Goal: Task Accomplishment & Management: Manage account settings

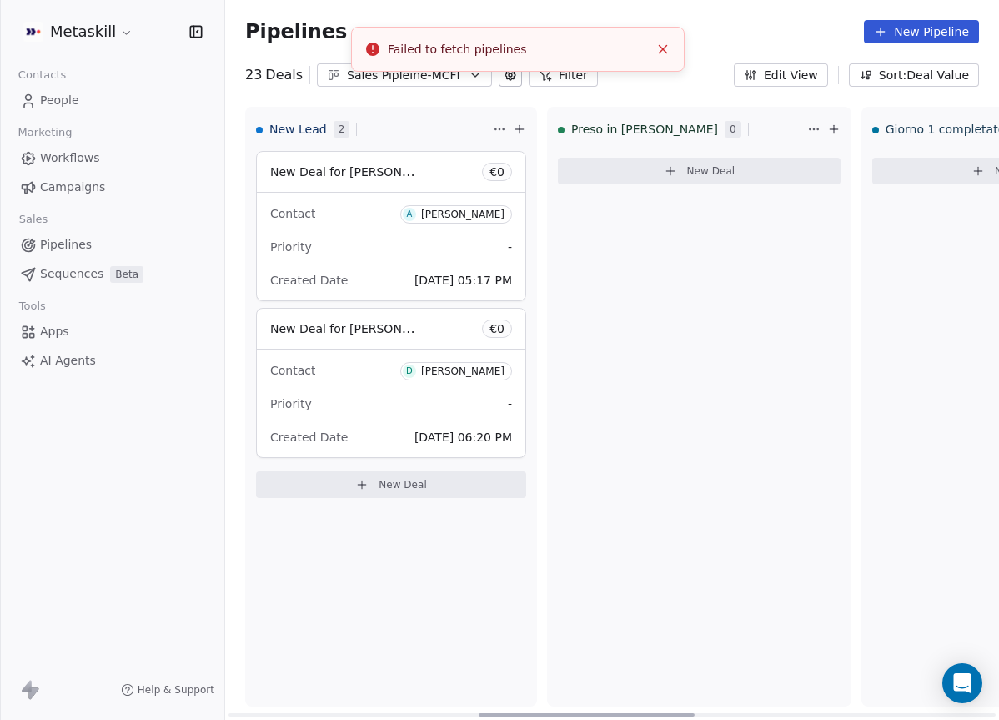
scroll to position [0, 896]
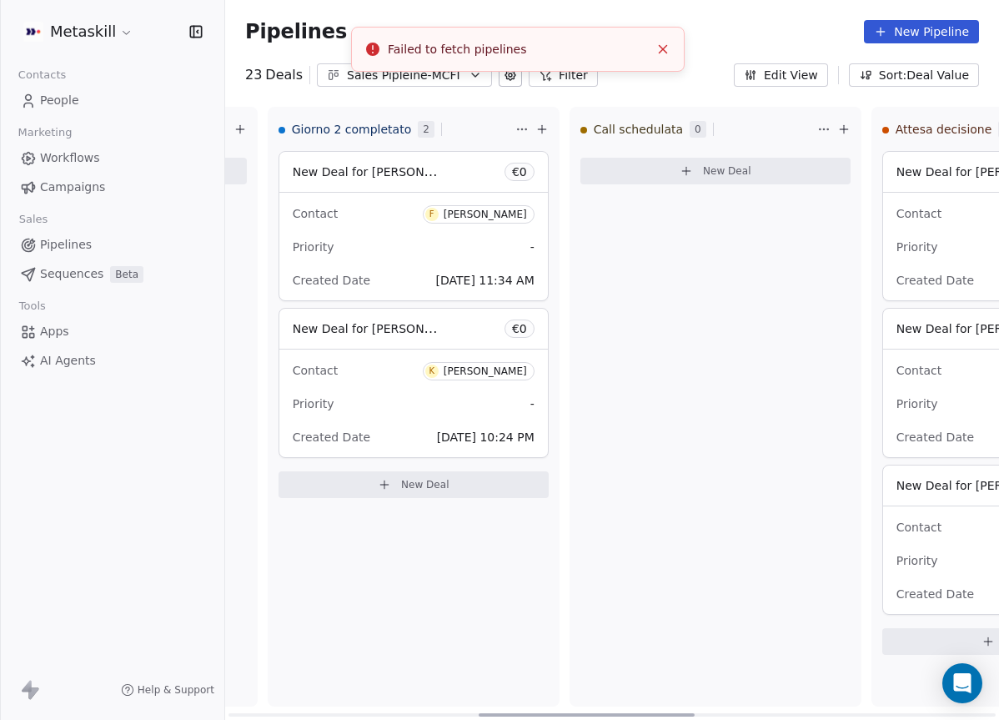
click at [578, 319] on div "Call schedulata 0 New Deal" at bounding box center [716, 407] width 292 height 600
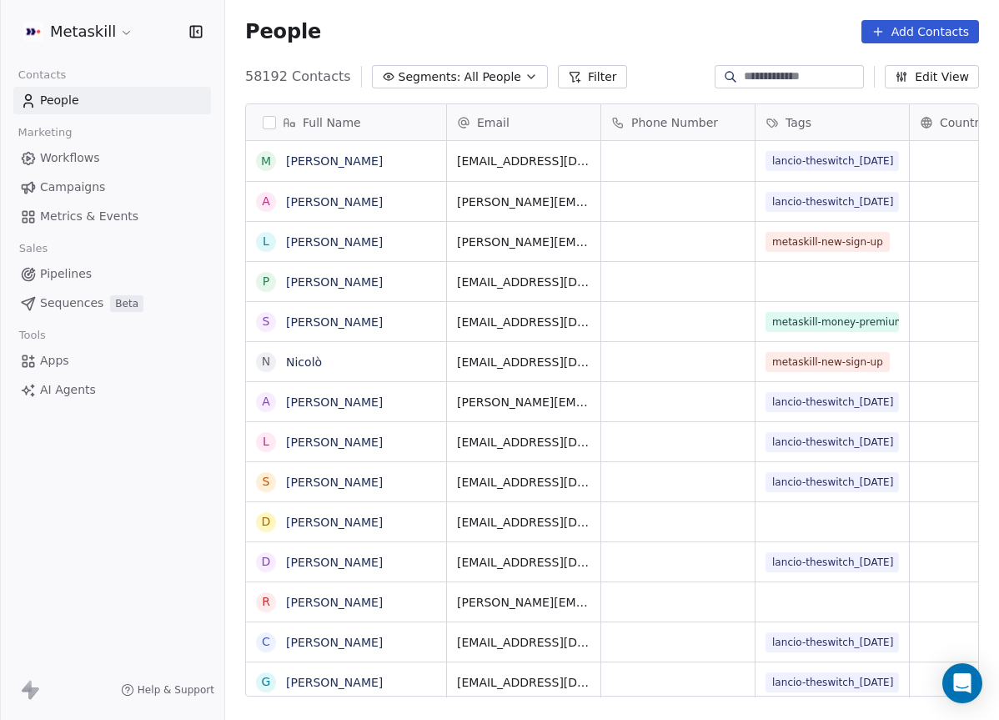
scroll to position [634, 774]
click at [84, 265] on span "Pipelines" at bounding box center [66, 274] width 52 height 18
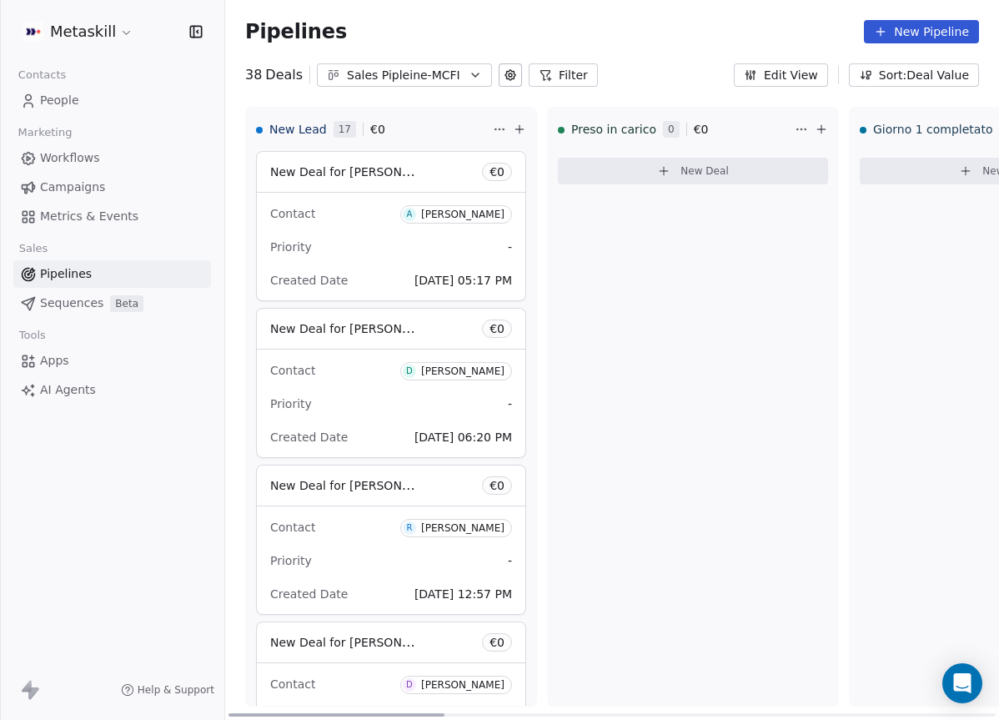
click at [395, 96] on div "Pipelines New Pipeline 38 Deals Sales Pipleine-MCFI Filter Edit View Sort: Deal…" at bounding box center [612, 360] width 774 height 720
click at [405, 83] on button "Sales Pipleine-MCFI" at bounding box center [404, 74] width 175 height 23
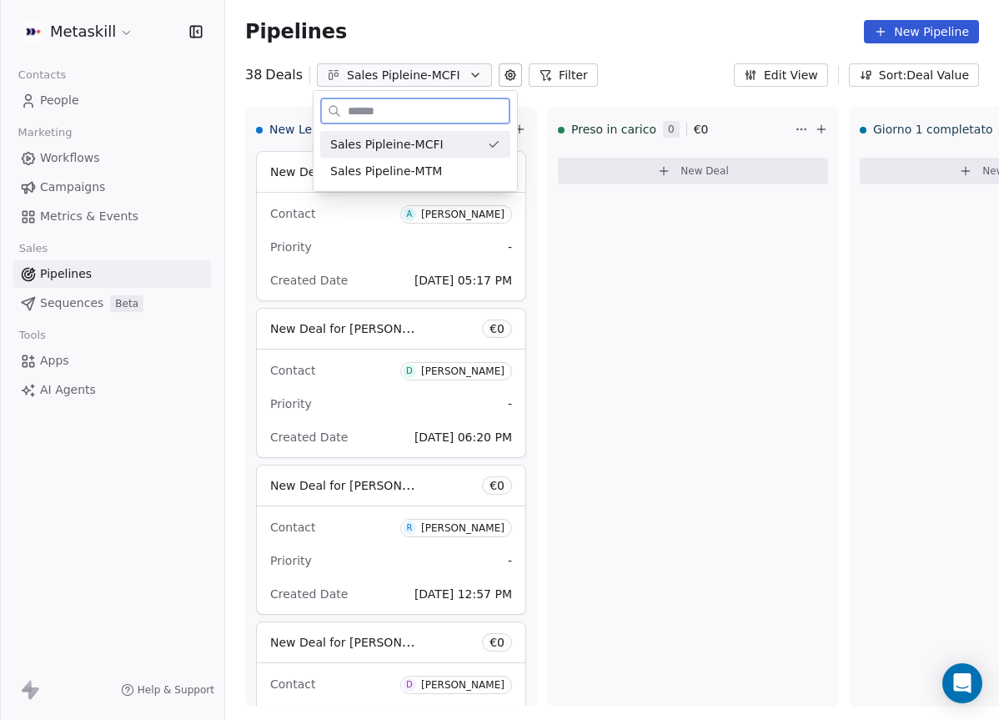
click at [410, 164] on span "Sales Pipeline-MTM" at bounding box center [386, 172] width 112 height 18
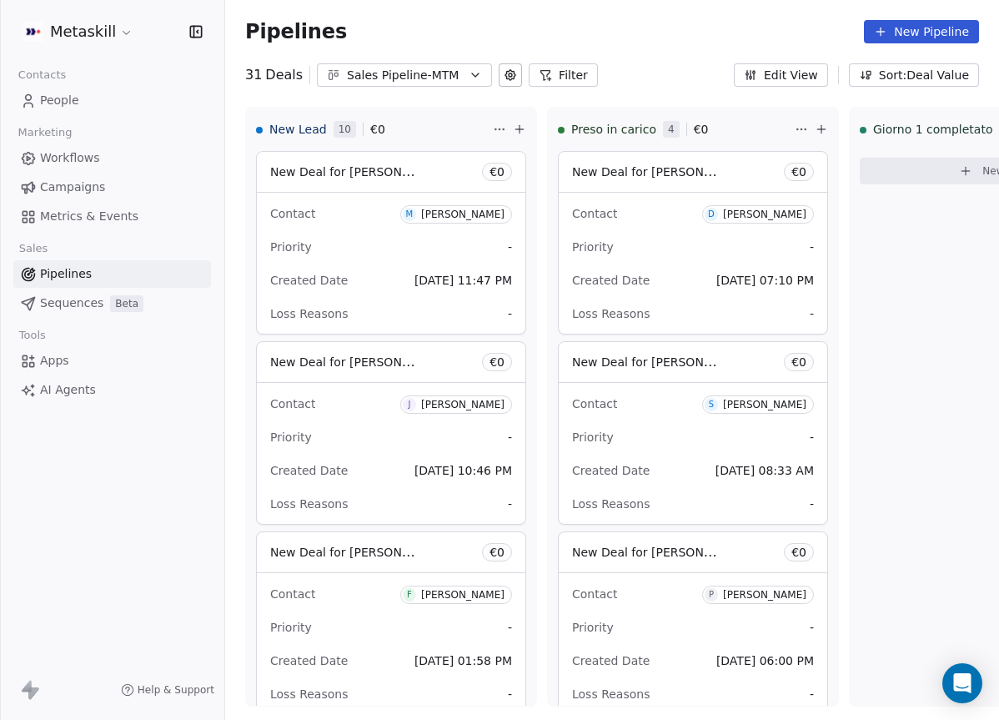
click at [398, 79] on div "Sales Pipeline-MTM" at bounding box center [404, 76] width 115 height 18
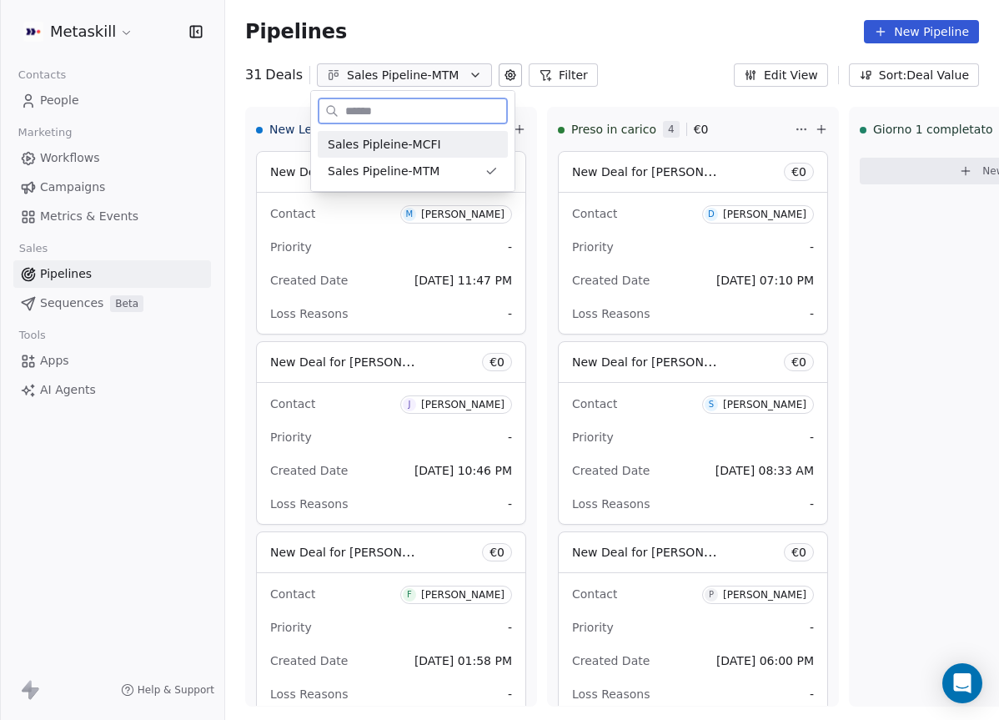
click at [401, 142] on span "Sales Pipleine-MCFI" at bounding box center [384, 145] width 113 height 18
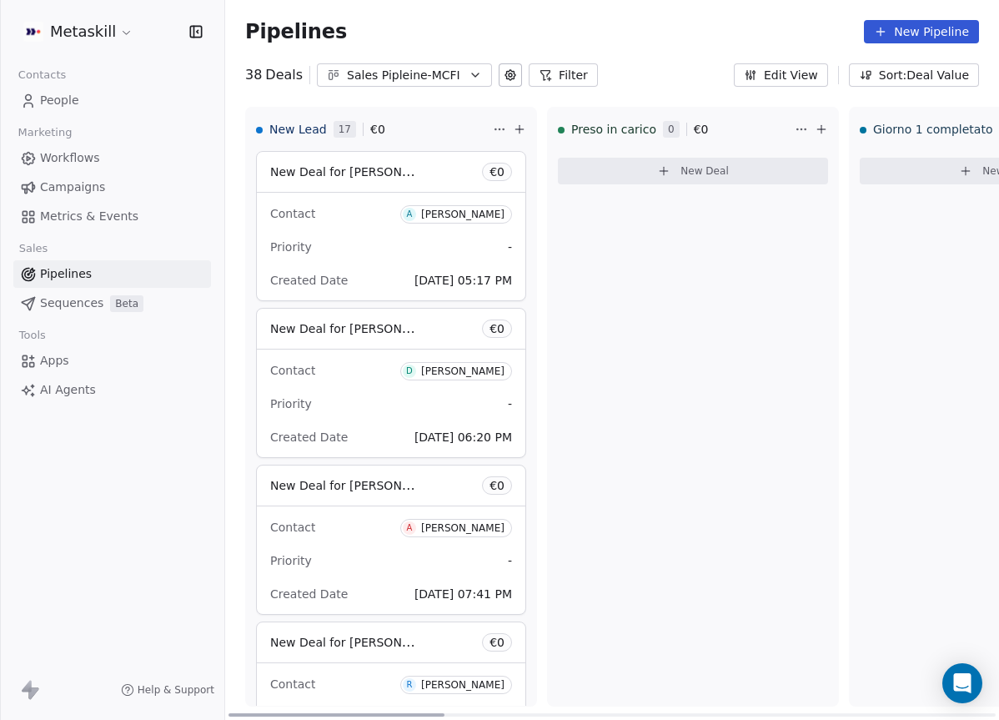
click at [350, 221] on div "Contact A Alberto Costanzo" at bounding box center [391, 213] width 242 height 28
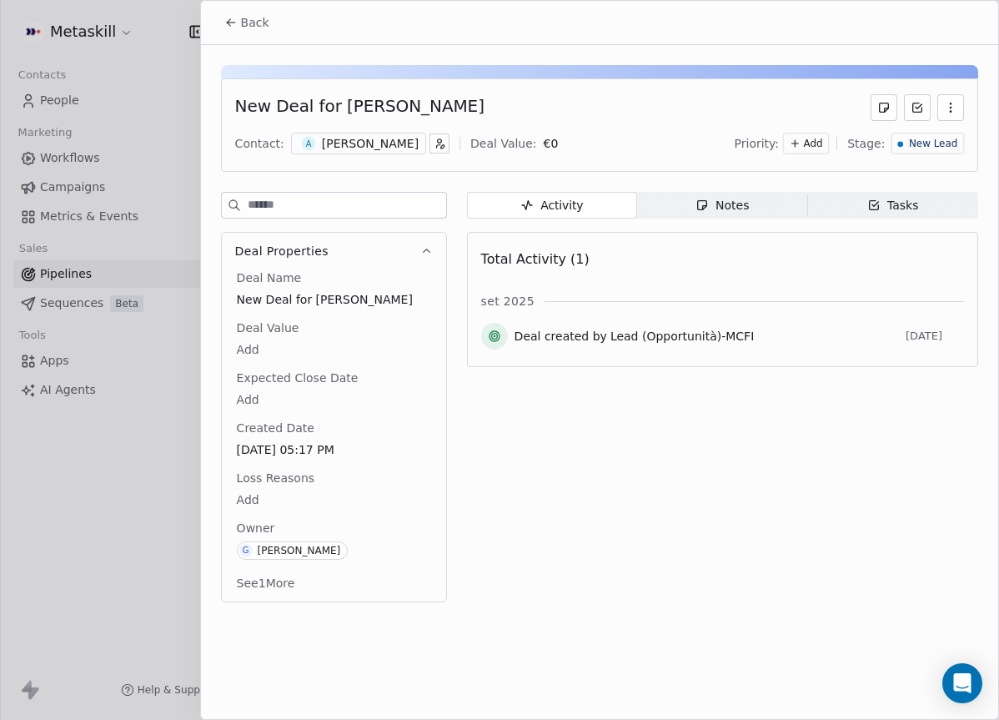
click at [322, 145] on div "[PERSON_NAME]" at bounding box center [370, 143] width 97 height 17
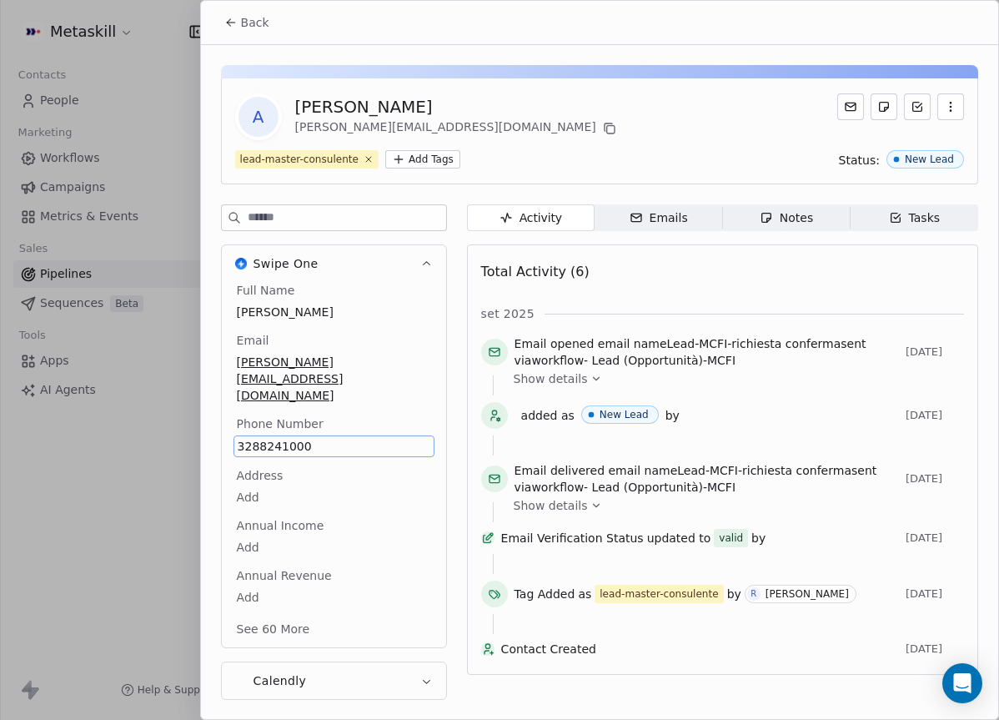
drag, startPoint x: 682, startPoint y: 257, endPoint x: 693, endPoint y: 259, distance: 11.1
click at [683, 257] on div "Total Activity (6)" at bounding box center [722, 271] width 483 height 33
click at [797, 219] on div "Notes" at bounding box center [786, 218] width 53 height 18
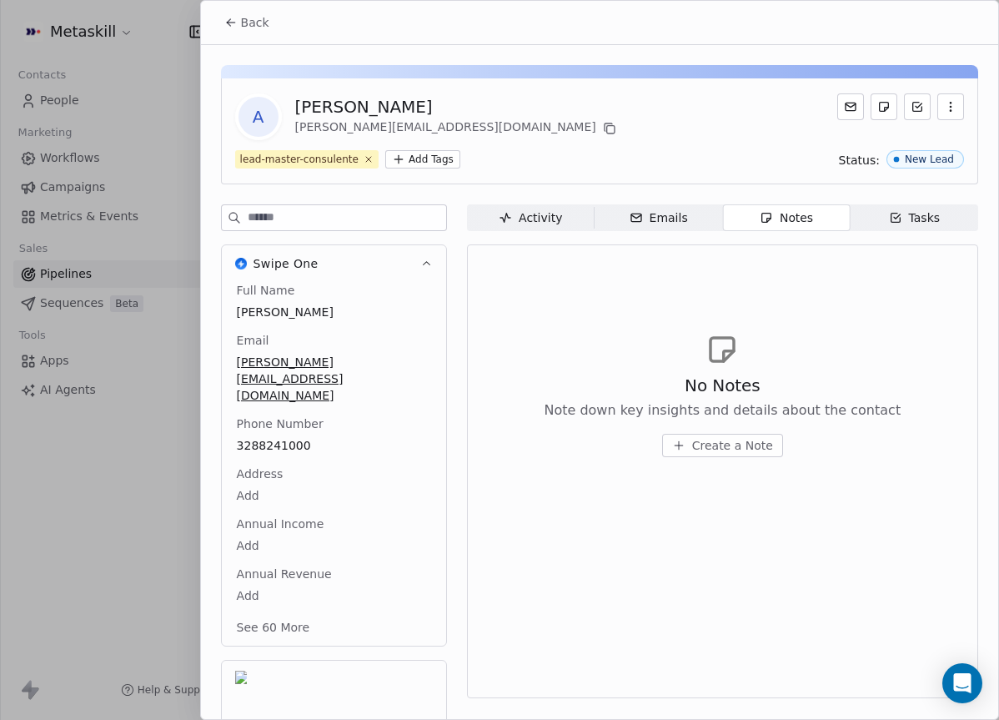
click at [777, 440] on button "Create a Note" at bounding box center [722, 445] width 121 height 23
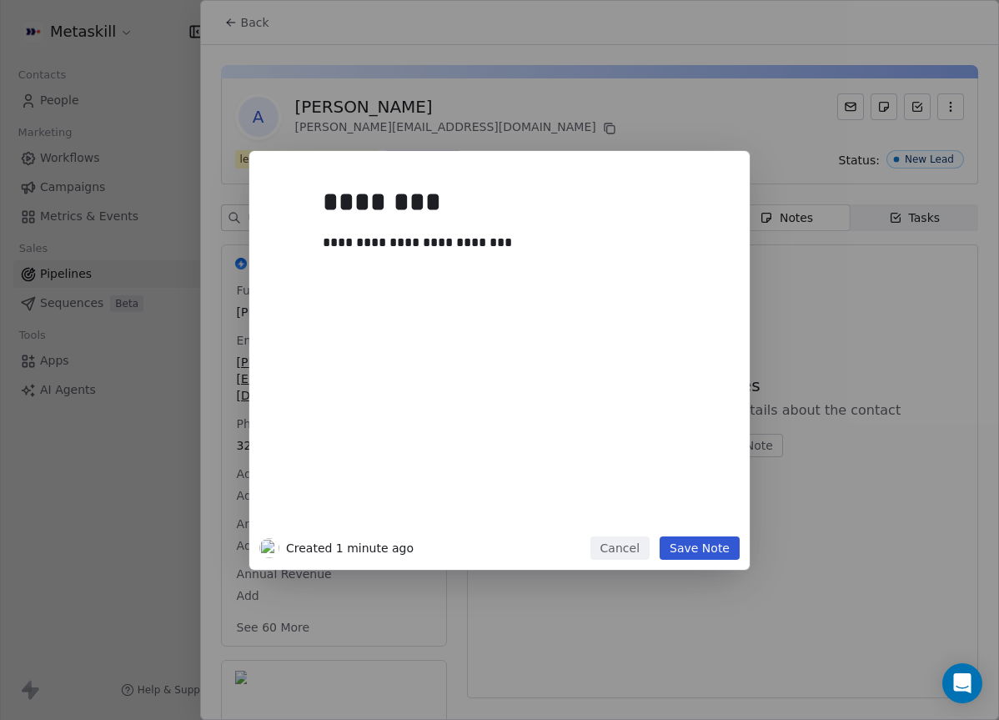
click at [705, 545] on button "Save Note" at bounding box center [700, 547] width 80 height 23
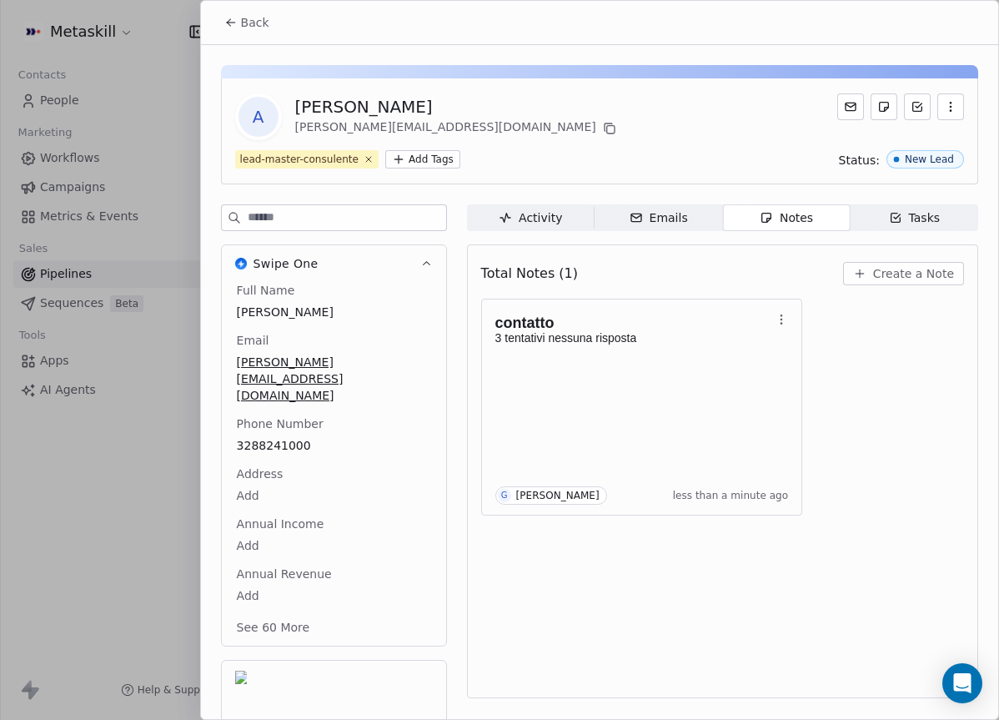
click at [253, 29] on span "Back" at bounding box center [255, 22] width 28 height 17
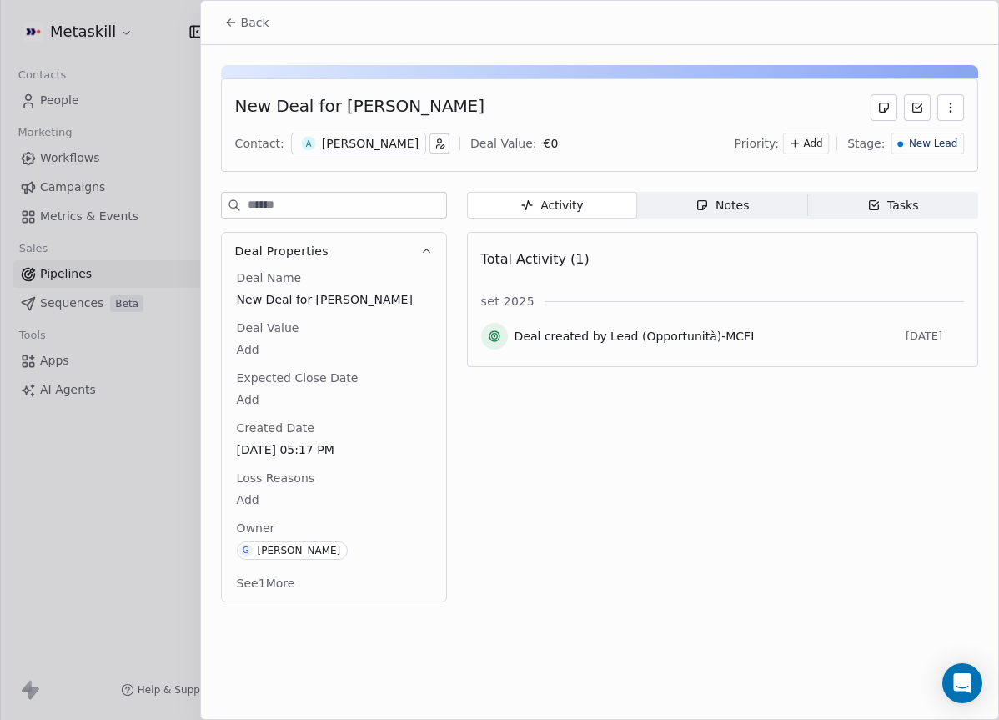
click at [907, 140] on div "New Lead" at bounding box center [928, 144] width 60 height 14
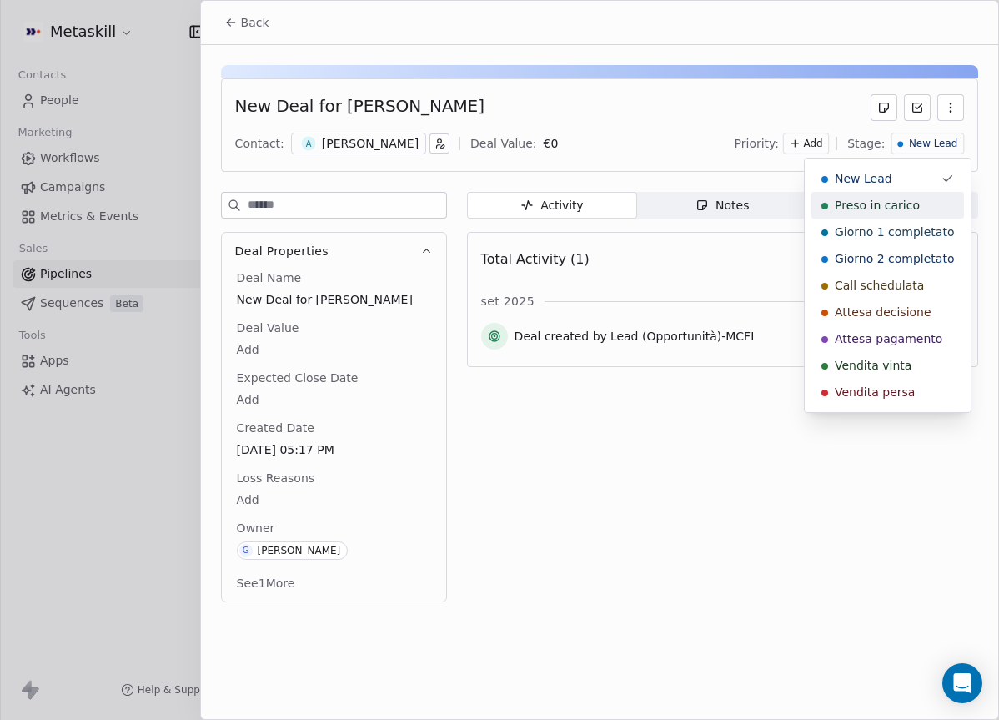
click at [894, 204] on span "Preso in carico" at bounding box center [877, 205] width 85 height 17
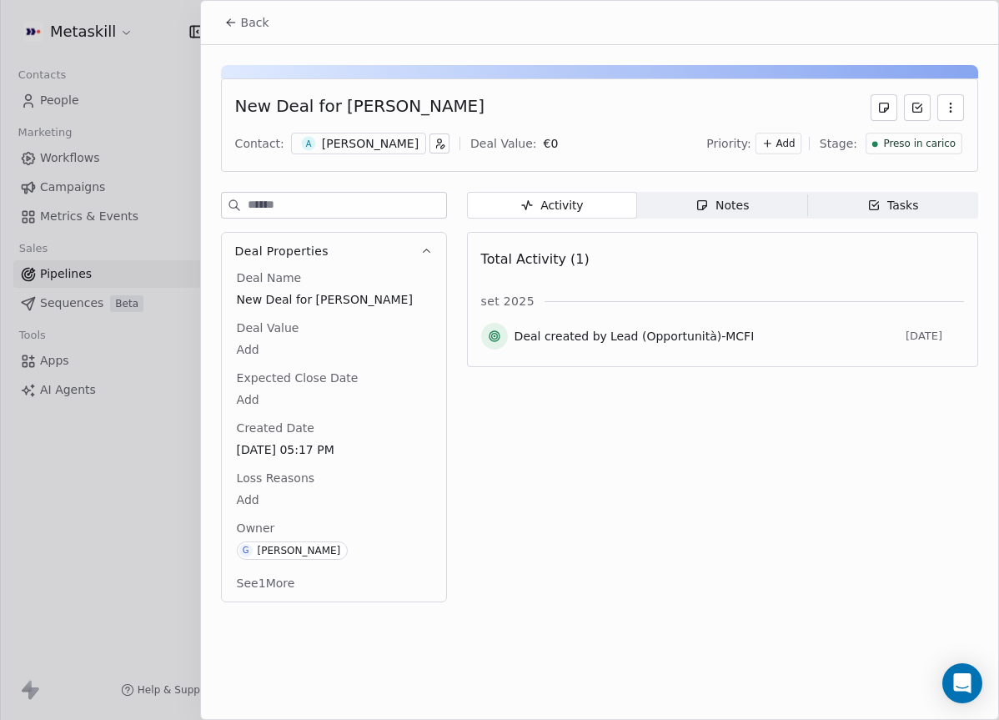
click at [264, 38] on div "Back" at bounding box center [599, 22] width 797 height 43
click at [258, 30] on span "Back" at bounding box center [255, 22] width 28 height 17
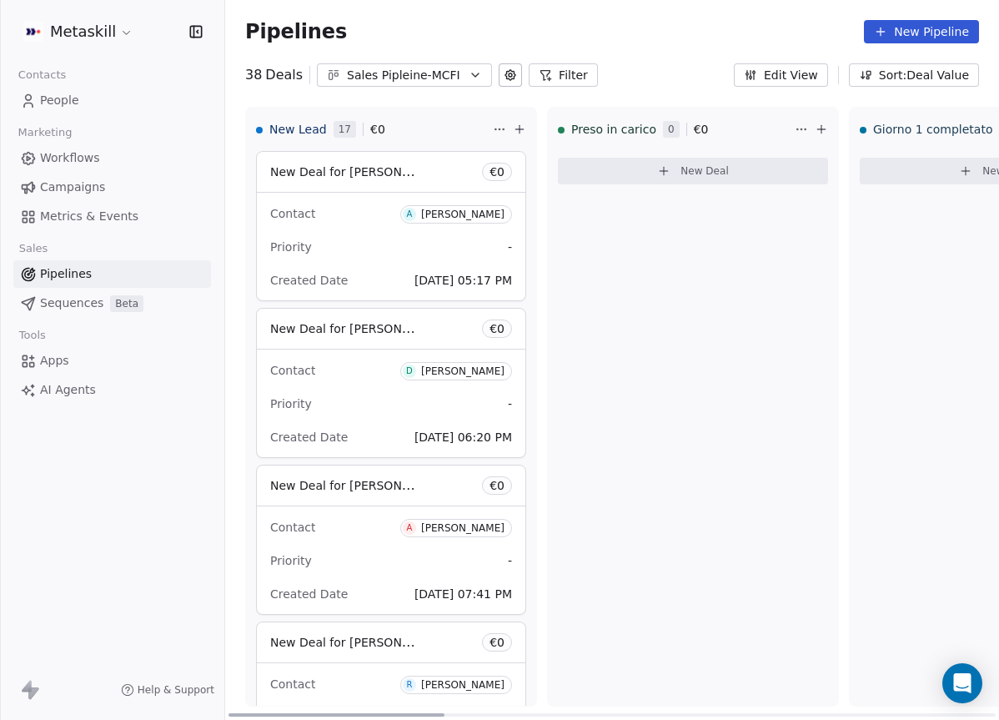
click at [450, 364] on span "D Davide Zullo" at bounding box center [456, 371] width 112 height 18
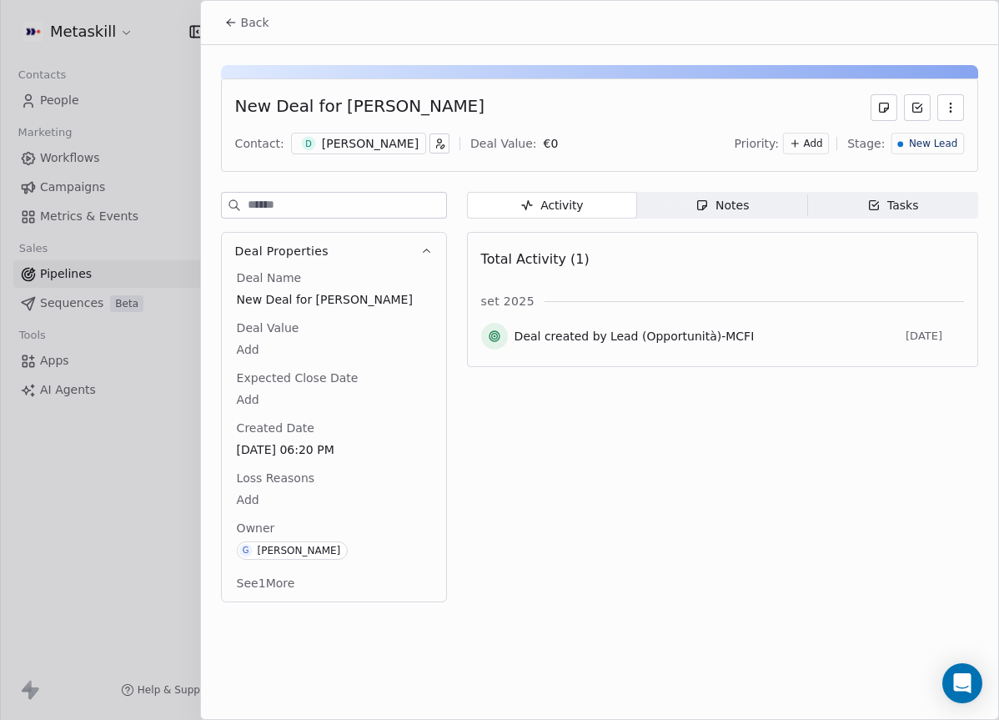
click at [350, 141] on div "[PERSON_NAME]" at bounding box center [370, 143] width 97 height 17
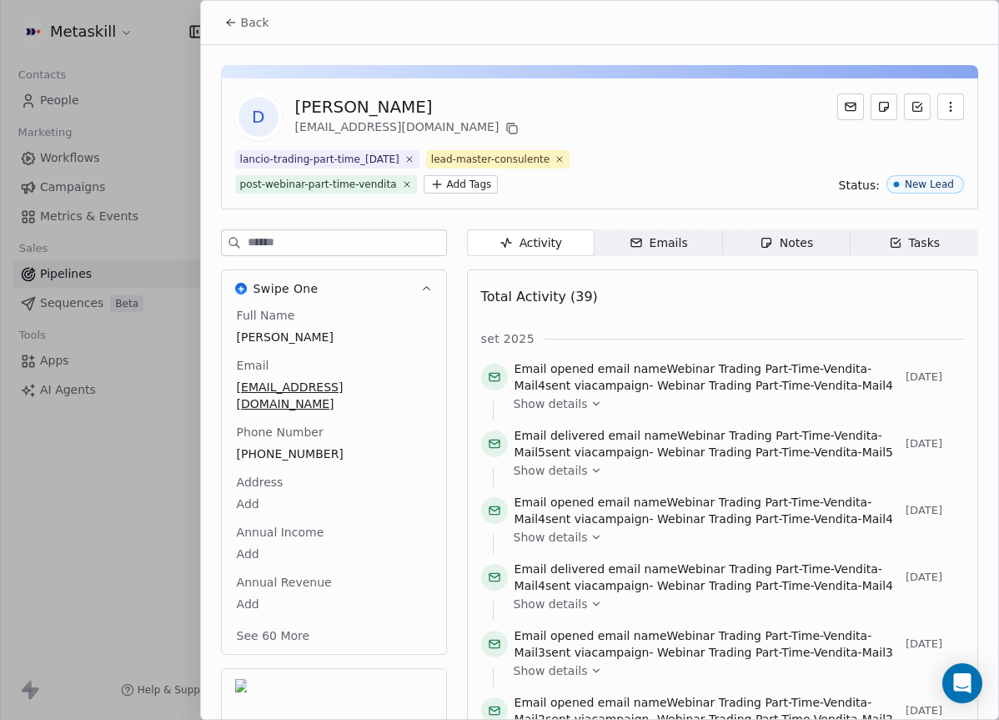
scroll to position [78, 0]
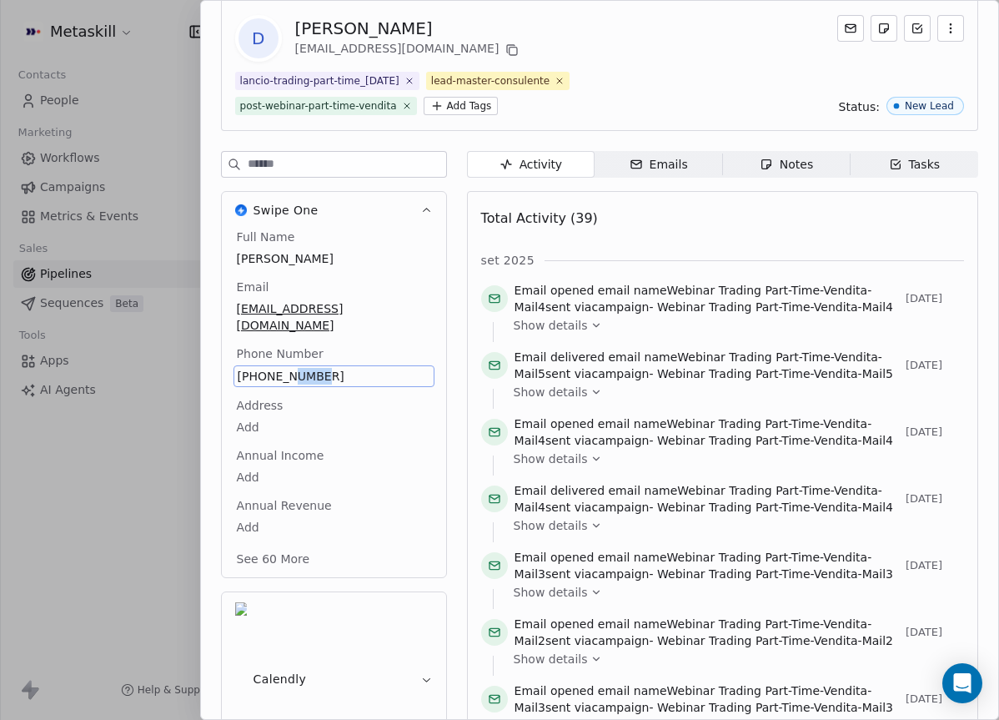
click at [279, 368] on span "328 639 9847" at bounding box center [334, 376] width 193 height 17
click at [279, 355] on input "**********" at bounding box center [333, 369] width 193 height 33
click at [399, 271] on html "Metaskill Contacts People Marketing Workflows Campaigns Metrics & Events Sales …" at bounding box center [499, 360] width 999 height 720
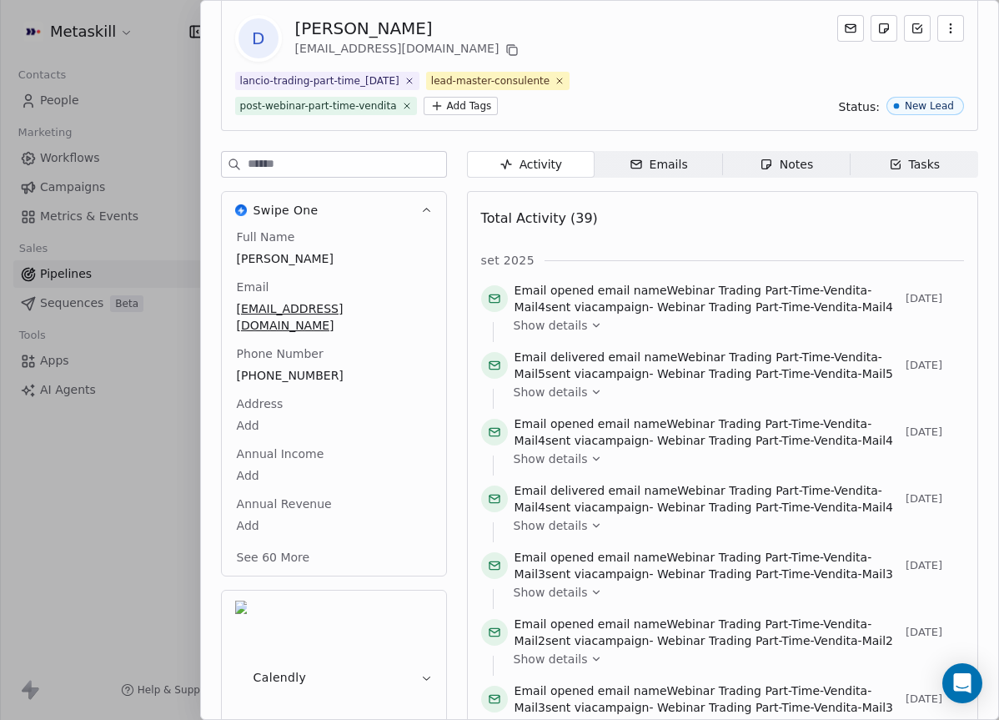
click at [787, 168] on div "Notes" at bounding box center [786, 165] width 53 height 18
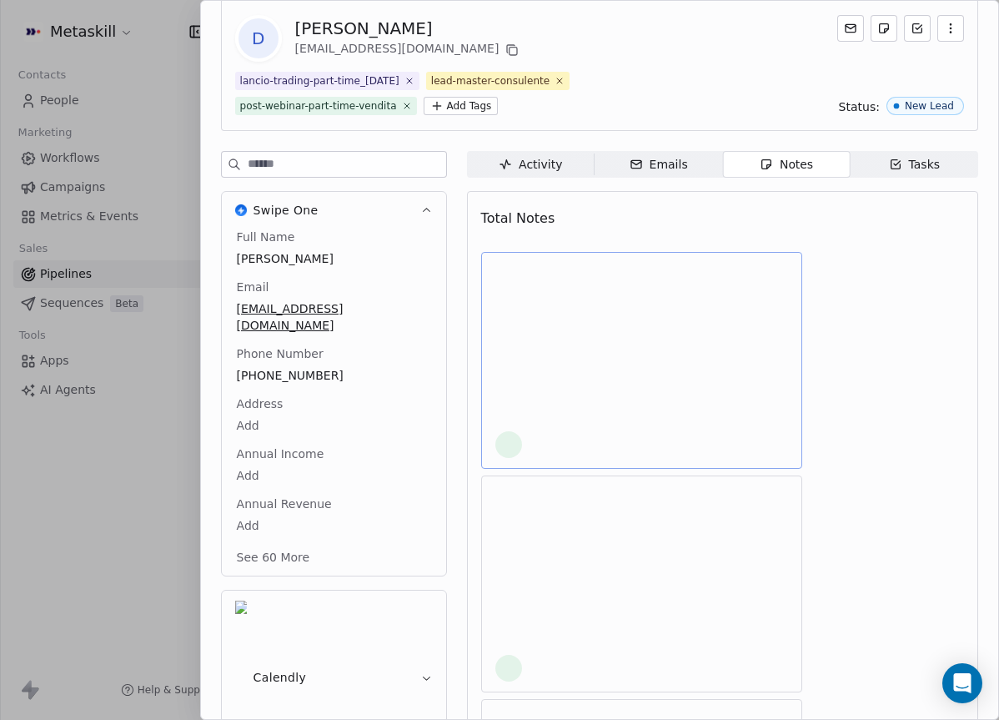
scroll to position [14, 0]
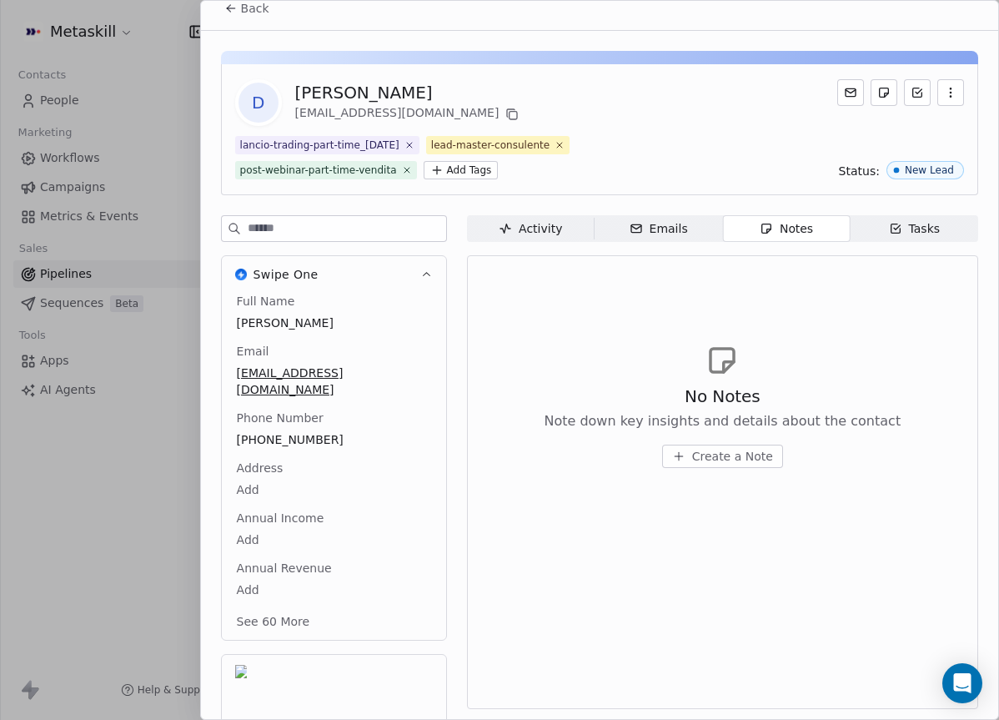
click at [711, 452] on span "Create a Note" at bounding box center [732, 456] width 81 height 17
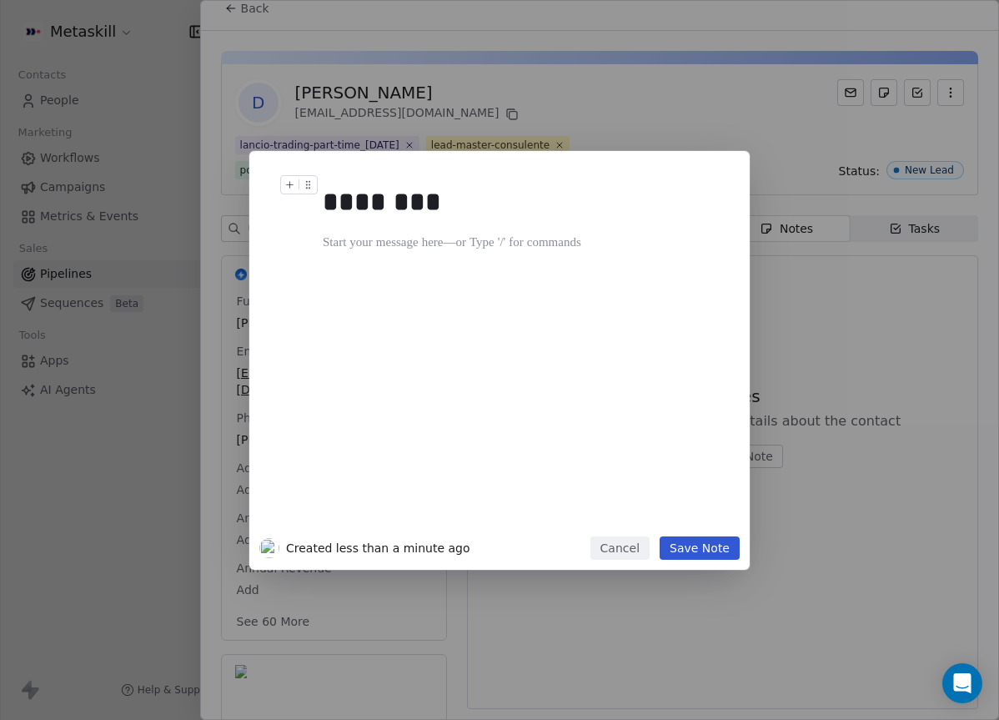
drag, startPoint x: 661, startPoint y: 120, endPoint x: 612, endPoint y: 112, distance: 49.9
click at [661, 119] on div "******** Created less than a minute ago Cancel Save Note" at bounding box center [499, 360] width 999 height 720
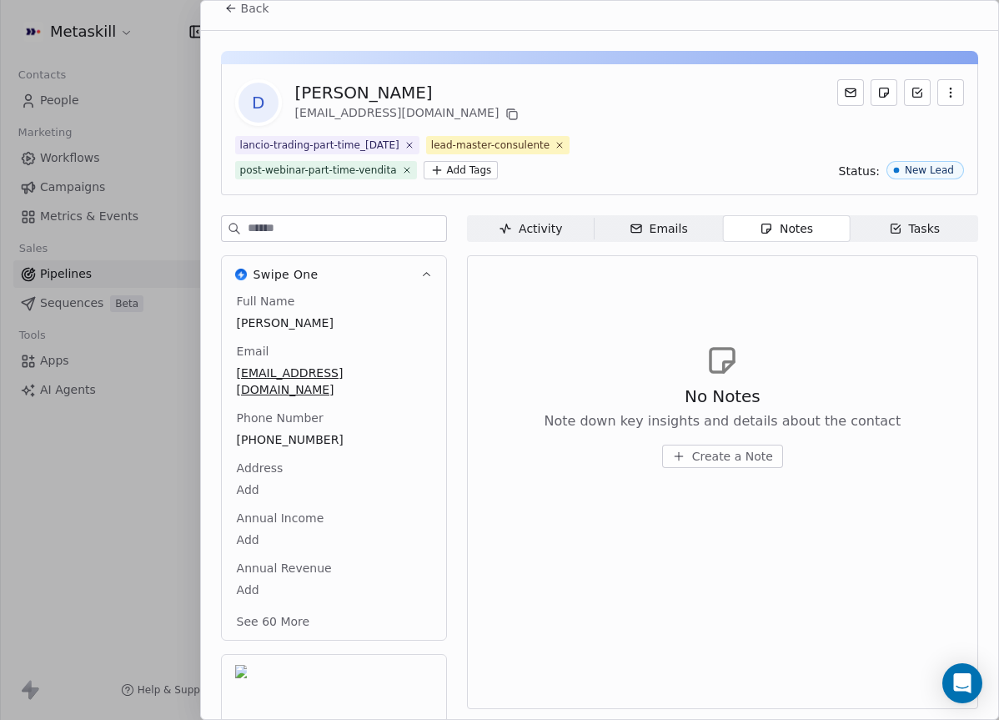
click at [413, 105] on div "davidezullo5@gmail.com" at bounding box center [409, 114] width 228 height 20
click at [502, 112] on button at bounding box center [512, 114] width 20 height 20
click at [751, 455] on span "Create a Note" at bounding box center [732, 456] width 81 height 17
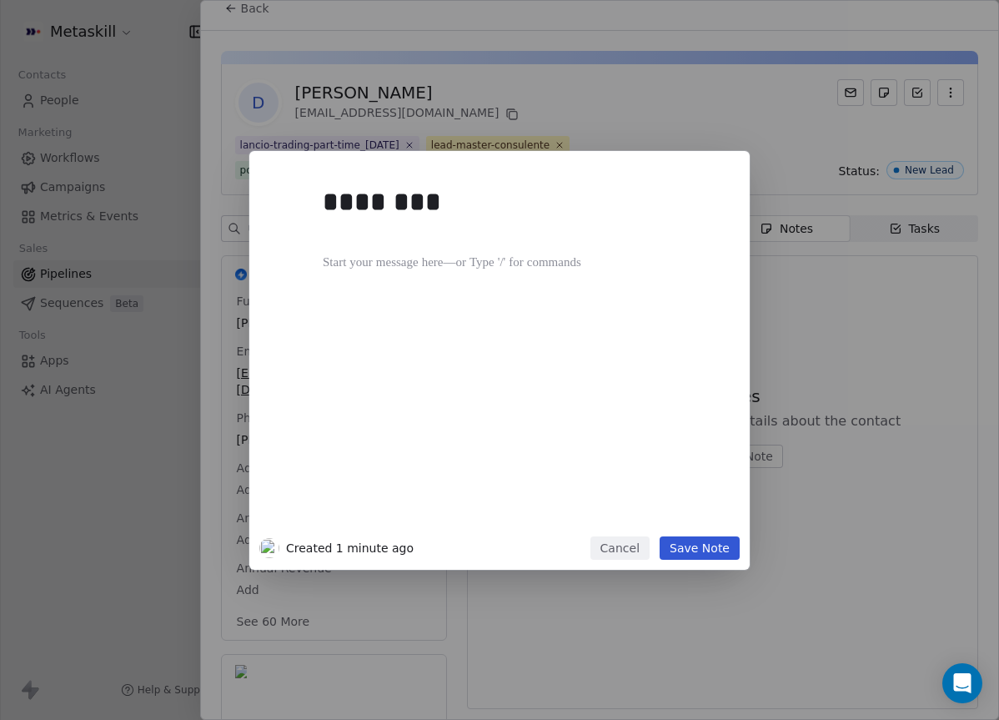
click at [509, 329] on div "********" at bounding box center [525, 352] width 404 height 355
click at [456, 253] on div at bounding box center [525, 263] width 404 height 20
click at [455, 239] on div at bounding box center [525, 243] width 404 height 20
click at [455, 236] on div at bounding box center [525, 243] width 404 height 20
click at [700, 555] on button "Save Note" at bounding box center [700, 547] width 80 height 23
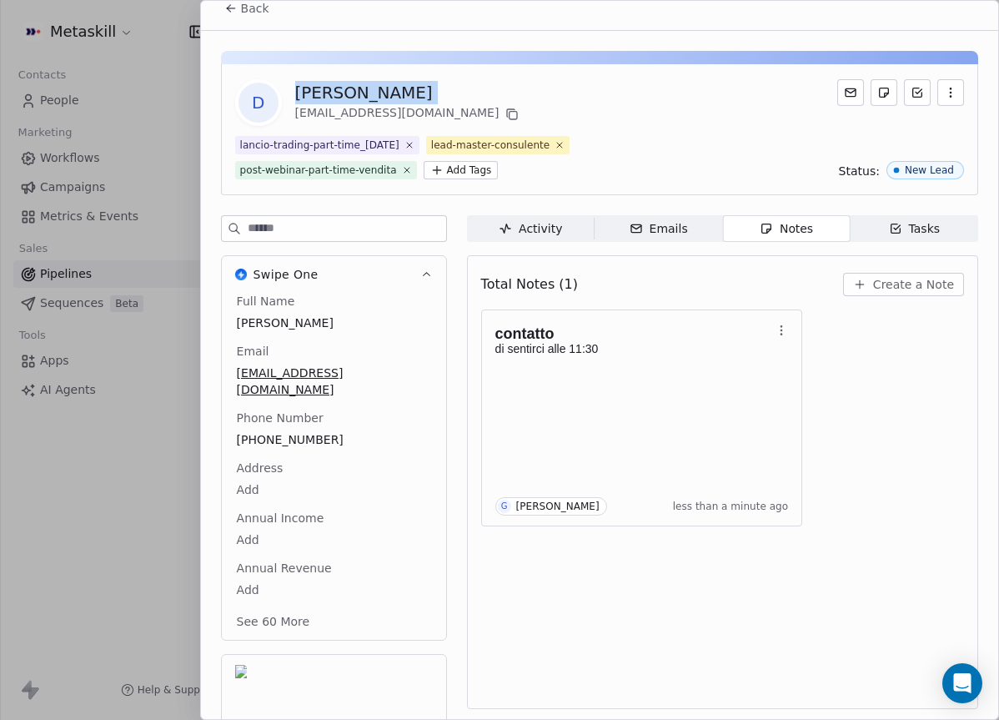
click at [332, 96] on div "[PERSON_NAME]" at bounding box center [409, 92] width 228 height 23
copy div "[PERSON_NAME]"
click at [423, 74] on div "D Davide Zullo davidezullo5@gmail.com lancio-trading-part-time_2025-09-17 lead-…" at bounding box center [599, 129] width 757 height 131
click at [242, 13] on span "Back" at bounding box center [255, 8] width 28 height 17
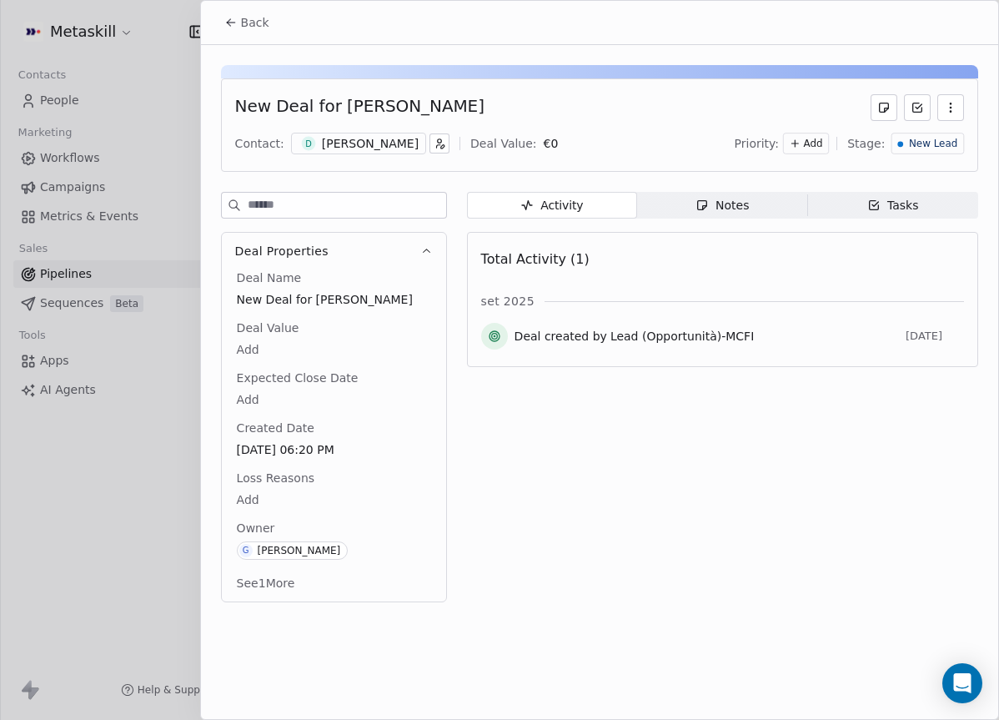
click at [923, 153] on div "New Lead" at bounding box center [928, 144] width 73 height 22
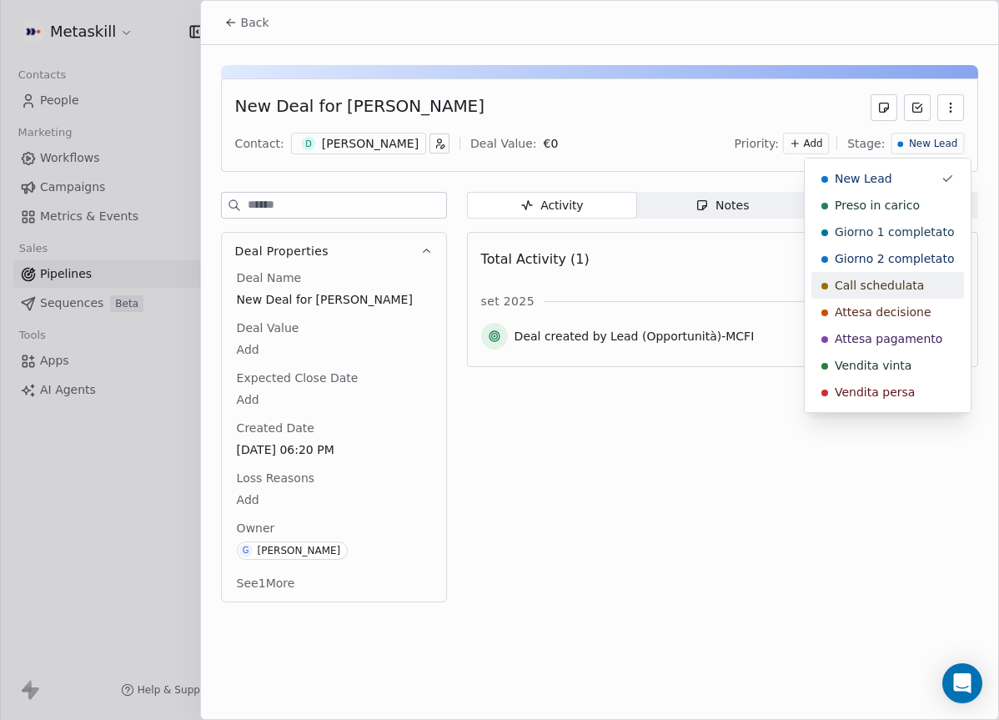
click at [913, 279] on span "Call schedulata" at bounding box center [879, 285] width 89 height 17
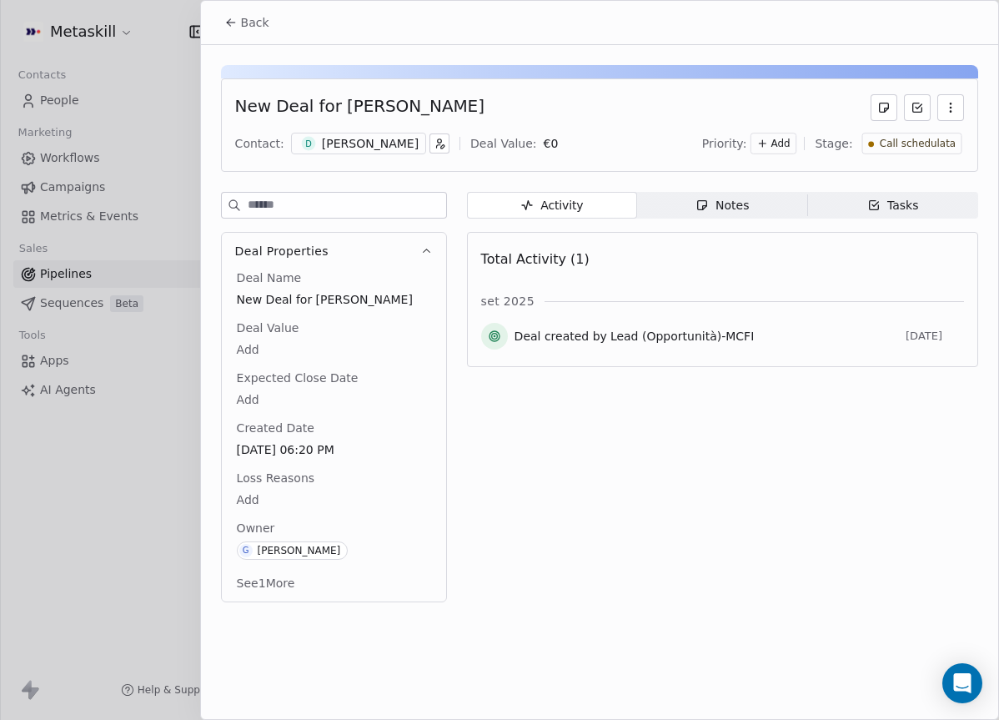
click at [218, 17] on button "Back" at bounding box center [246, 23] width 65 height 30
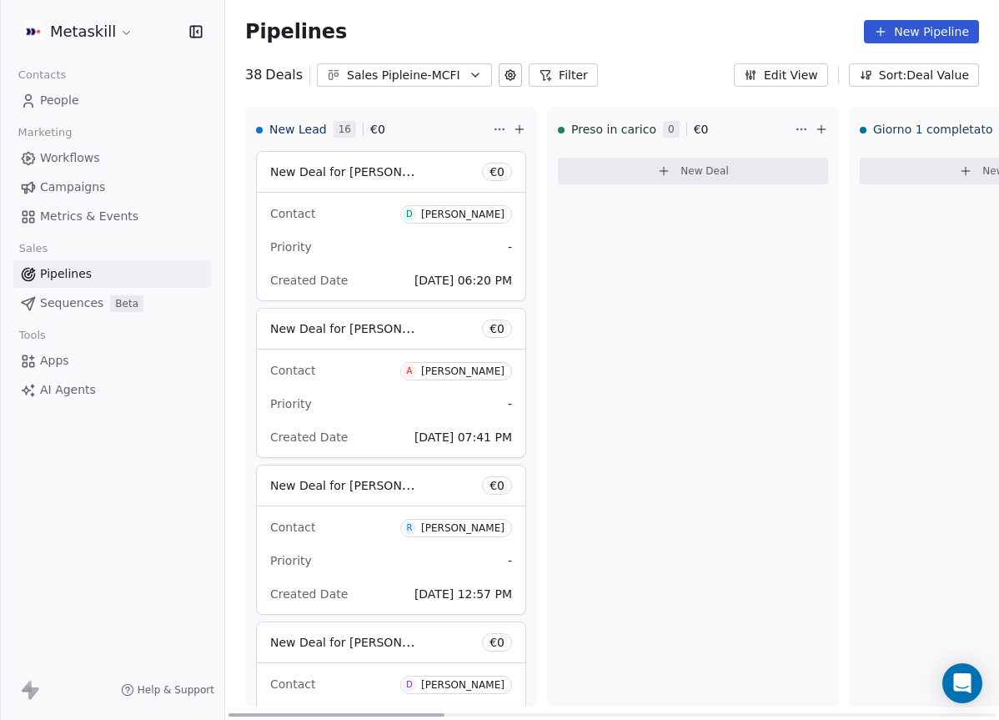
click at [455, 231] on div "Contact D Davide Zullo Priority - Created Date Sep 15, 2025 06:20 PM" at bounding box center [391, 247] width 269 height 108
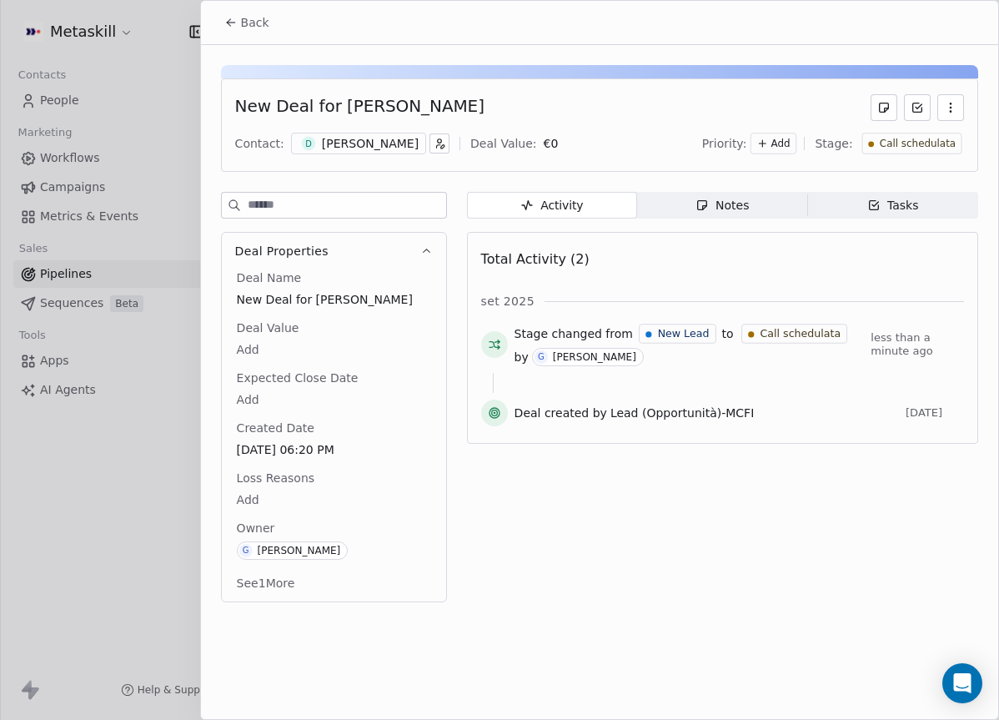
click at [771, 214] on span "Notes Notes" at bounding box center [722, 205] width 170 height 27
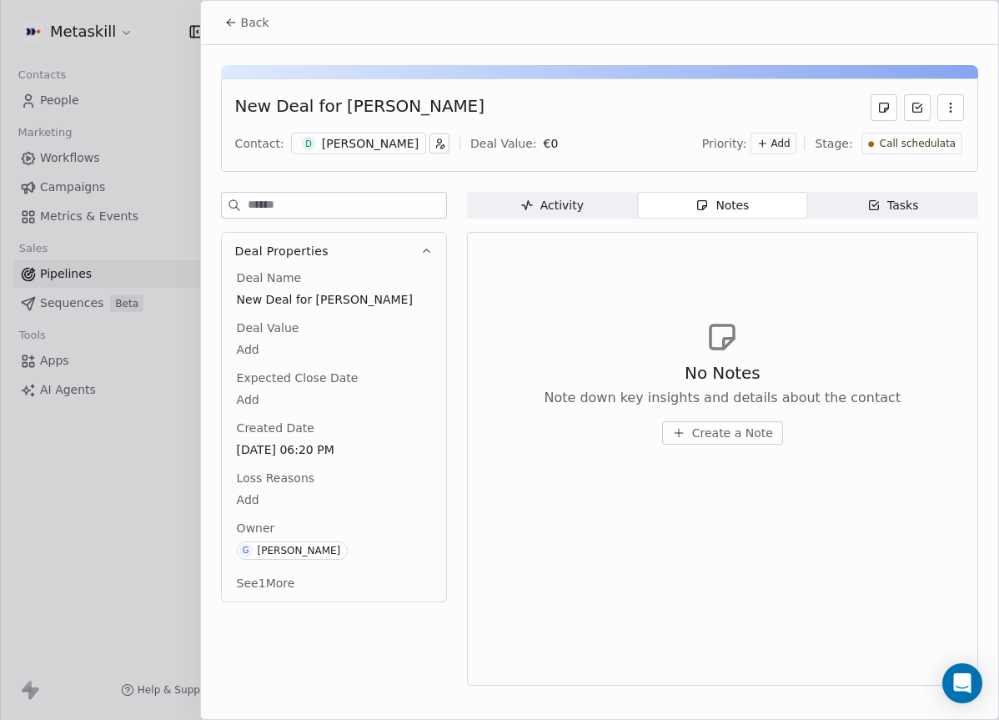
click at [568, 206] on div "Activity" at bounding box center [552, 206] width 63 height 18
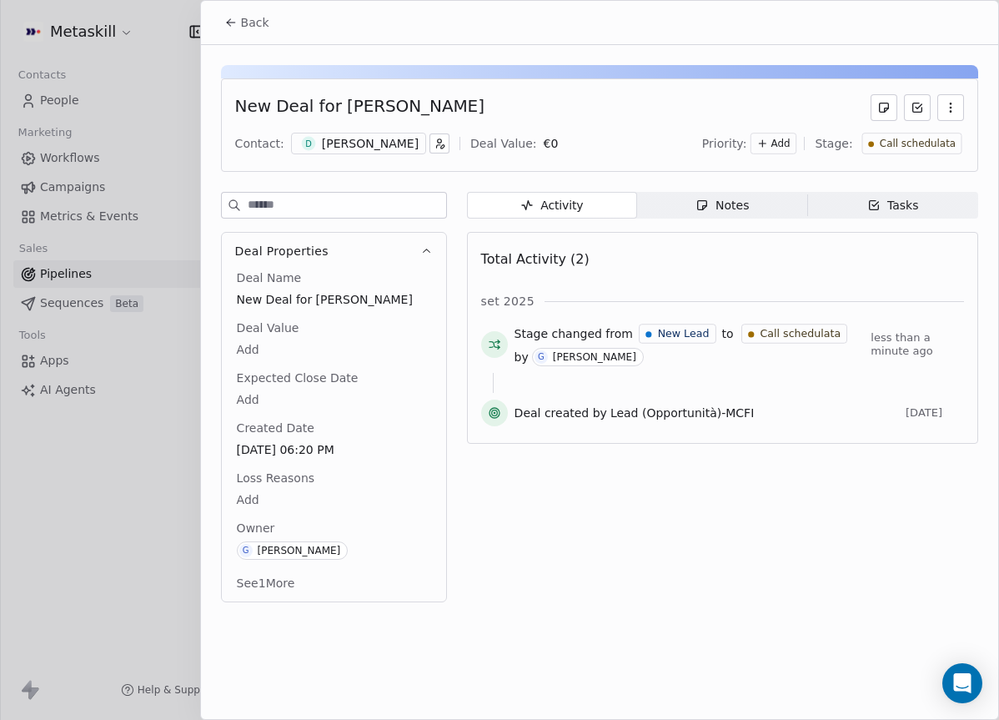
click at [378, 147] on div "[PERSON_NAME]" at bounding box center [370, 143] width 97 height 17
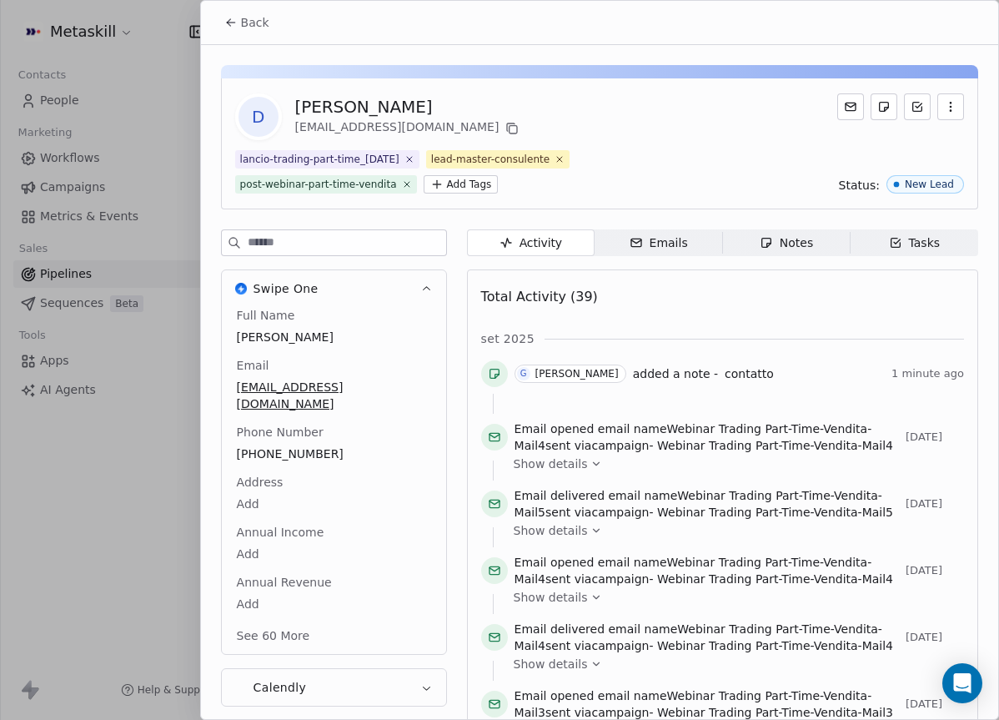
click at [681, 244] on div "Emails" at bounding box center [659, 243] width 58 height 18
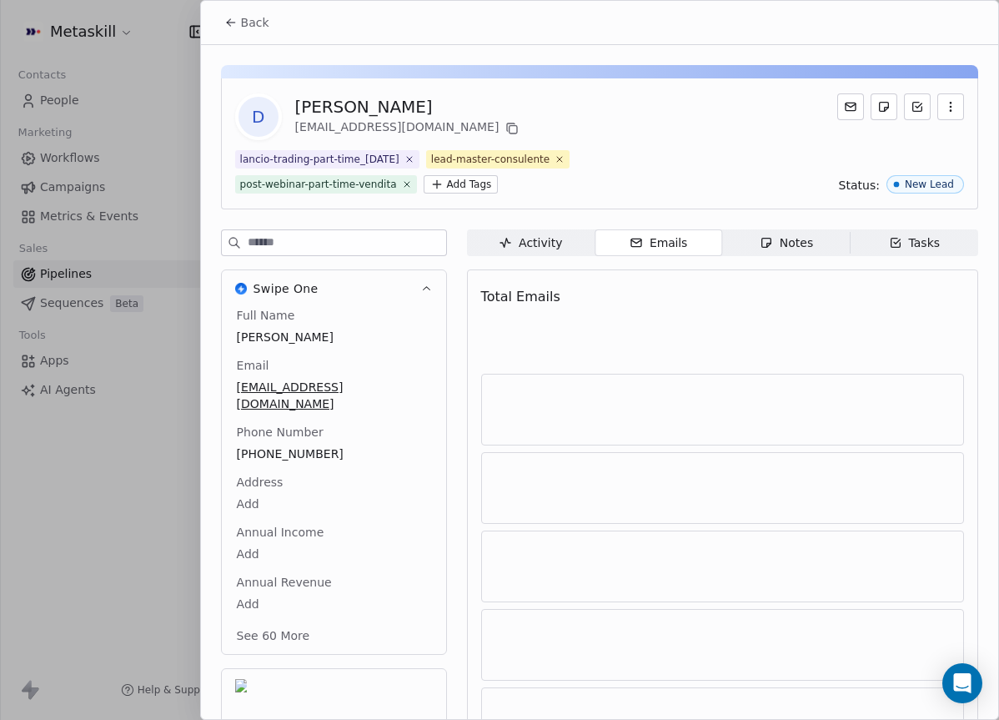
click at [826, 240] on span "Notes Notes" at bounding box center [786, 242] width 128 height 27
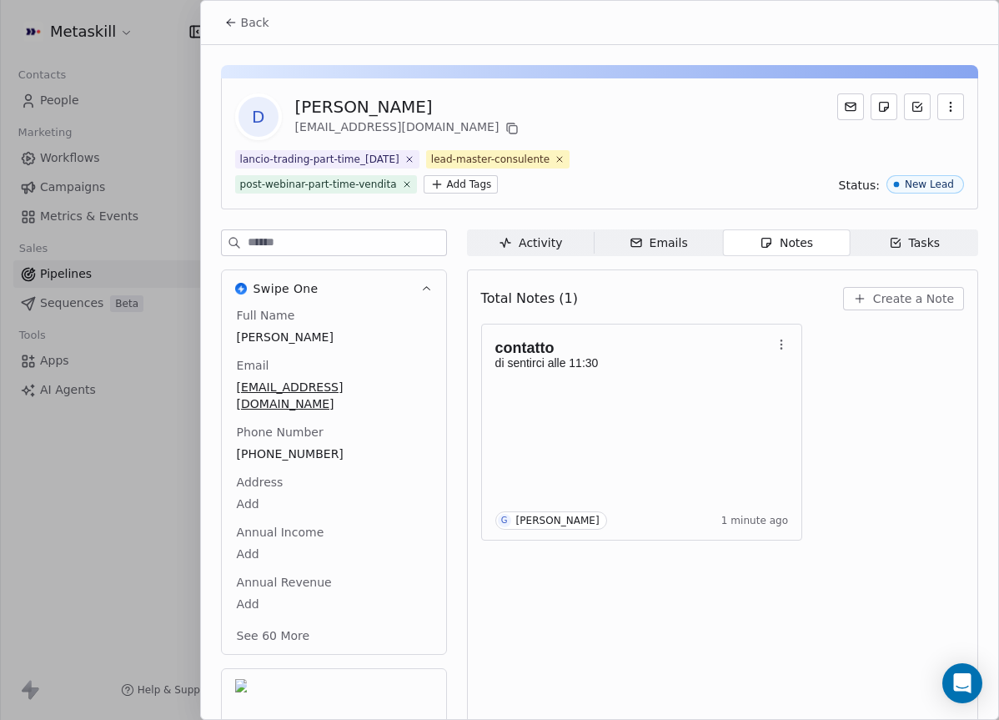
click at [242, 27] on span "Back" at bounding box center [255, 22] width 28 height 17
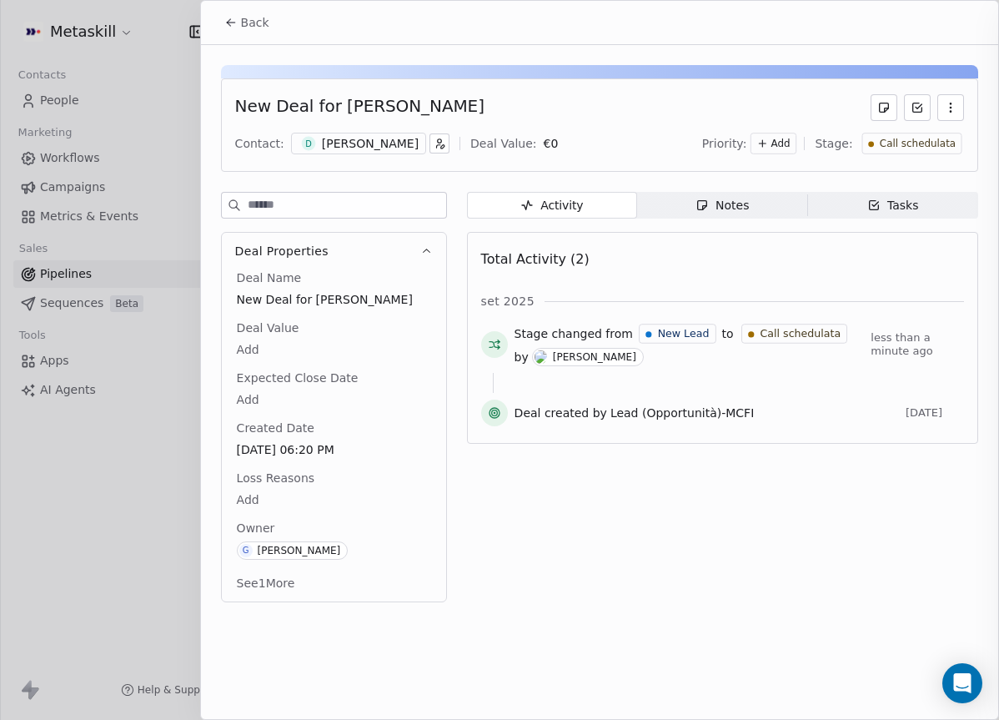
click at [236, 29] on button "Back" at bounding box center [246, 23] width 65 height 30
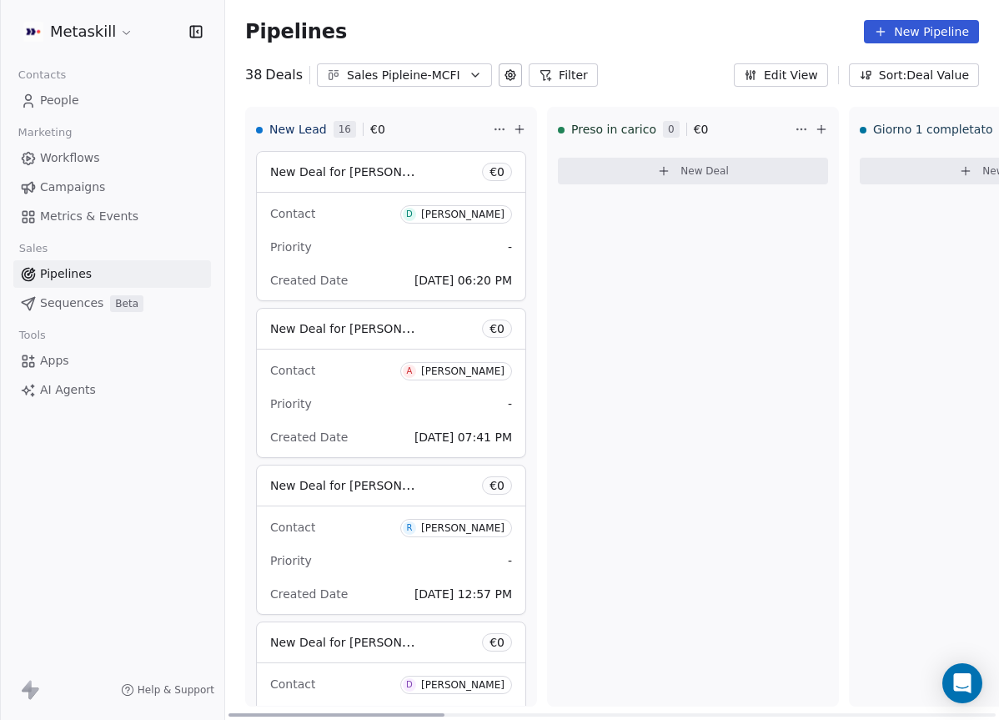
click at [464, 350] on div "Contact A Antoniopio Maione Priority - Created Date Sep 15, 2025 07:41 PM" at bounding box center [391, 404] width 269 height 108
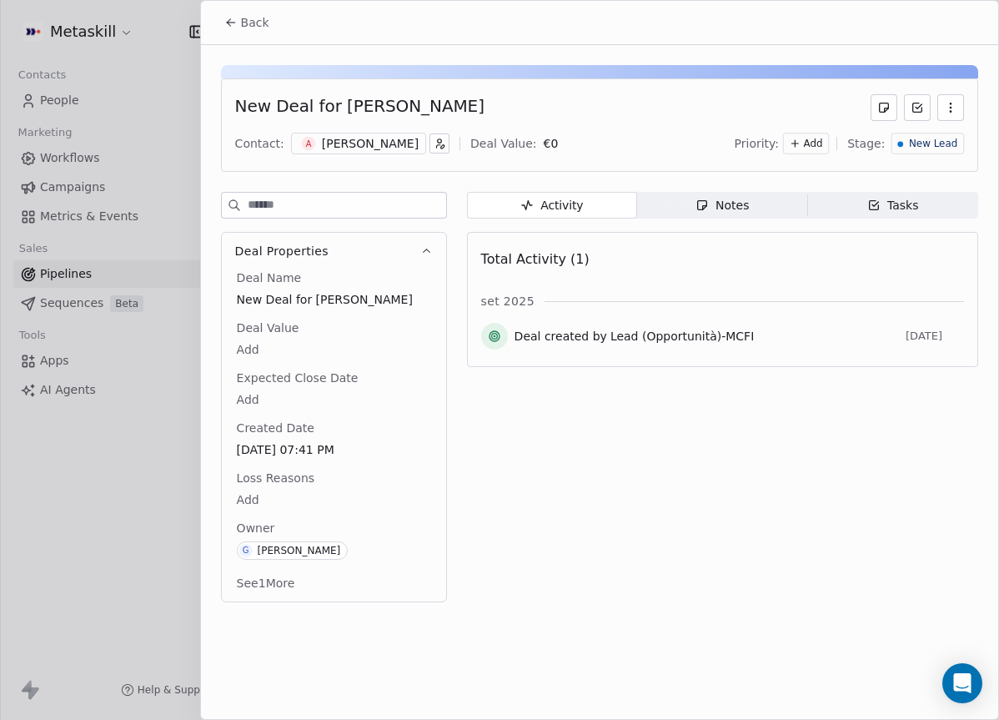
click at [724, 200] on div "Notes" at bounding box center [722, 206] width 53 height 18
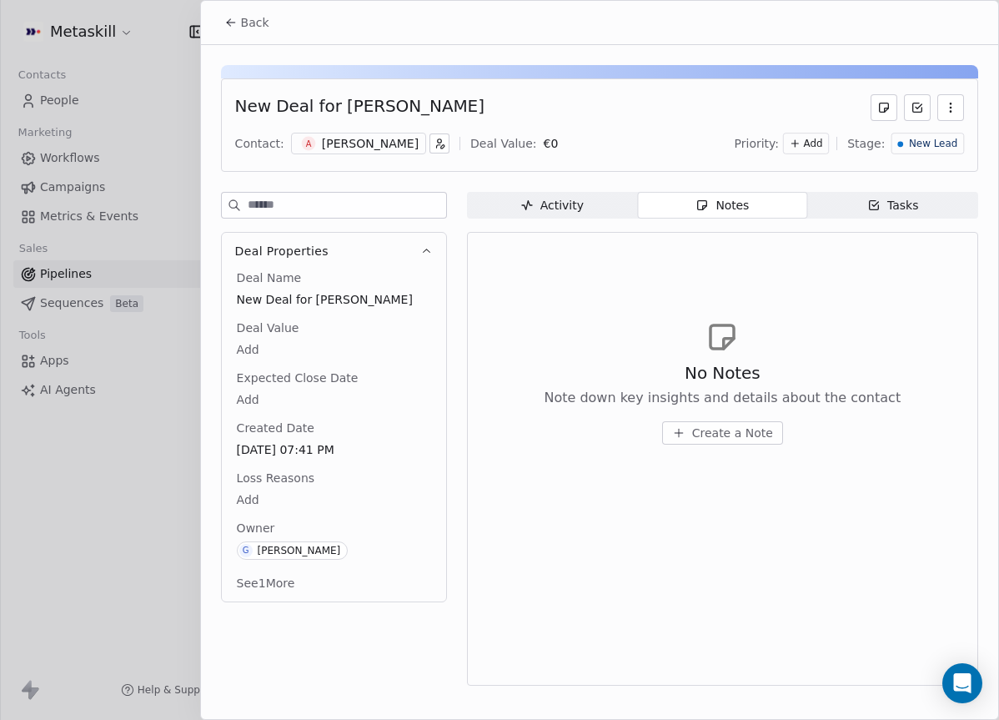
click at [353, 144] on div "Antoniopio Maione" at bounding box center [370, 143] width 97 height 17
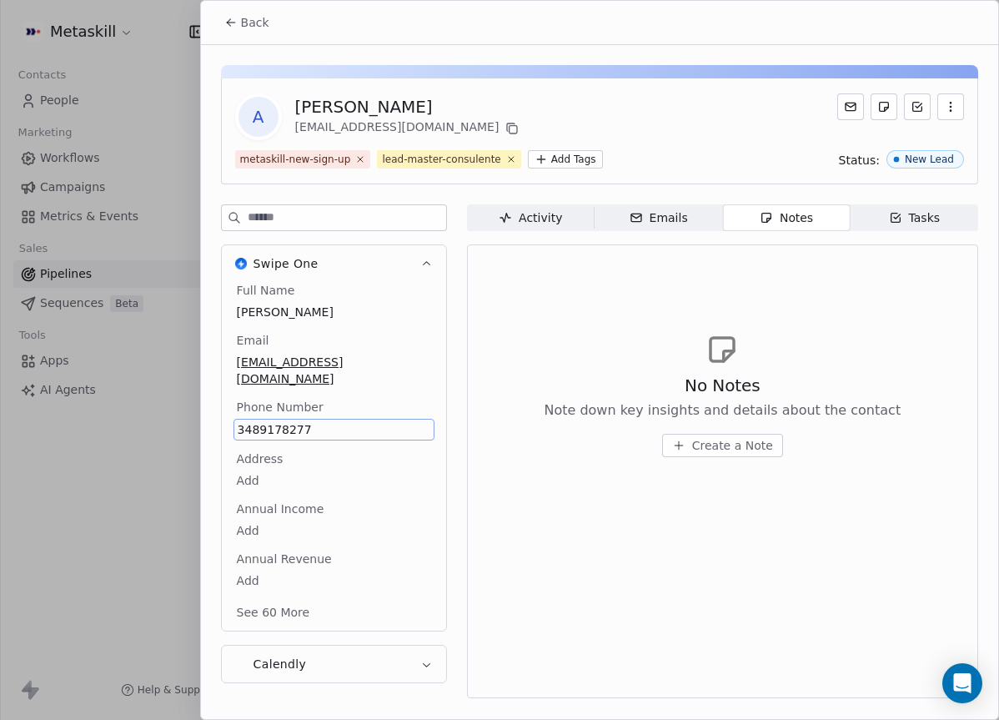
click at [294, 421] on span "3489178277" at bounding box center [334, 429] width 193 height 17
click at [521, 366] on html "Metaskill Contacts People Marketing Workflows Campaigns Metrics & Events Sales …" at bounding box center [499, 360] width 999 height 720
click at [768, 452] on span "Create a Note" at bounding box center [732, 445] width 81 height 17
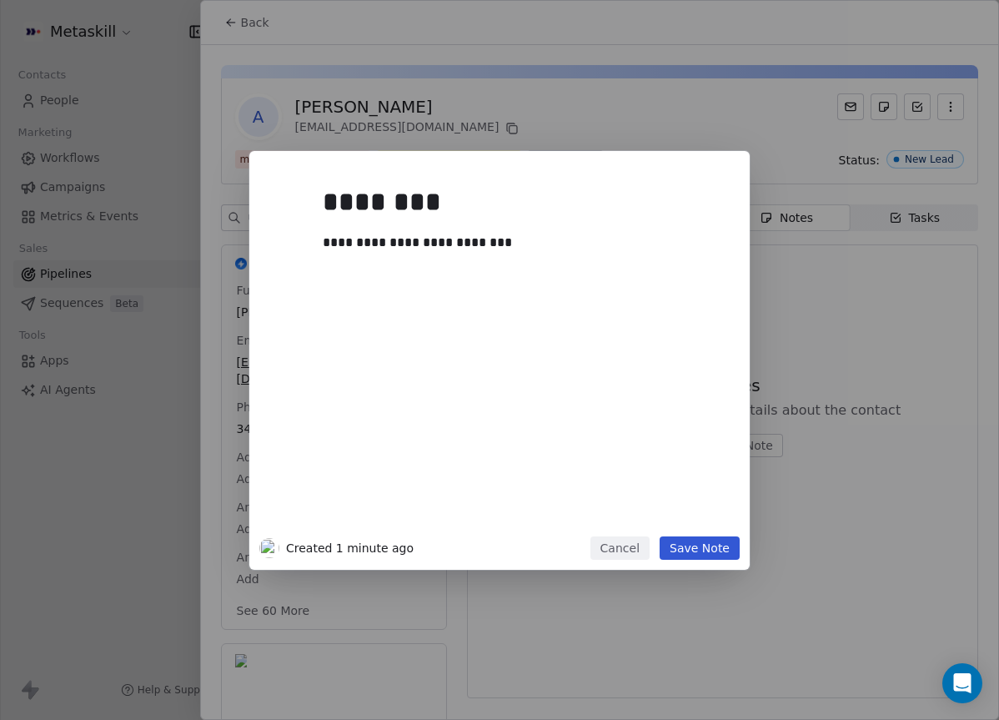
click at [793, 292] on div "**********" at bounding box center [499, 360] width 999 height 419
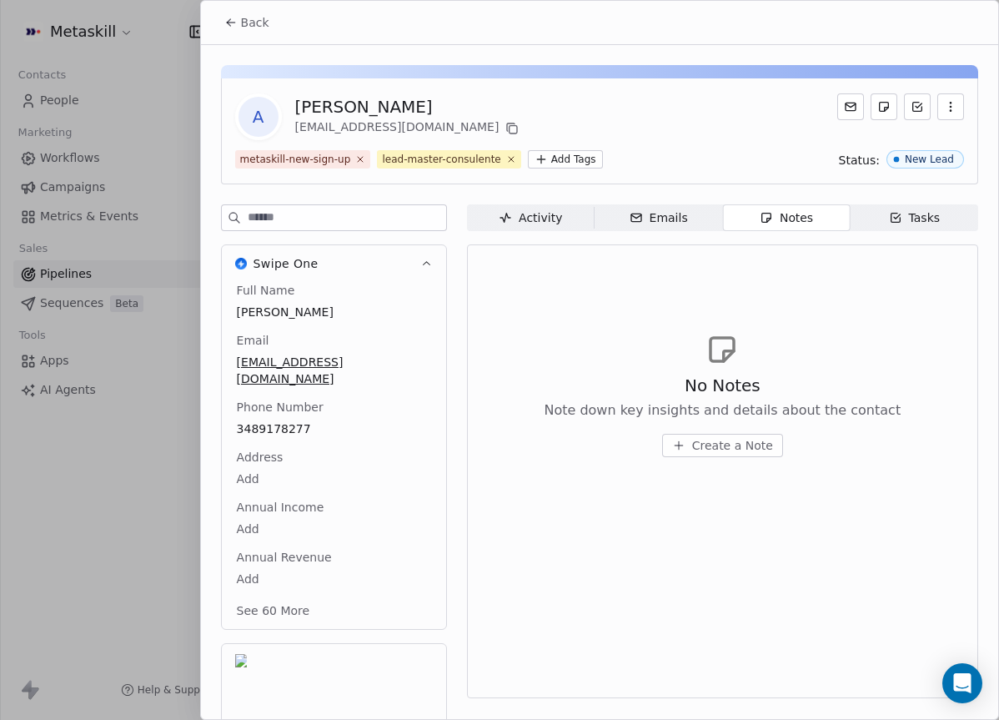
click at [747, 437] on span "Create a Note" at bounding box center [732, 445] width 81 height 17
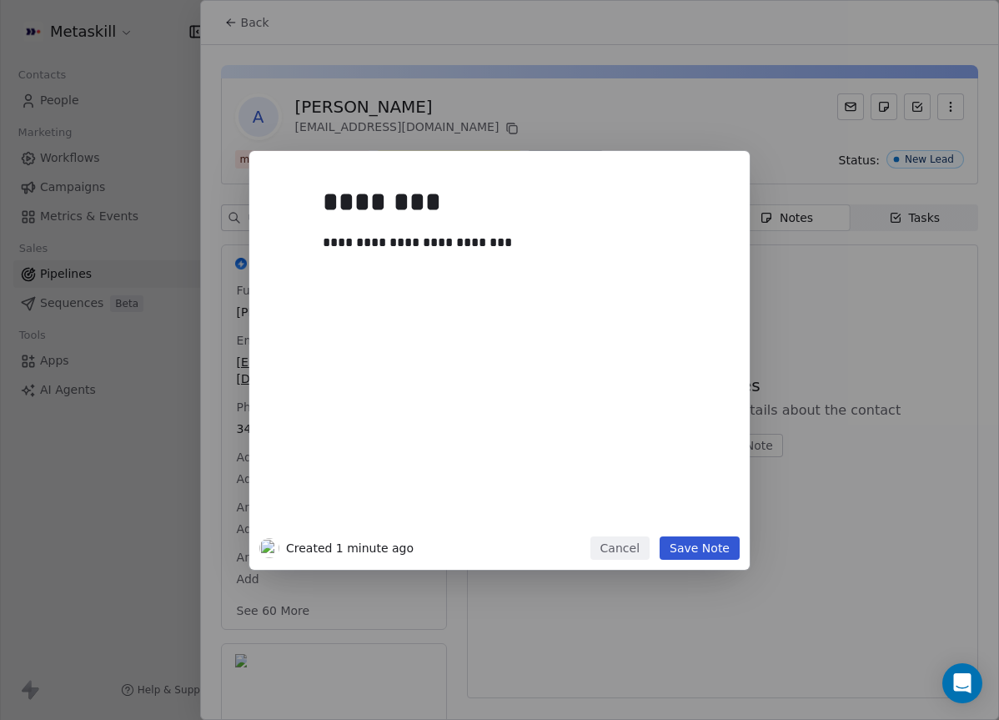
click at [532, 294] on div "**********" at bounding box center [525, 352] width 404 height 355
click at [563, 319] on div "**********" at bounding box center [525, 352] width 404 height 355
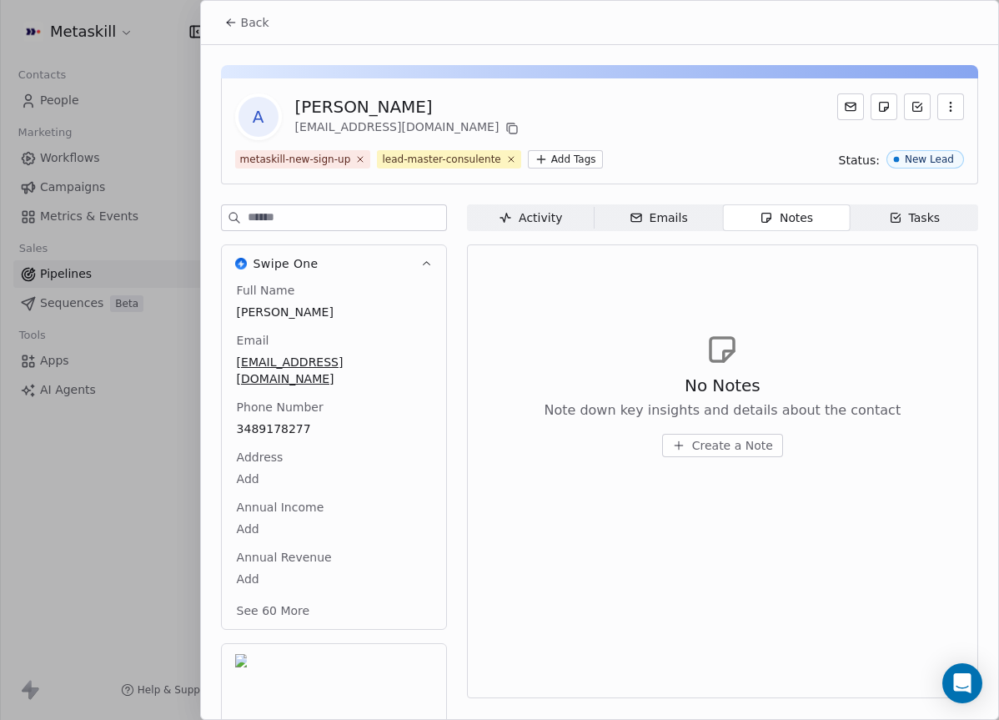
click at [886, 259] on div "**********" at bounding box center [499, 360] width 999 height 419
click at [718, 444] on span "Create a Note" at bounding box center [732, 445] width 81 height 17
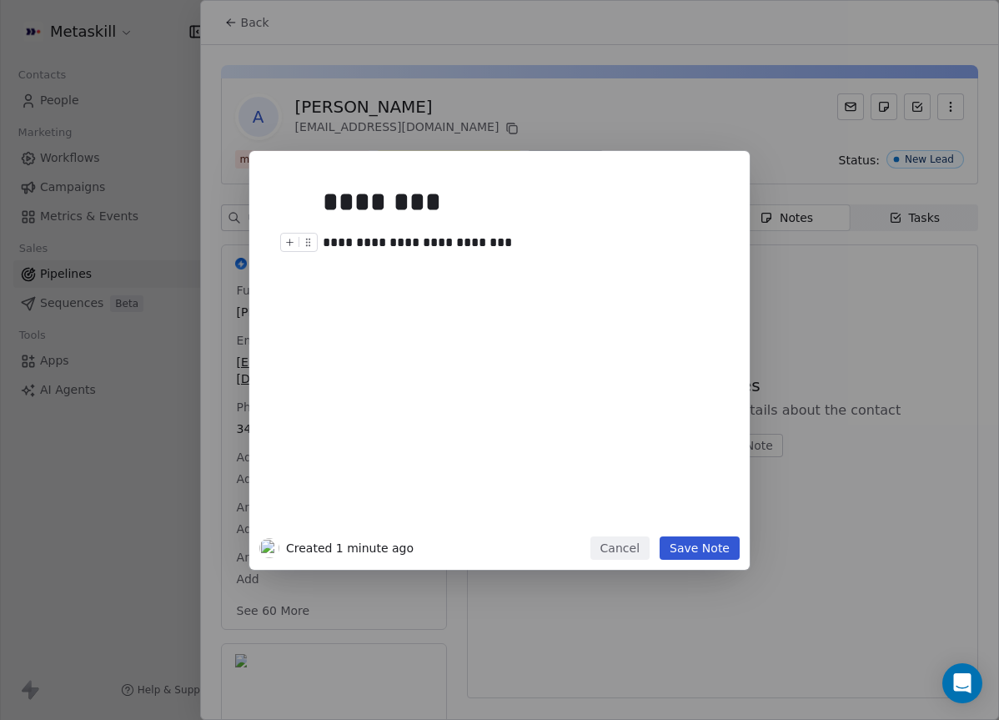
click at [488, 245] on div "**********" at bounding box center [525, 243] width 404 height 20
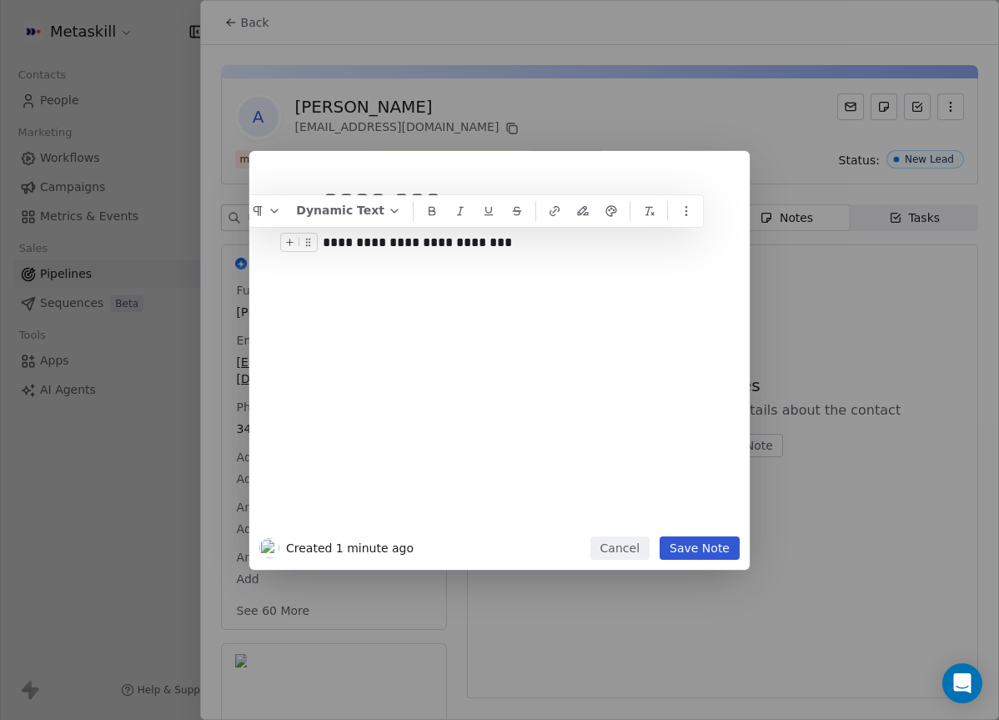
click at [488, 245] on div "**********" at bounding box center [525, 243] width 404 height 20
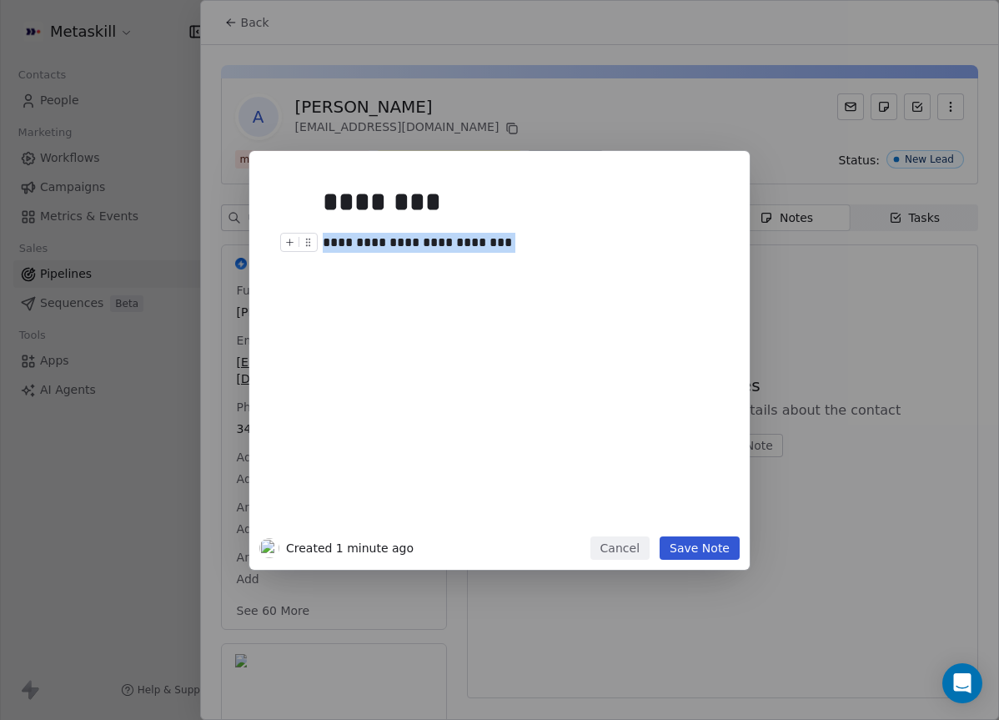
click at [488, 245] on div "**********" at bounding box center [525, 243] width 404 height 20
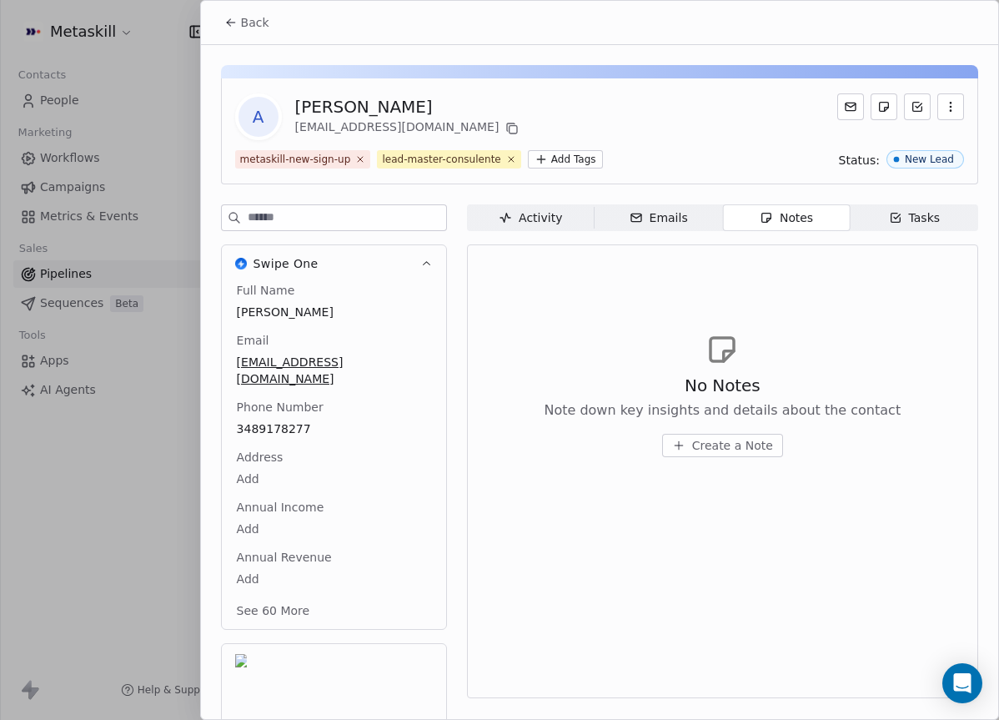
click at [898, 344] on div "******** Created 1 minute ago Cancel Save Note" at bounding box center [499, 360] width 999 height 419
click at [505, 128] on icon at bounding box center [511, 128] width 13 height 13
click at [722, 445] on span "Create a Note" at bounding box center [732, 445] width 81 height 17
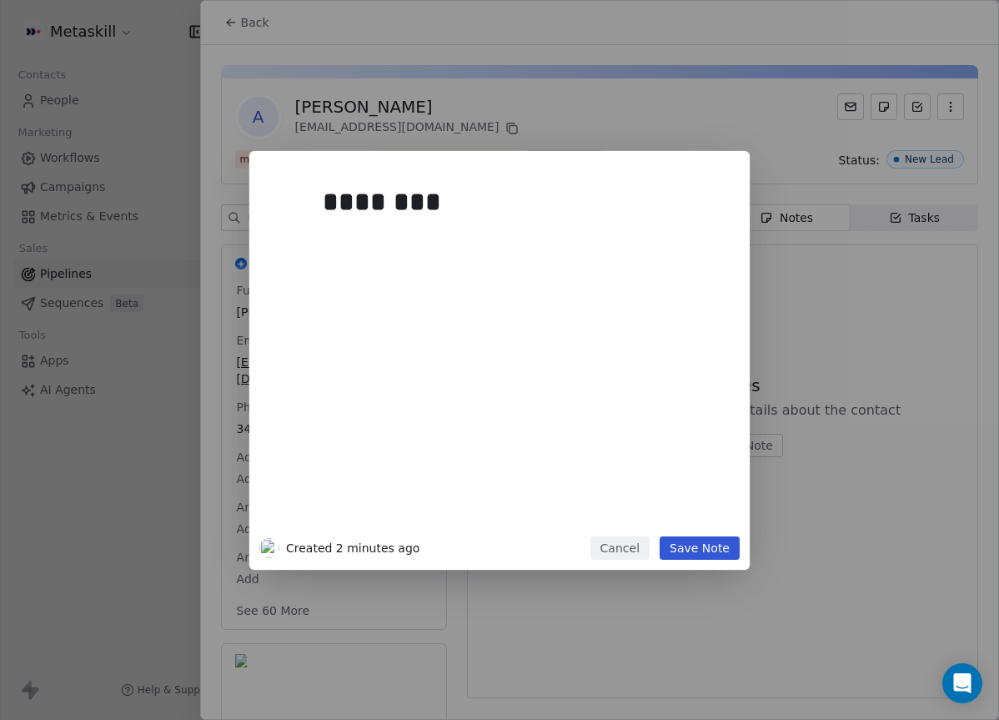
click at [621, 371] on div "********" at bounding box center [525, 352] width 404 height 355
click at [581, 234] on div at bounding box center [525, 243] width 404 height 20
click at [579, 229] on div "********" at bounding box center [525, 352] width 404 height 355
click at [733, 556] on button "Save Note" at bounding box center [700, 547] width 80 height 23
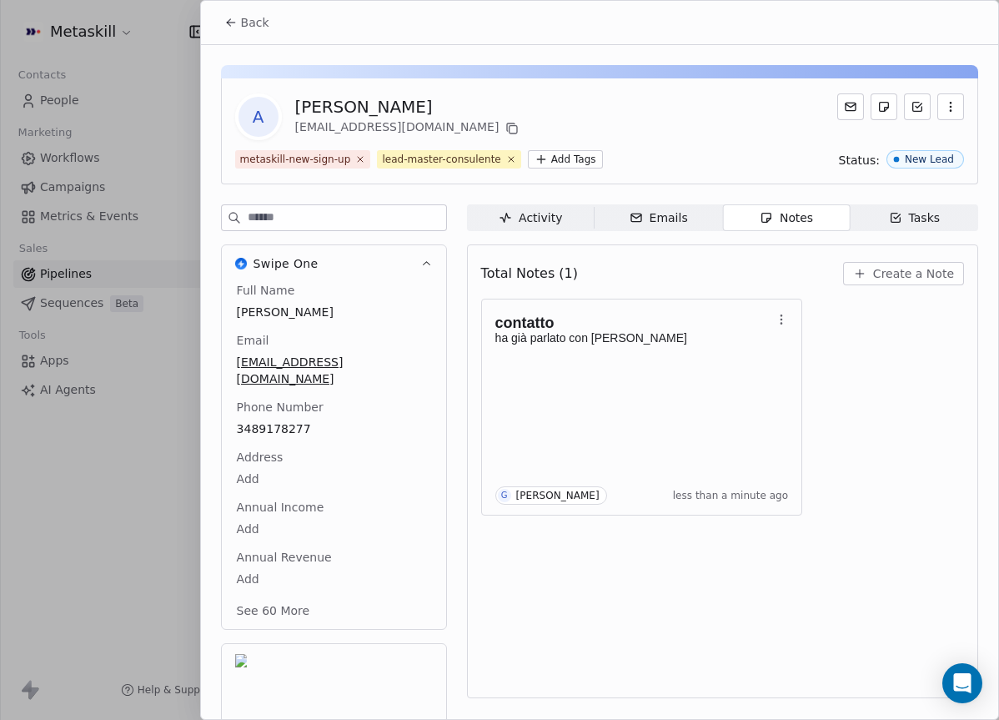
click at [239, 36] on button "Back" at bounding box center [246, 23] width 65 height 30
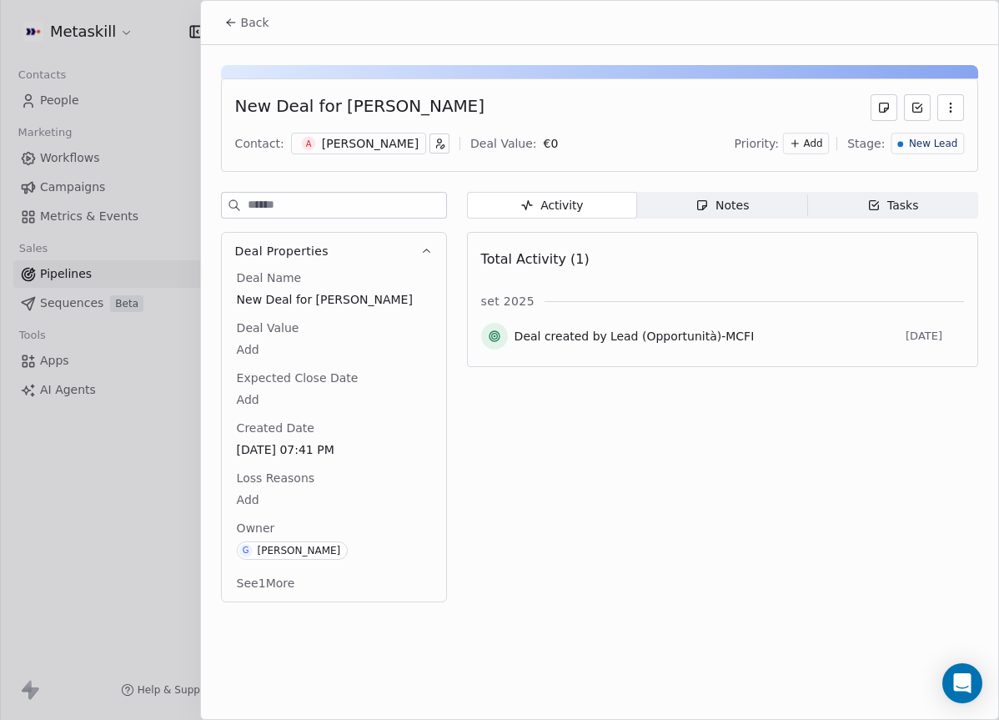
click at [913, 155] on div "Priority: Add Stage: New Lead" at bounding box center [849, 143] width 229 height 25
click at [917, 148] on span "New Lead" at bounding box center [933, 144] width 48 height 14
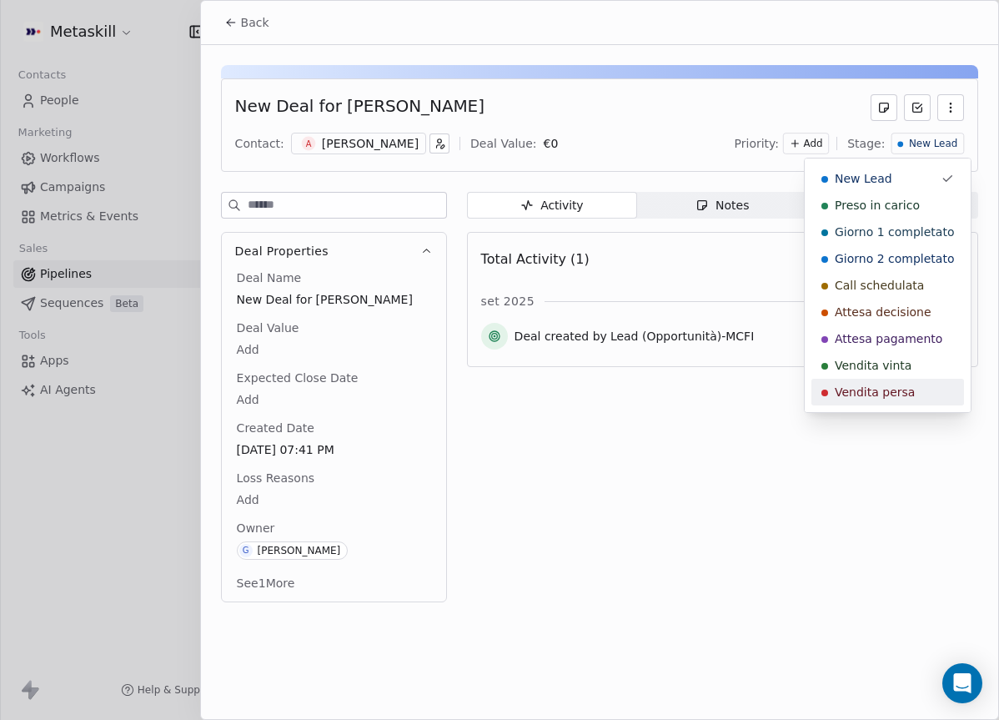
click at [898, 392] on span "Vendita persa" at bounding box center [875, 392] width 80 height 17
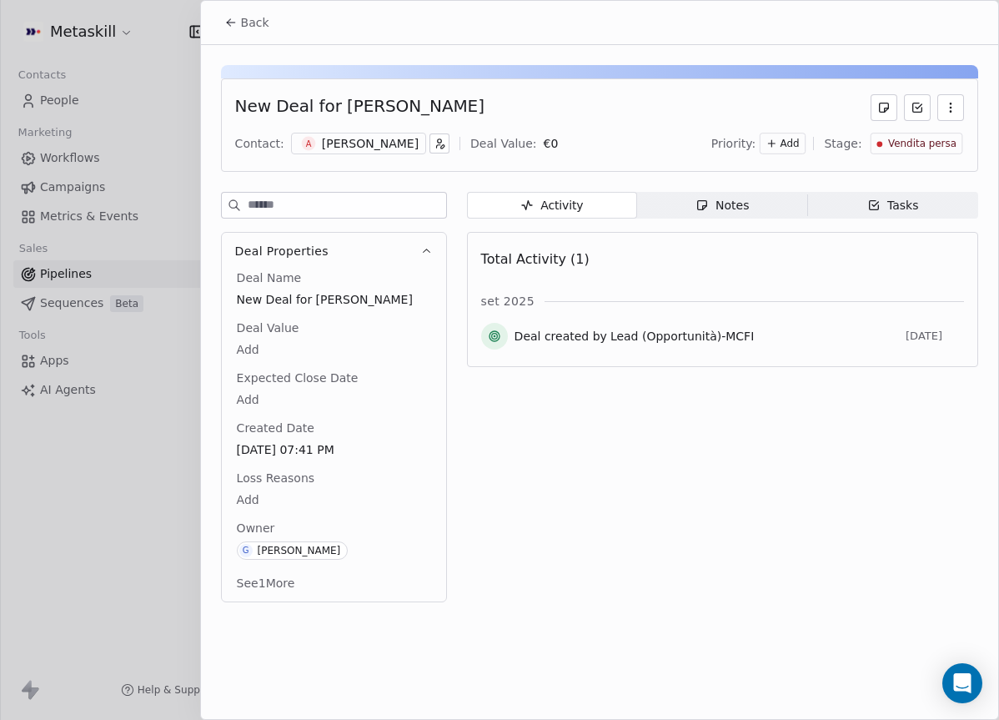
click at [270, 486] on div "Loss Reasons Add" at bounding box center [334, 490] width 201 height 40
click at [260, 492] on body "Metaskill Contacts People Marketing Workflows Campaigns Metrics & Events Sales …" at bounding box center [499, 360] width 999 height 720
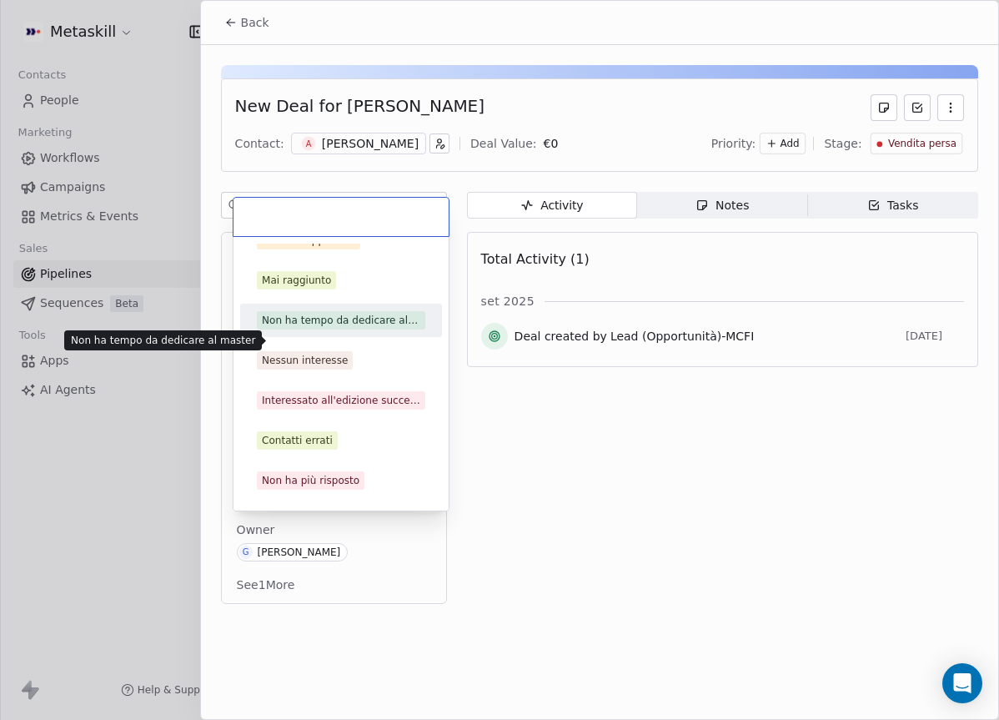
scroll to position [53, 0]
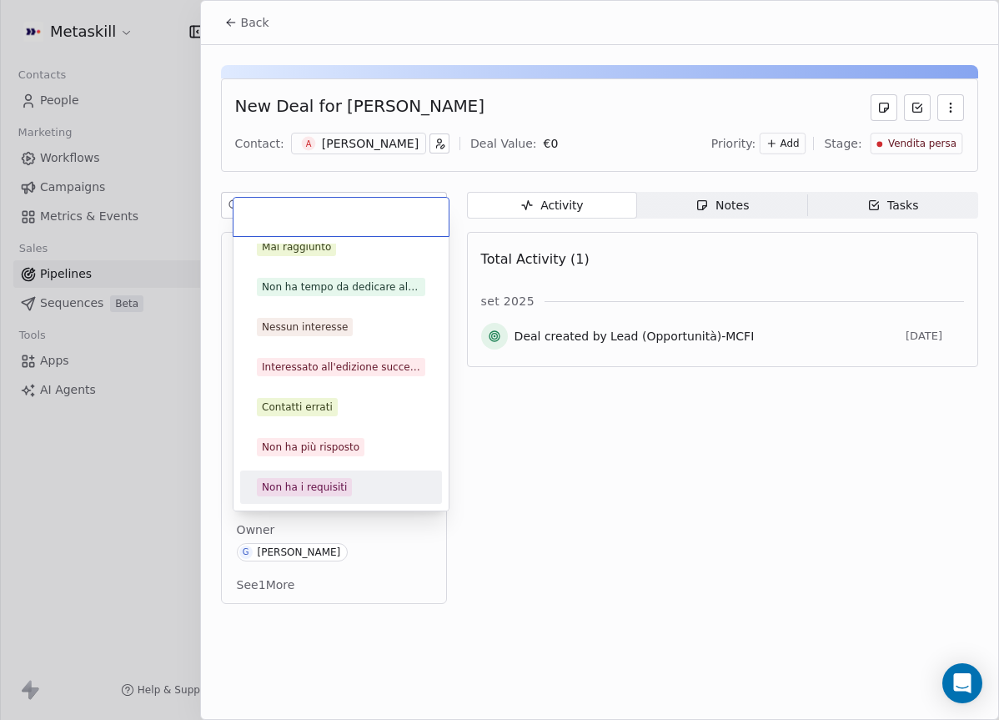
click at [334, 494] on span "Non ha i requisiti" at bounding box center [304, 487] width 95 height 18
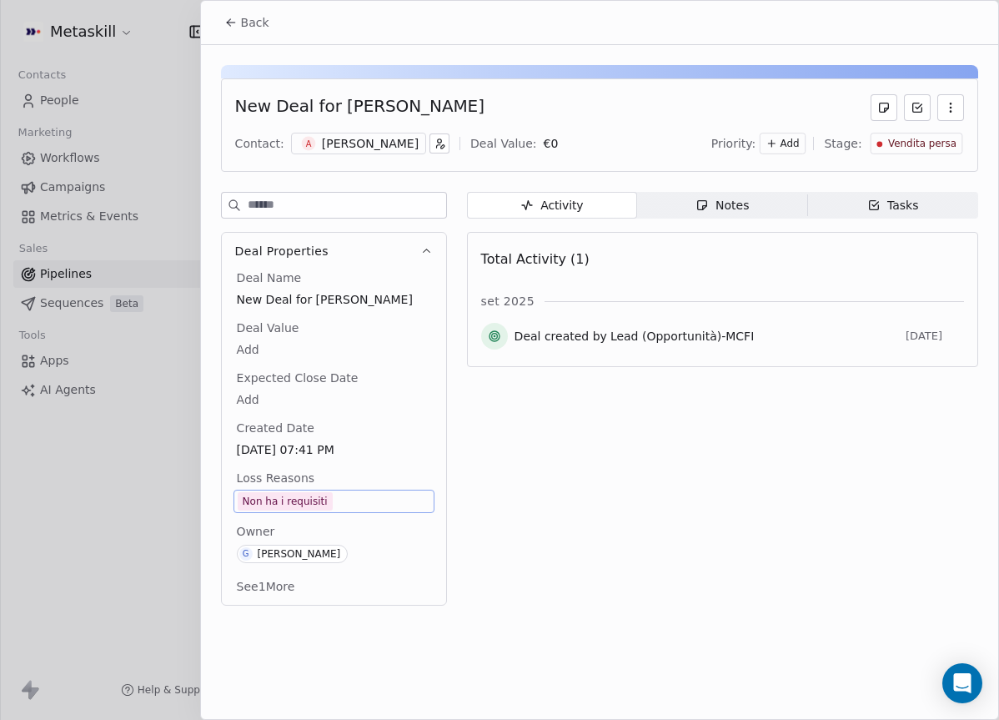
click at [254, 31] on button "Back" at bounding box center [246, 23] width 65 height 30
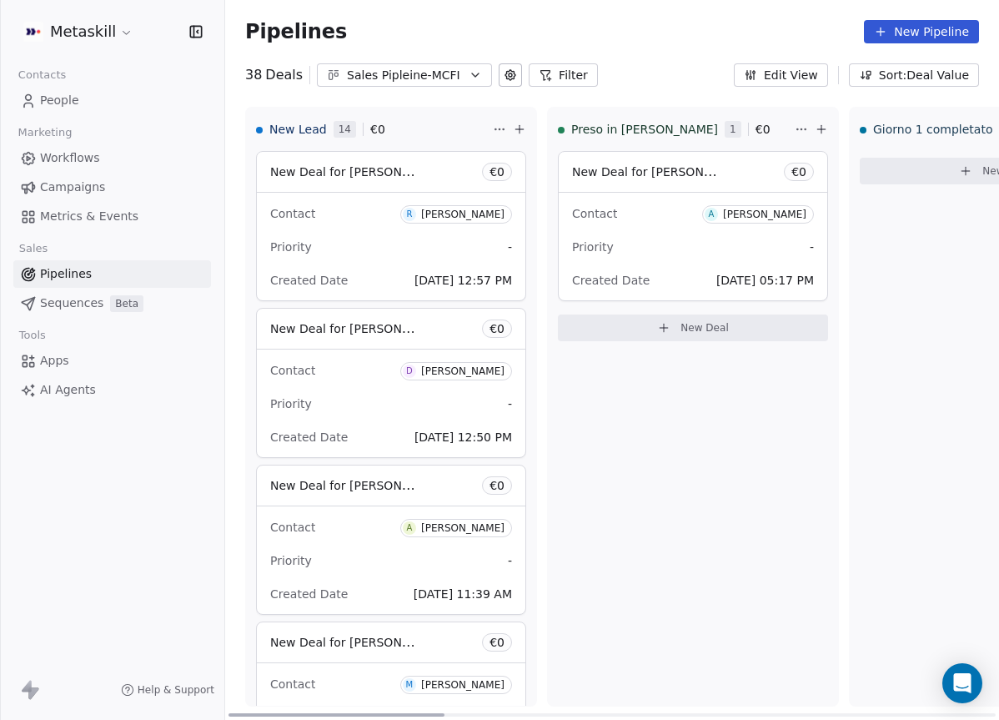
click at [438, 194] on div "Contact R Riccardo Lefemine Priority - Created Date Sep 16, 2025 12:57 PM" at bounding box center [391, 247] width 269 height 108
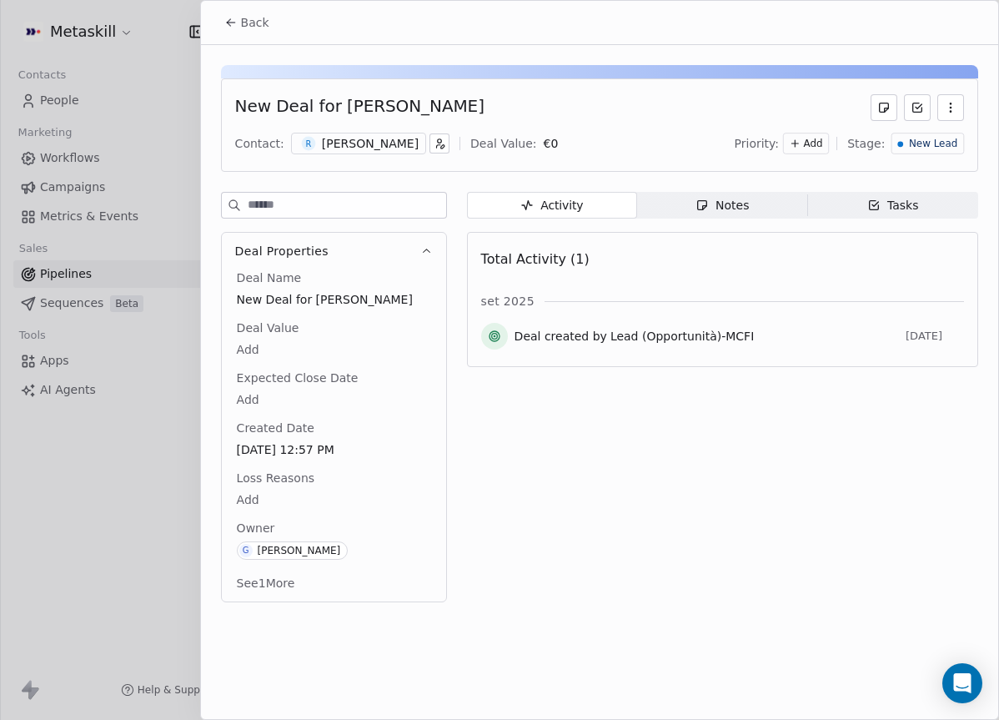
click at [376, 145] on div "[PERSON_NAME]" at bounding box center [370, 143] width 97 height 17
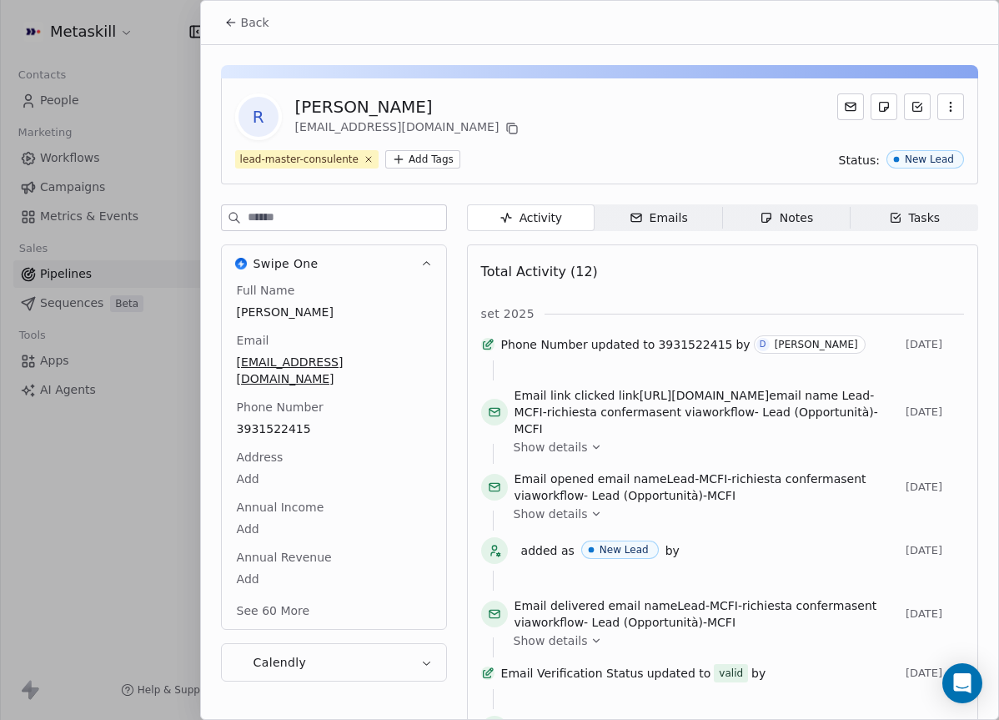
click at [779, 209] on div "Notes" at bounding box center [786, 218] width 53 height 18
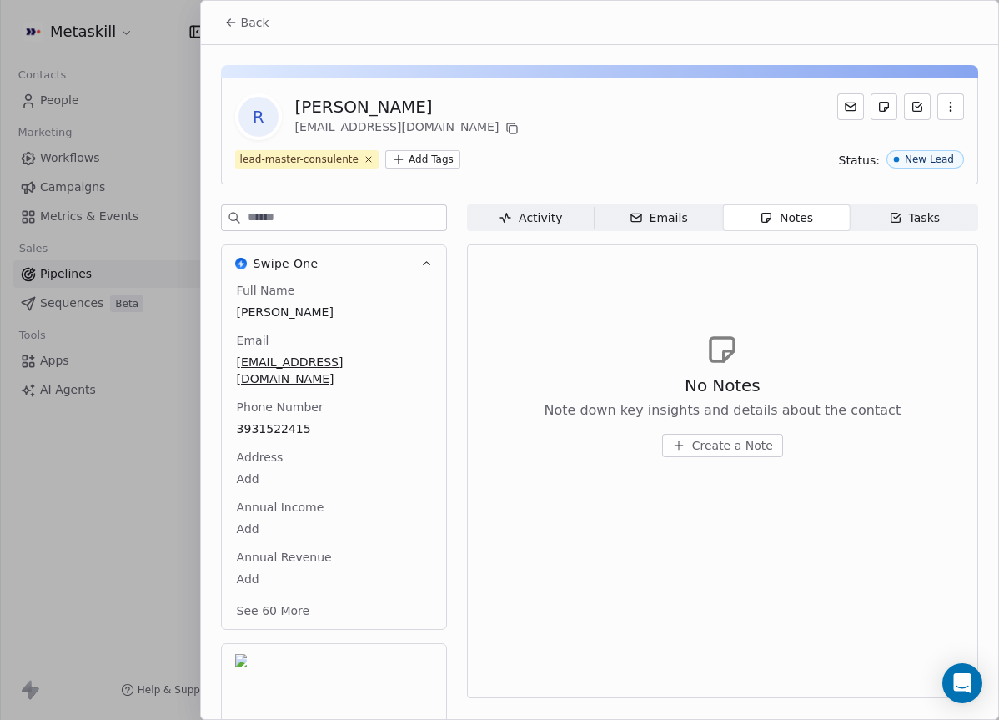
click at [547, 213] on div "Activity" at bounding box center [530, 218] width 63 height 18
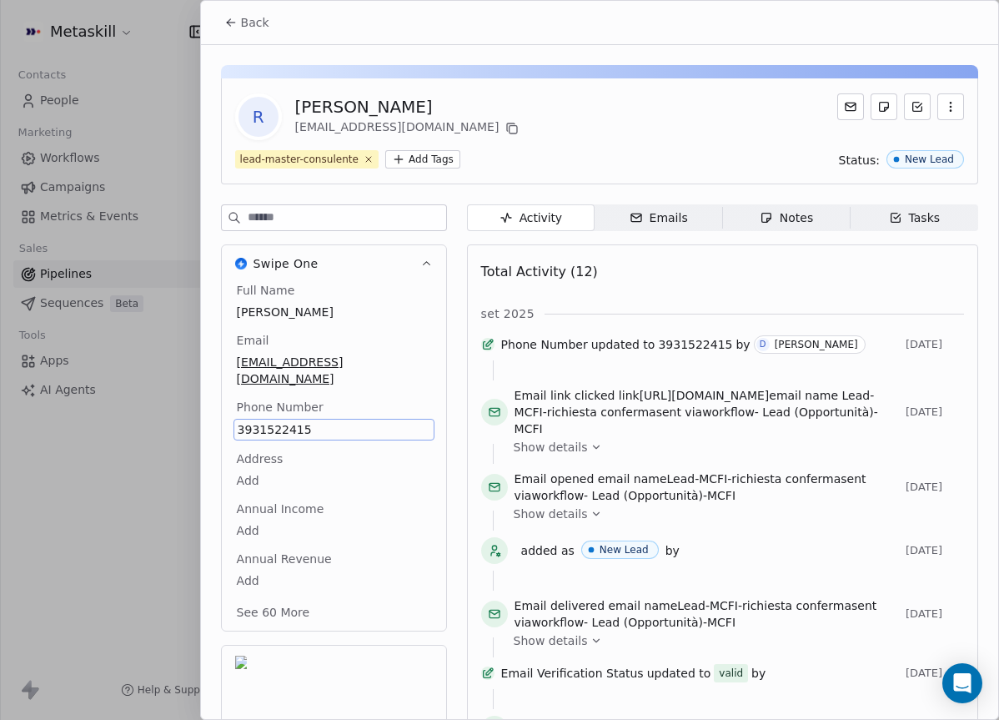
scroll to position [53, 0]
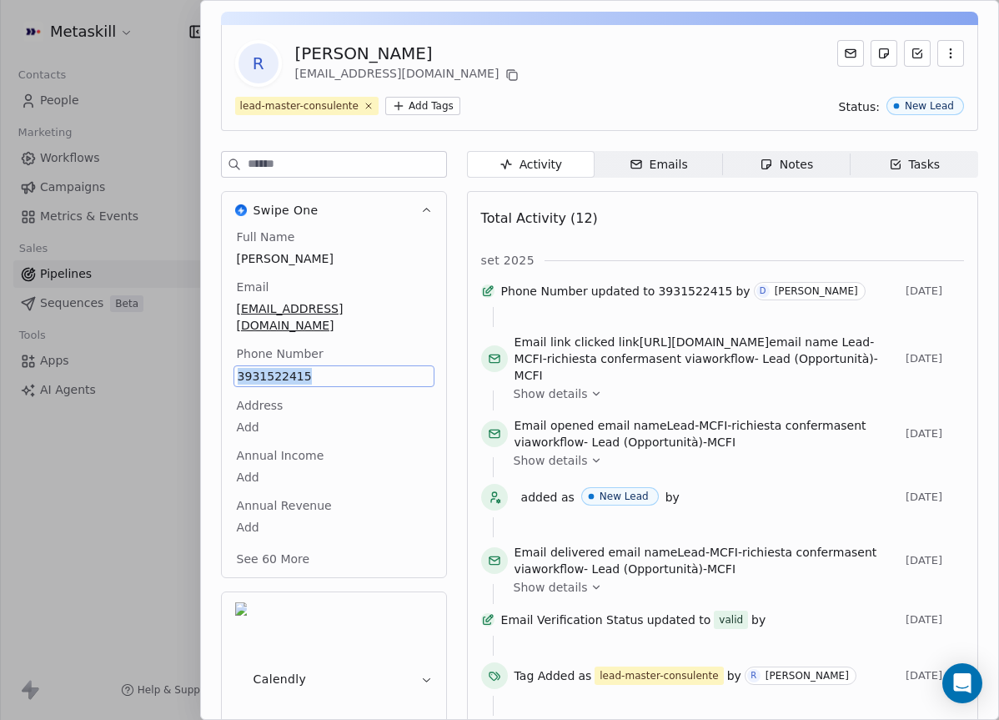
click at [682, 263] on div "set 2025" at bounding box center [722, 260] width 483 height 17
click at [672, 240] on div "Total Activity (12) set 2025 Phone Number updated to 3931522415 by D Darya Nest…" at bounding box center [722, 621] width 483 height 839
click at [666, 243] on div "Total Activity (12) set 2025 Phone Number updated to 3931522415 by D Darya Nest…" at bounding box center [722, 621] width 483 height 839
click at [822, 149] on div "R Riccardo Lefemine riccardolefemine.rl@gmail.com lead-master-consulente Add Ta…" at bounding box center [599, 527] width 797 height 1070
click at [820, 154] on span "Notes Notes" at bounding box center [786, 164] width 128 height 27
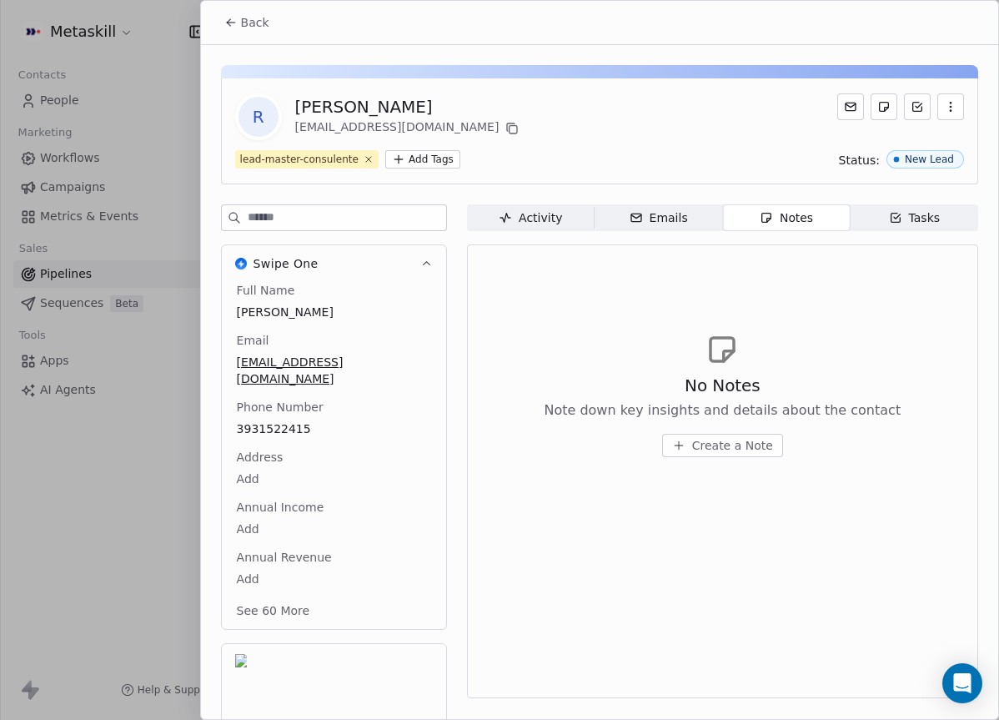
click at [739, 437] on span "Create a Note" at bounding box center [732, 445] width 81 height 17
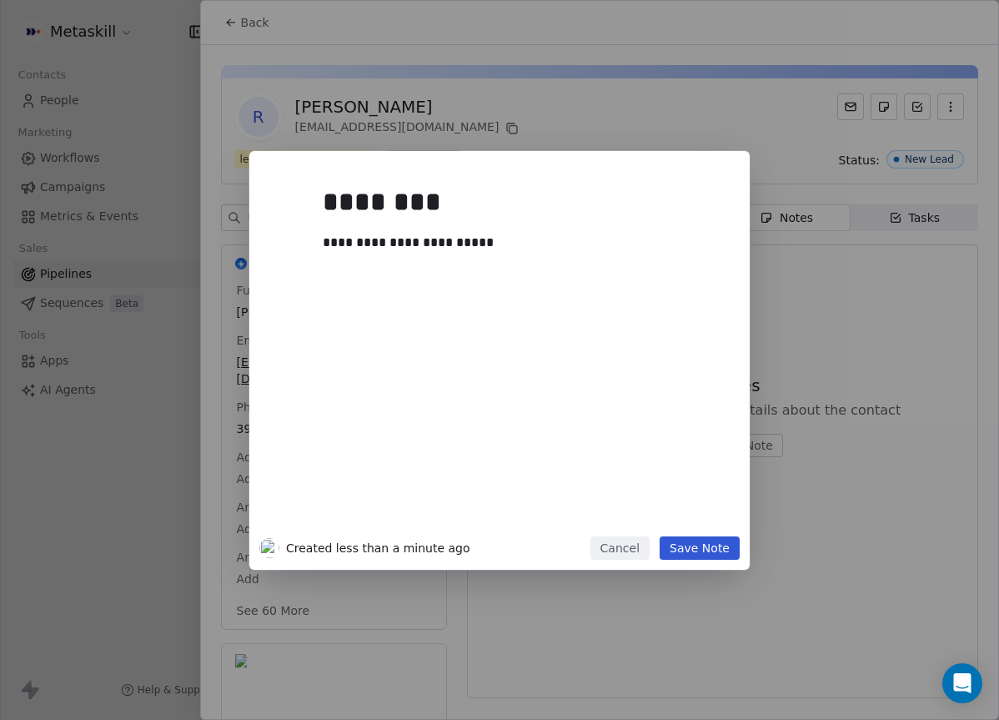
click at [709, 546] on button "Save Note" at bounding box center [700, 547] width 80 height 23
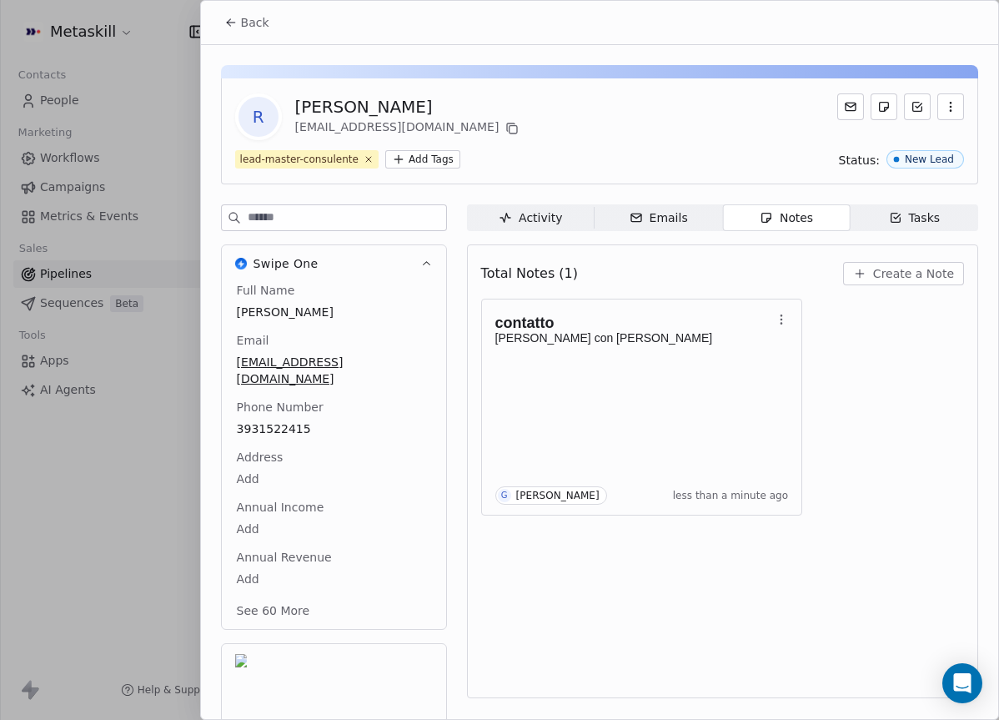
click at [246, 23] on span "Back" at bounding box center [255, 22] width 28 height 17
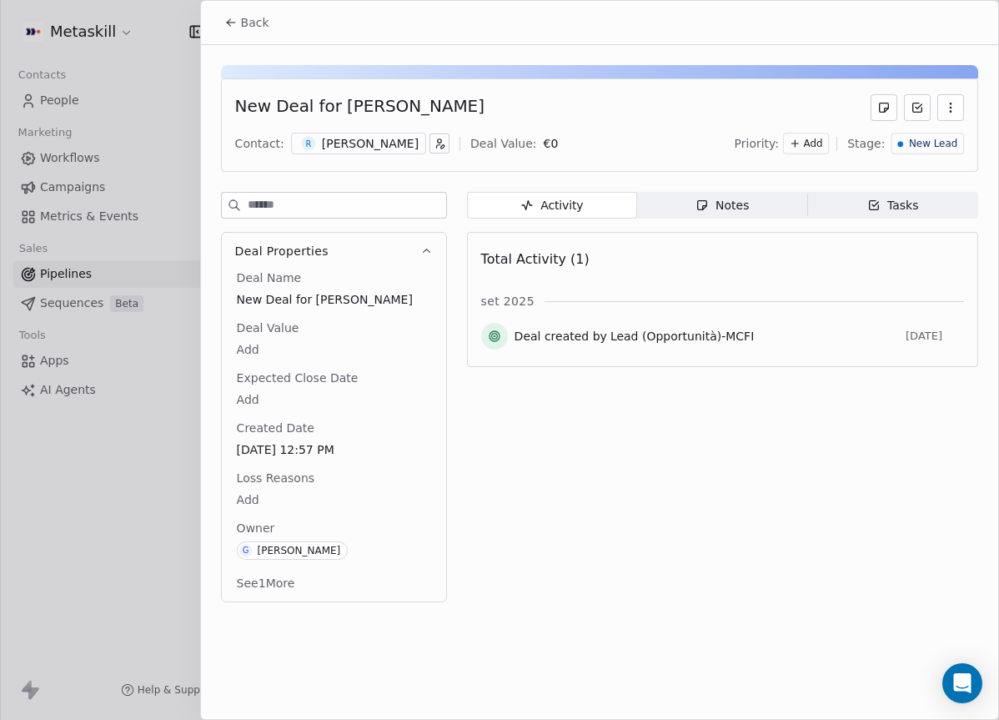
click at [941, 137] on span "New Lead" at bounding box center [933, 144] width 48 height 14
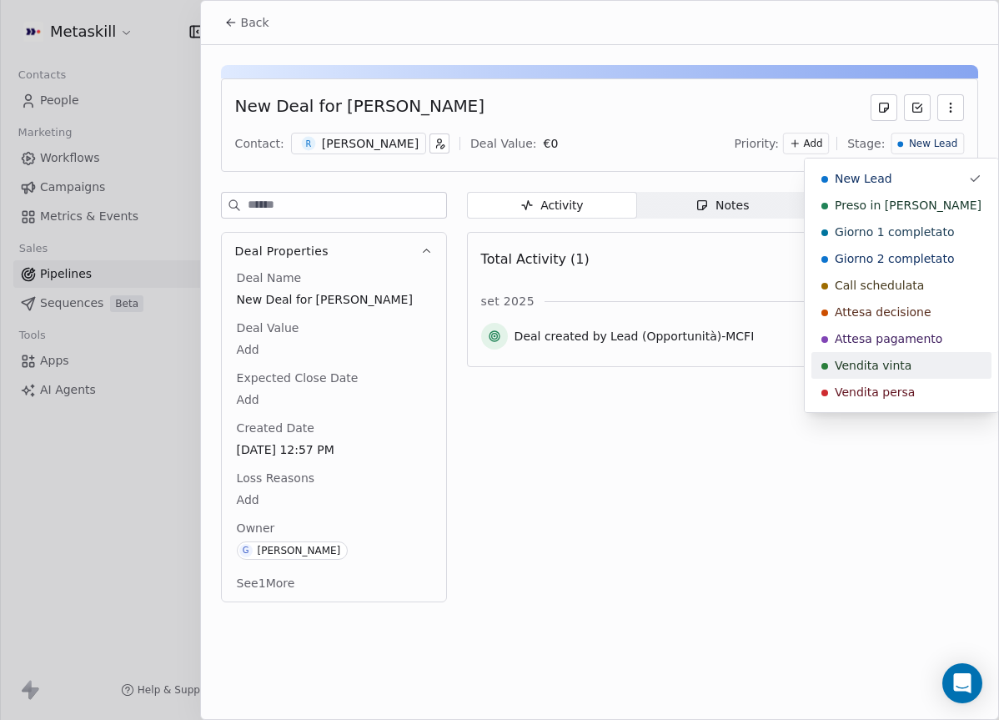
click at [869, 384] on span "Vendita persa" at bounding box center [875, 392] width 80 height 17
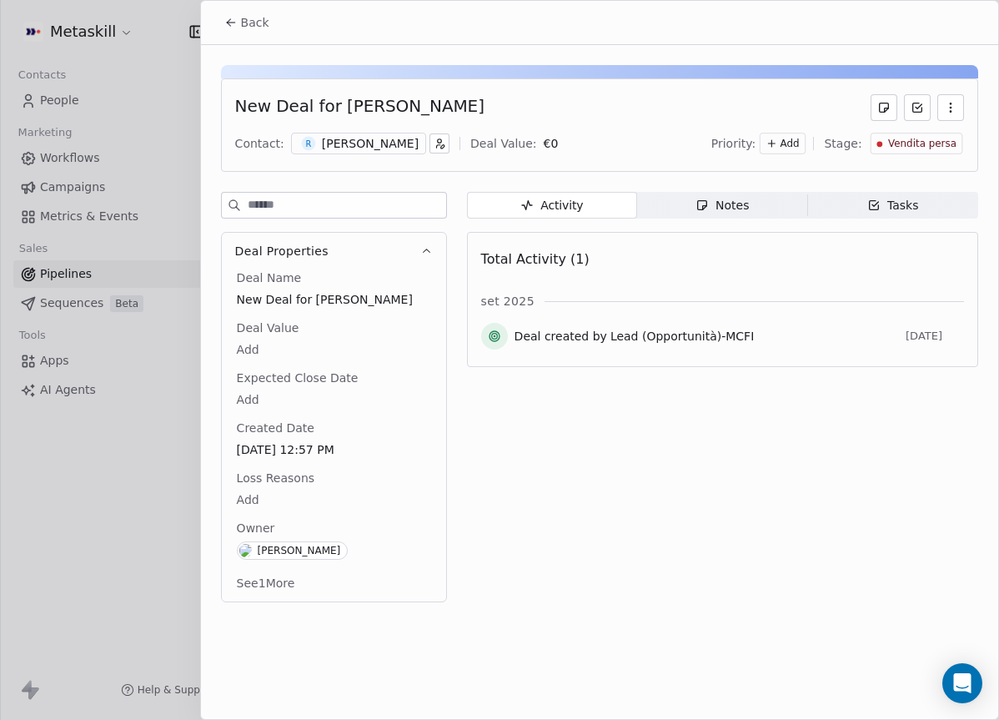
click at [276, 483] on span "Loss Reasons" at bounding box center [276, 478] width 84 height 17
click at [268, 490] on body "Metaskill Contacts People Marketing Workflows Campaigns Metrics & Events Sales …" at bounding box center [499, 360] width 999 height 720
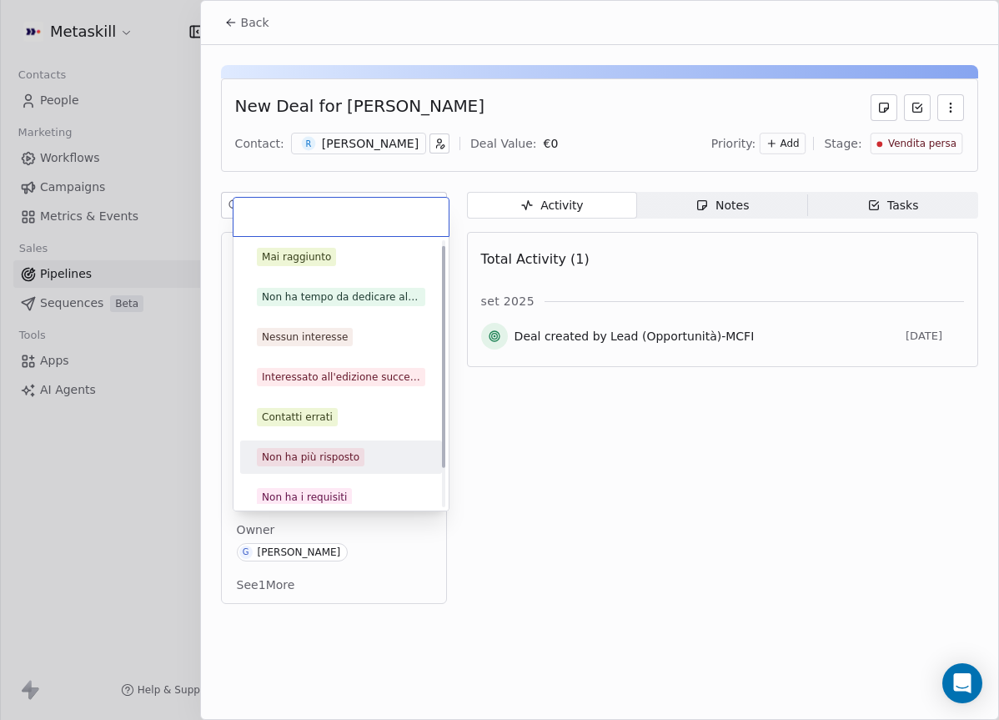
scroll to position [53, 0]
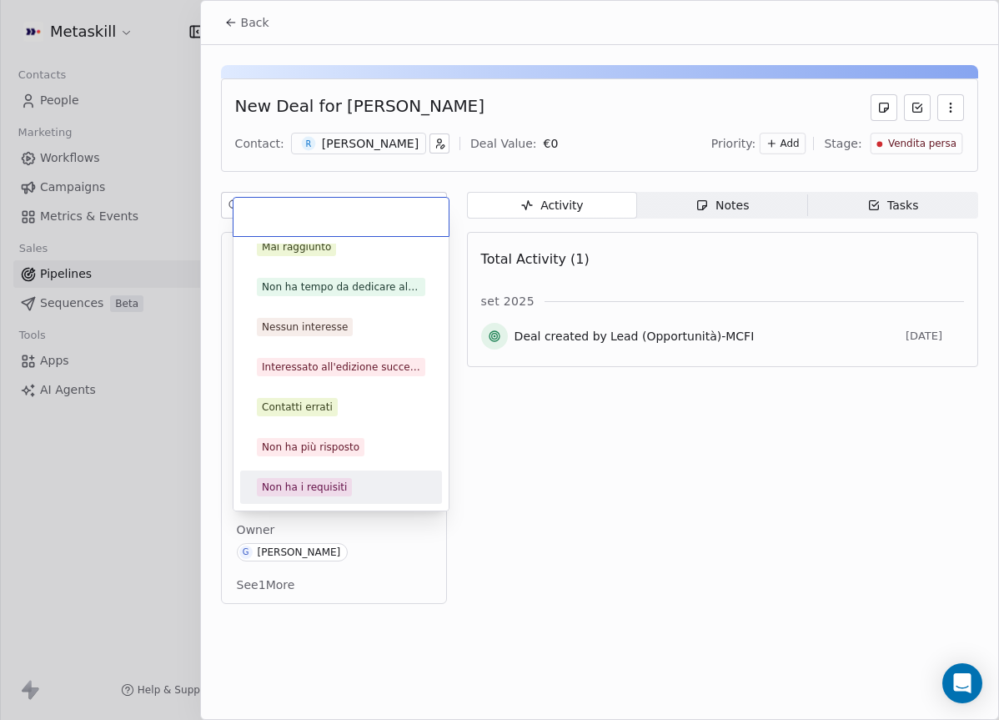
click at [309, 481] on div "Non ha i requisiti" at bounding box center [304, 487] width 85 height 15
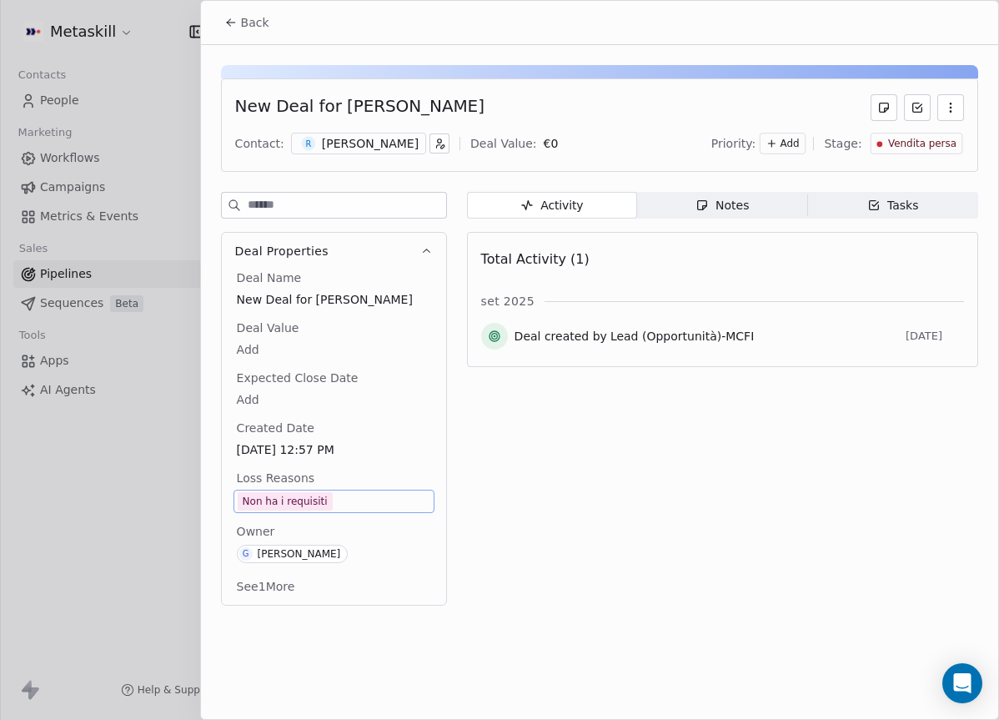
click at [241, 28] on span "Back" at bounding box center [255, 22] width 28 height 17
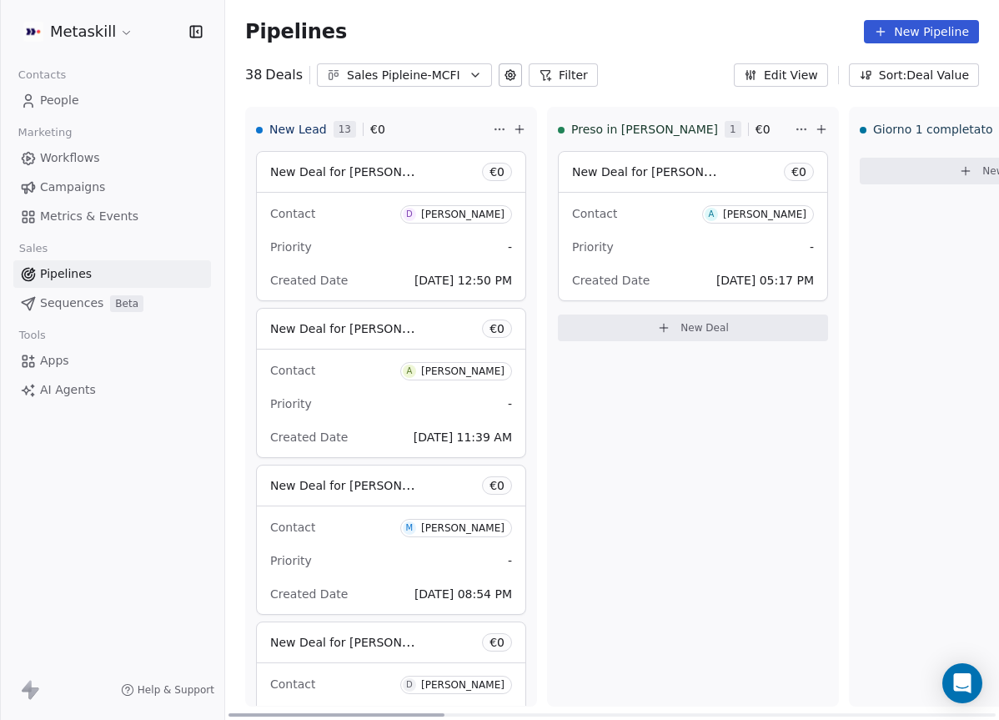
click at [489, 219] on span "D Domenico Dileo" at bounding box center [456, 214] width 112 height 18
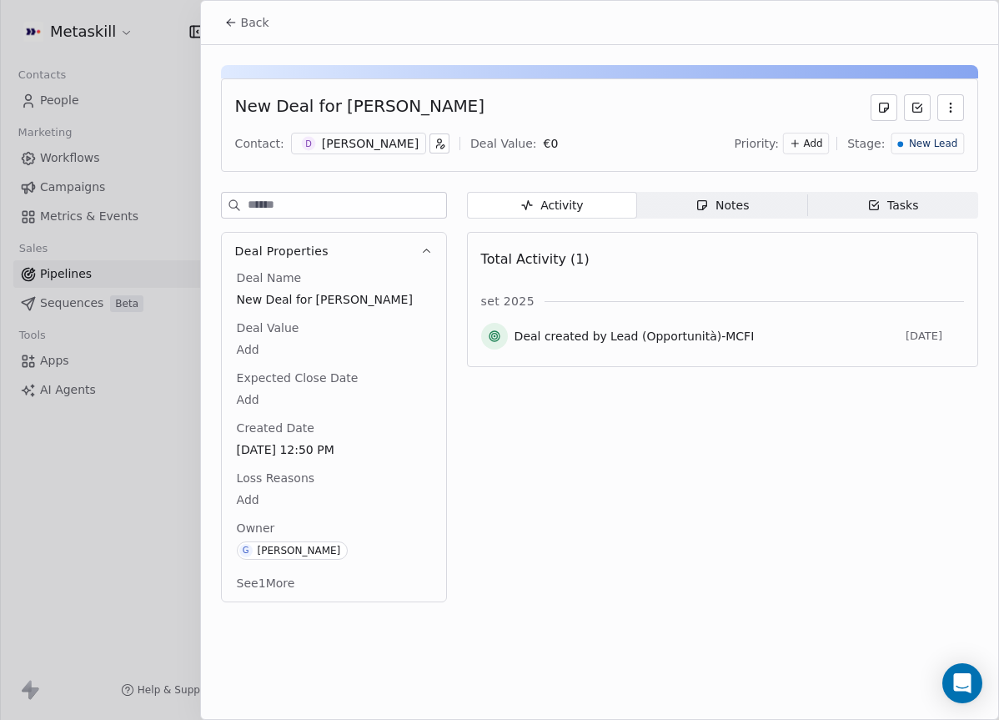
click at [692, 199] on span "Notes Notes" at bounding box center [722, 205] width 170 height 27
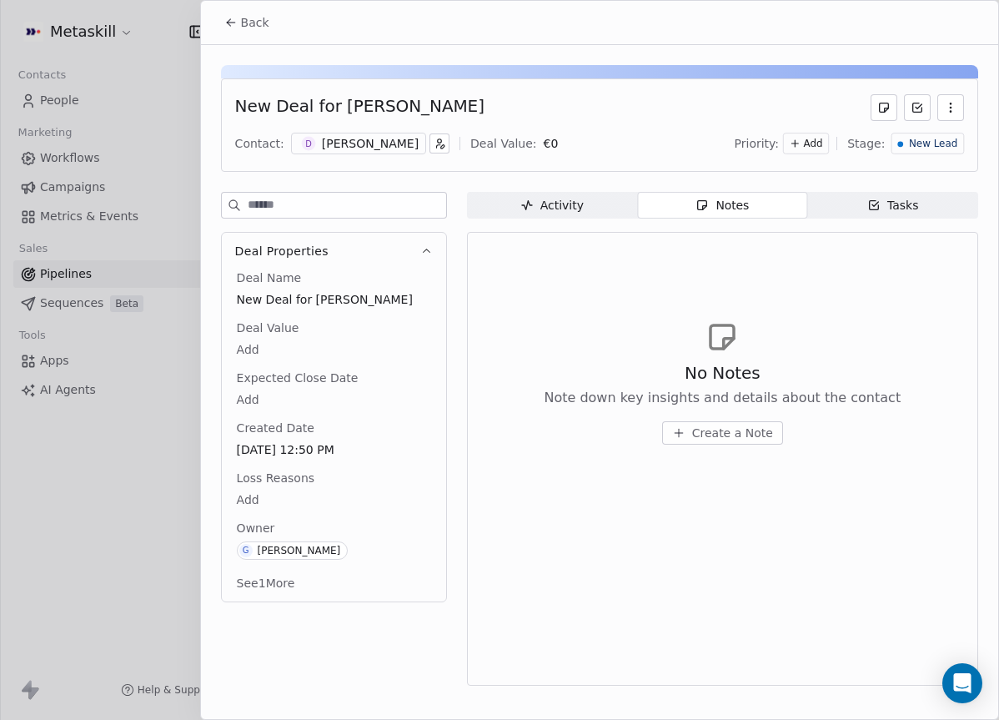
click at [380, 133] on div "D Domenico Dileo" at bounding box center [358, 144] width 135 height 22
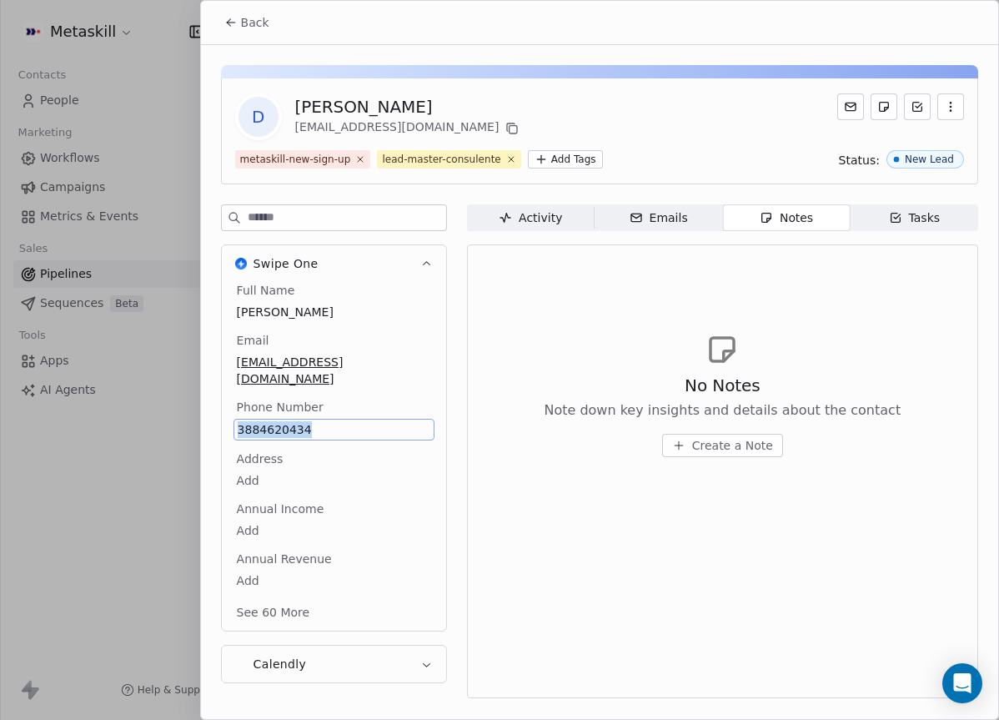
click at [750, 441] on span "Create a Note" at bounding box center [732, 445] width 81 height 17
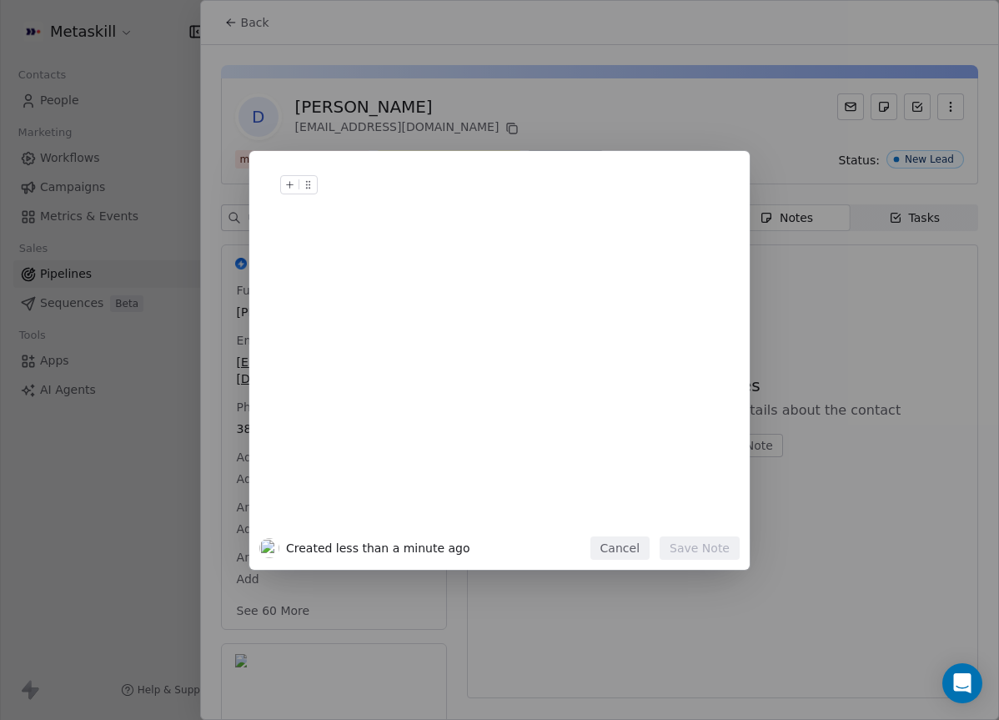
click at [557, 96] on div "Created less than a minute ago Cancel Save Note" at bounding box center [499, 360] width 999 height 720
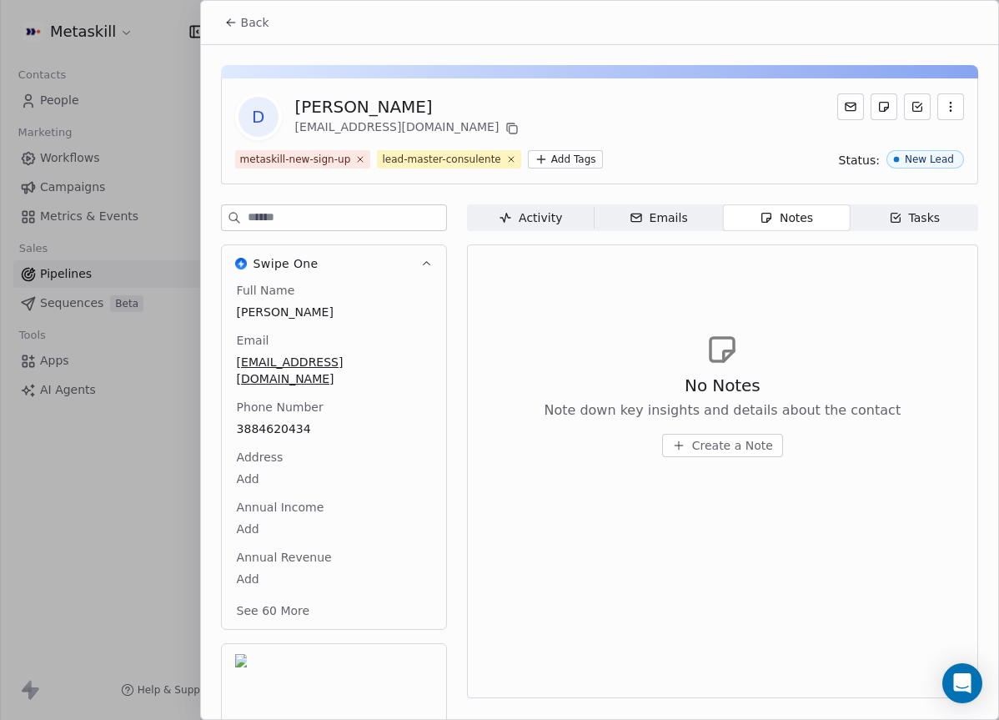
click at [736, 441] on span "Create a Note" at bounding box center [732, 445] width 81 height 17
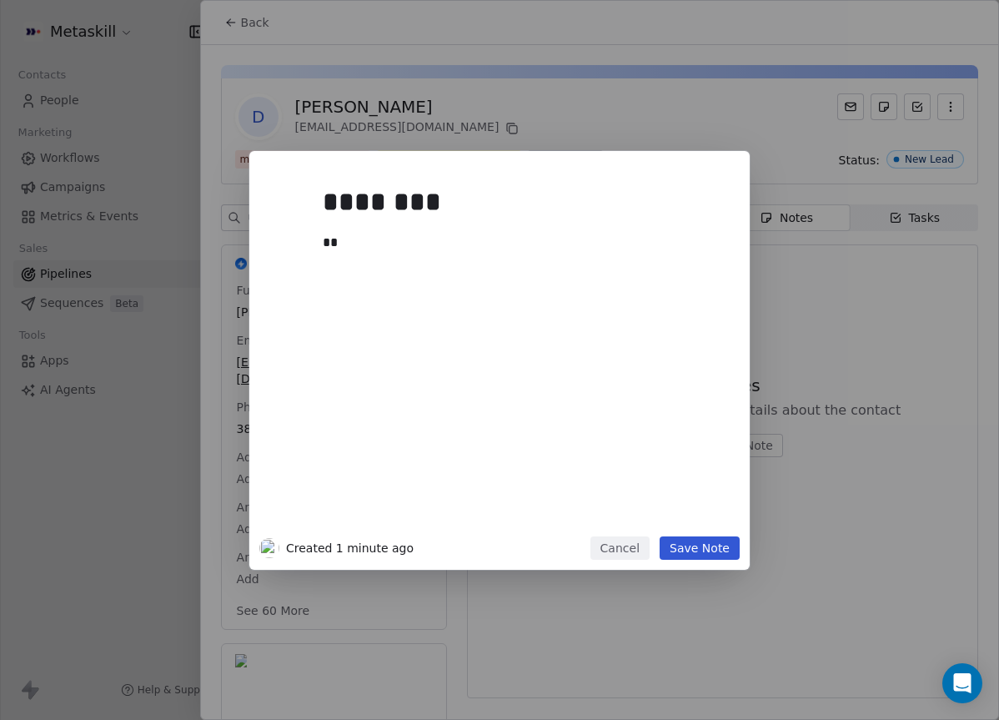
click at [911, 395] on div "******** ** Created 1 minute ago Cancel Save Note" at bounding box center [499, 360] width 999 height 419
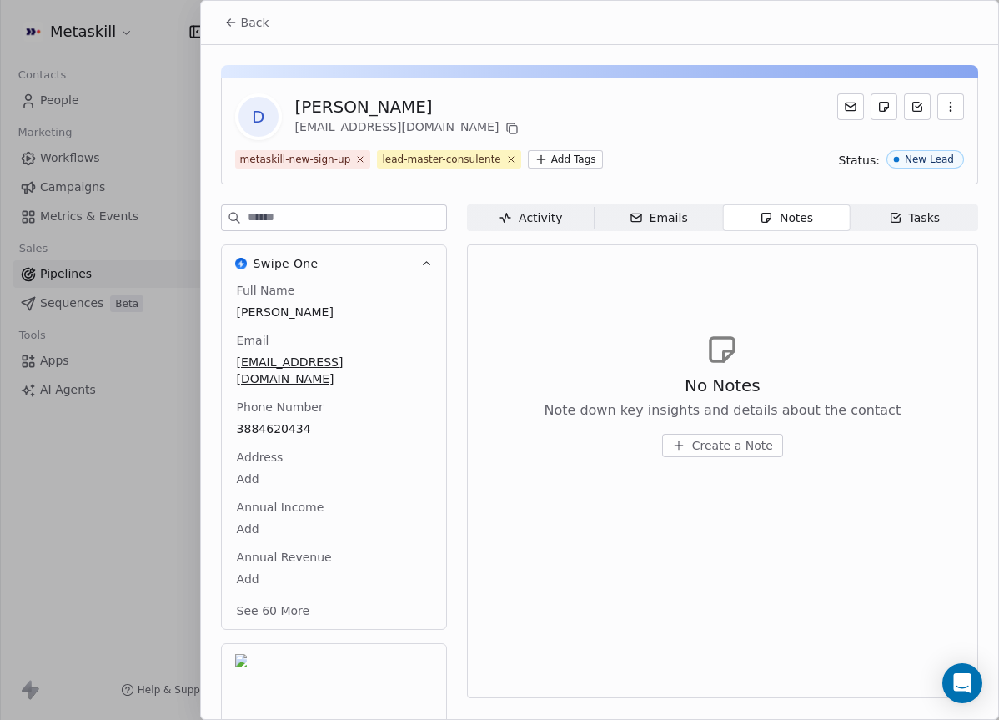
click at [804, 197] on div "D Domenico Dileo domenicodileo@outlook.it metaskill-new-sign-up lead-master-con…" at bounding box center [599, 436] width 797 height 783
click at [796, 209] on div "Notes" at bounding box center [786, 218] width 53 height 18
click at [778, 214] on div "Notes" at bounding box center [786, 218] width 53 height 18
click at [730, 449] on span "Create a Note" at bounding box center [732, 445] width 81 height 17
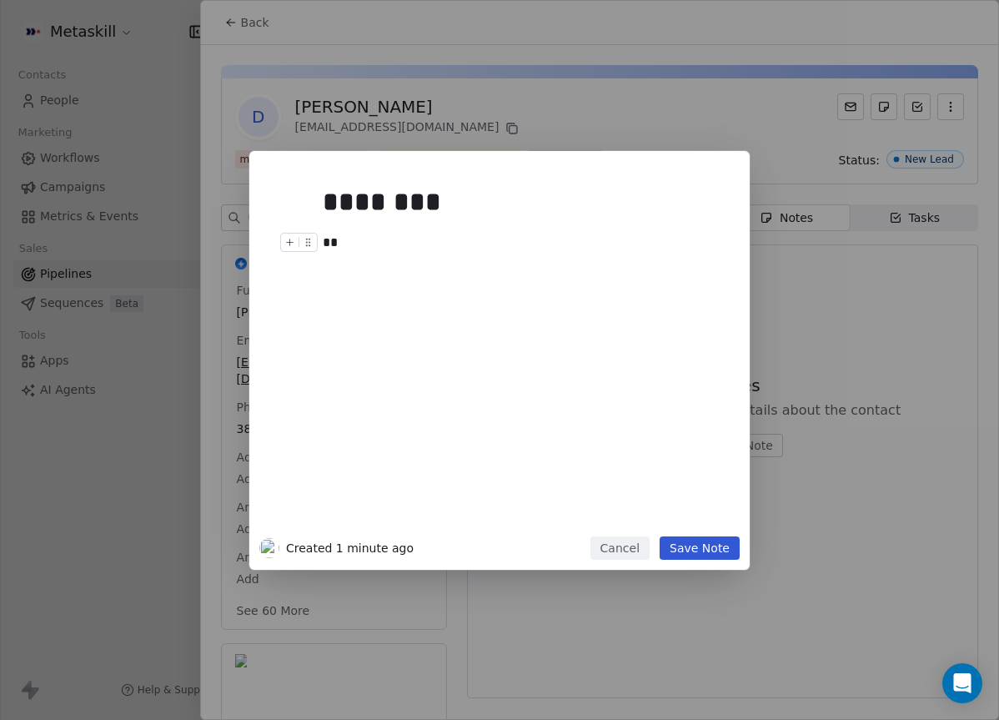
click at [445, 249] on div "**" at bounding box center [525, 243] width 404 height 20
click at [641, 542] on button "Cancel" at bounding box center [620, 547] width 59 height 23
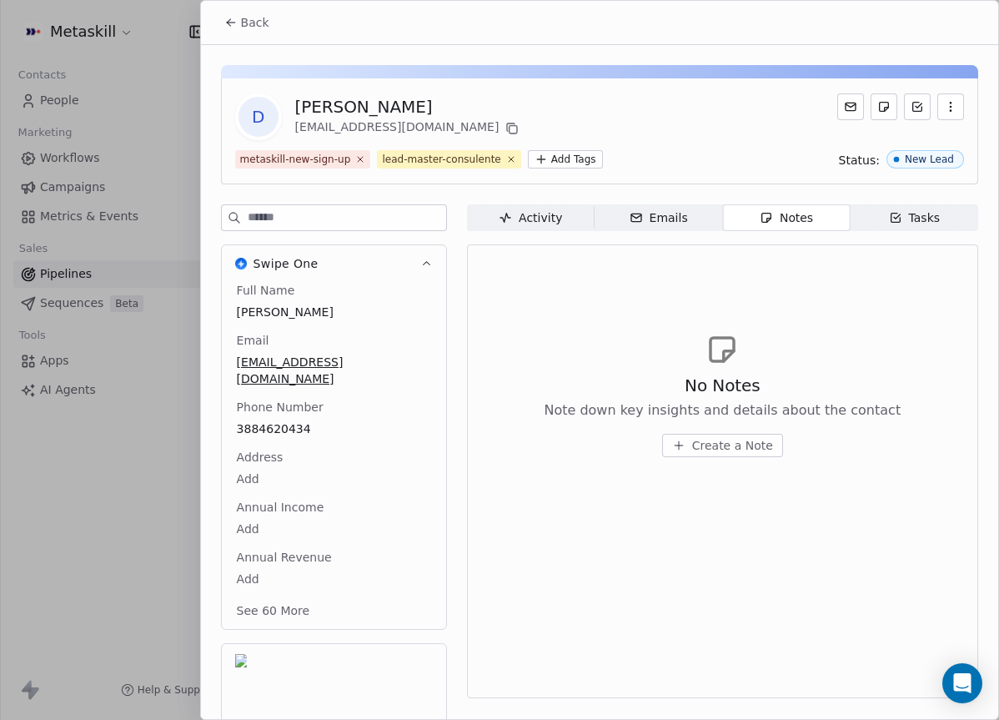
click at [708, 437] on span "Create a Note" at bounding box center [732, 445] width 81 height 17
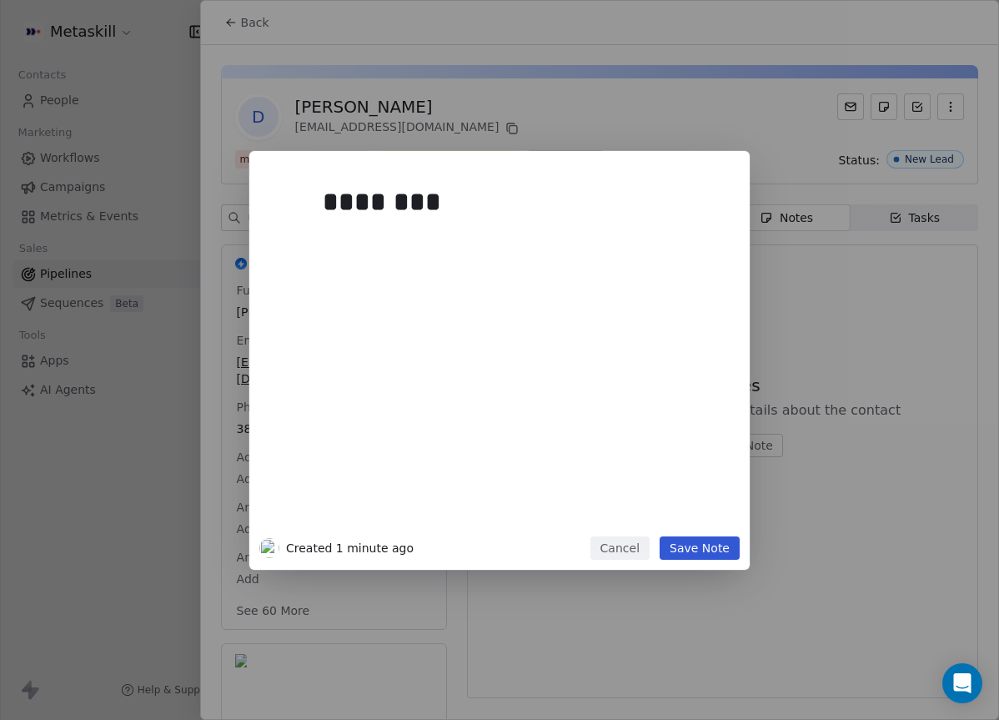
click at [603, 294] on div "********" at bounding box center [525, 352] width 404 height 355
click at [562, 236] on div at bounding box center [525, 243] width 404 height 20
click at [565, 227] on h1 "********" at bounding box center [525, 201] width 404 height 53
click at [554, 245] on div at bounding box center [525, 243] width 404 height 20
click at [706, 548] on button "Save Note" at bounding box center [700, 547] width 80 height 23
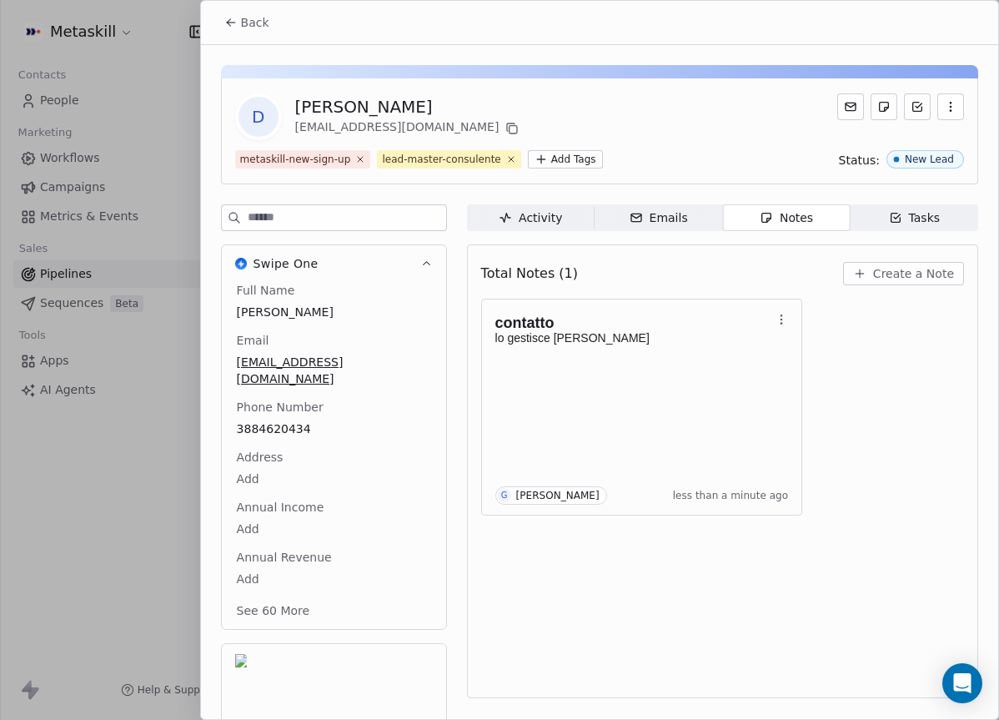
click at [255, 29] on span "Back" at bounding box center [255, 22] width 28 height 17
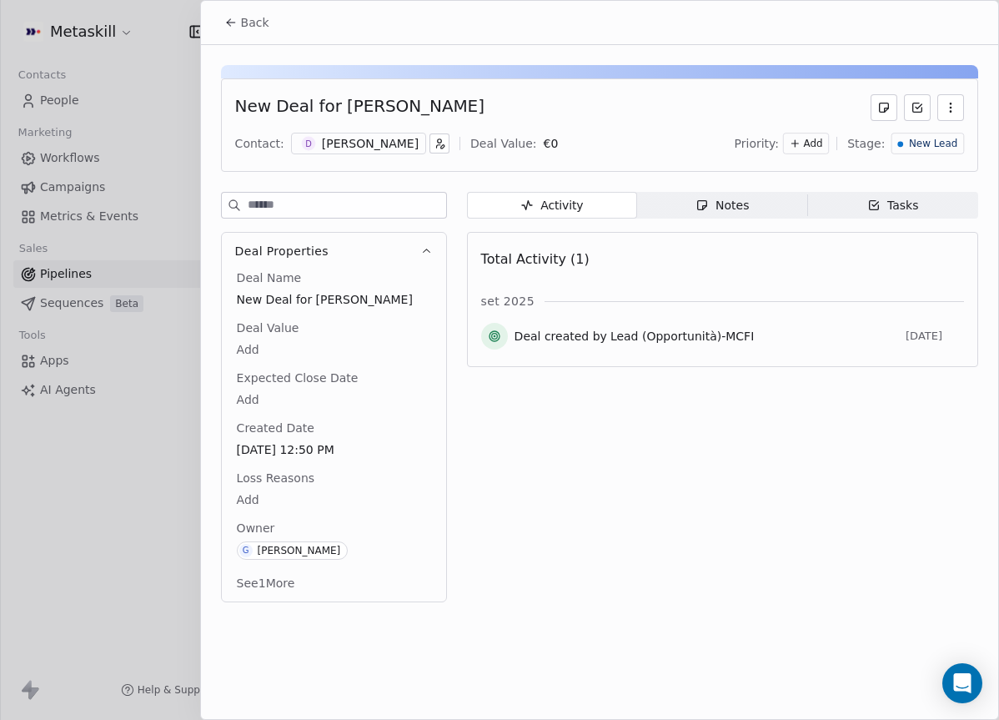
click at [949, 143] on span "New Lead" at bounding box center [933, 144] width 48 height 14
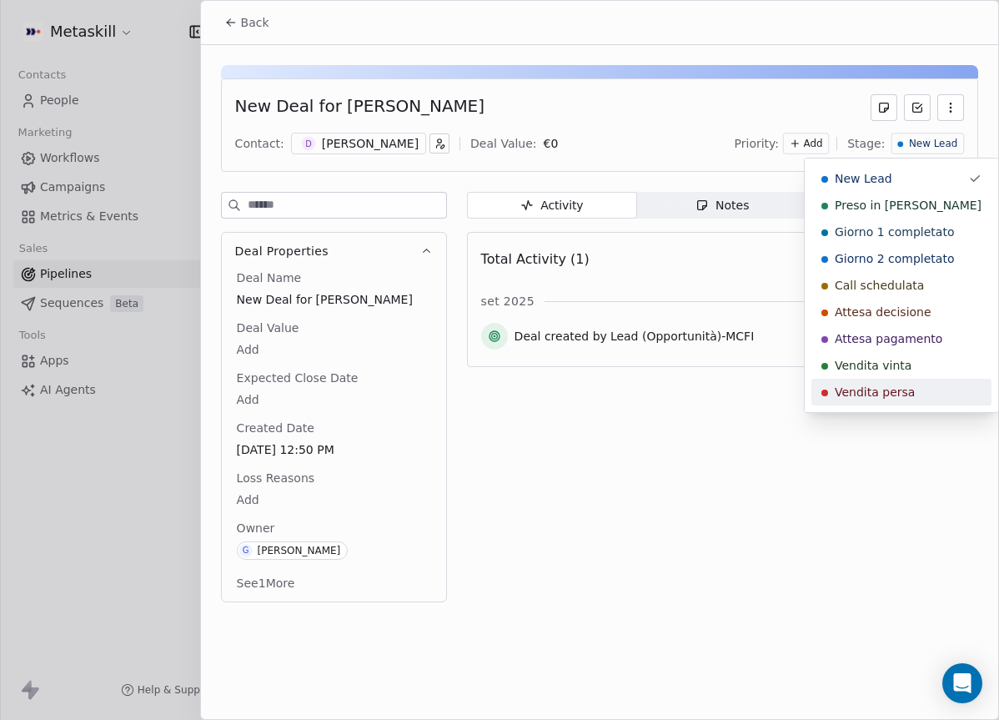
click at [889, 394] on span "Vendita persa" at bounding box center [875, 392] width 80 height 17
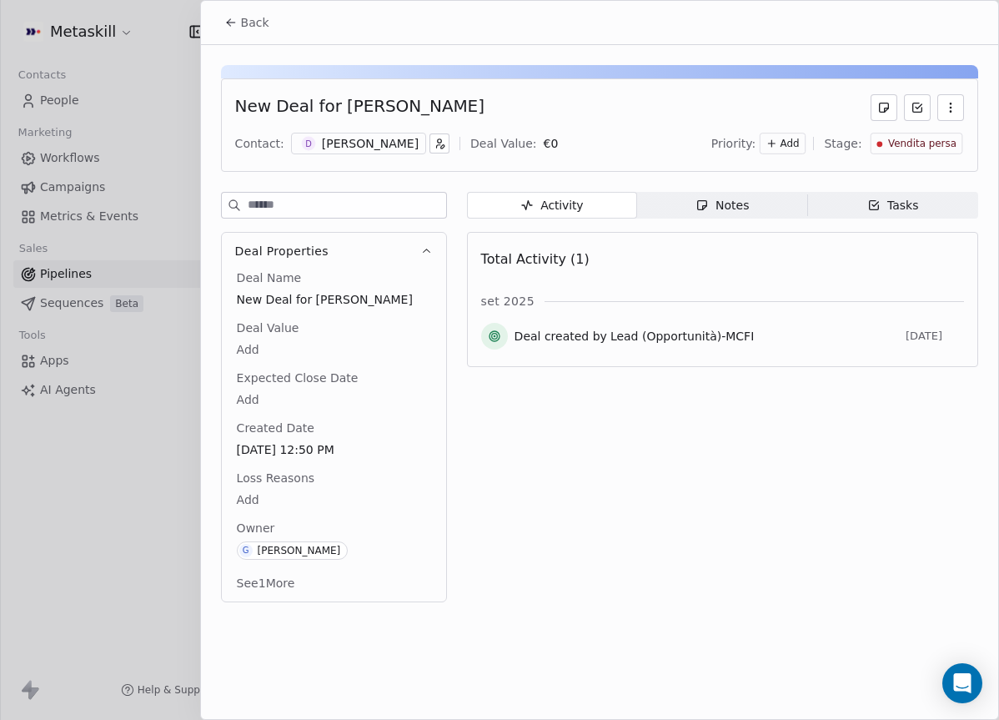
click at [272, 499] on body "Metaskill Contacts People Marketing Workflows Campaigns Metrics & Events Sales …" at bounding box center [499, 360] width 999 height 720
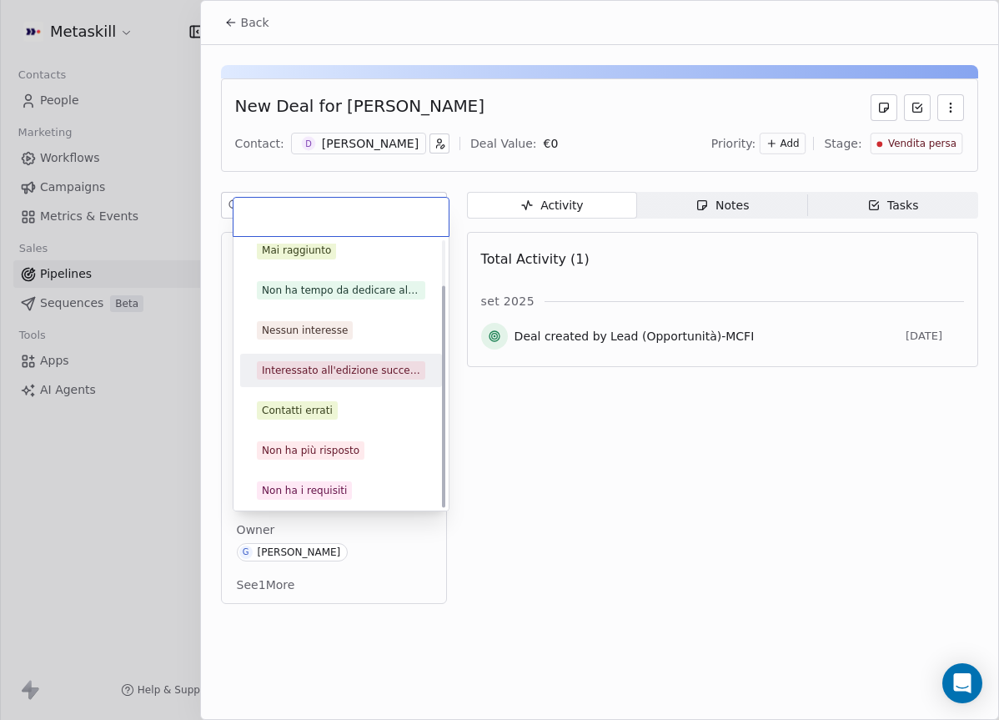
scroll to position [53, 0]
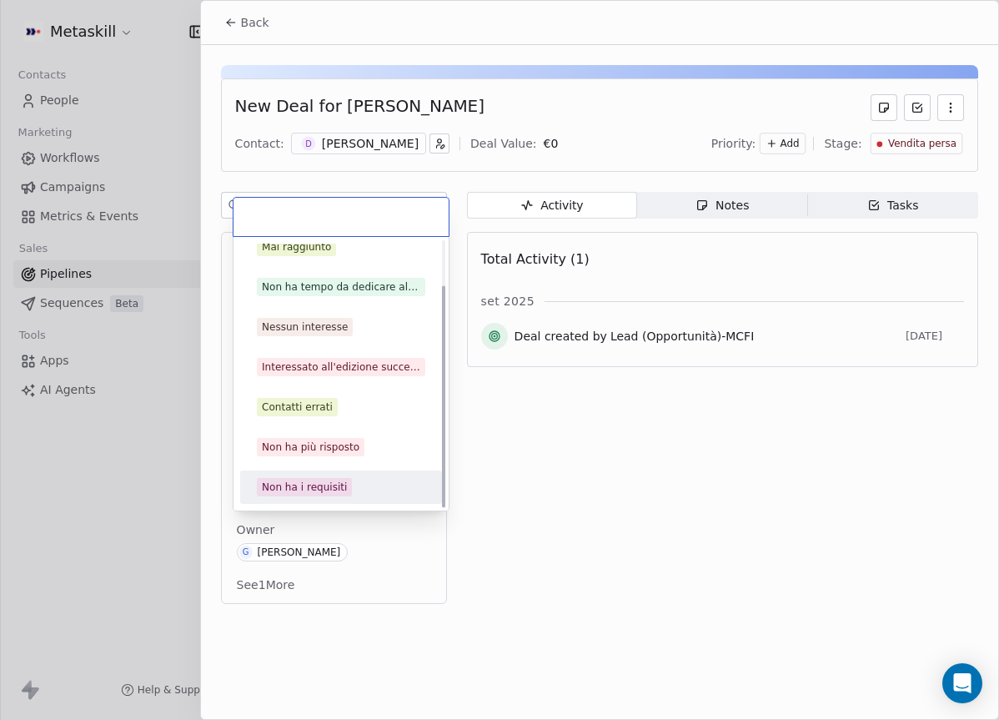
click at [319, 485] on div "Non ha i requisiti" at bounding box center [304, 487] width 85 height 15
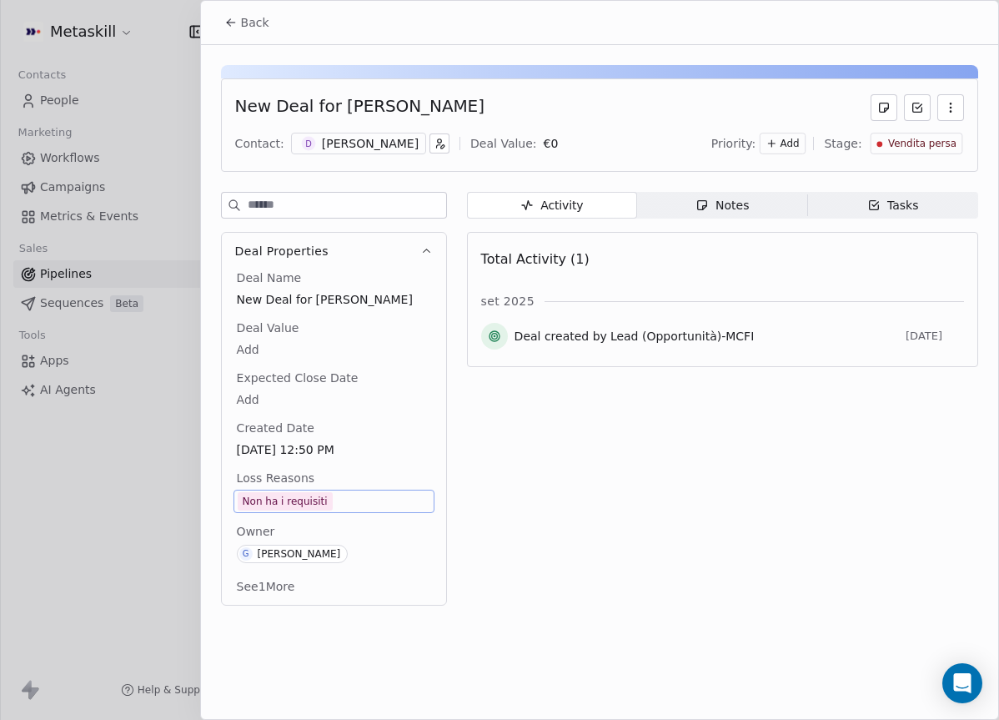
click at [233, 33] on button "Back" at bounding box center [246, 23] width 65 height 30
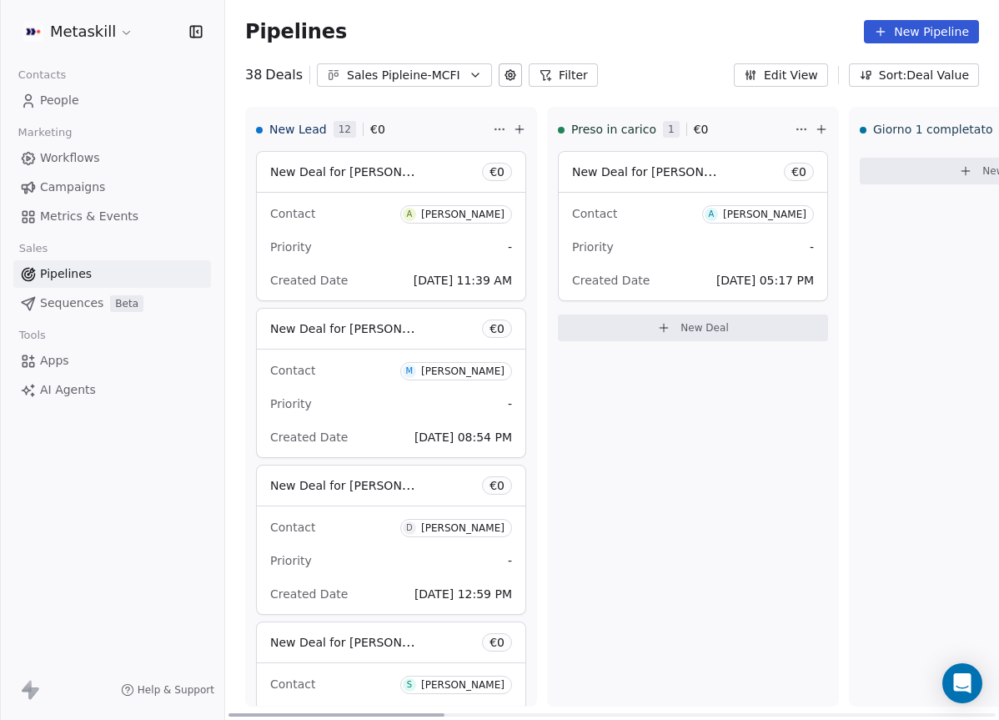
click at [399, 230] on div "Contact A [PERSON_NAME] Priority - Created Date [DATE] 11:39 AM" at bounding box center [391, 247] width 269 height 108
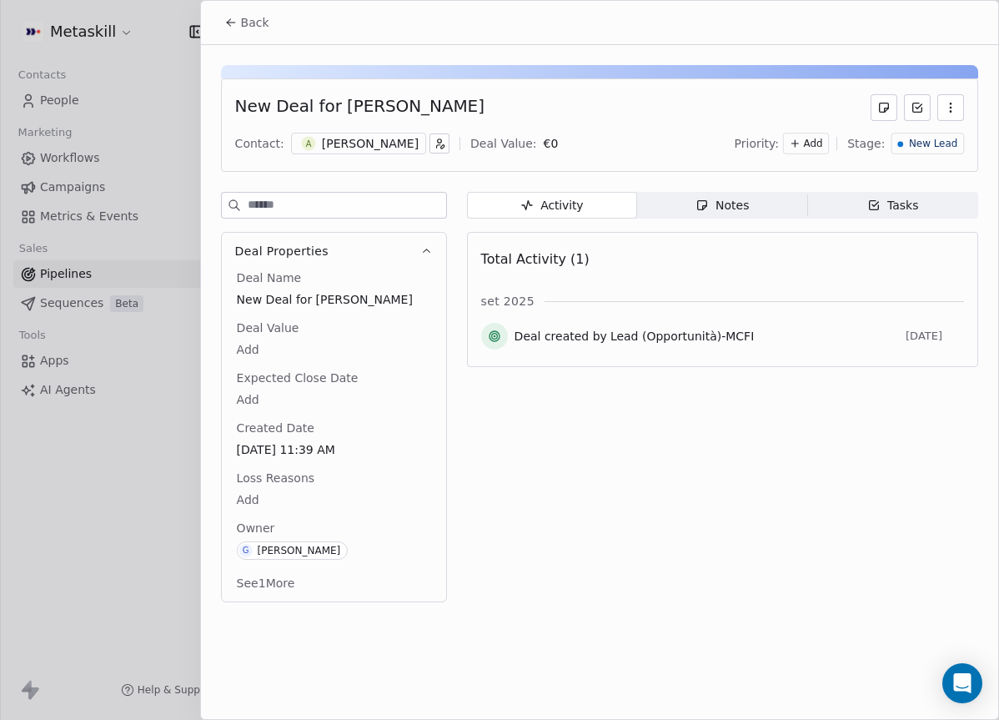
click at [355, 146] on div "[PERSON_NAME]" at bounding box center [370, 143] width 97 height 17
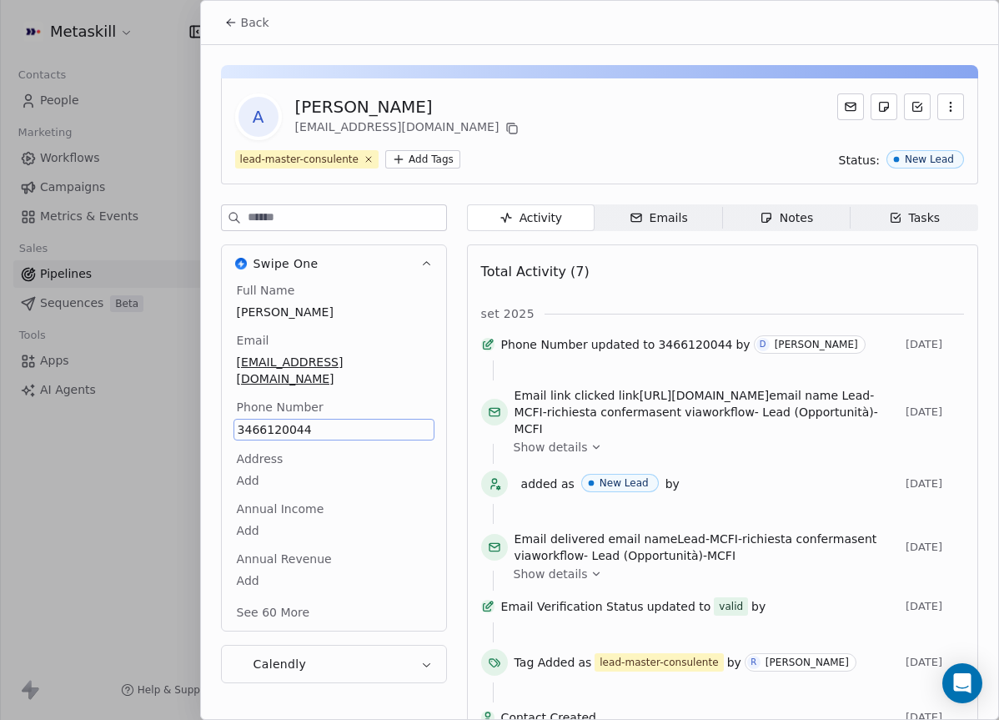
scroll to position [53, 0]
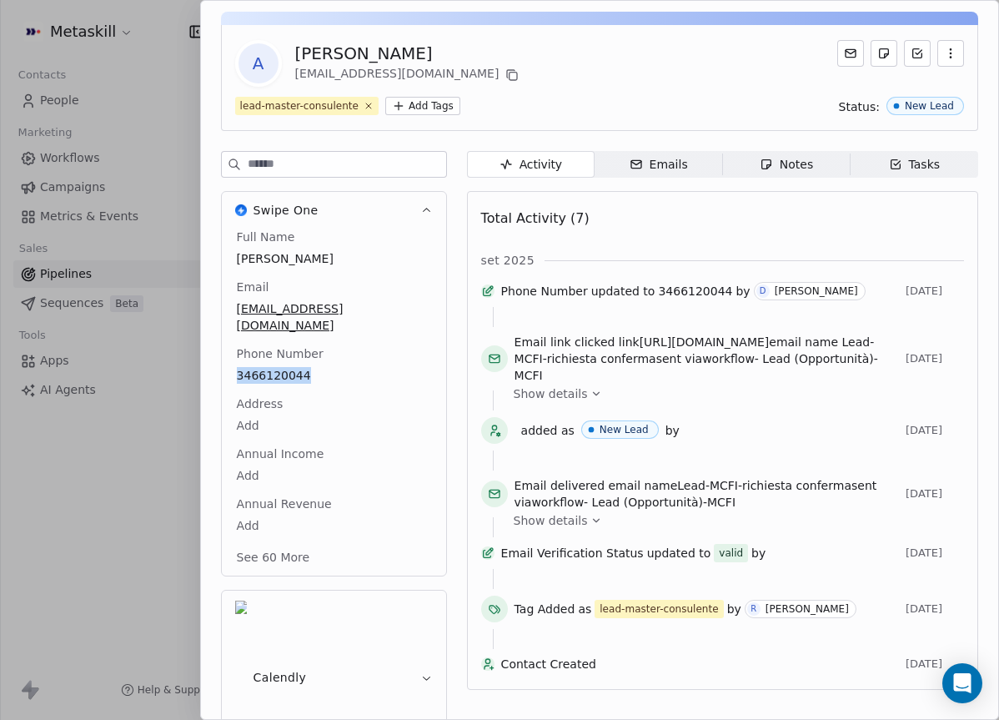
click at [830, 158] on span "Notes Notes" at bounding box center [786, 164] width 128 height 27
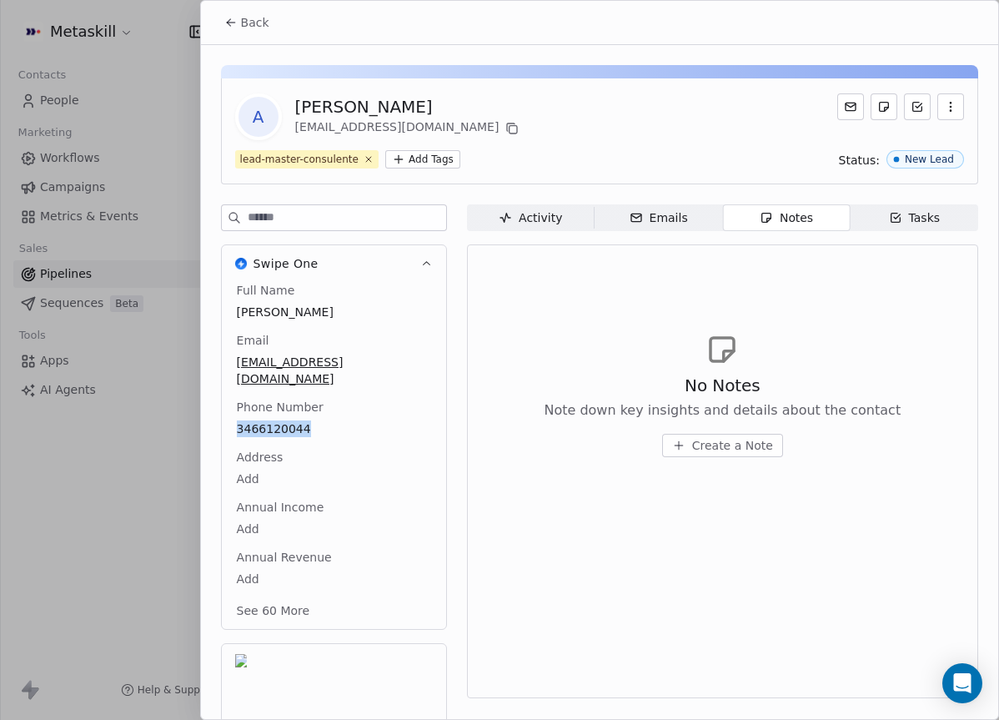
click at [721, 438] on span "Create a Note" at bounding box center [732, 445] width 81 height 17
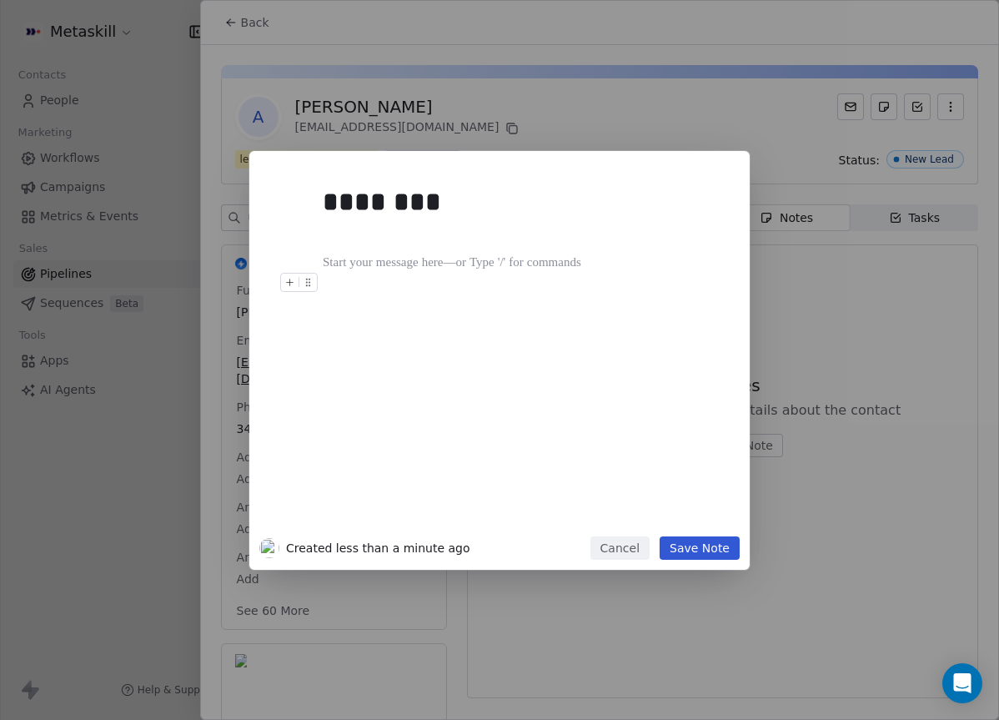
click at [812, 328] on div "******** Created less than a minute ago Cancel Save Note" at bounding box center [499, 360] width 999 height 419
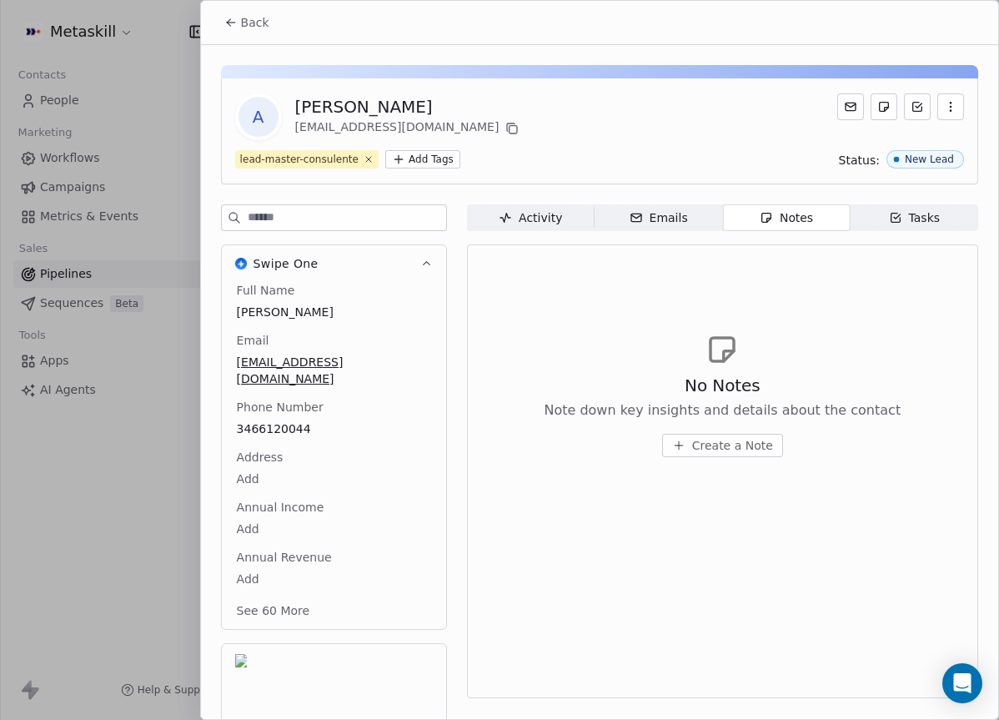
click at [733, 438] on span "Create a Note" at bounding box center [732, 445] width 81 height 17
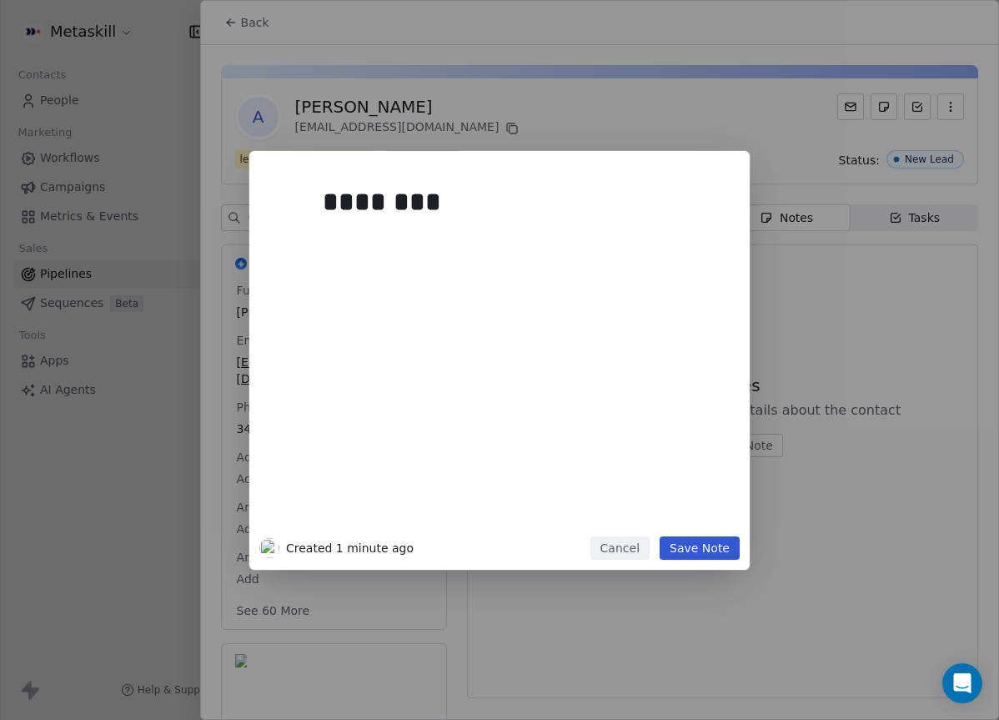
click at [589, 304] on div "********" at bounding box center [525, 352] width 404 height 355
click at [546, 233] on div at bounding box center [525, 243] width 404 height 20
click at [551, 229] on div "********" at bounding box center [525, 352] width 404 height 355
click at [683, 544] on button "Save Note" at bounding box center [700, 547] width 80 height 23
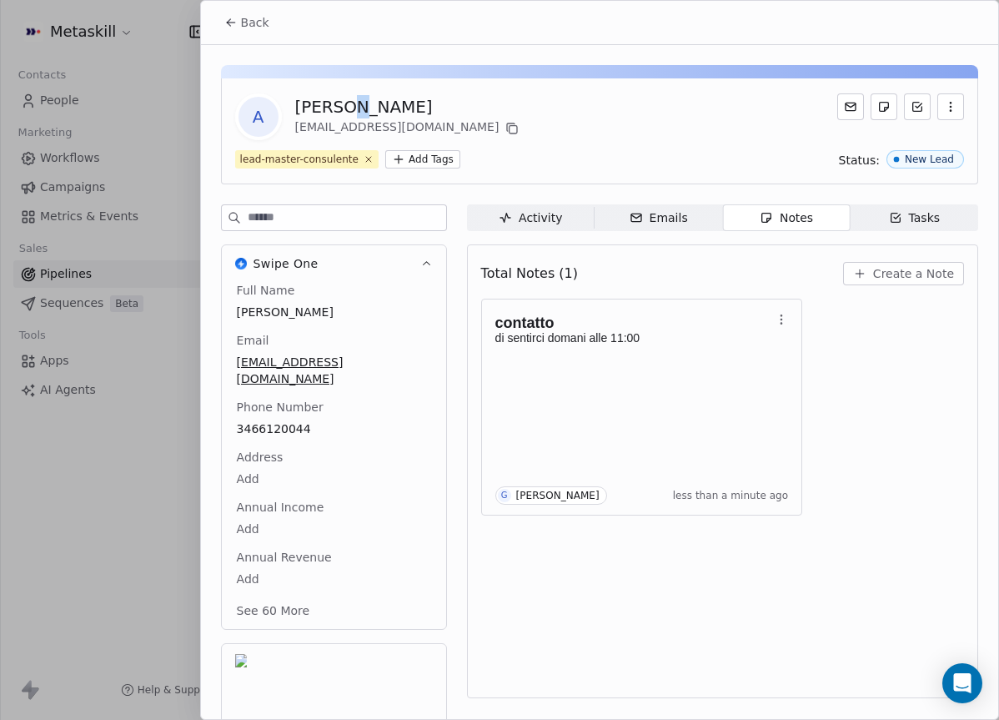
click at [337, 103] on div "[PERSON_NAME]" at bounding box center [409, 106] width 228 height 23
copy div "[PERSON_NAME]"
click at [242, 23] on span "Back" at bounding box center [255, 22] width 28 height 17
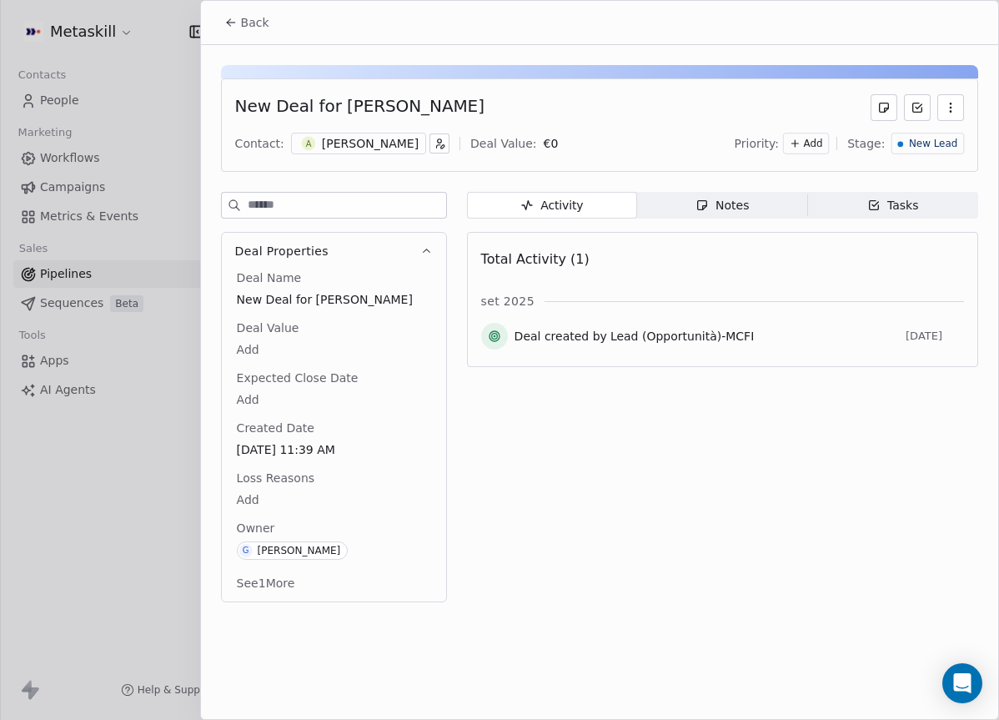
click at [970, 140] on div "New Deal for [PERSON_NAME] Contact: A [PERSON_NAME] Deal Value: € 0 Priority: A…" at bounding box center [599, 124] width 757 height 93
click at [957, 143] on span "New Lead" at bounding box center [933, 144] width 48 height 14
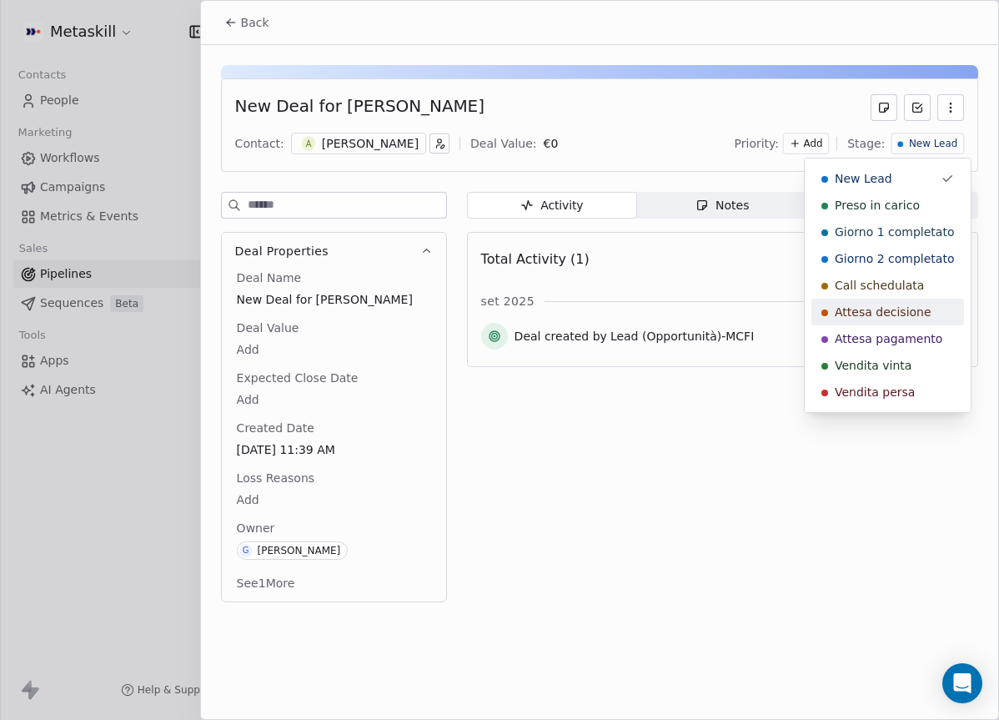
click at [908, 287] on span "Call schedulata" at bounding box center [879, 285] width 89 height 17
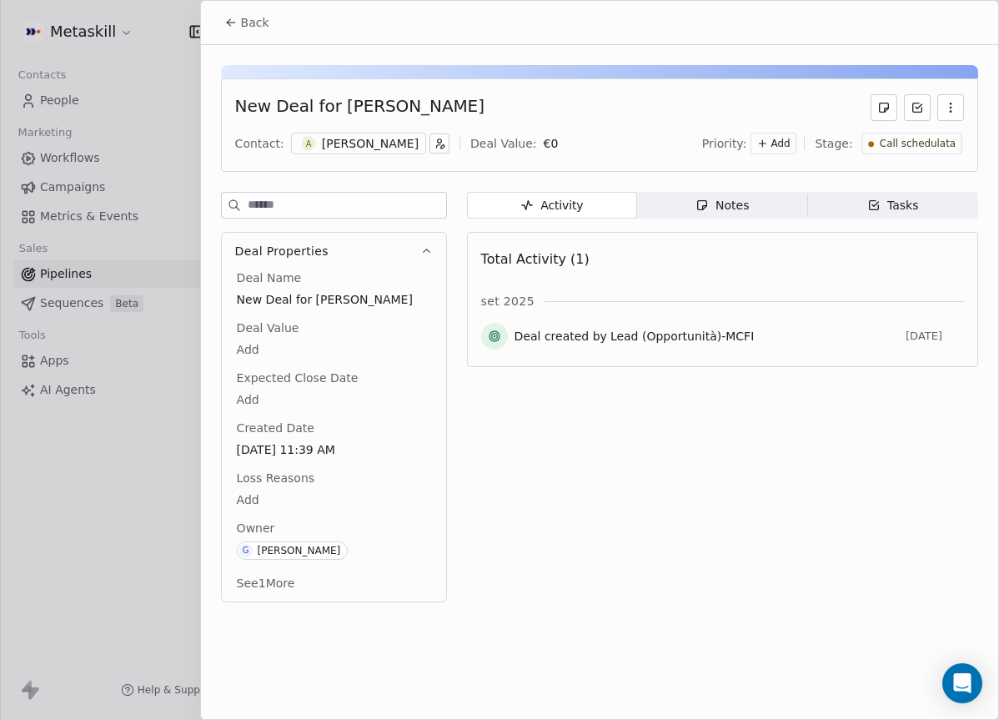
drag, startPoint x: 231, startPoint y: 23, endPoint x: 273, endPoint y: 54, distance: 52.4
click at [231, 23] on icon at bounding box center [230, 22] width 13 height 13
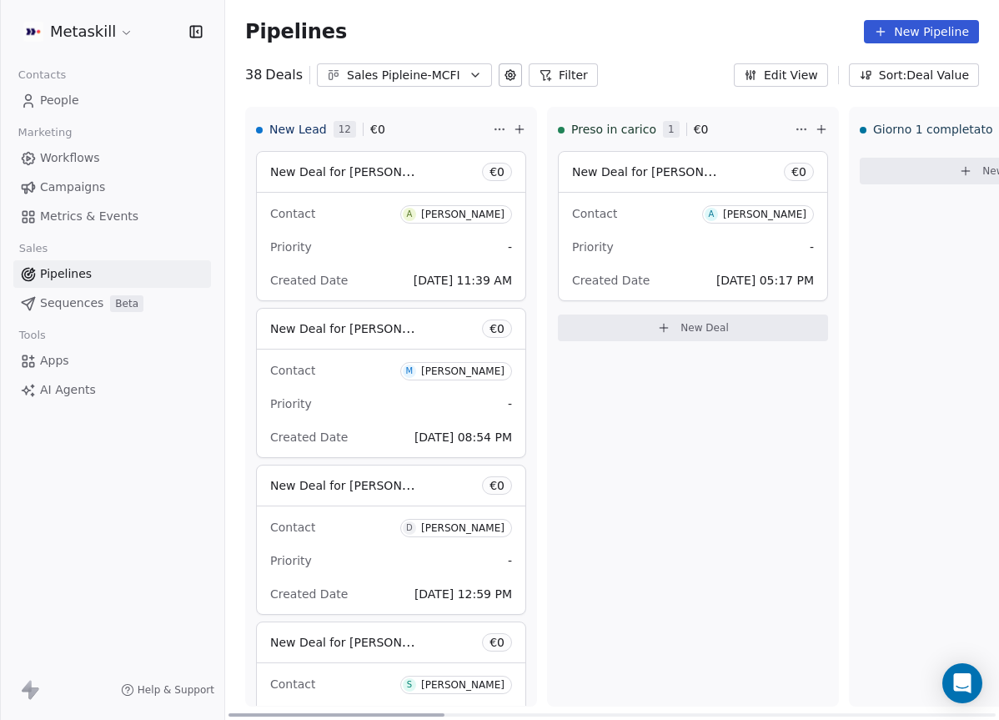
click at [411, 351] on div "Contact M Marco Santoni Priority - Created Date Sep 18, 2025 08:54 PM" at bounding box center [391, 404] width 269 height 108
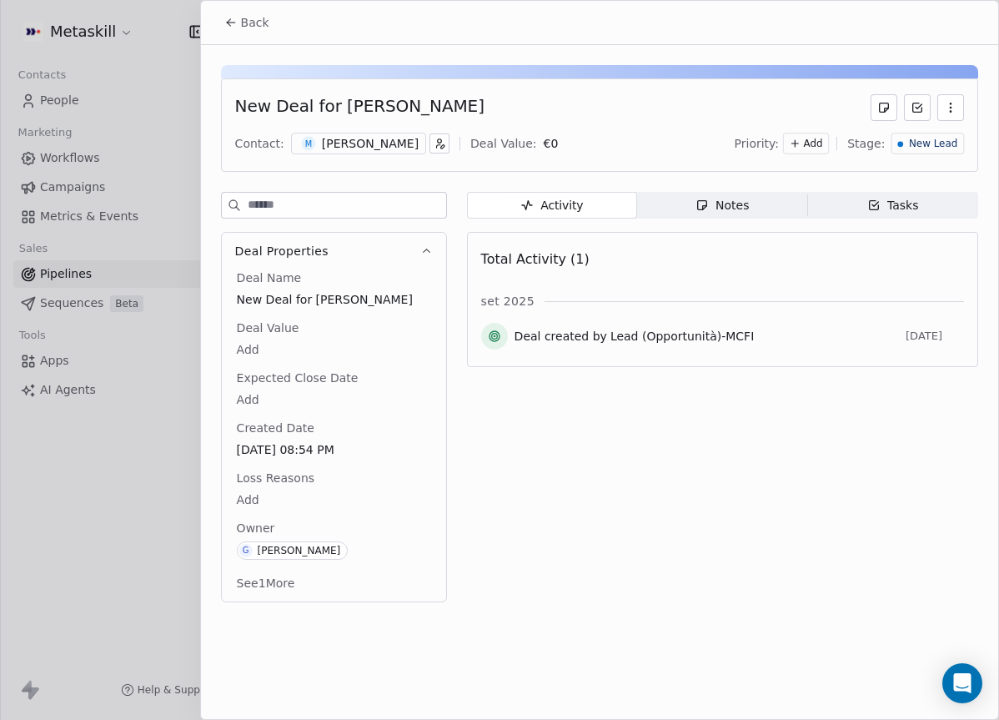
click at [383, 150] on div "[PERSON_NAME]" at bounding box center [370, 143] width 97 height 17
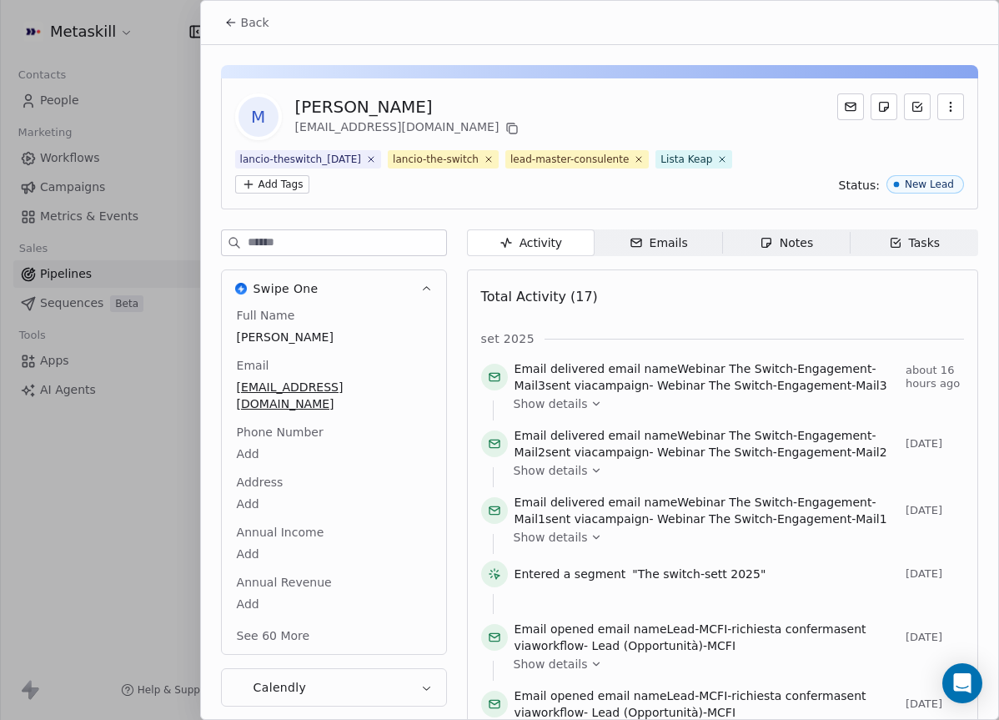
click at [767, 249] on div "Notes" at bounding box center [786, 243] width 53 height 18
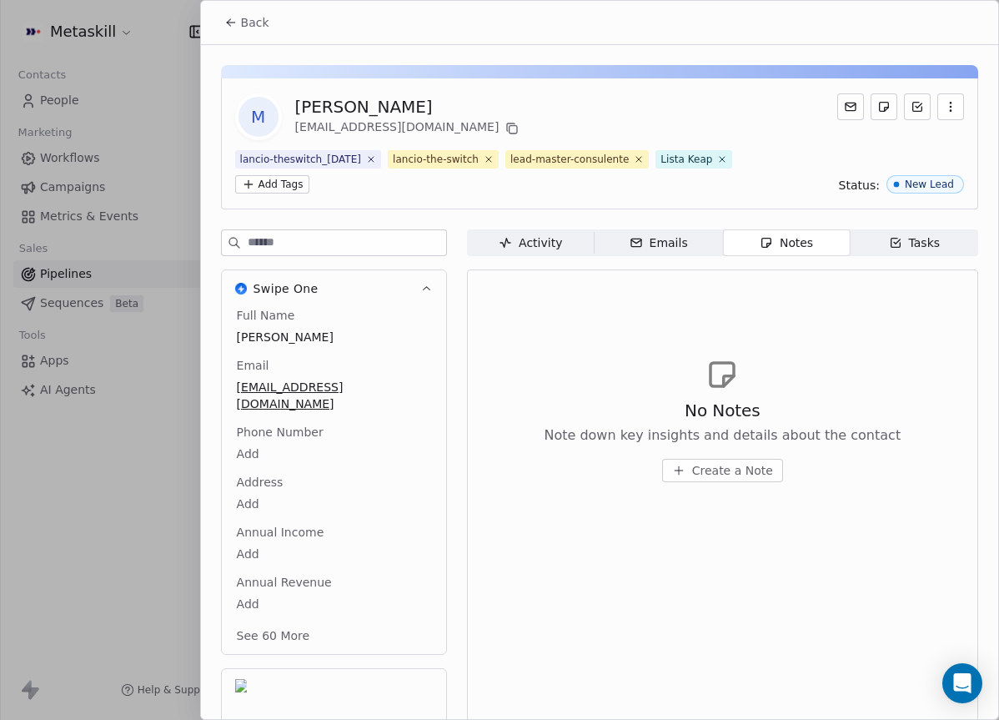
click at [702, 470] on span "Create a Note" at bounding box center [732, 470] width 81 height 17
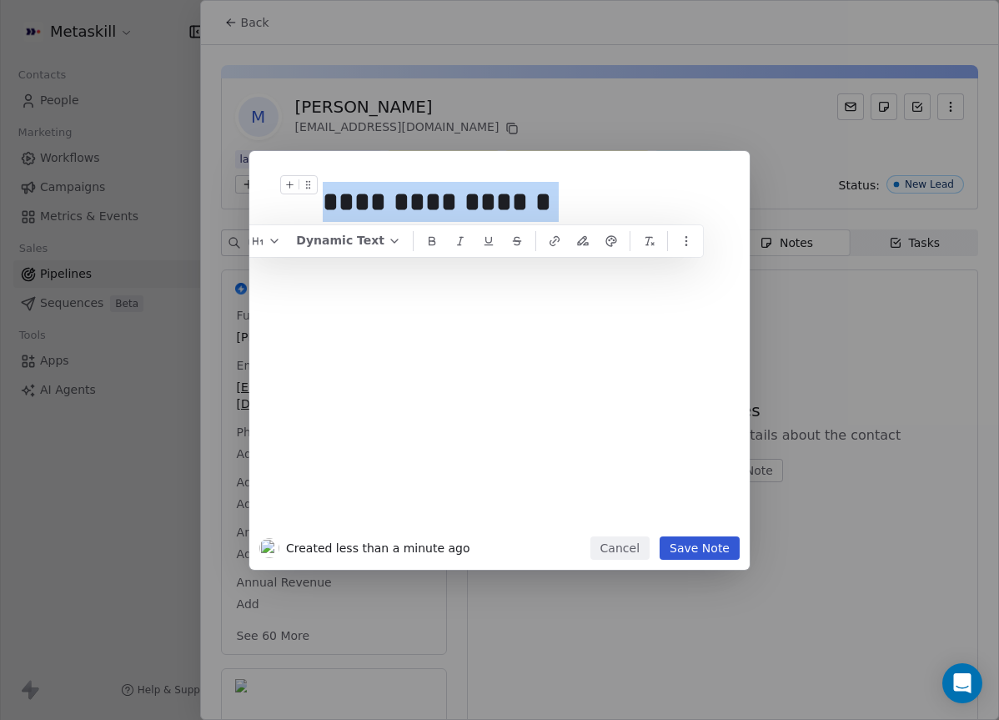
drag, startPoint x: 516, startPoint y: 202, endPoint x: 76, endPoint y: 168, distance: 440.9
click at [76, 168] on div "**********" at bounding box center [499, 360] width 999 height 419
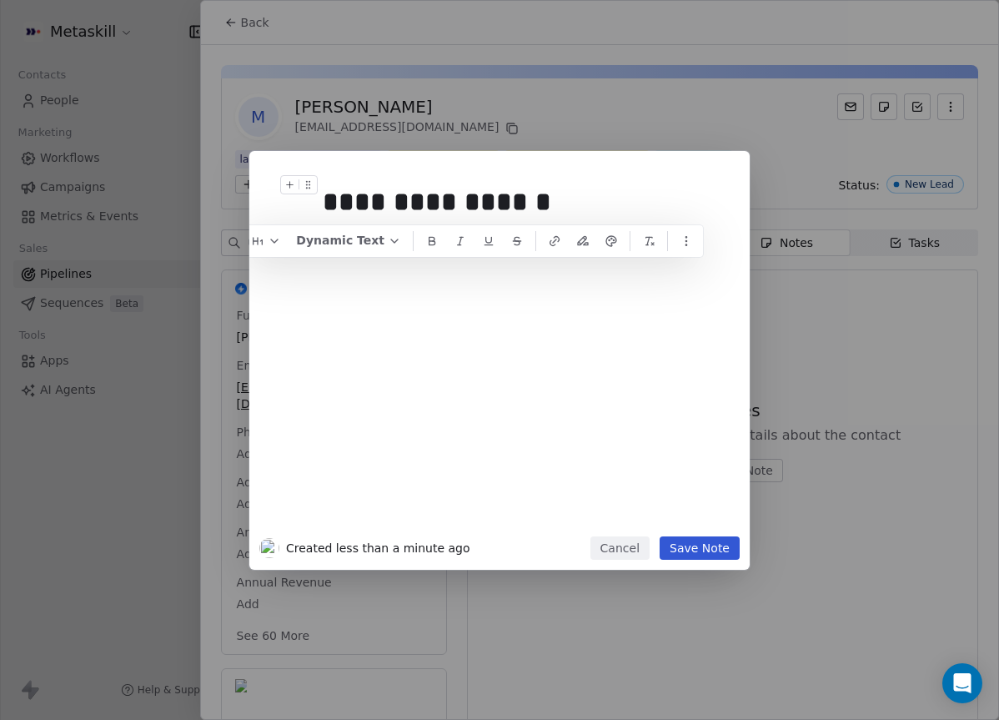
drag, startPoint x: 694, startPoint y: 445, endPoint x: 712, endPoint y: 485, distance: 43.7
click at [694, 444] on div "**********" at bounding box center [525, 352] width 404 height 355
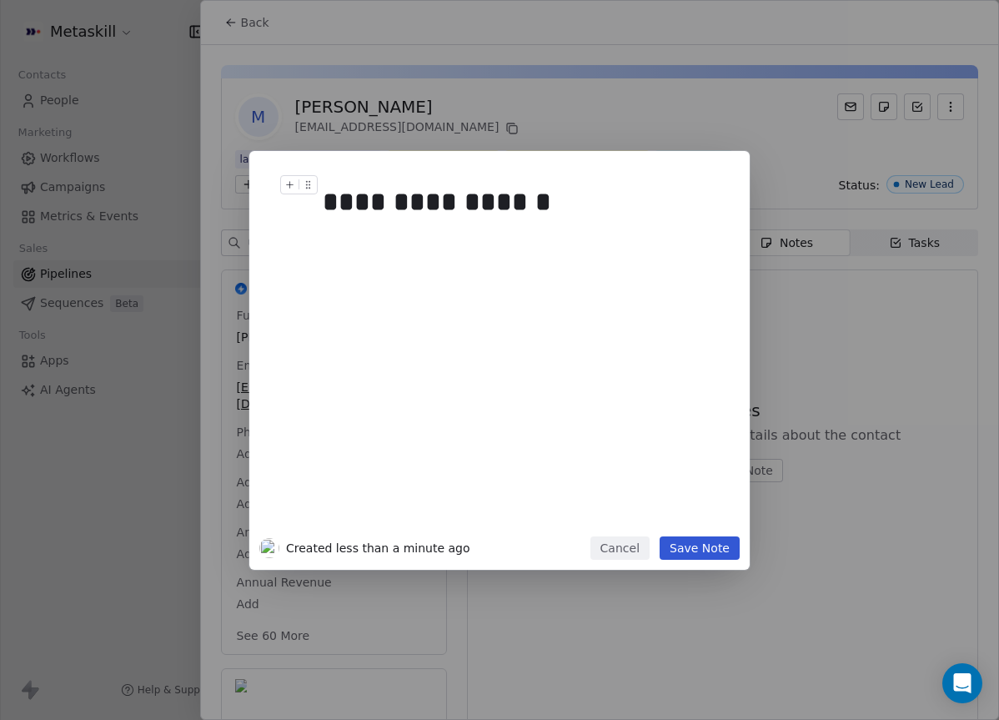
click at [717, 549] on button "Save Note" at bounding box center [700, 547] width 80 height 23
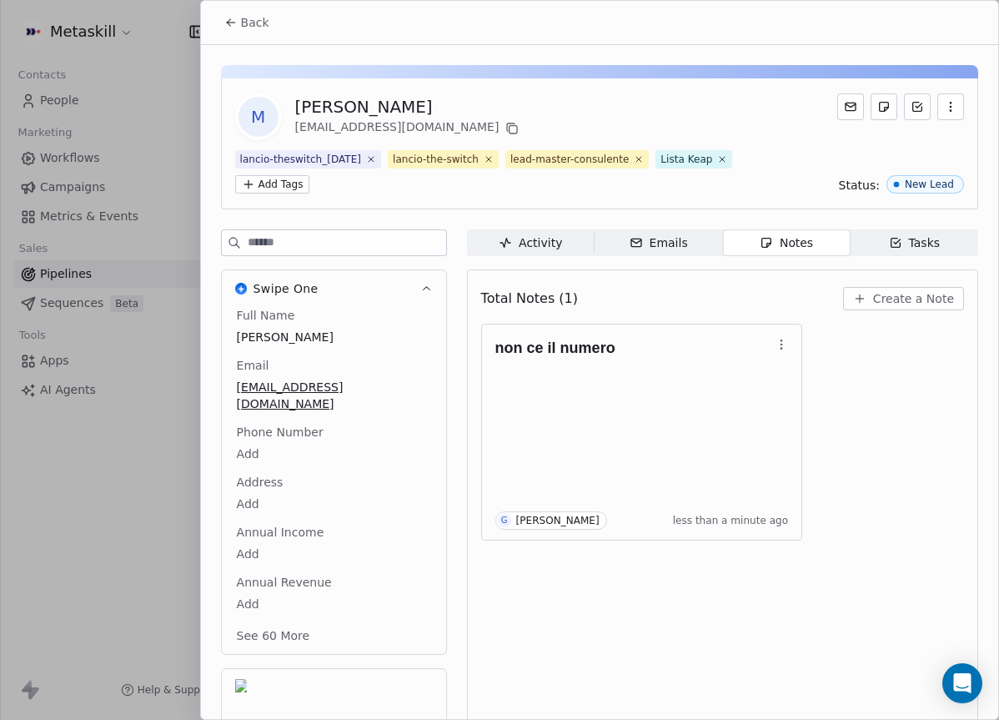
click at [256, 14] on span "Back" at bounding box center [255, 22] width 28 height 17
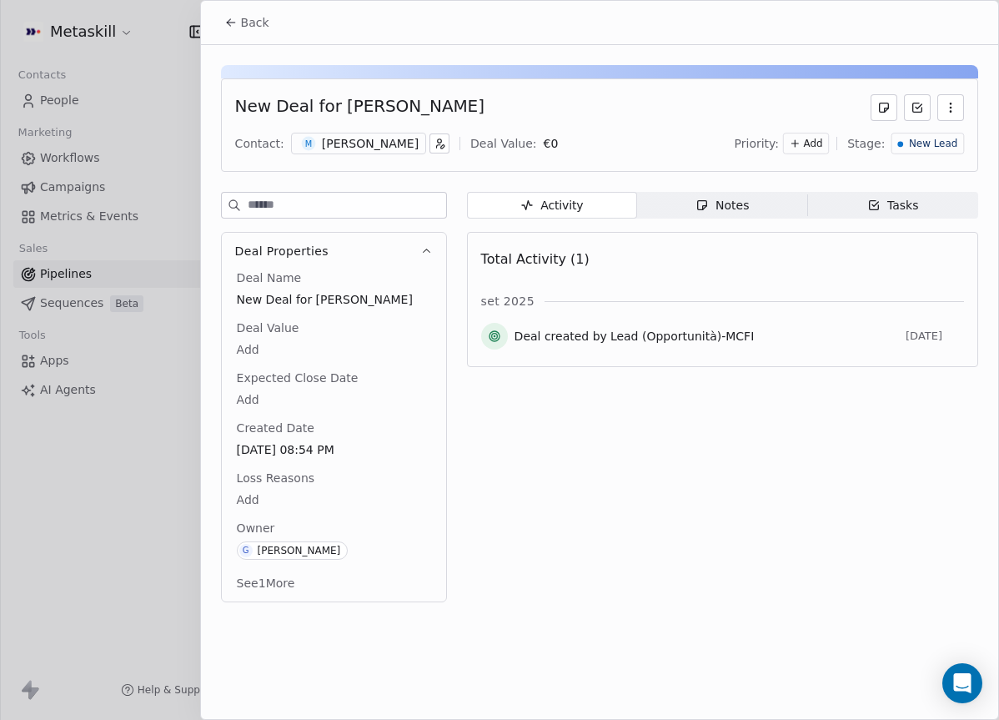
click at [946, 138] on span "New Lead" at bounding box center [933, 144] width 48 height 14
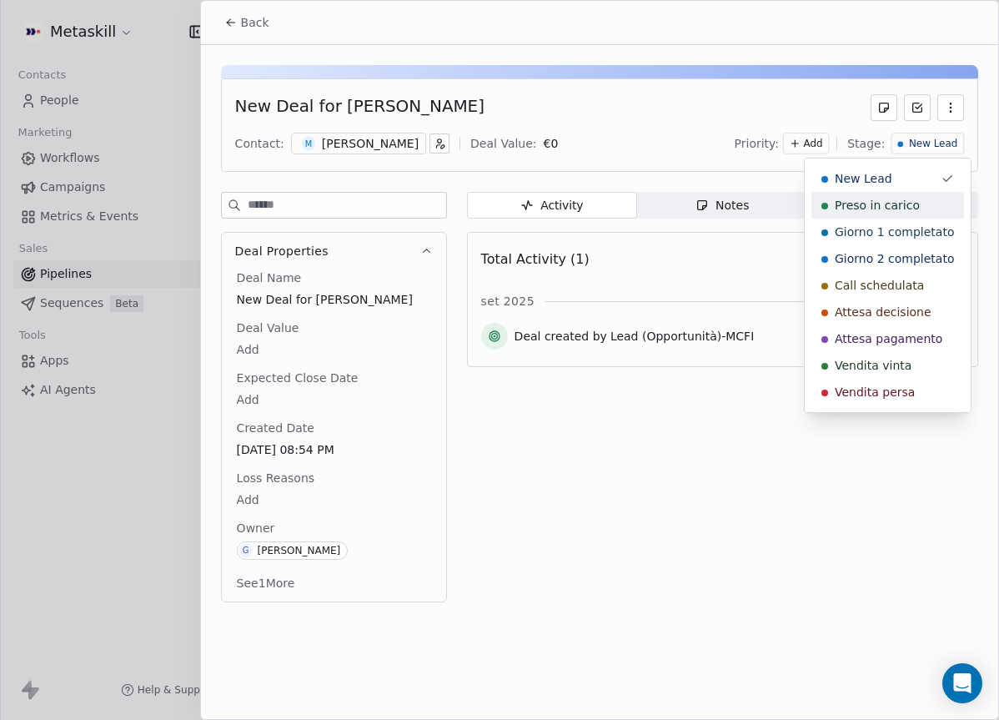
click at [898, 209] on span "Preso in carico" at bounding box center [877, 205] width 85 height 17
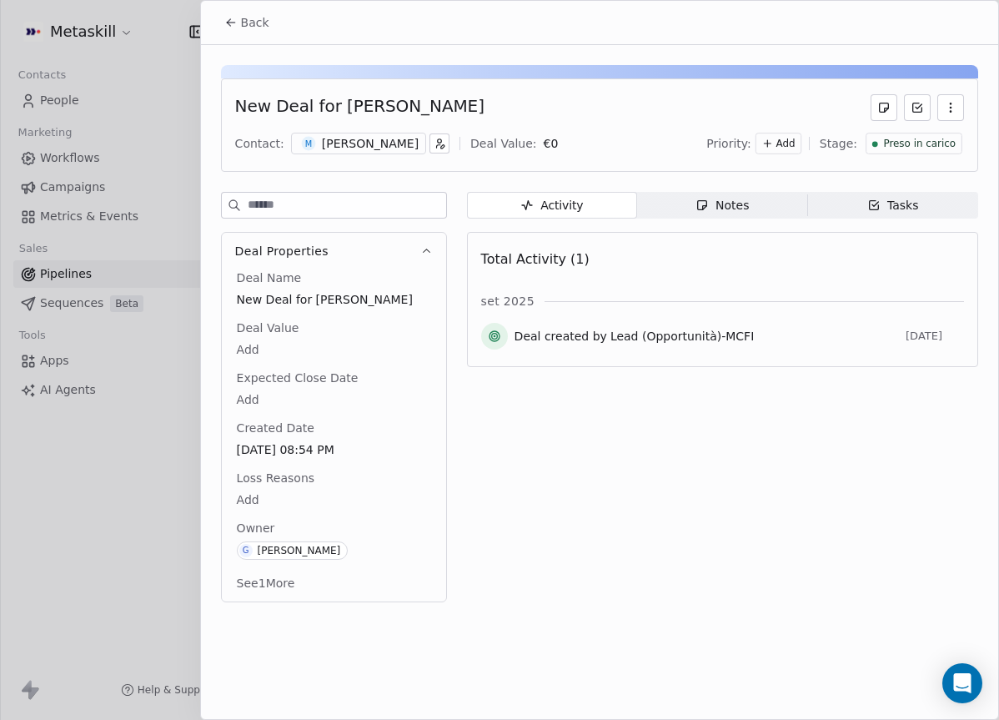
click at [244, 41] on div "Back" at bounding box center [599, 22] width 797 height 43
click at [244, 38] on div "Back" at bounding box center [599, 22] width 797 height 43
click at [249, 30] on span "Back" at bounding box center [255, 22] width 28 height 17
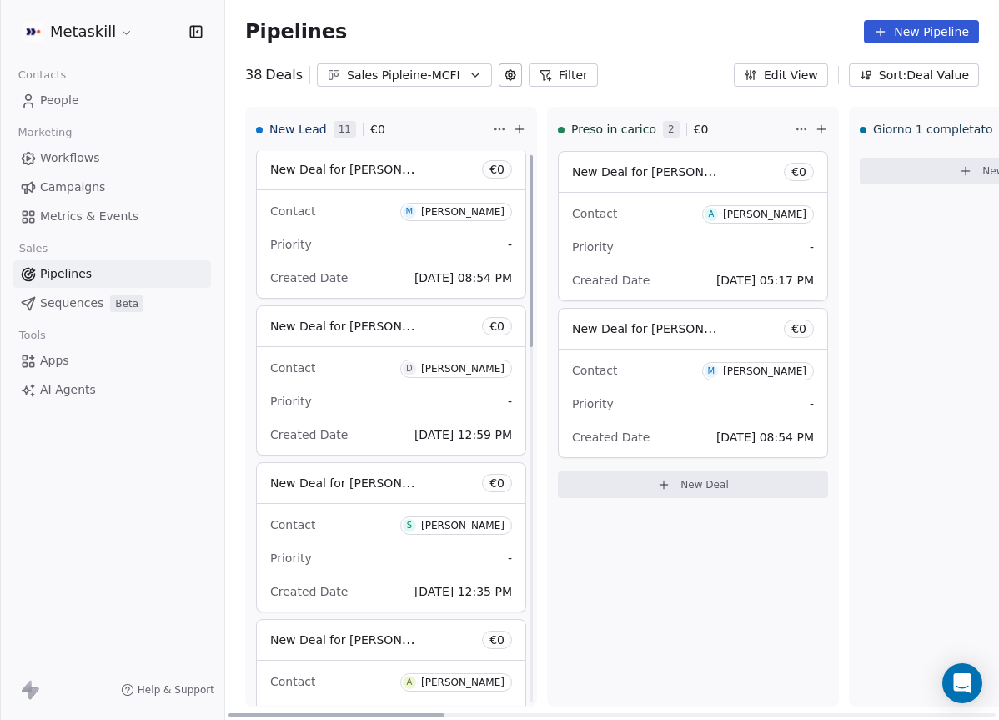
scroll to position [3, 0]
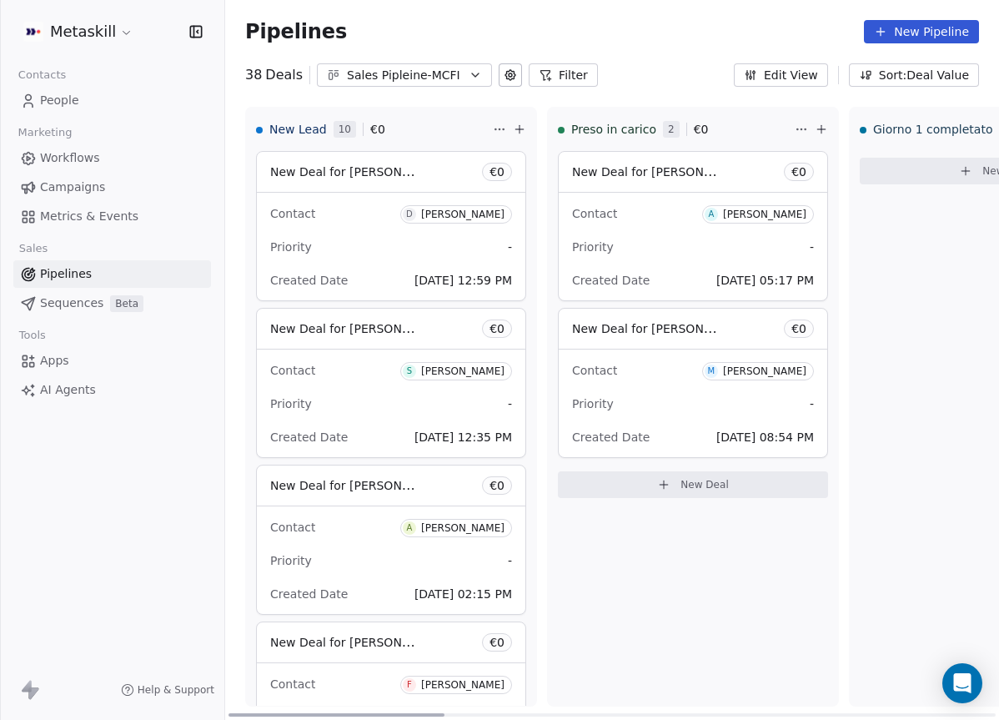
click at [394, 243] on div "Priority -" at bounding box center [391, 247] width 242 height 27
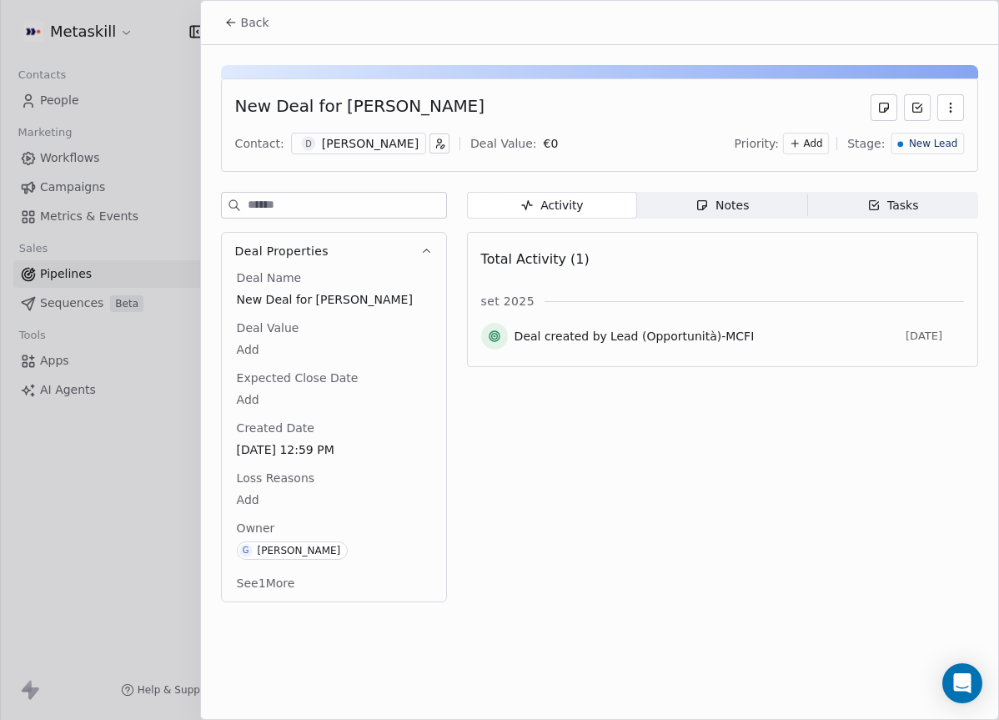
click at [242, 15] on span "Back" at bounding box center [255, 22] width 28 height 17
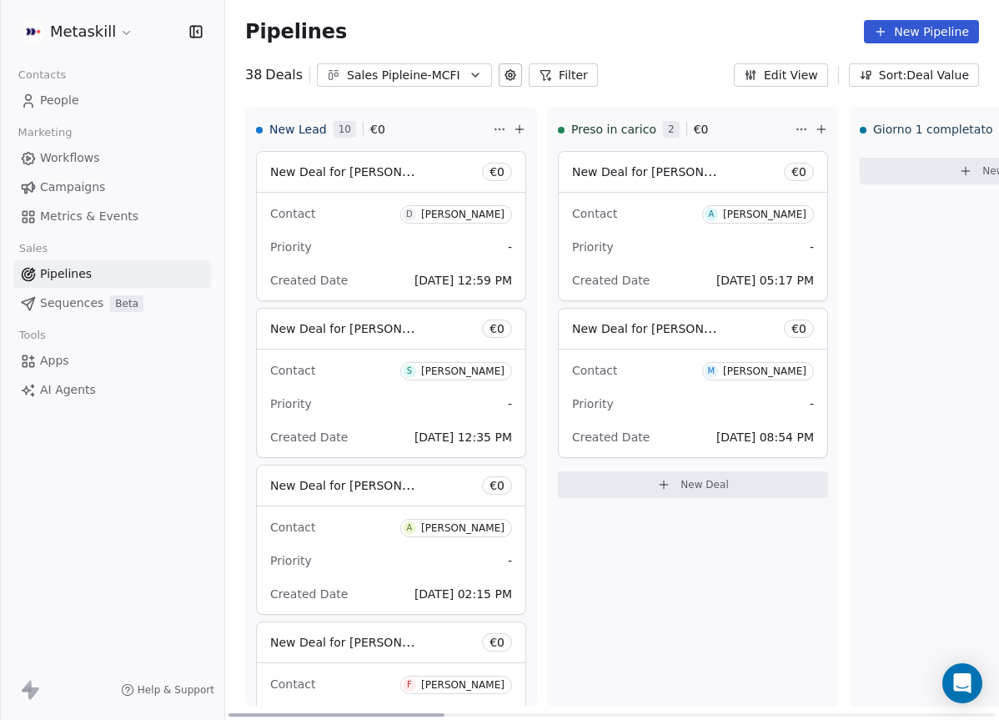
click at [385, 245] on div "Priority -" at bounding box center [391, 247] width 242 height 27
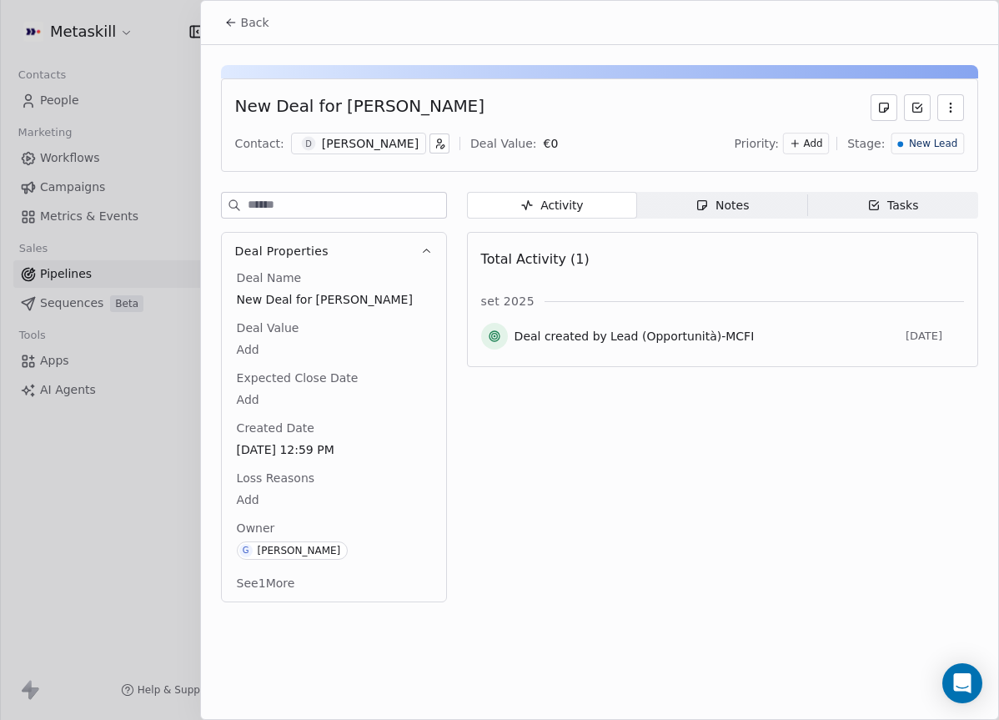
click at [702, 214] on div "Notes" at bounding box center [722, 206] width 53 height 18
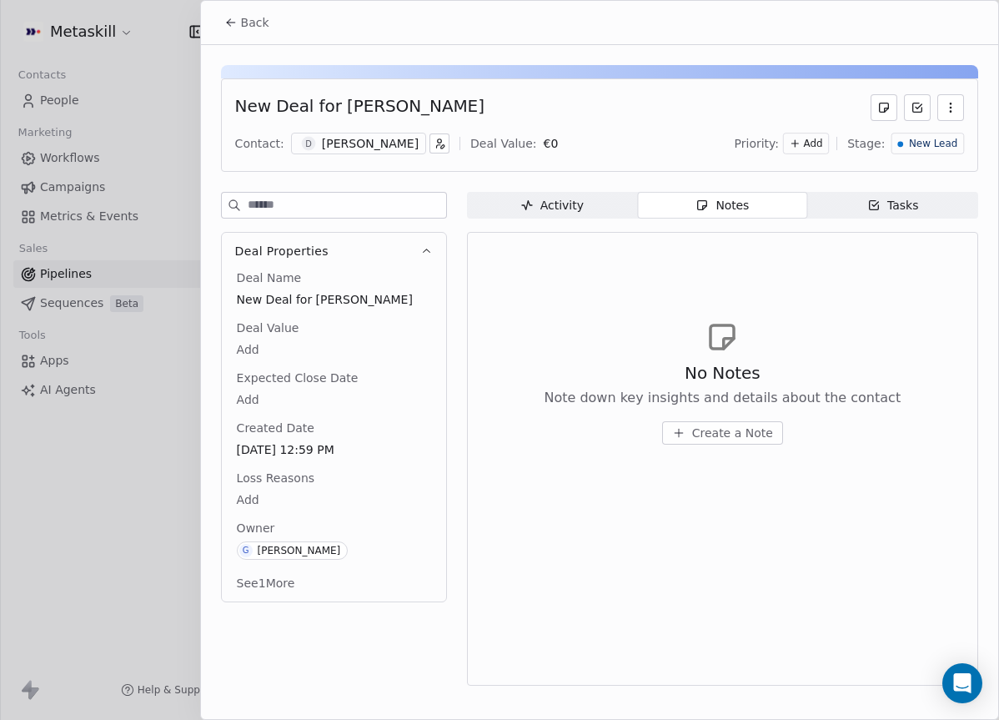
click at [353, 148] on div "[PERSON_NAME]" at bounding box center [370, 143] width 97 height 17
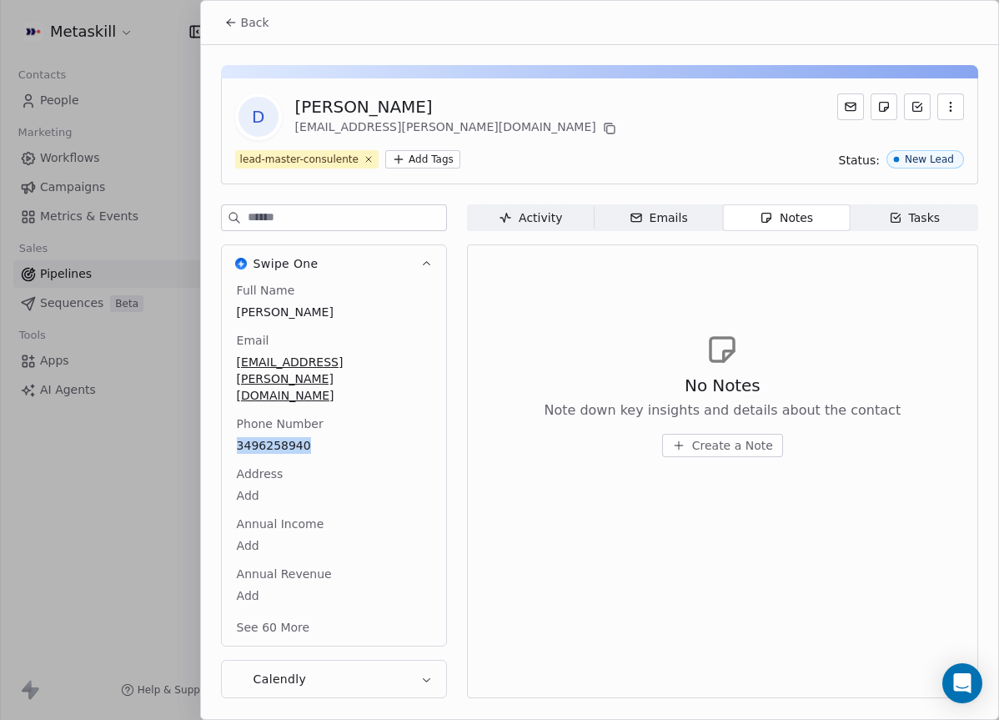
click at [780, 224] on div "Notes" at bounding box center [786, 218] width 53 height 18
click at [734, 443] on span "Create a Note" at bounding box center [732, 445] width 81 height 17
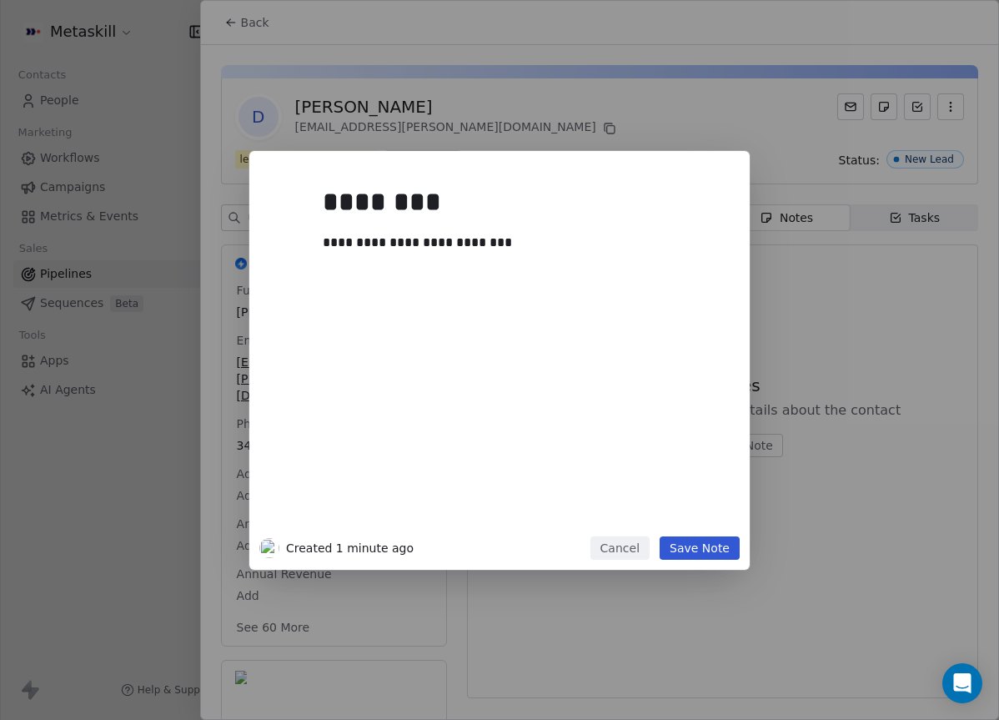
click at [890, 348] on div "**********" at bounding box center [499, 360] width 999 height 419
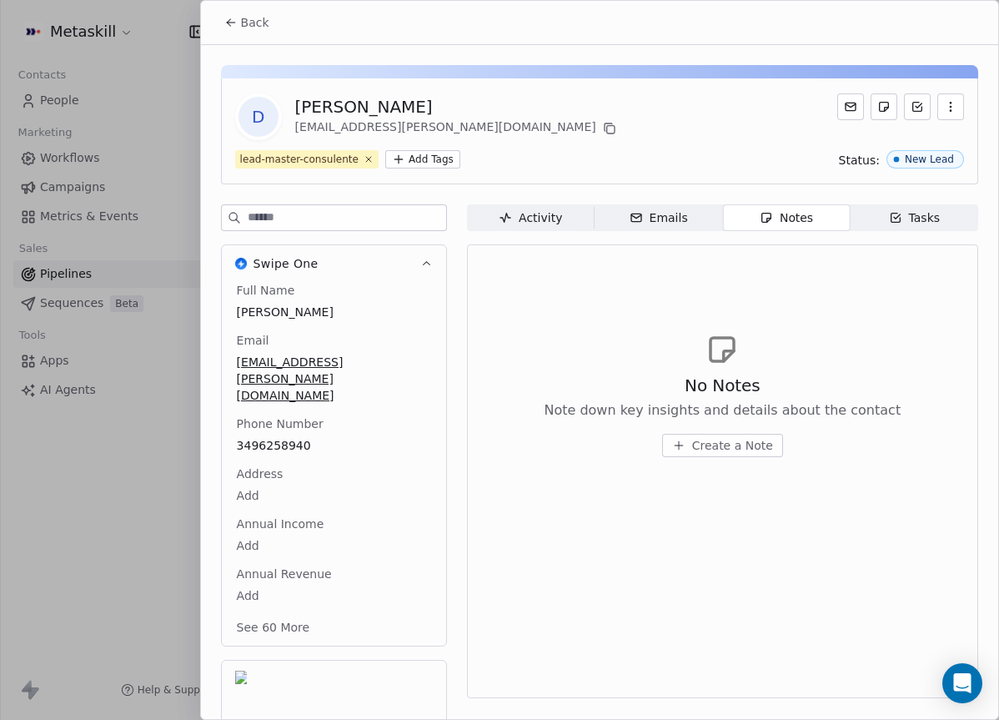
click at [740, 448] on span "Create a Note" at bounding box center [732, 445] width 81 height 17
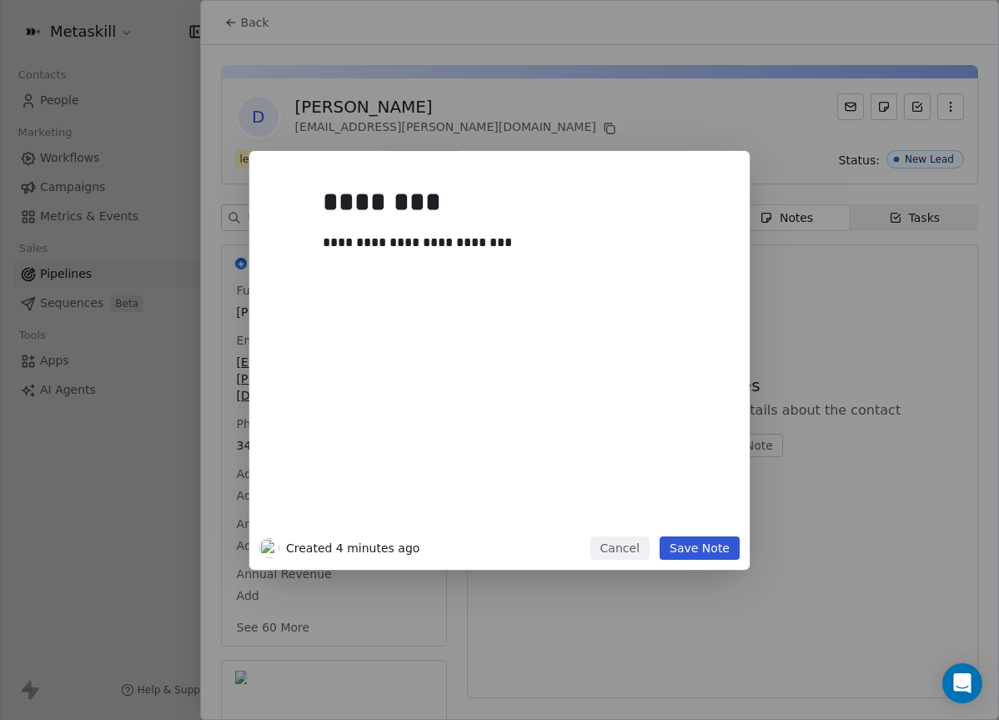
click at [705, 546] on button "Save Note" at bounding box center [700, 547] width 80 height 23
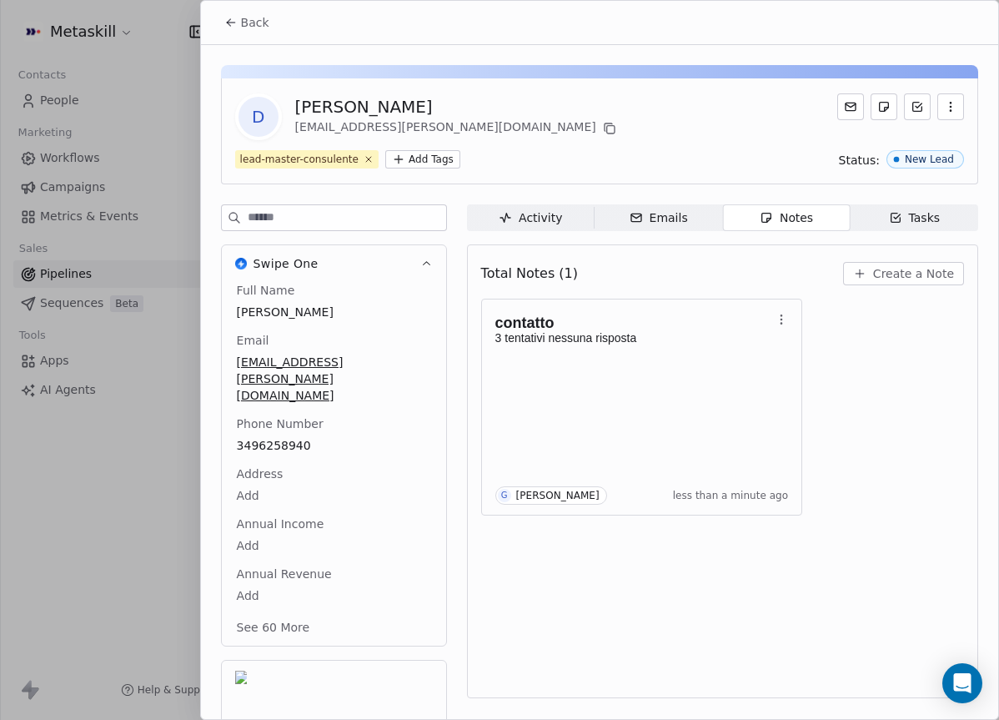
click at [238, 34] on button "Back" at bounding box center [246, 23] width 65 height 30
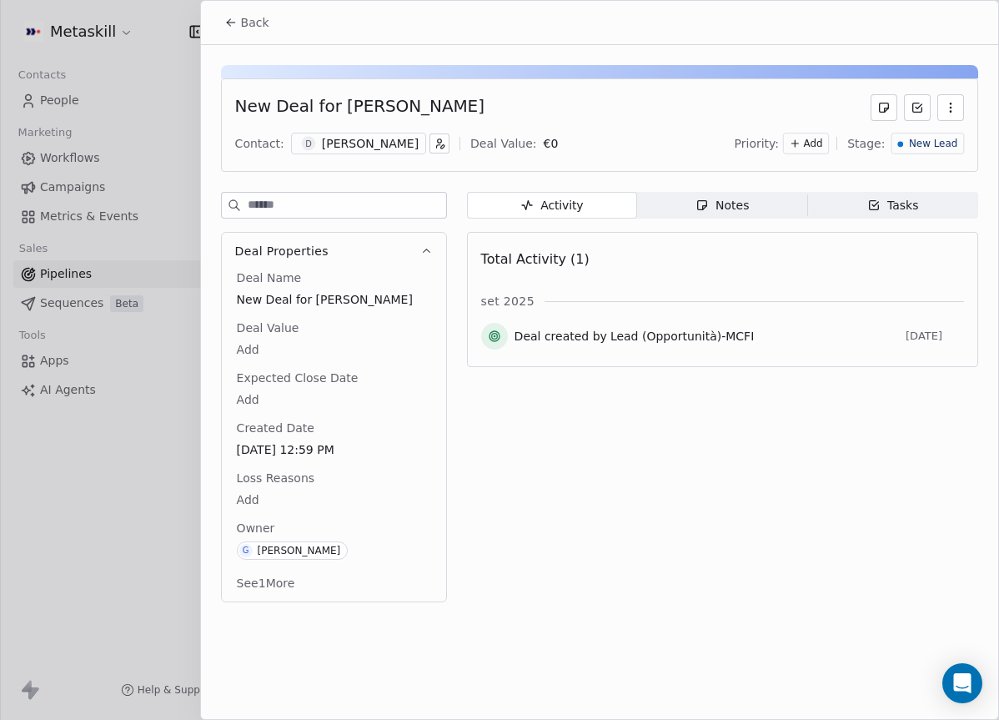
click at [928, 134] on div "New Lead" at bounding box center [928, 144] width 73 height 22
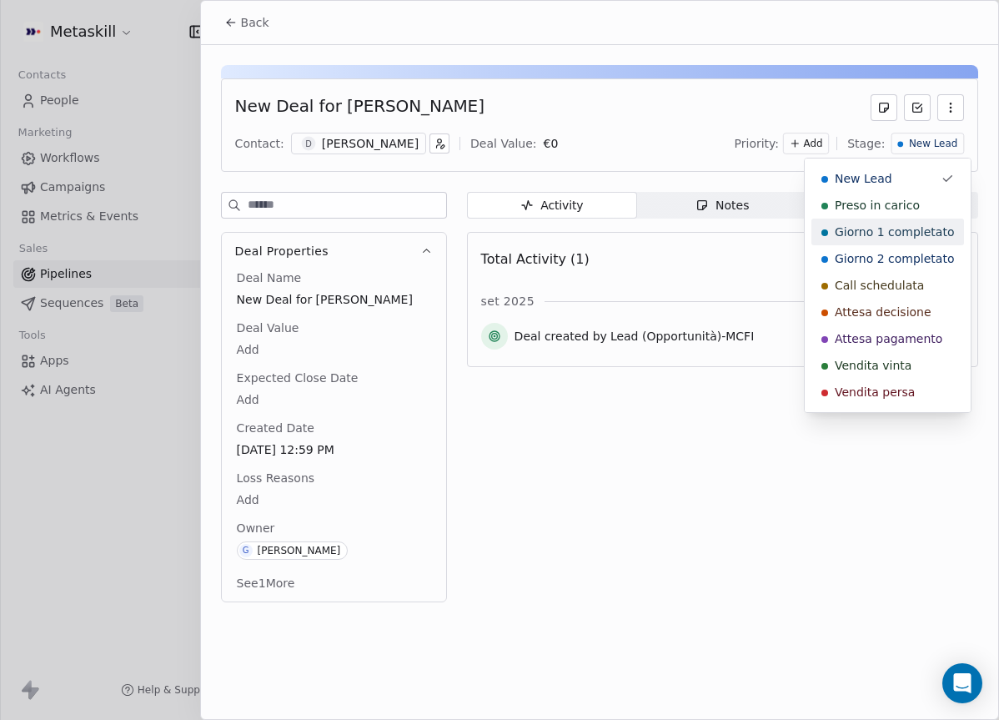
click at [901, 209] on span "Preso in carico" at bounding box center [877, 205] width 85 height 17
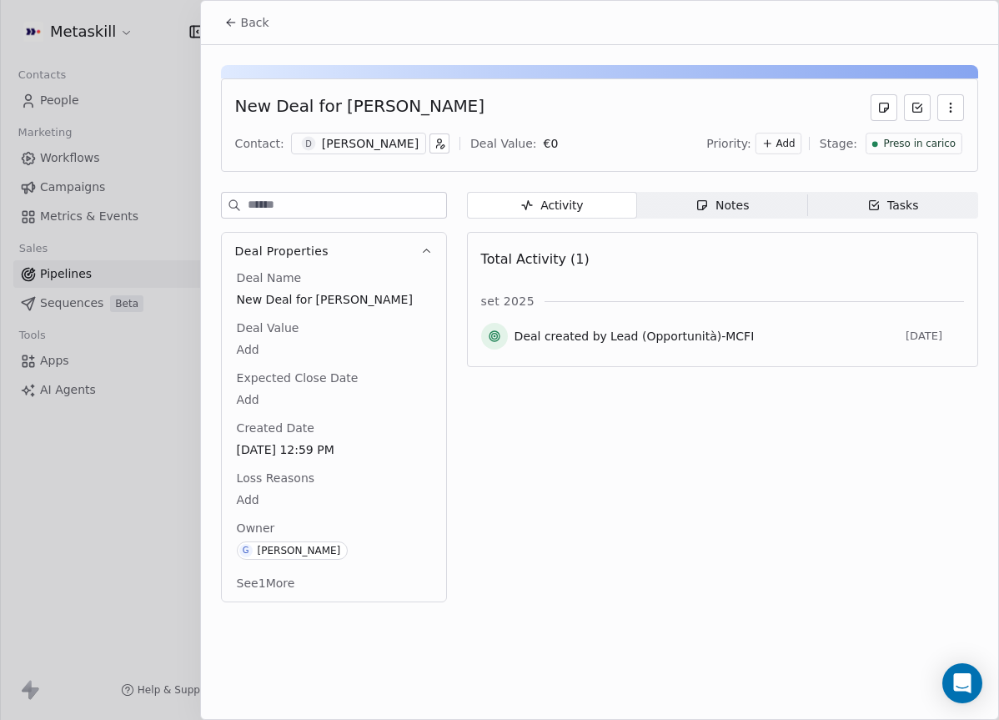
click at [215, 28] on button "Back" at bounding box center [246, 23] width 65 height 30
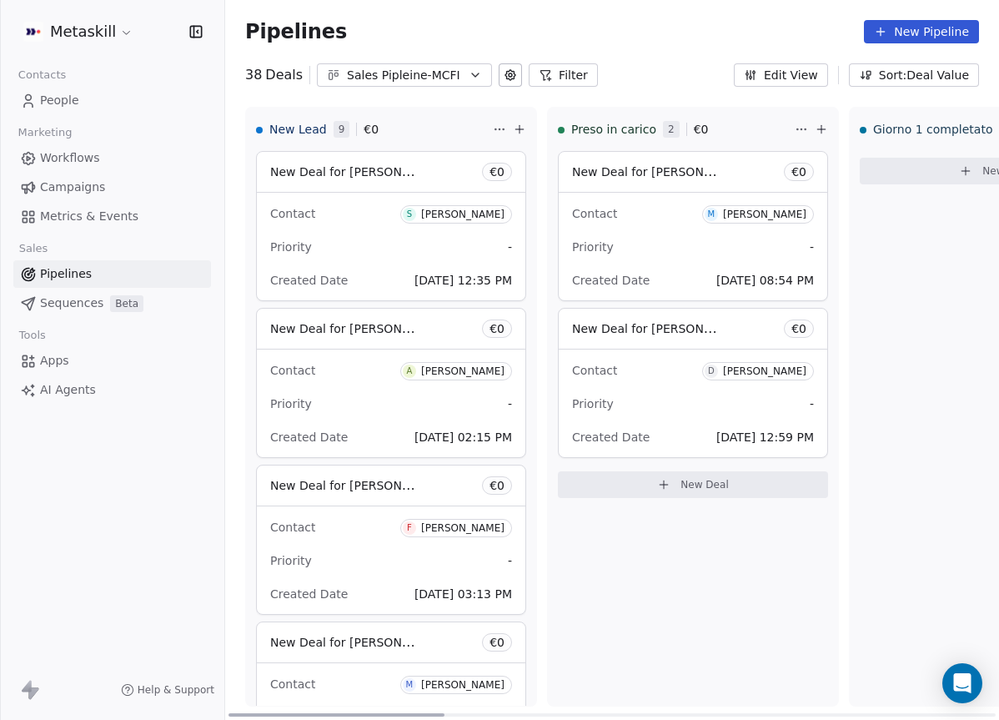
click at [366, 221] on div "Contact S Stefano Comazzetto" at bounding box center [391, 213] width 242 height 28
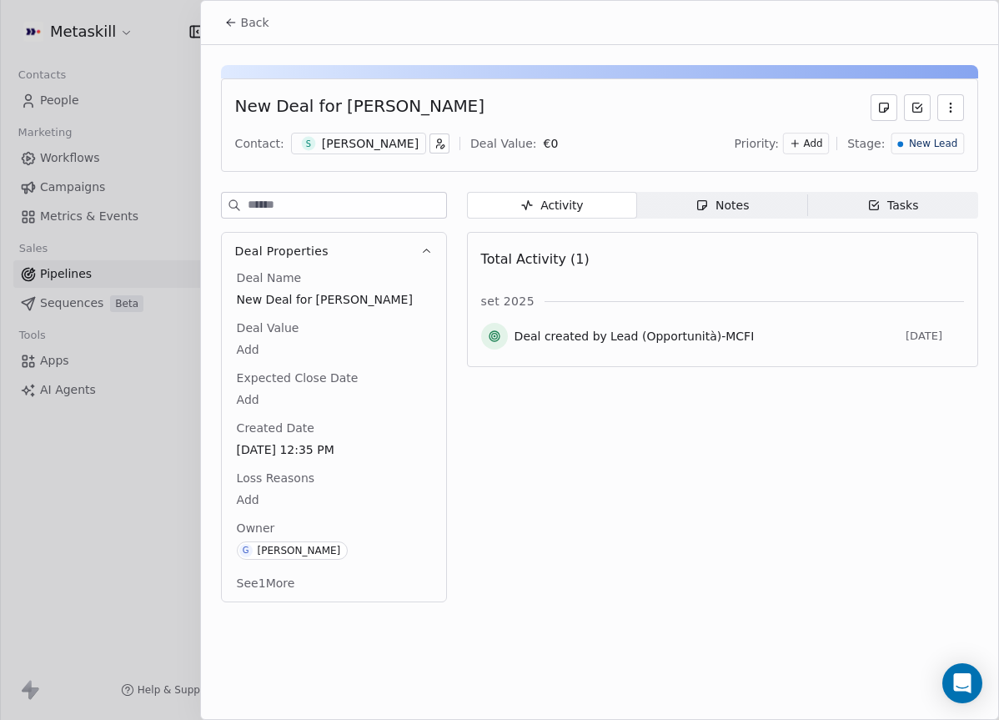
click at [398, 135] on div "[PERSON_NAME]" at bounding box center [370, 143] width 97 height 17
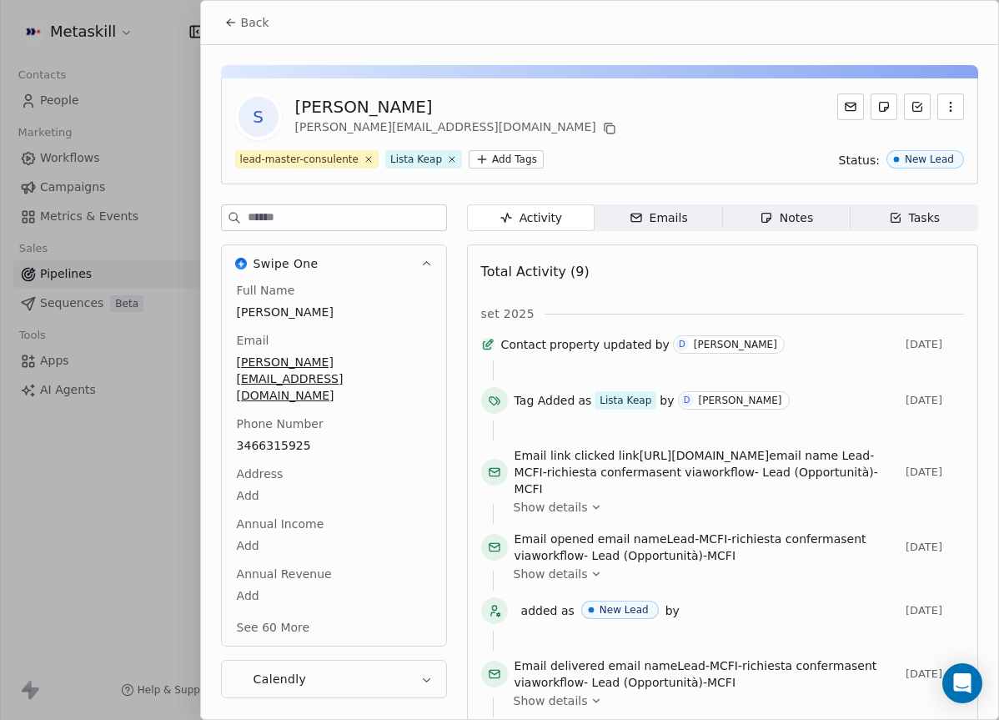
click at [794, 204] on span "Notes Notes" at bounding box center [786, 217] width 128 height 27
click at [792, 209] on div "Notes" at bounding box center [786, 218] width 53 height 18
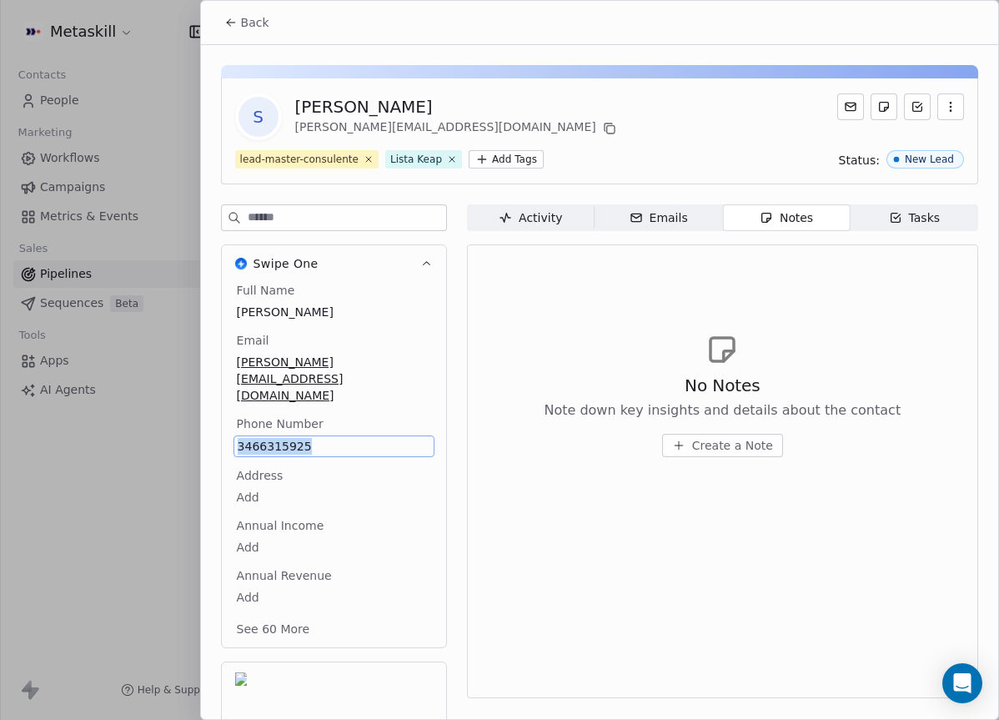
click at [234, 33] on button "Back" at bounding box center [246, 23] width 65 height 30
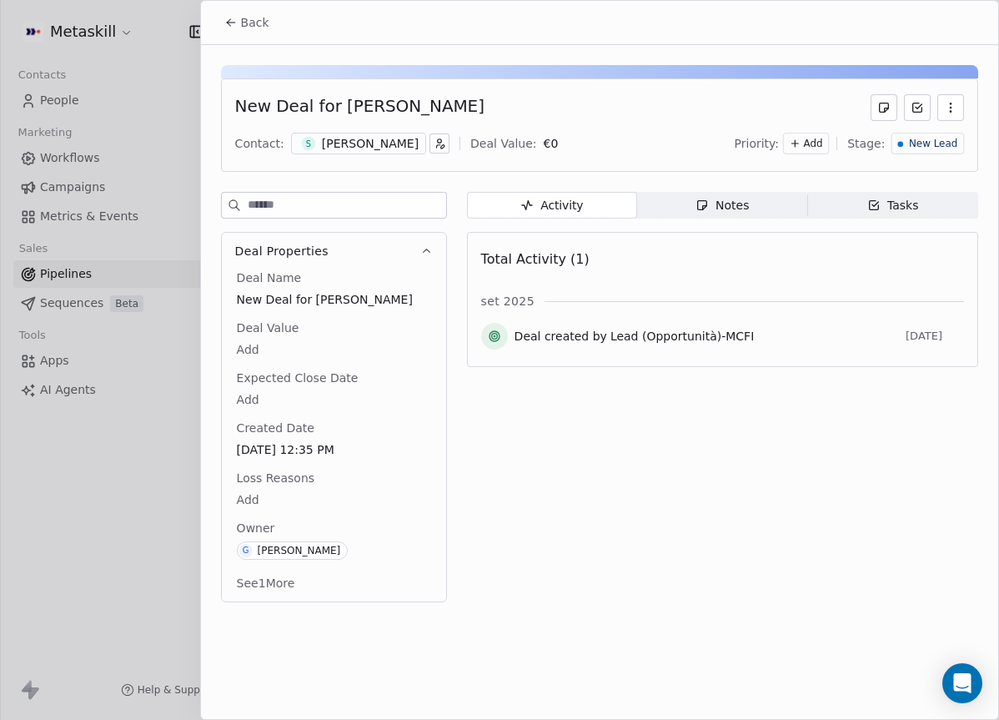
click at [414, 135] on div "[PERSON_NAME]" at bounding box center [370, 143] width 97 height 17
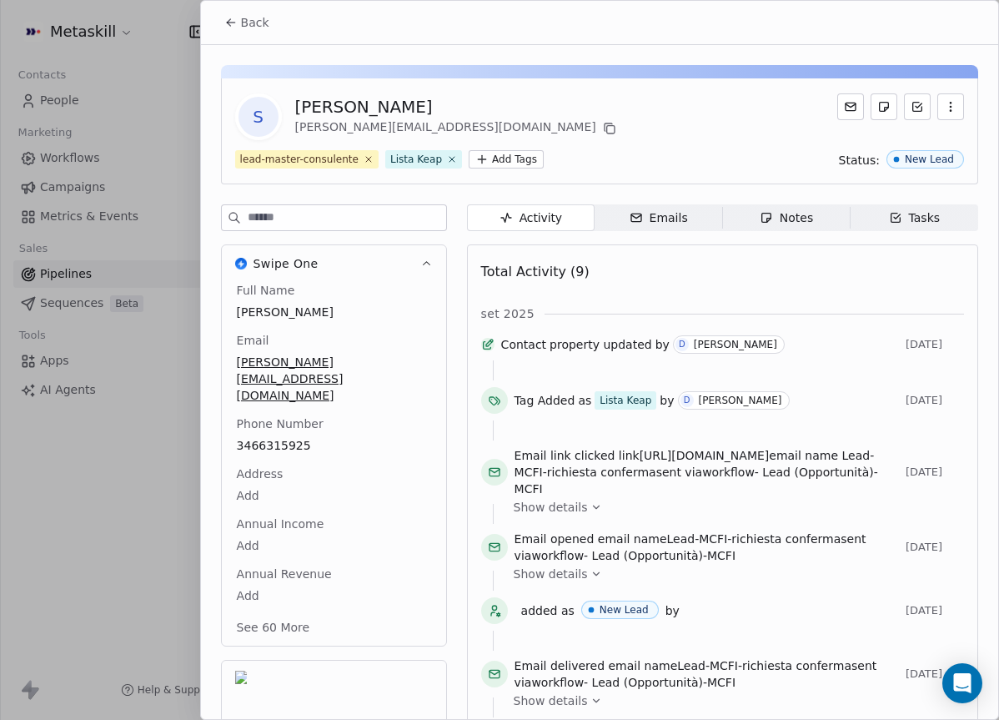
click at [765, 214] on icon "button" at bounding box center [766, 217] width 13 height 13
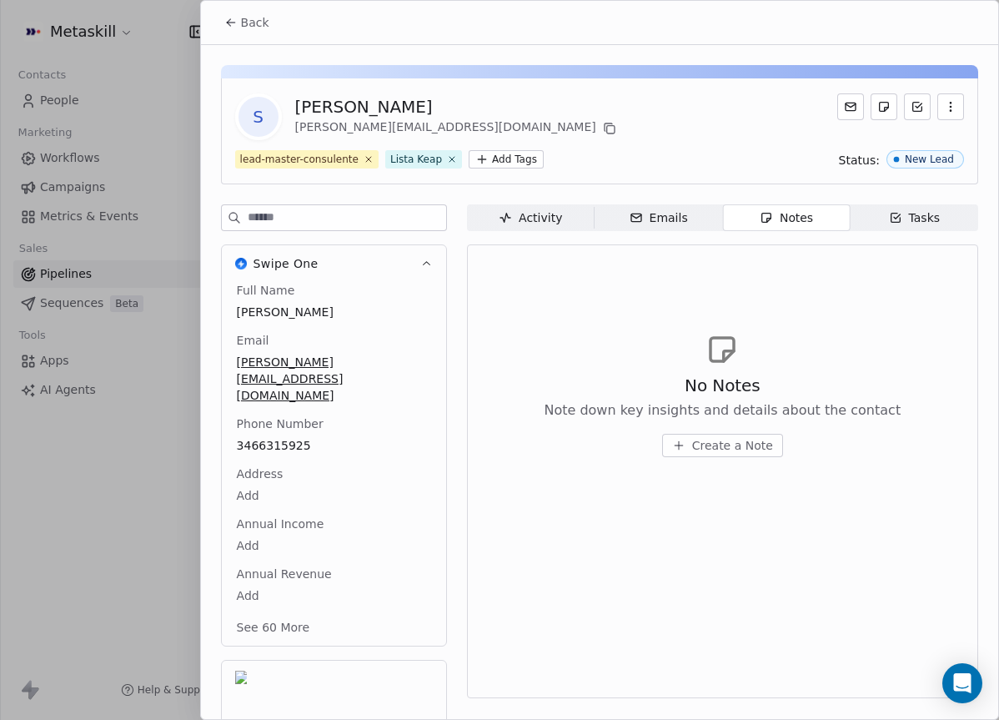
click at [716, 453] on span "Create a Note" at bounding box center [732, 445] width 81 height 17
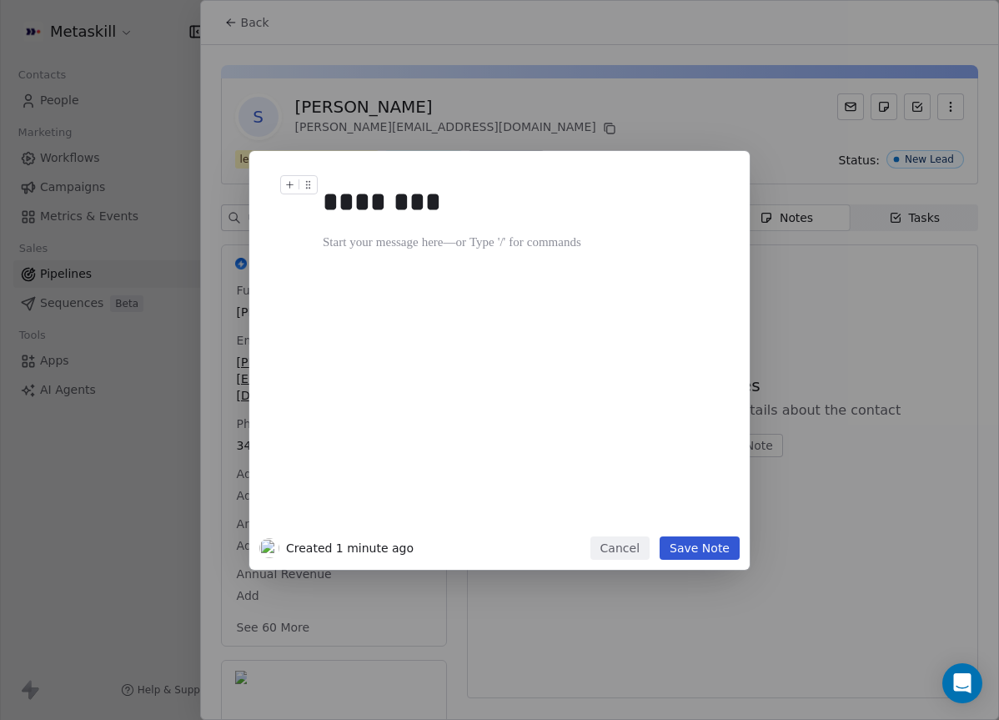
click at [507, 57] on div "******** Created 1 minute ago Cancel Save Note" at bounding box center [499, 360] width 999 height 720
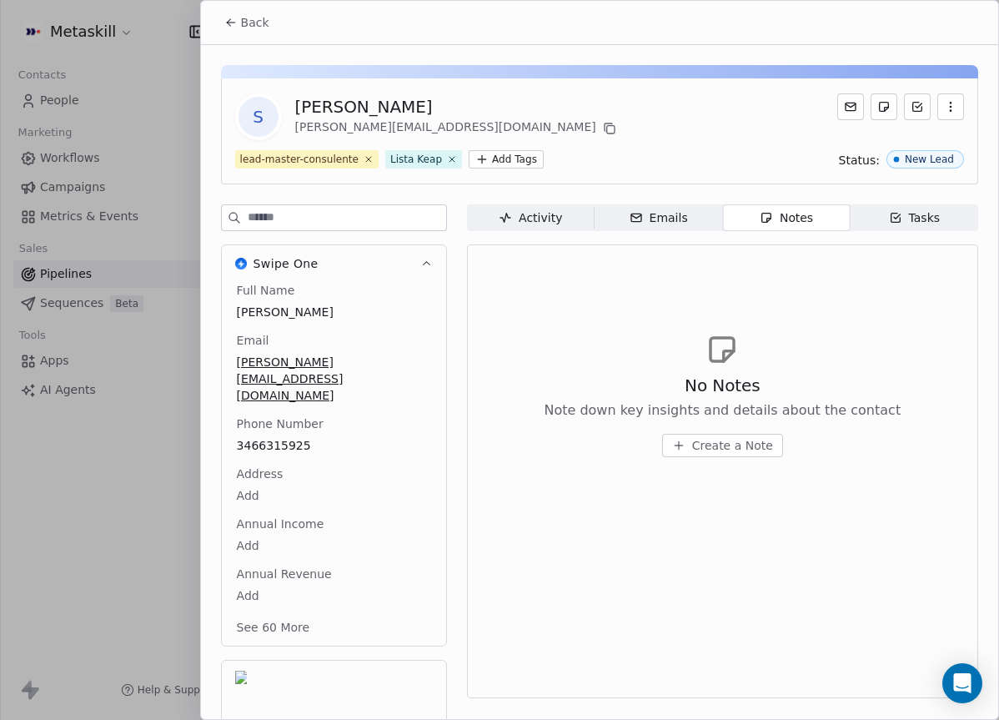
click at [603, 133] on icon at bounding box center [609, 128] width 13 height 13
click at [749, 445] on span "Create a Note" at bounding box center [732, 445] width 81 height 17
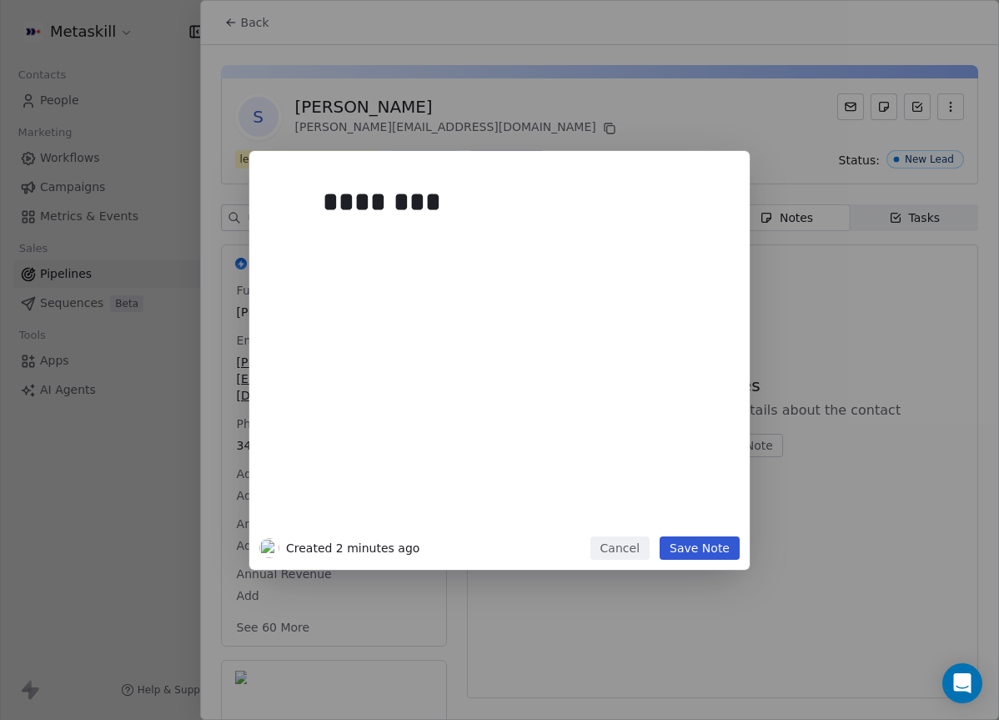
click at [528, 400] on div "********" at bounding box center [525, 352] width 404 height 355
click at [447, 244] on div at bounding box center [525, 243] width 404 height 20
click at [445, 231] on div "********" at bounding box center [525, 352] width 404 height 355
click at [565, 245] on div "**********" at bounding box center [525, 243] width 404 height 20
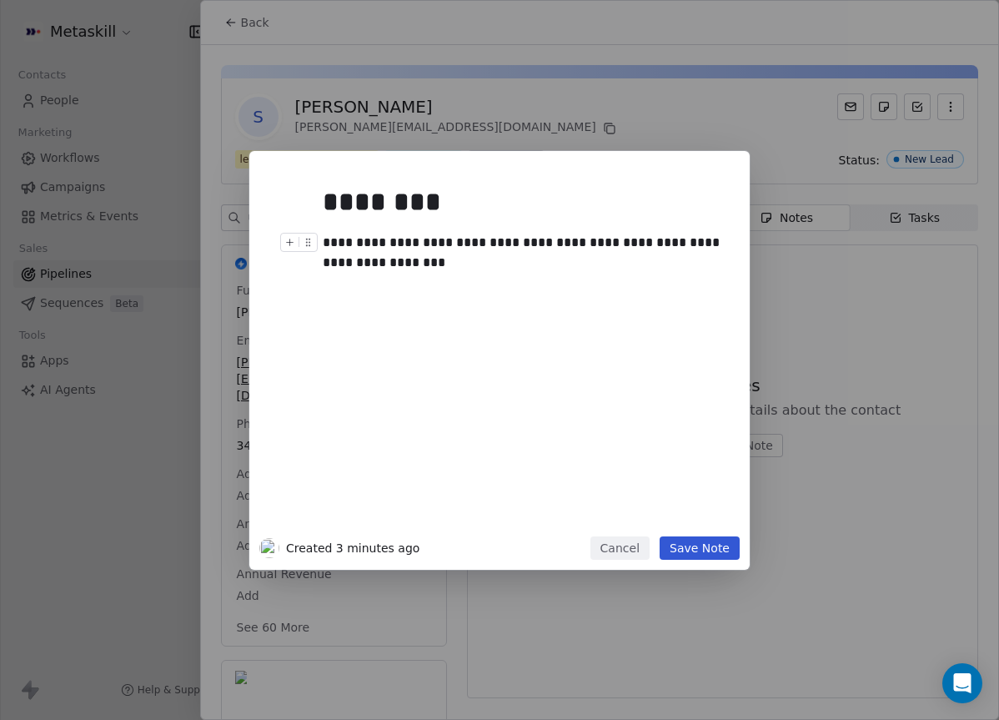
click at [606, 240] on div "**********" at bounding box center [525, 253] width 404 height 40
click at [663, 239] on div "**********" at bounding box center [525, 253] width 404 height 40
click at [561, 287] on div at bounding box center [525, 283] width 404 height 20
click at [548, 254] on div "**********" at bounding box center [525, 253] width 404 height 40
click at [622, 306] on div "**********" at bounding box center [525, 352] width 404 height 355
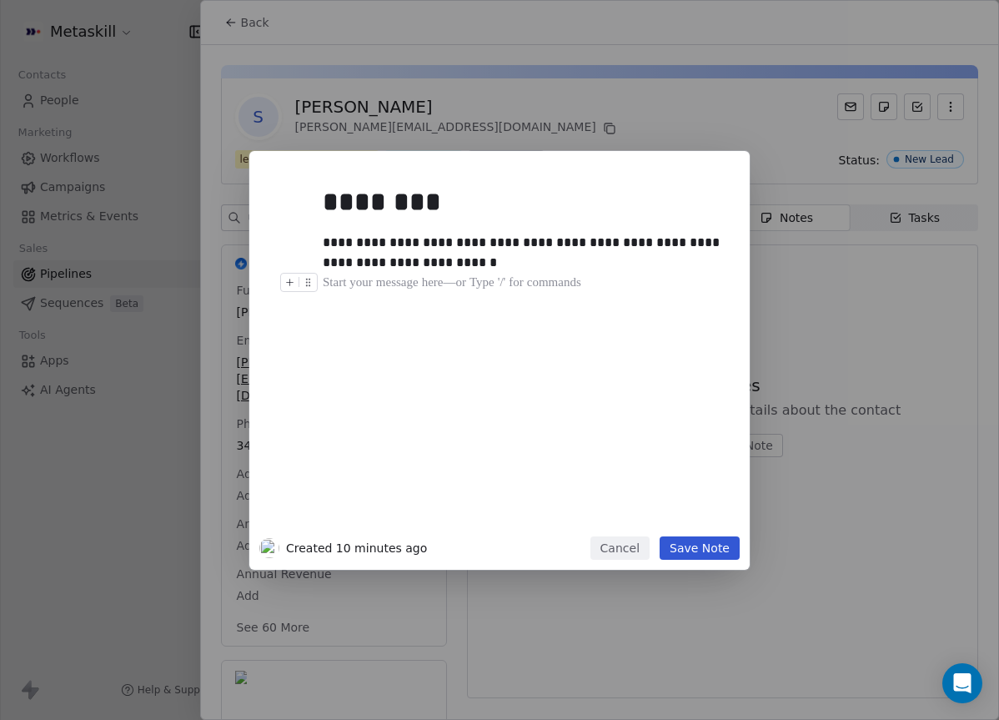
click at [606, 274] on div at bounding box center [525, 283] width 404 height 20
click at [616, 264] on div "**********" at bounding box center [525, 253] width 404 height 40
click at [696, 539] on button "Save Note" at bounding box center [700, 547] width 80 height 23
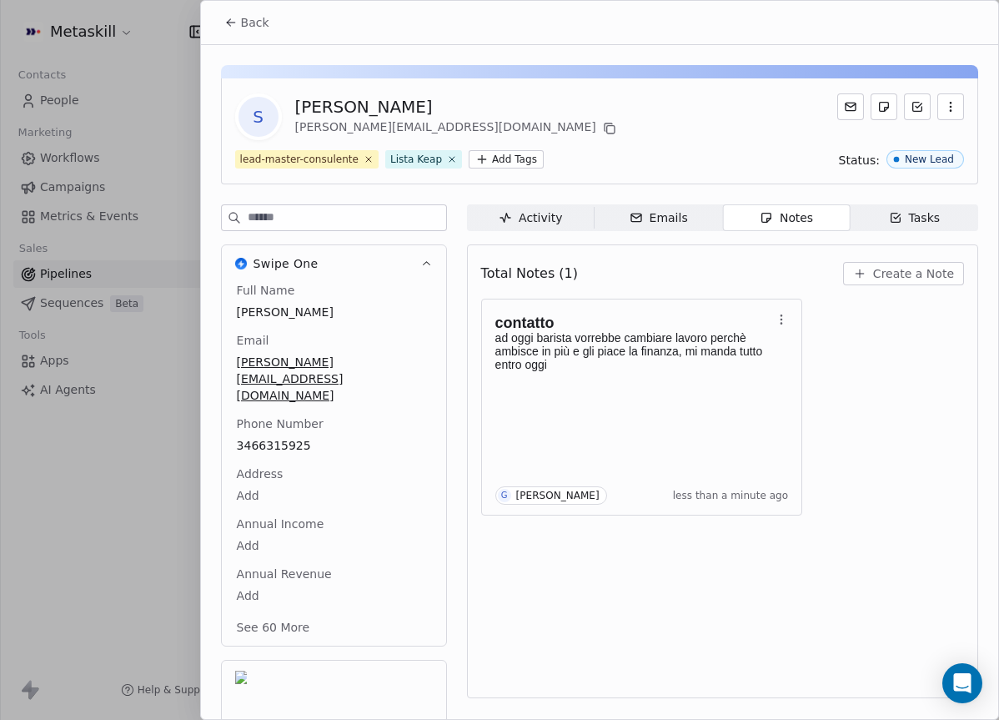
click at [253, 26] on span "Back" at bounding box center [255, 22] width 28 height 17
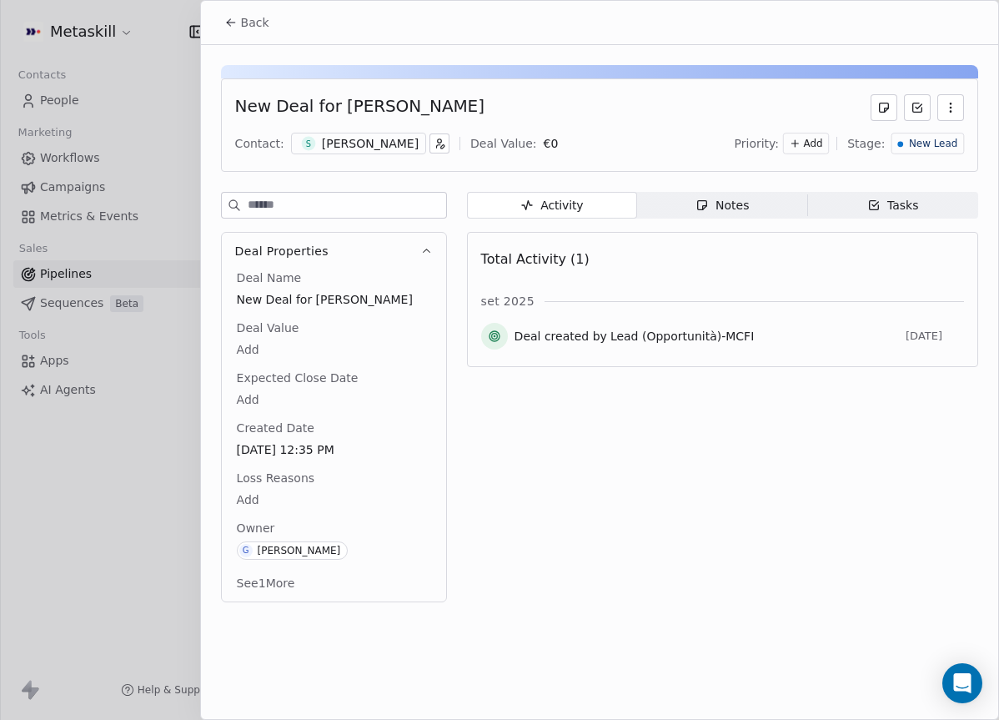
click at [910, 143] on div "New Lead" at bounding box center [928, 144] width 60 height 14
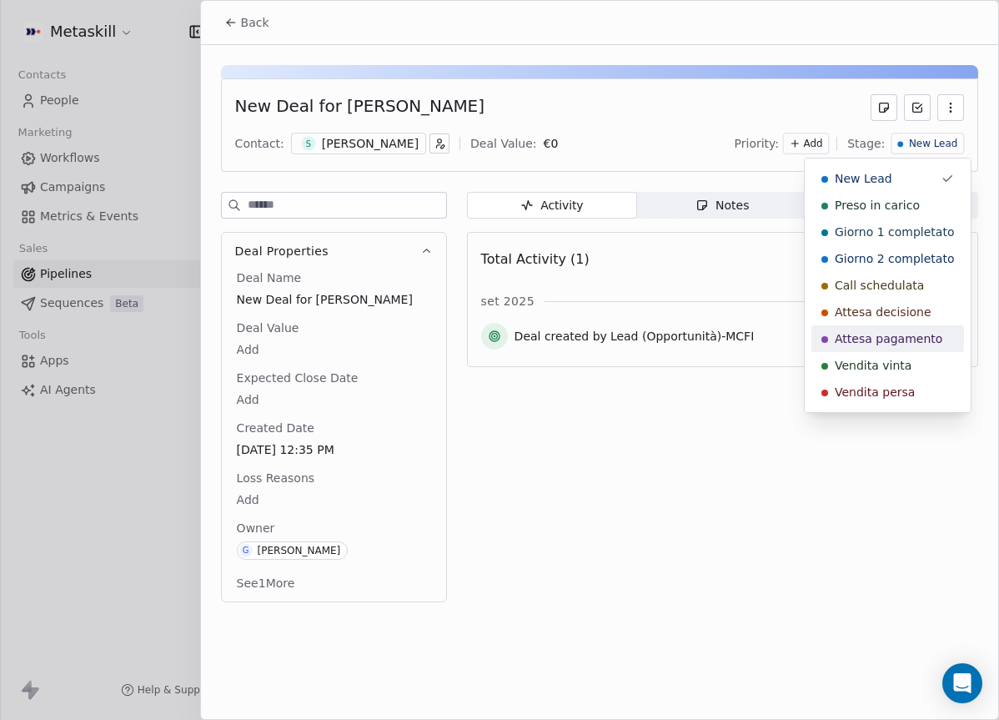
click at [888, 339] on span "Attesa pagamento" at bounding box center [889, 338] width 108 height 17
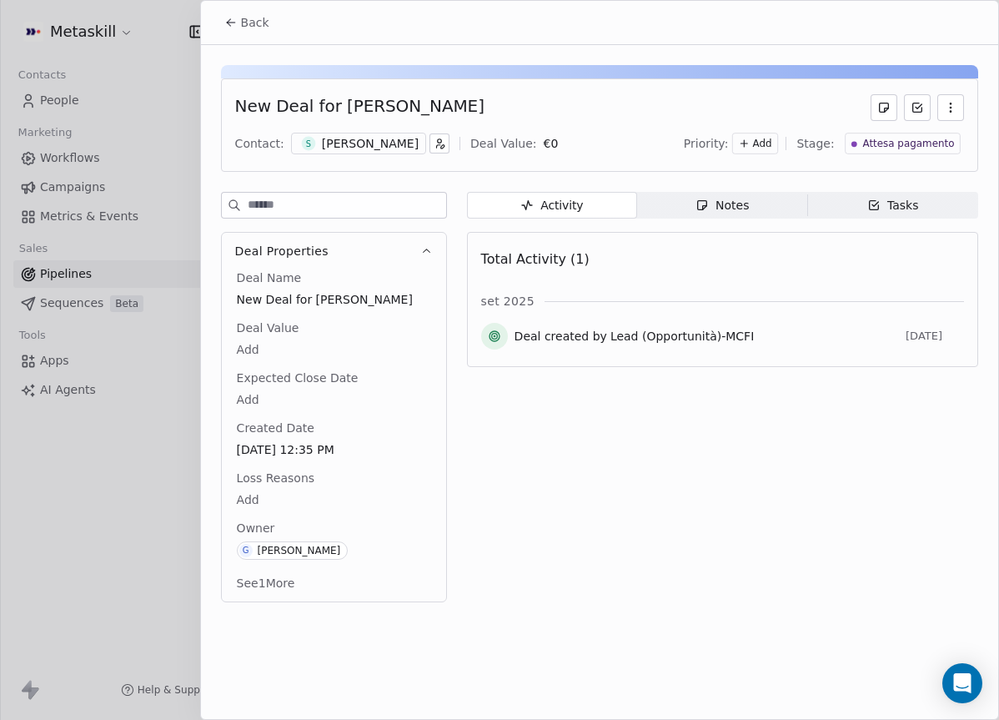
drag, startPoint x: 246, startPoint y: 20, endPoint x: 462, endPoint y: 72, distance: 222.1
click at [246, 20] on span "Back" at bounding box center [255, 22] width 28 height 17
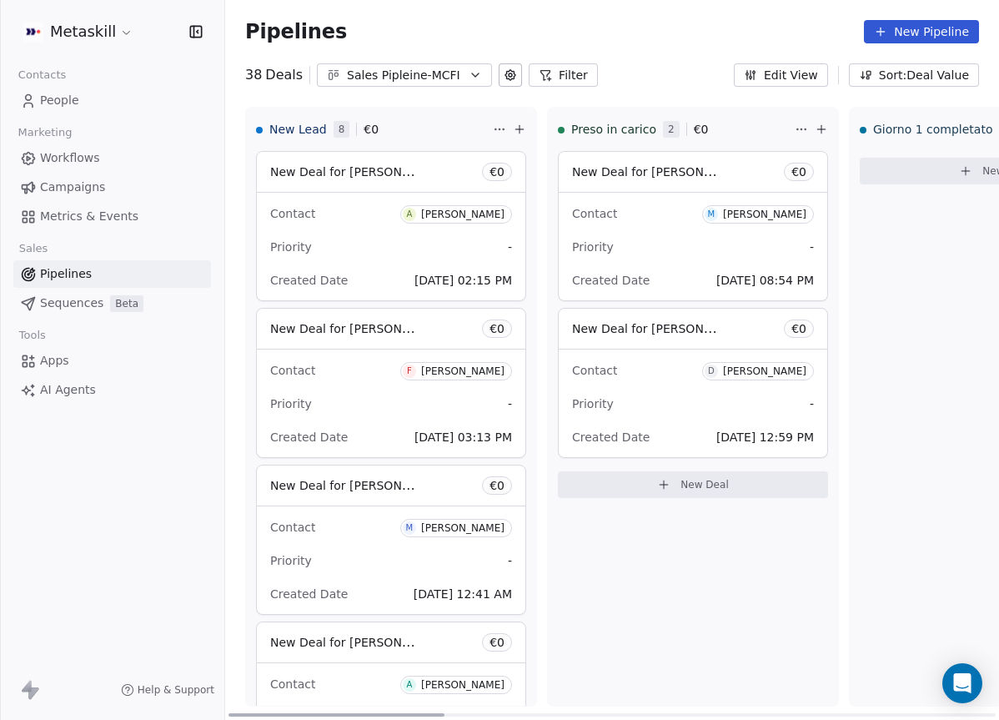
click at [428, 243] on div "Priority -" at bounding box center [391, 247] width 242 height 27
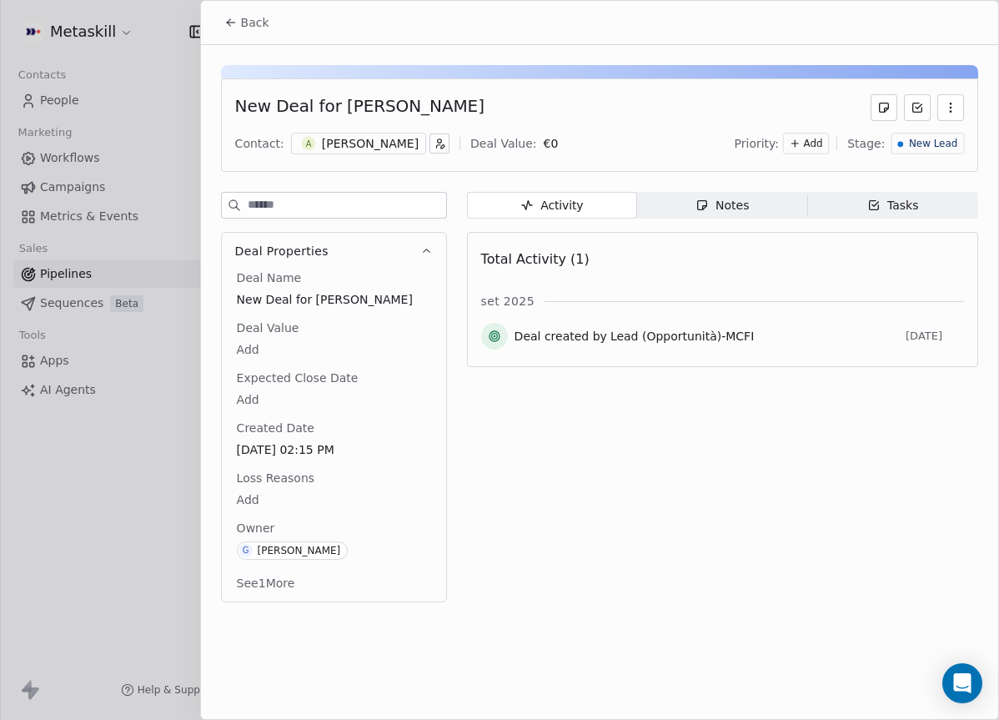
click at [322, 144] on div "[PERSON_NAME]" at bounding box center [370, 143] width 97 height 17
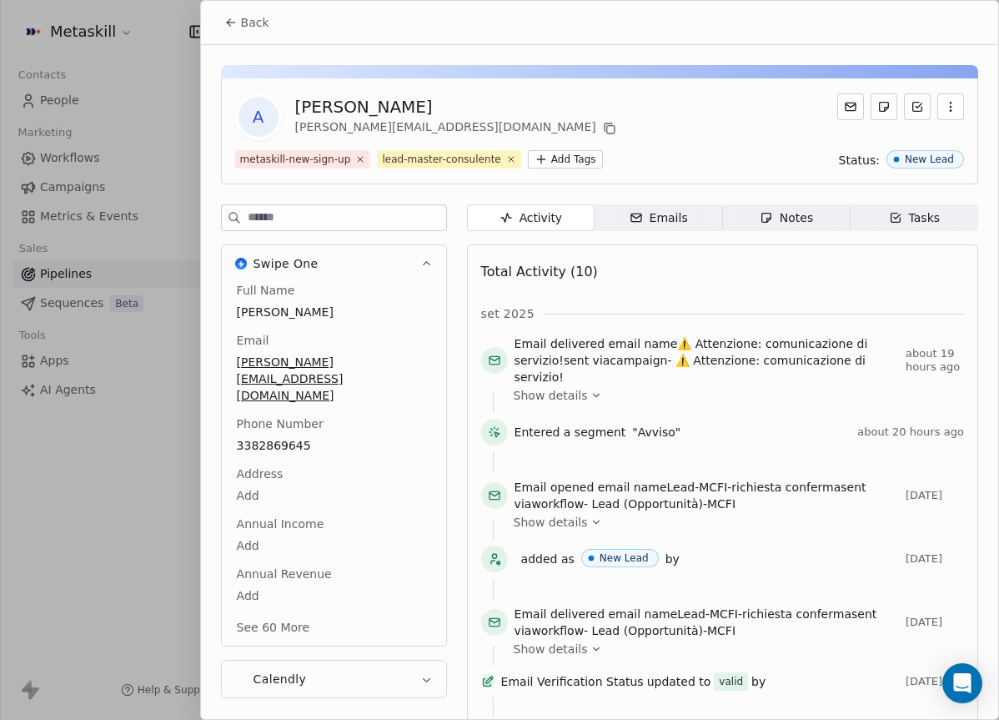
click at [772, 217] on icon "button" at bounding box center [766, 217] width 13 height 13
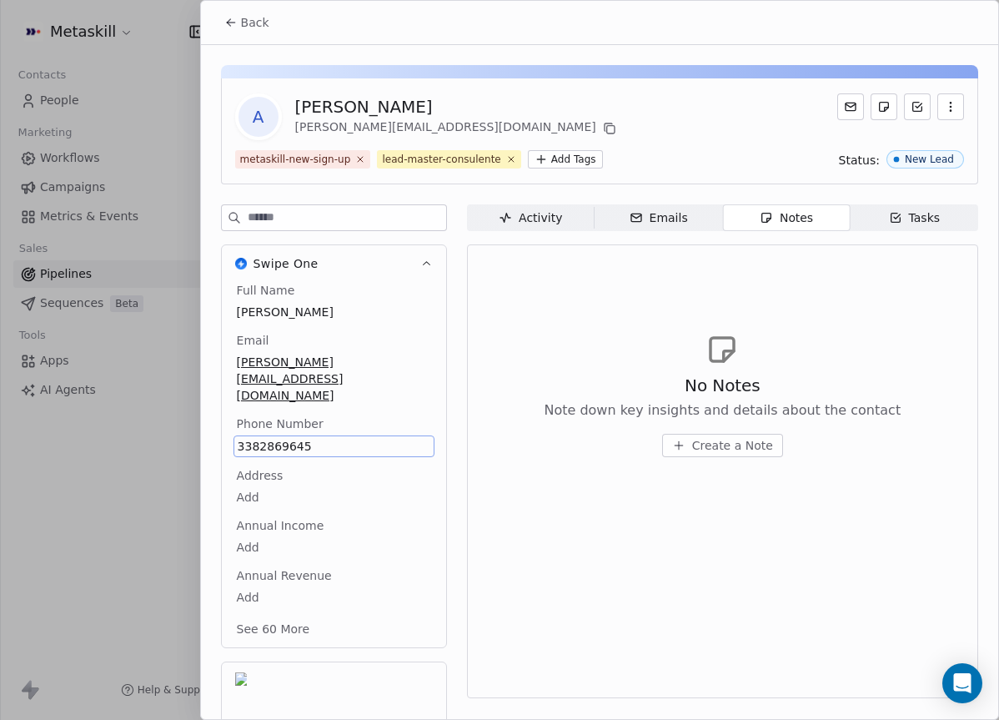
click at [725, 474] on div "No Notes Note down key insights and details about the contact Create a Note" at bounding box center [722, 394] width 483 height 205
click at [726, 450] on span "Create a Note" at bounding box center [732, 445] width 81 height 17
click at [848, 355] on div "******** Created less than a minute ago Cancel Save Note" at bounding box center [499, 360] width 999 height 419
click at [749, 440] on span "Create a Note" at bounding box center [732, 445] width 81 height 17
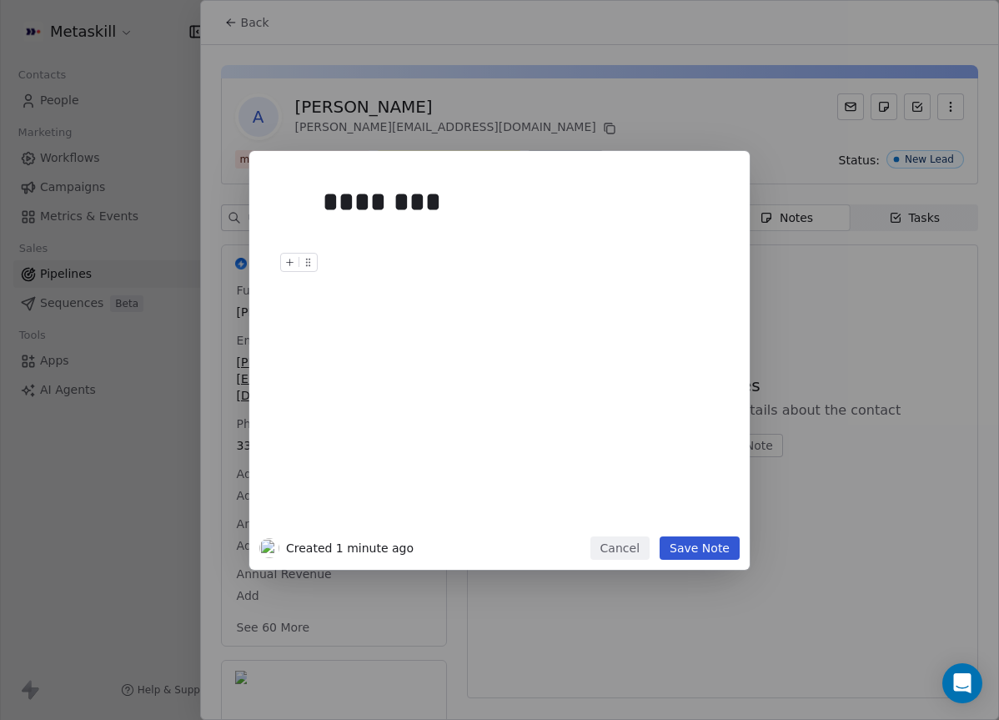
click at [546, 250] on div at bounding box center [525, 243] width 404 height 20
click at [465, 218] on div "********" at bounding box center [525, 202] width 404 height 40
click at [461, 230] on div "********" at bounding box center [525, 352] width 404 height 355
click at [718, 552] on button "Save Note" at bounding box center [700, 547] width 80 height 23
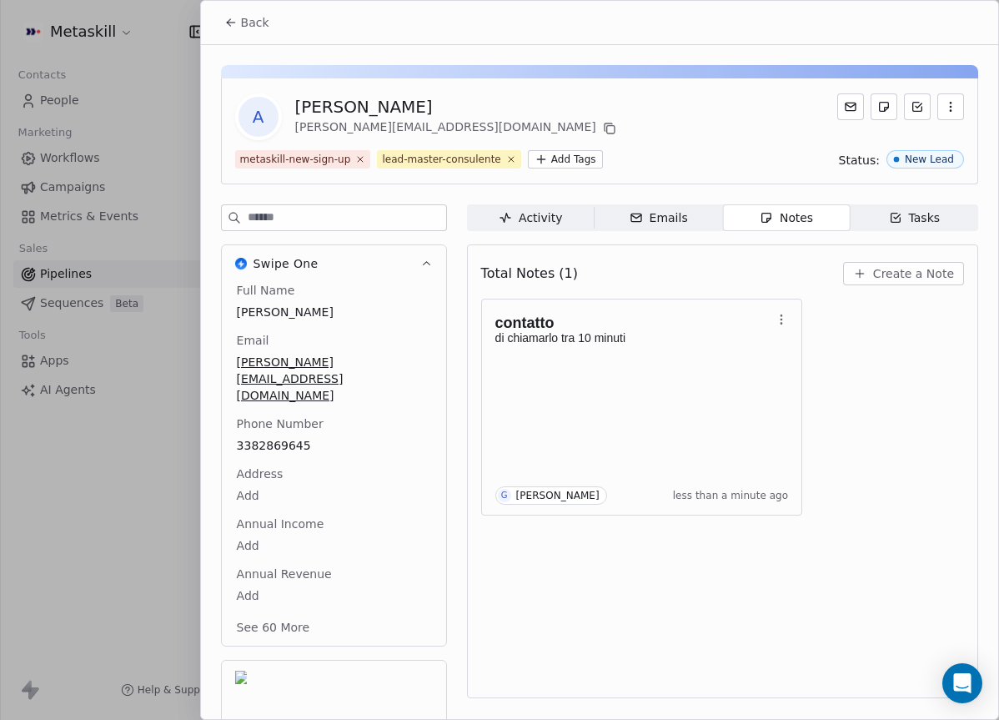
click at [241, 29] on span "Back" at bounding box center [255, 22] width 28 height 17
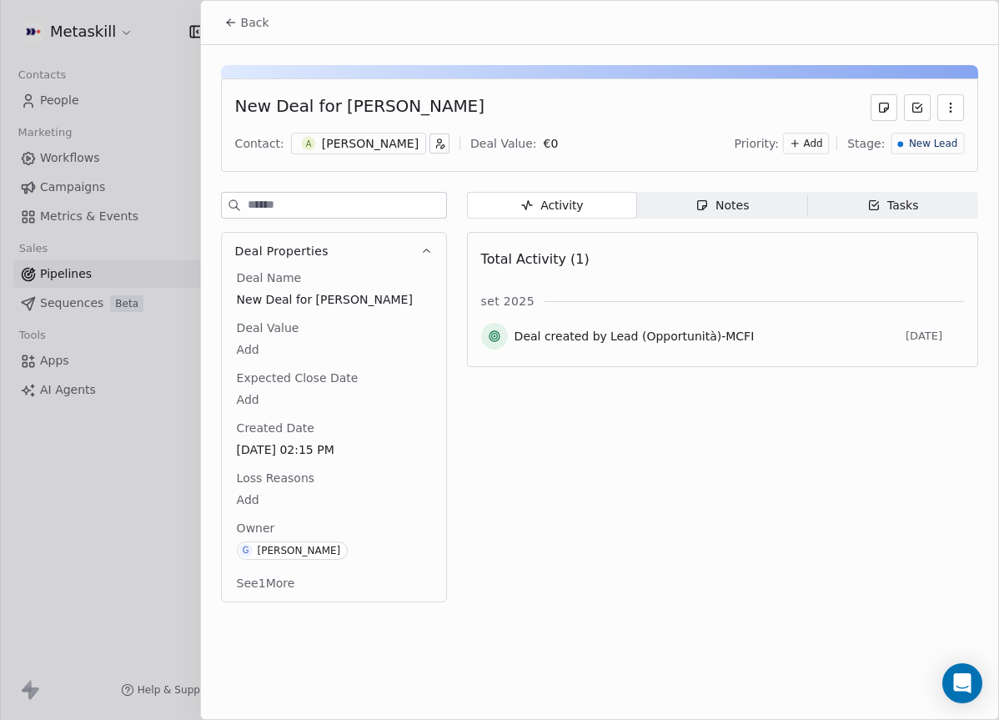
click at [242, 26] on span "Back" at bounding box center [255, 22] width 28 height 17
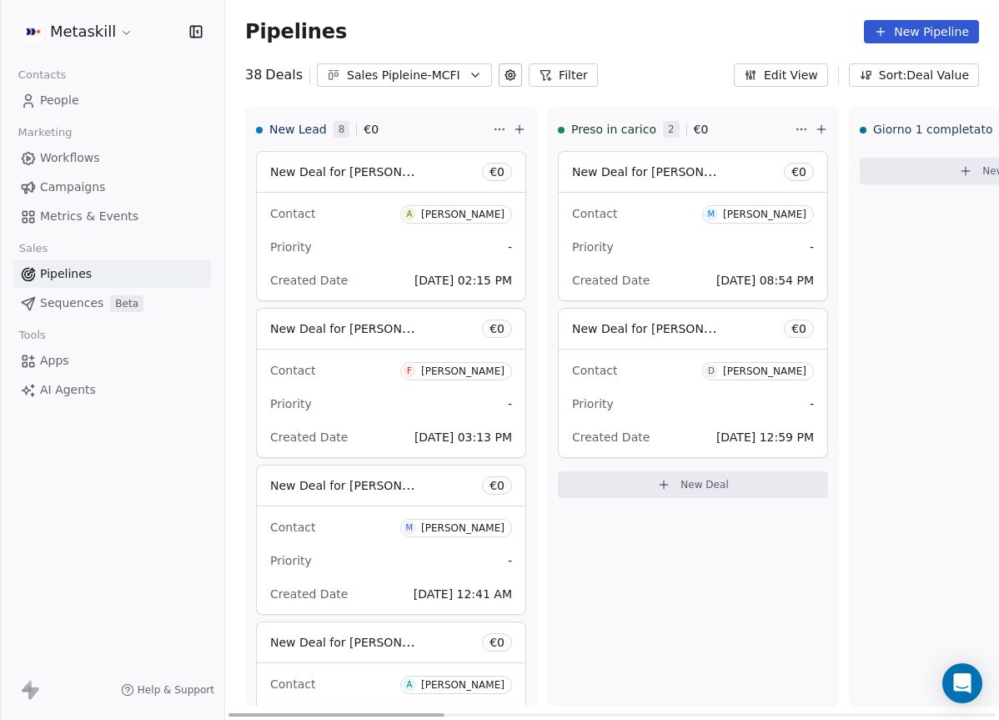
click at [441, 366] on div "[PERSON_NAME]" at bounding box center [462, 371] width 83 height 12
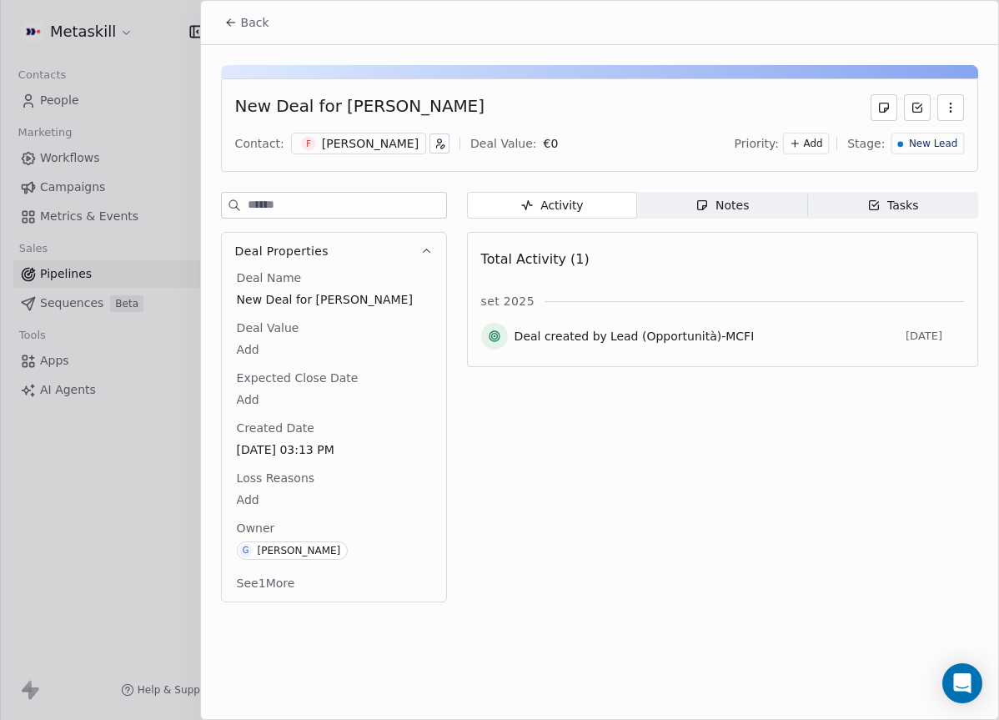
click at [391, 135] on div "[PERSON_NAME]" at bounding box center [370, 143] width 97 height 17
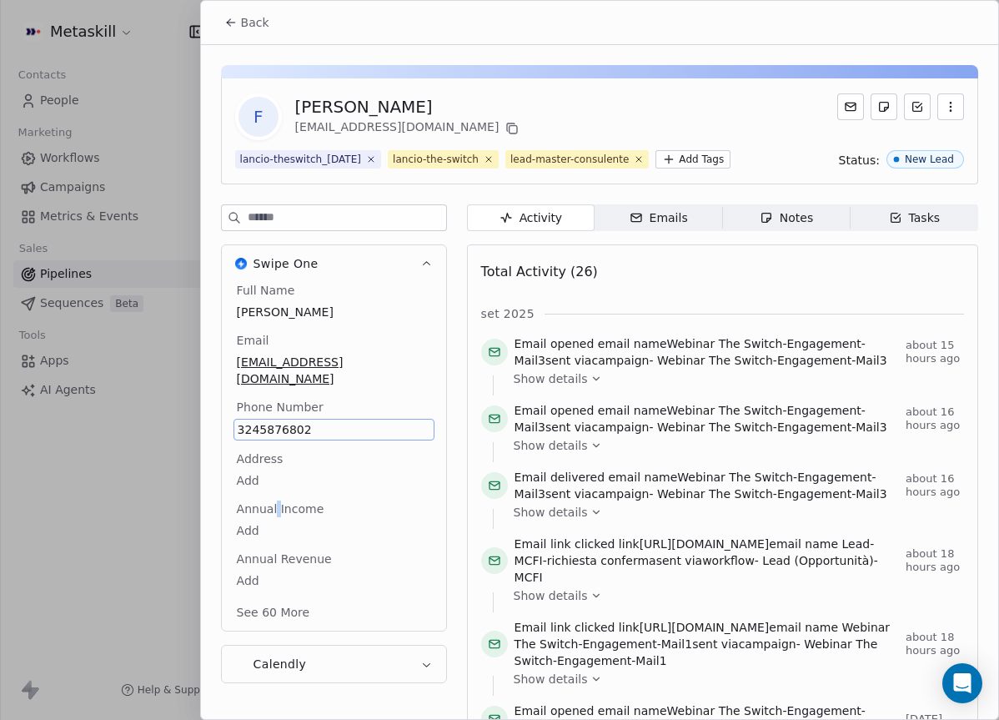
scroll to position [78, 0]
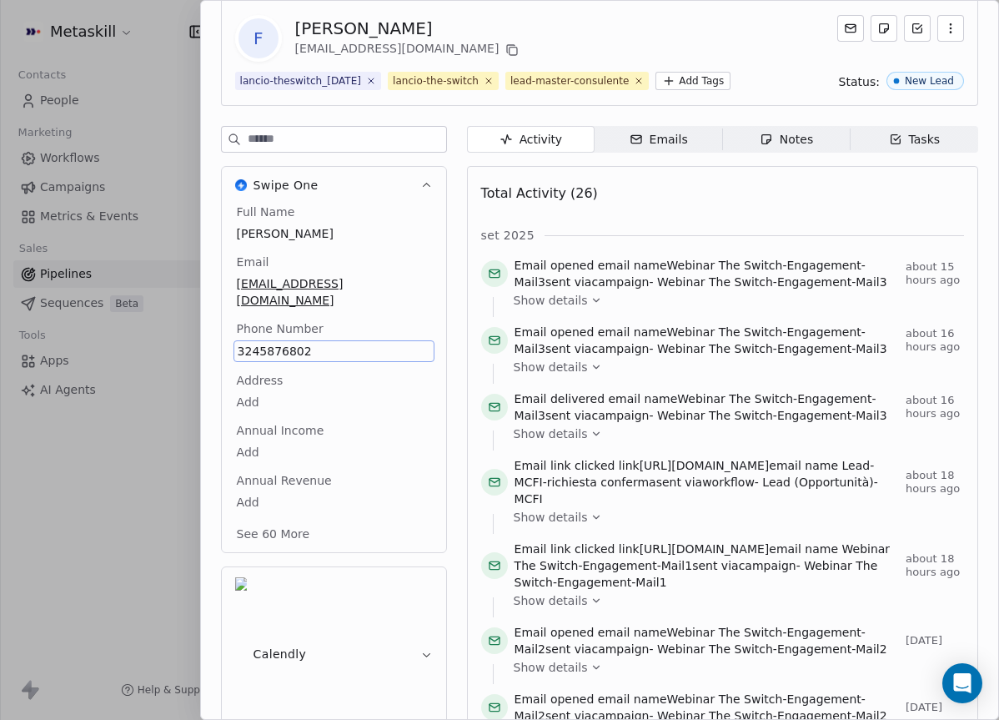
click at [309, 360] on span "3245876802" at bounding box center [334, 351] width 193 height 17
click at [309, 362] on input "**********" at bounding box center [333, 369] width 193 height 33
click at [304, 402] on html "Metaskill Contacts People Marketing Workflows Campaigns Metrics & Events Sales …" at bounding box center [499, 360] width 999 height 720
click at [641, 140] on icon "button" at bounding box center [636, 138] width 10 height 3
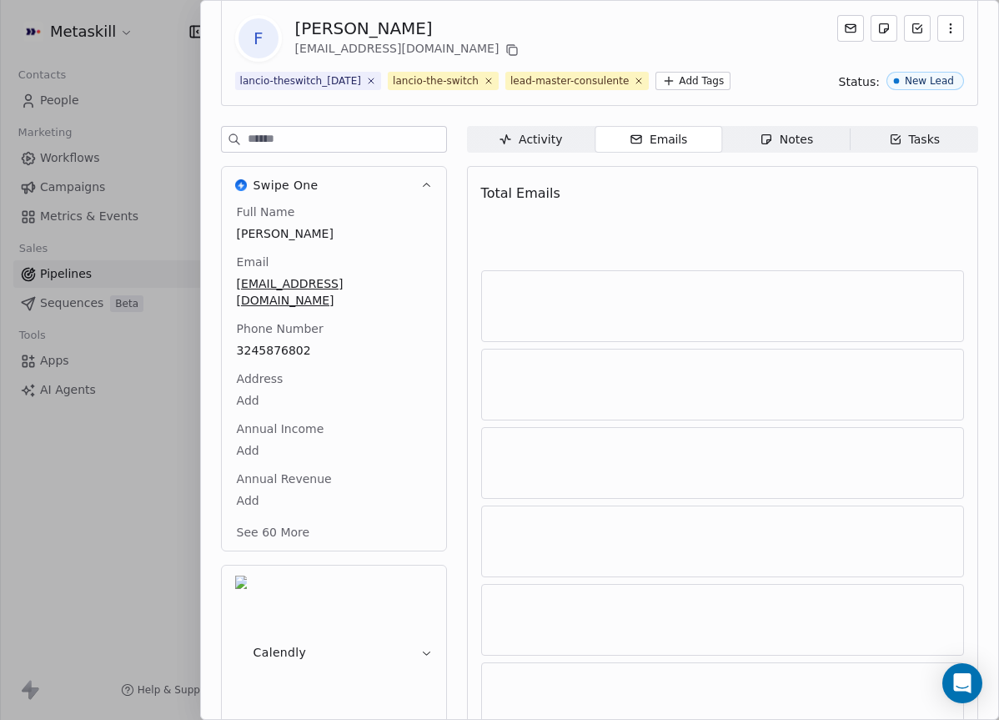
click at [767, 144] on icon "button" at bounding box center [766, 139] width 9 height 9
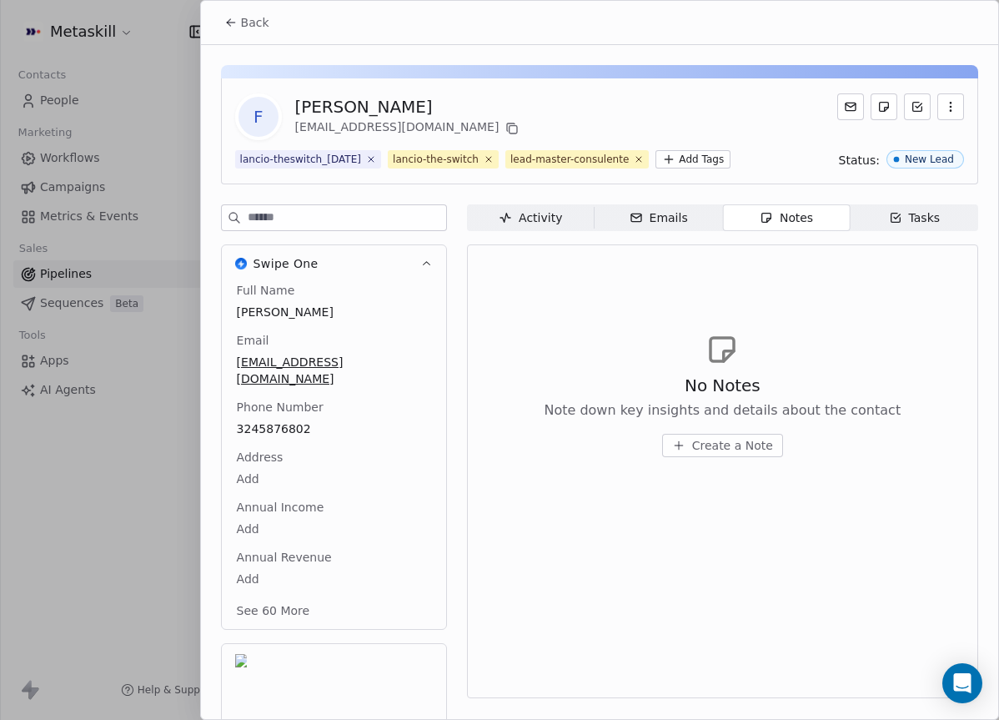
click at [722, 454] on span "Create a Note" at bounding box center [732, 445] width 81 height 17
click at [914, 318] on div "******** Created less than a minute ago Cancel Save Note" at bounding box center [499, 360] width 999 height 419
click at [737, 454] on span "Create a Note" at bounding box center [732, 445] width 81 height 17
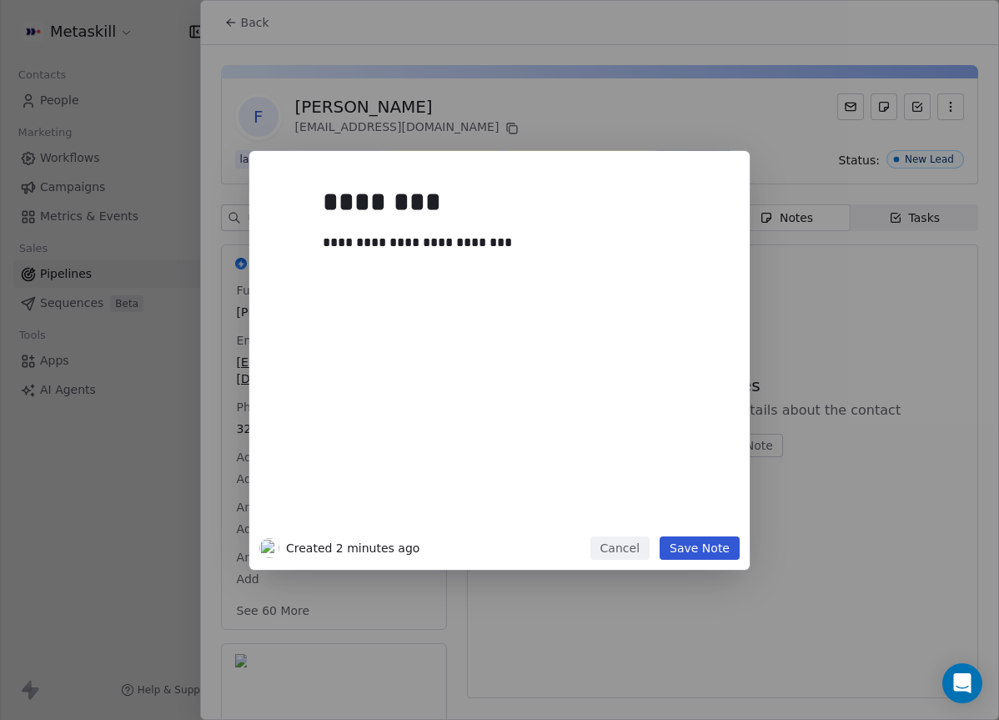
click at [736, 546] on button "Save Note" at bounding box center [700, 547] width 80 height 23
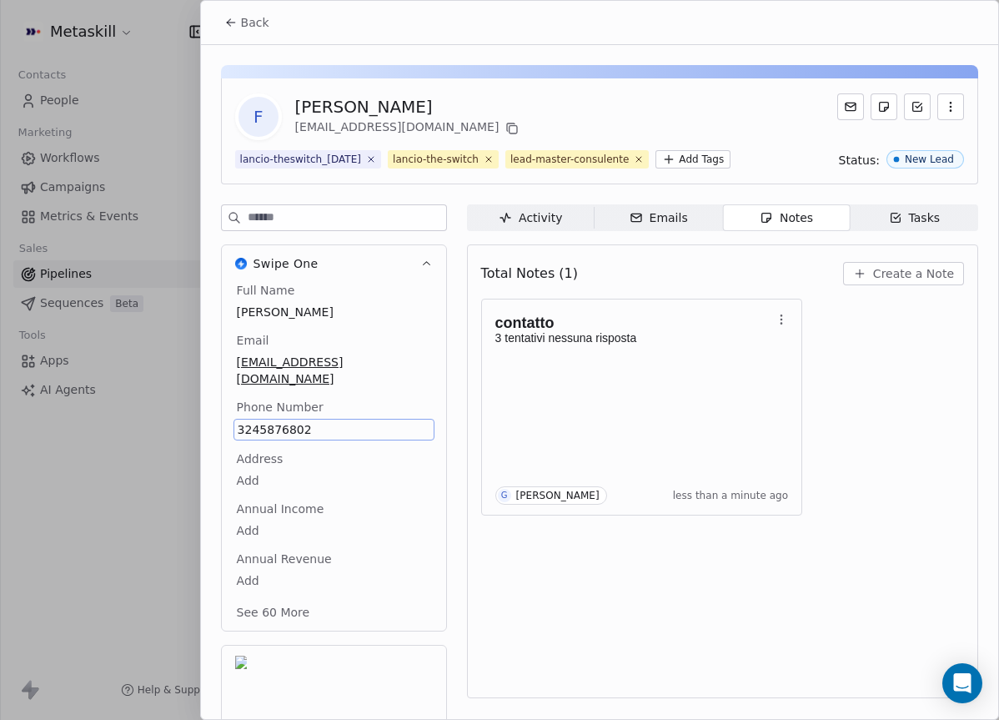
scroll to position [14, 0]
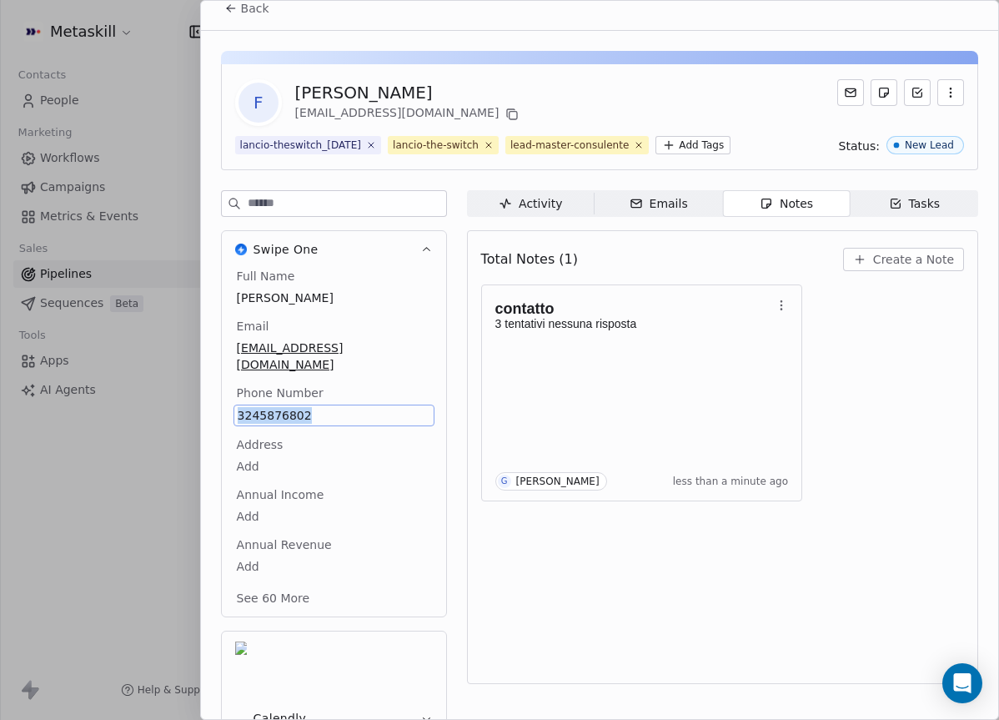
copy span "3245876802"
click at [250, 12] on span "Back" at bounding box center [255, 8] width 28 height 17
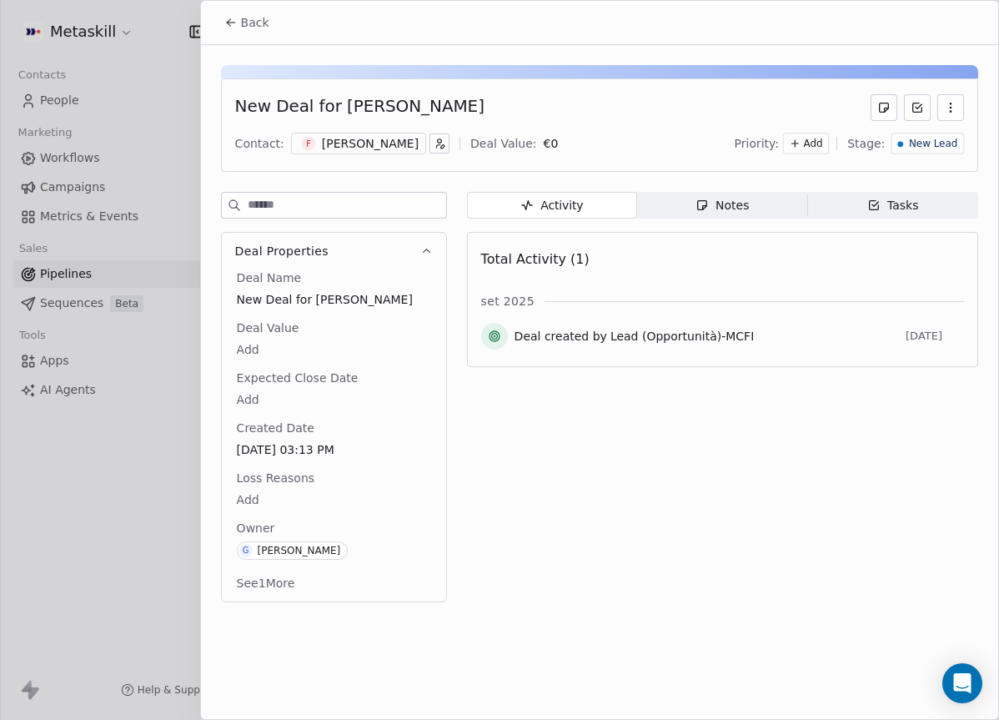
click at [950, 137] on span "New Lead" at bounding box center [933, 144] width 48 height 14
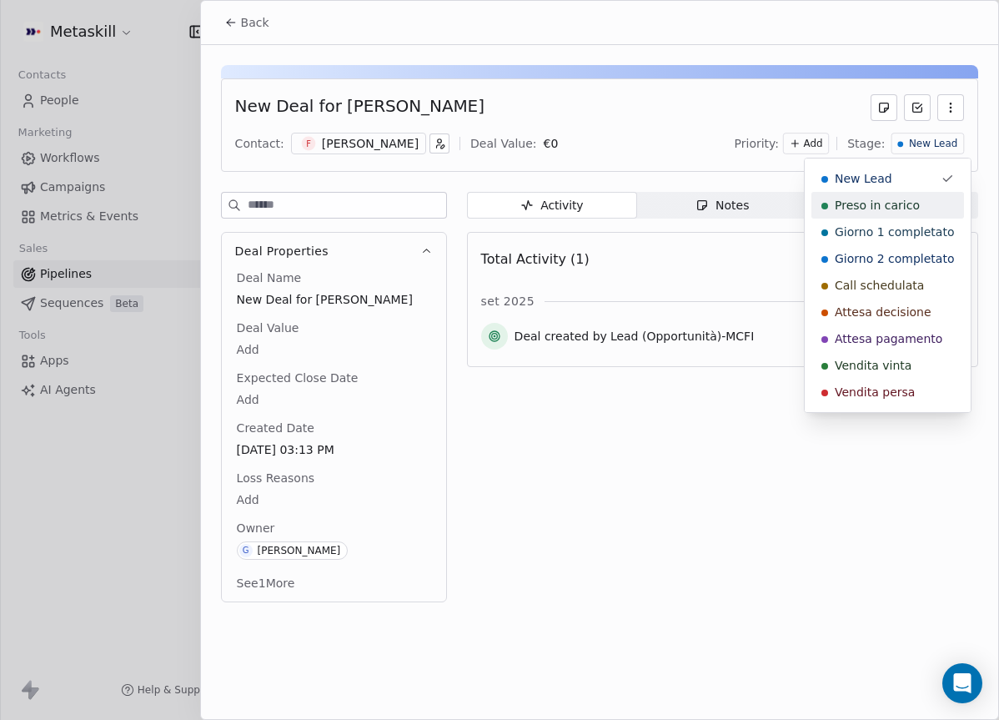
click at [914, 212] on span "Preso in carico" at bounding box center [877, 205] width 85 height 17
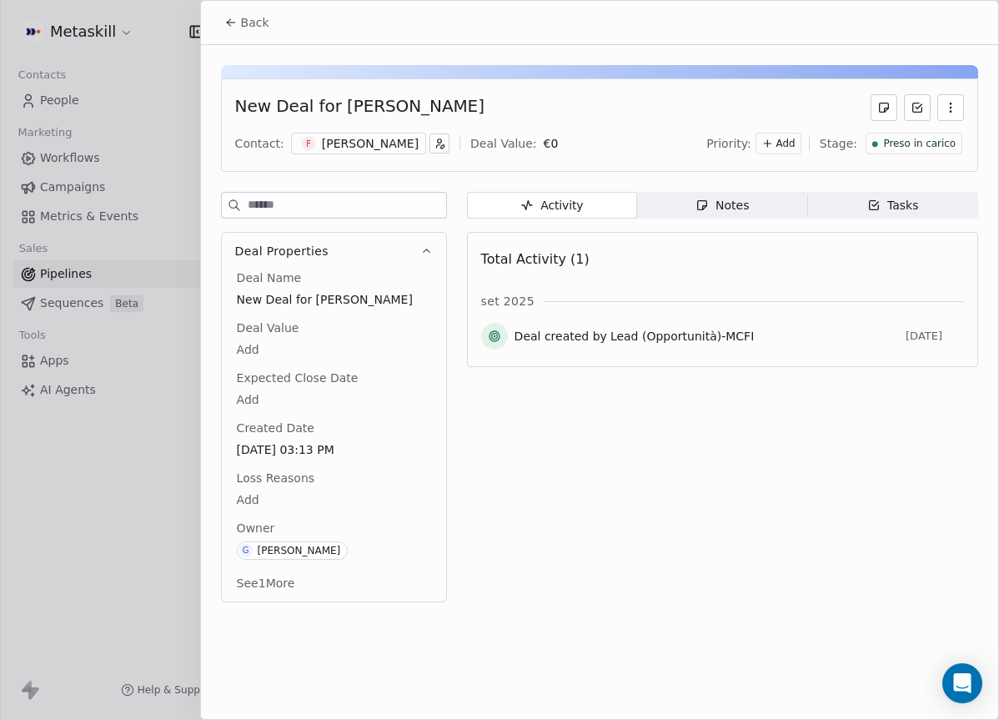
click at [204, 6] on div "Back" at bounding box center [599, 22] width 797 height 43
click at [219, 17] on button "Back" at bounding box center [246, 23] width 65 height 30
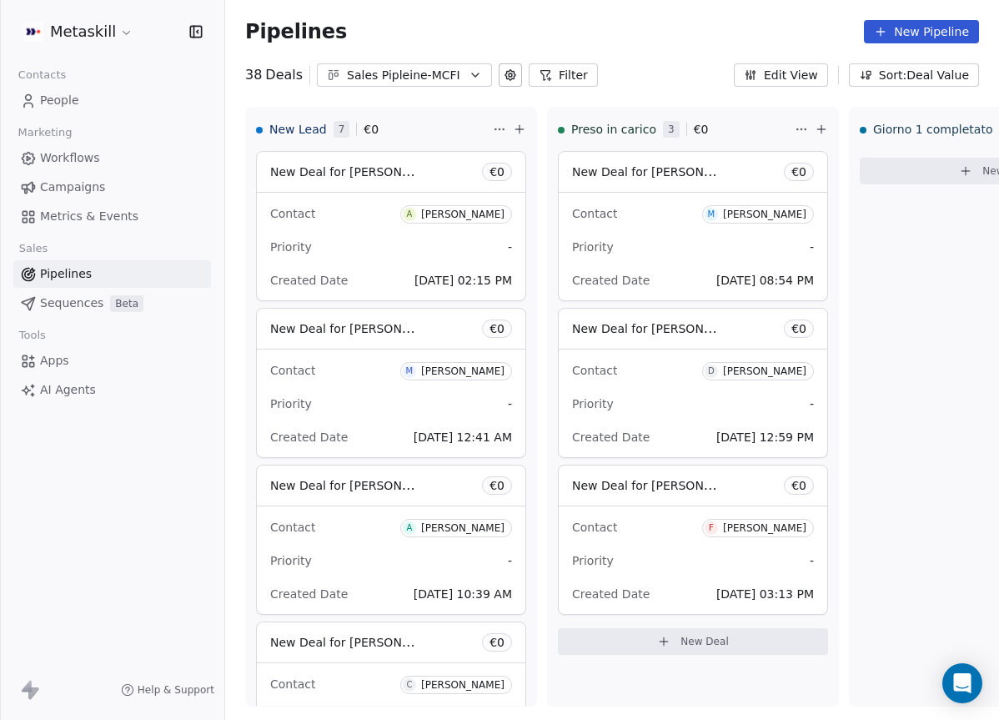
click at [371, 76] on div "Sales Pipleine-MCFI" at bounding box center [404, 76] width 115 height 18
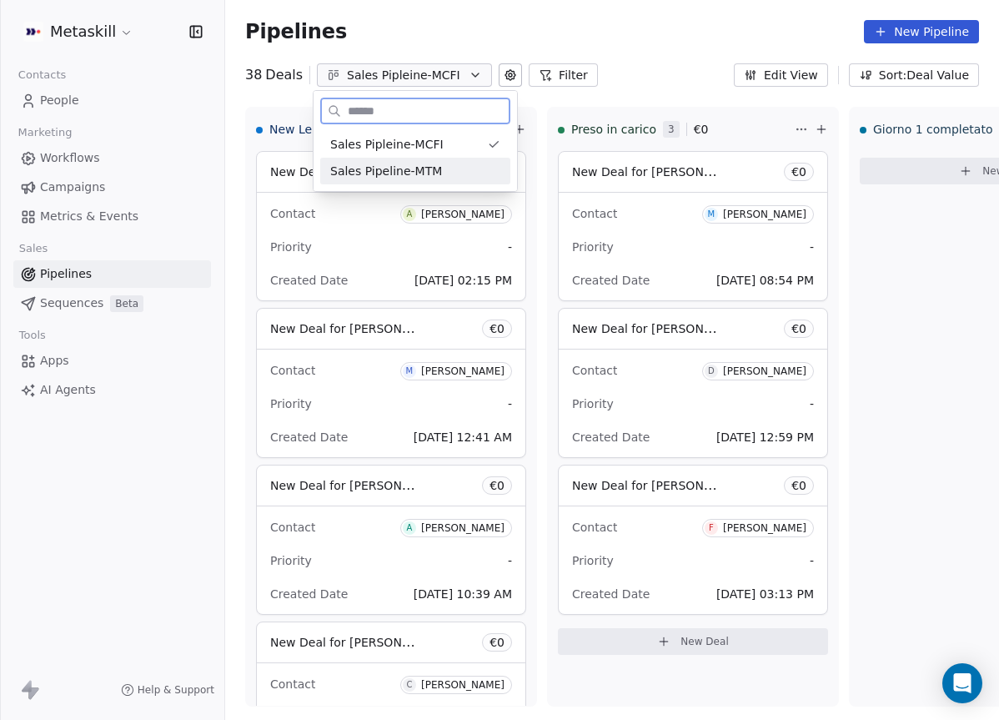
click at [405, 163] on span "Sales Pipeline-MTM" at bounding box center [386, 172] width 112 height 18
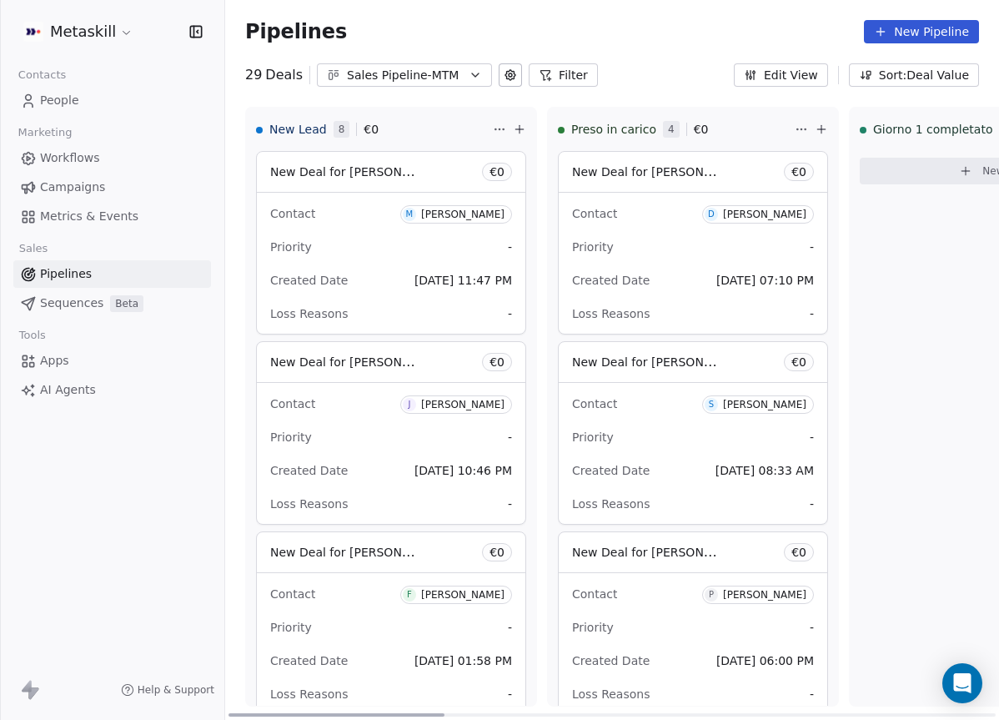
click at [413, 80] on div "Sales Pipeline-MTM" at bounding box center [404, 76] width 115 height 18
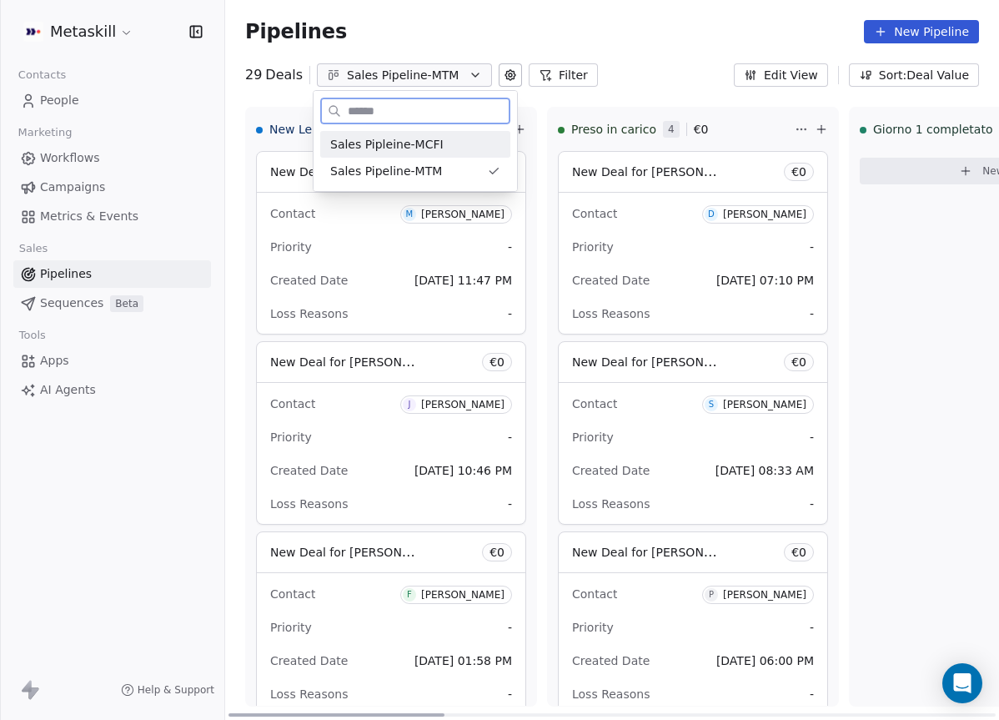
click at [408, 138] on span "Sales Pipleine-MCFI" at bounding box center [386, 145] width 113 height 18
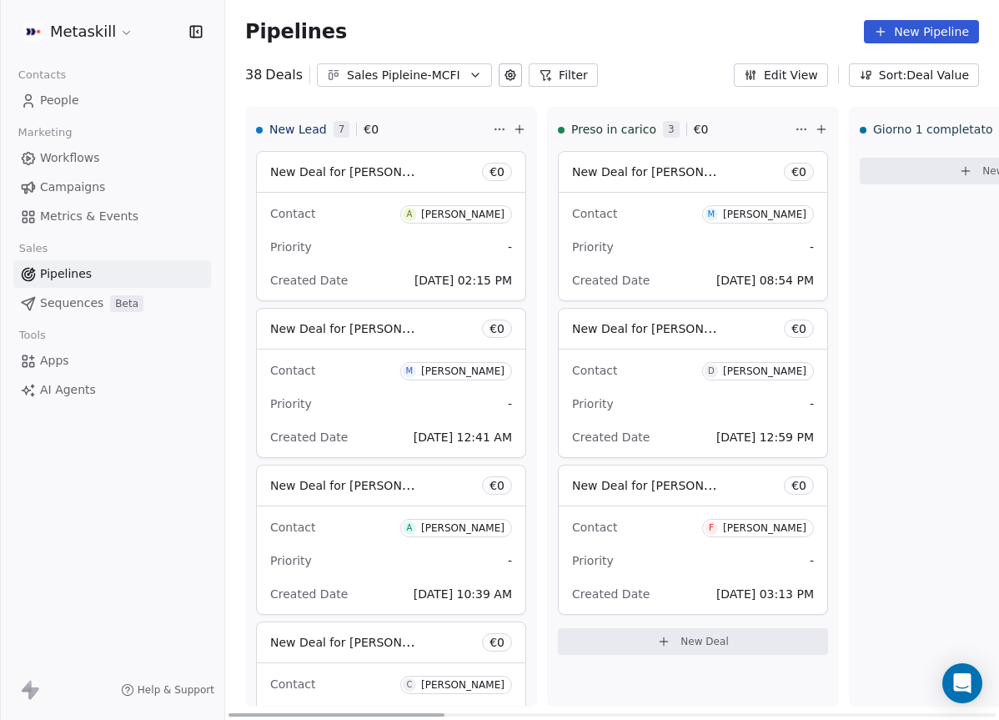
click at [385, 230] on div "Contact A [PERSON_NAME] Priority - Created Date [DATE] 02:15 PM" at bounding box center [391, 247] width 269 height 108
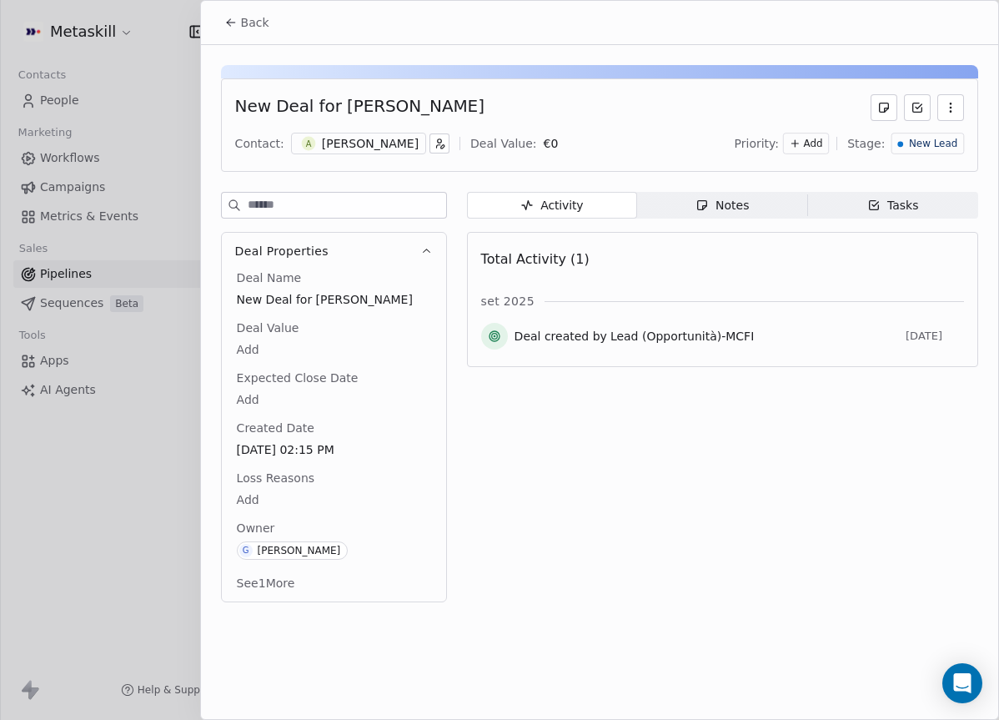
click at [720, 199] on div "Notes" at bounding box center [722, 206] width 53 height 18
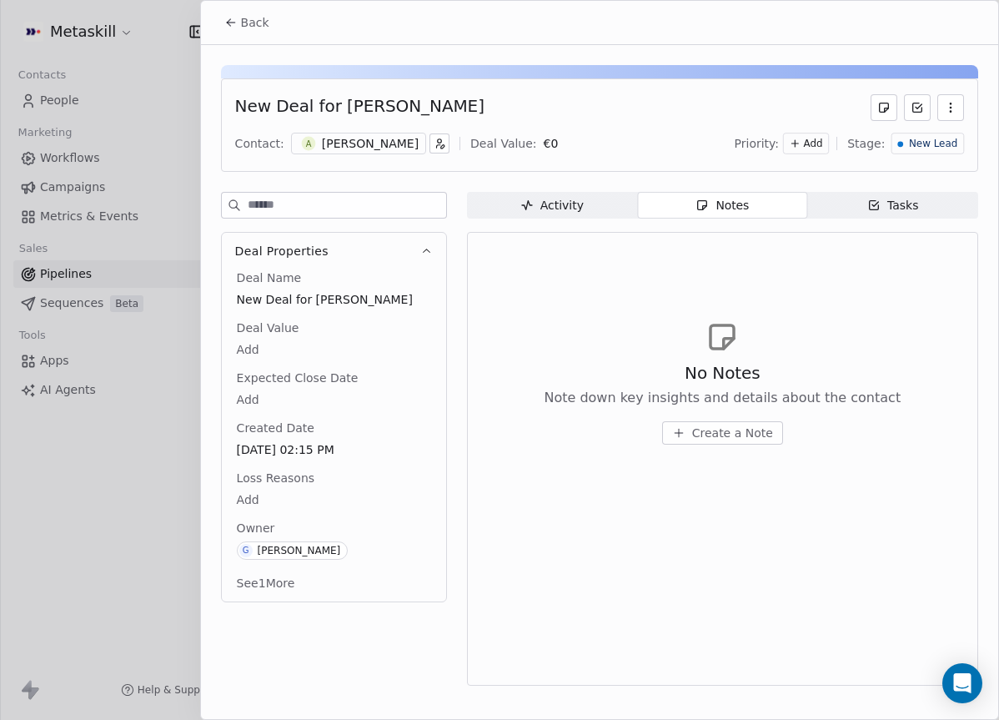
click at [343, 144] on div "[PERSON_NAME]" at bounding box center [370, 143] width 97 height 17
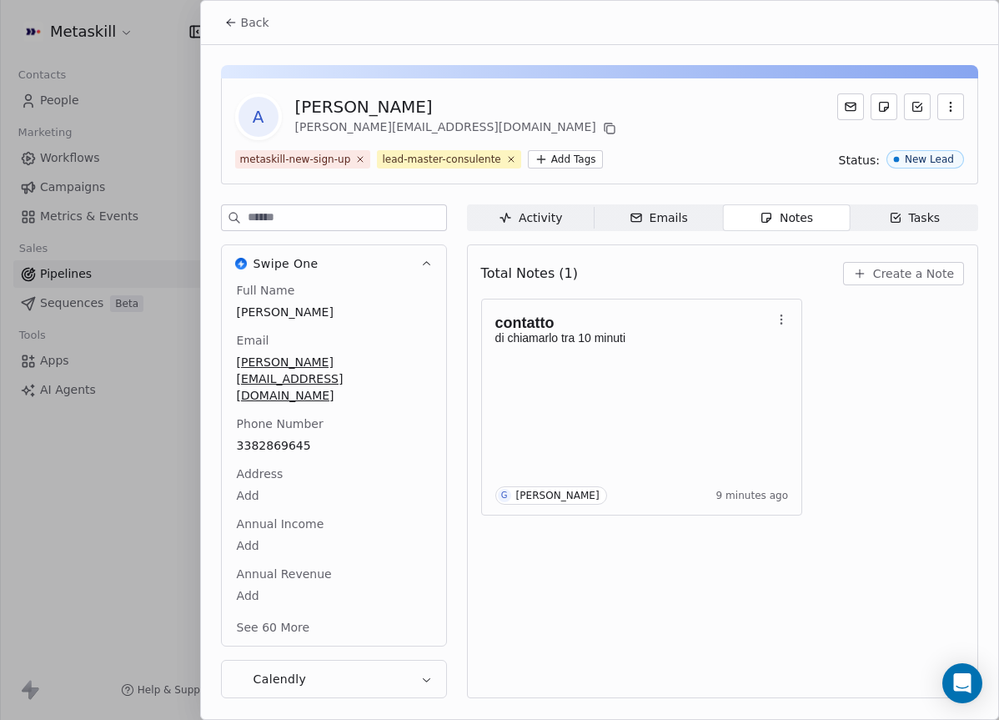
click at [253, 13] on button "Back" at bounding box center [246, 23] width 65 height 30
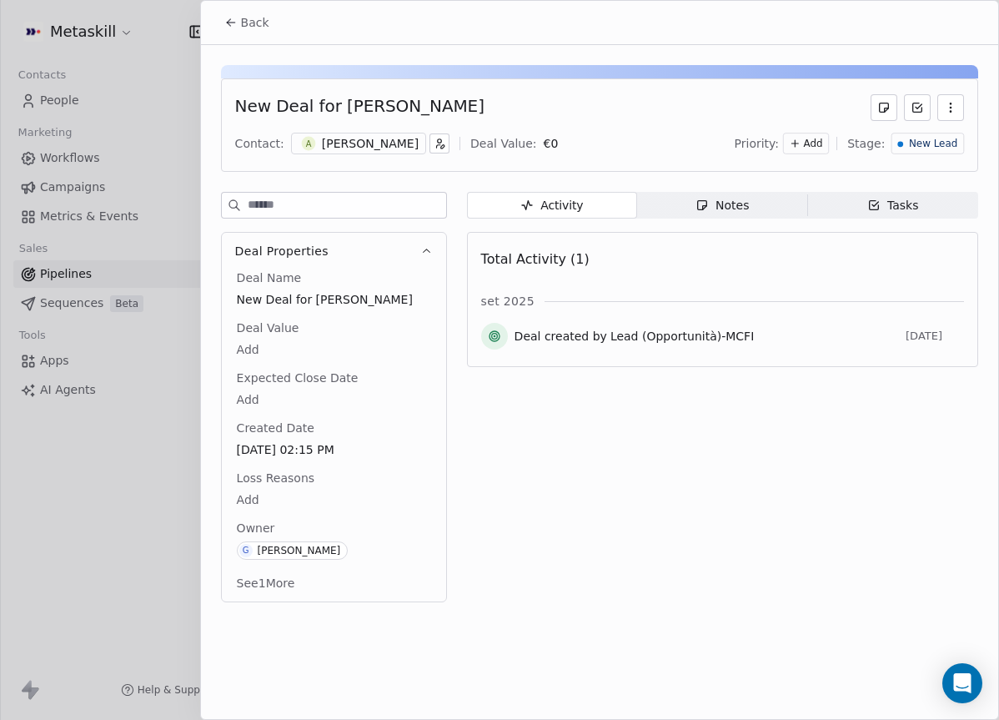
click at [246, 27] on span "Back" at bounding box center [255, 22] width 28 height 17
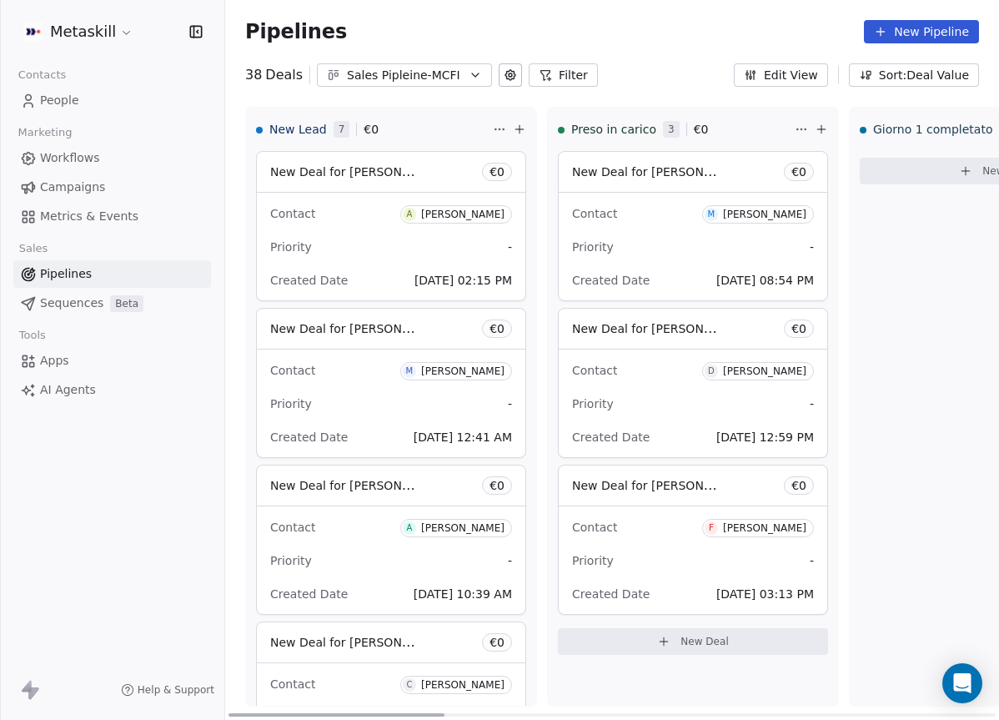
click at [436, 367] on div "Contact M [PERSON_NAME]" at bounding box center [391, 370] width 242 height 28
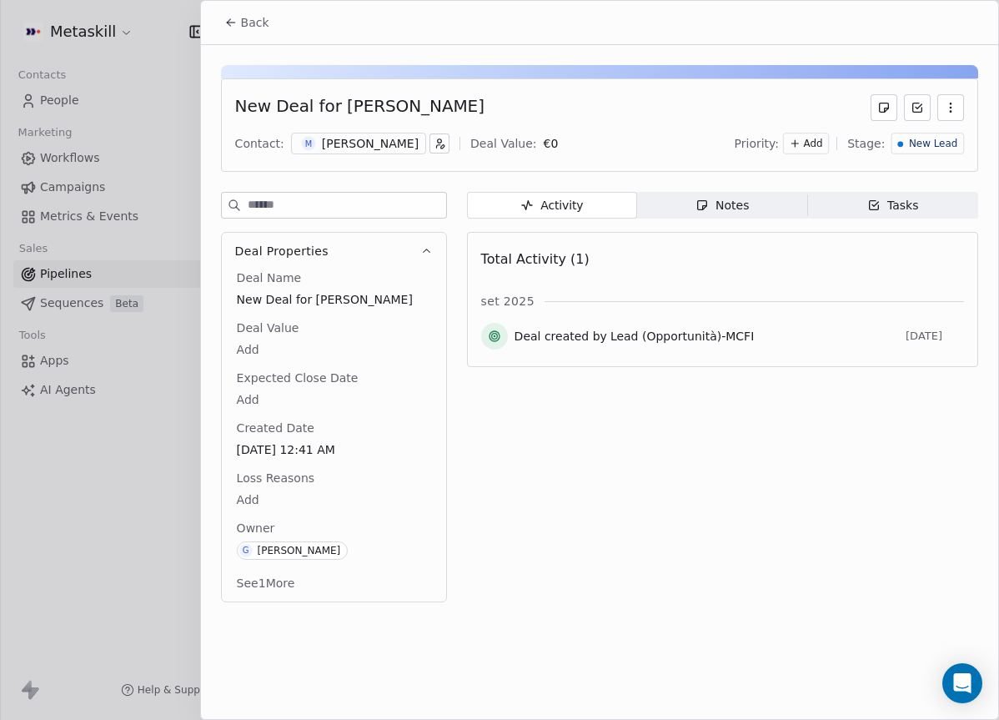
click at [359, 141] on div "[PERSON_NAME]" at bounding box center [370, 143] width 97 height 17
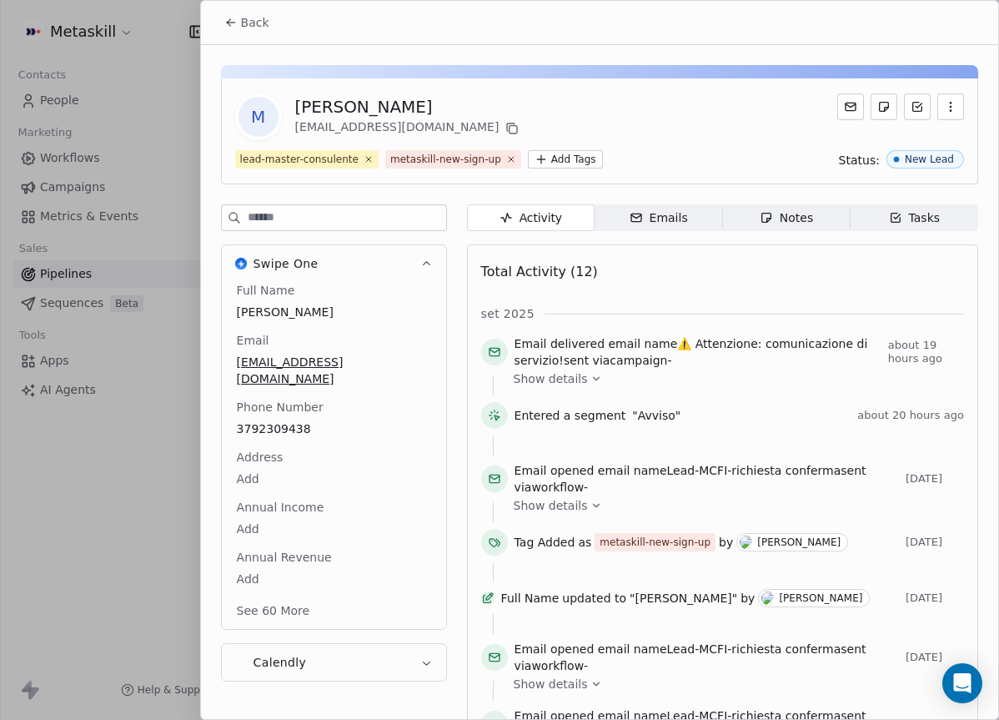
click at [234, 25] on icon at bounding box center [230, 22] width 13 height 13
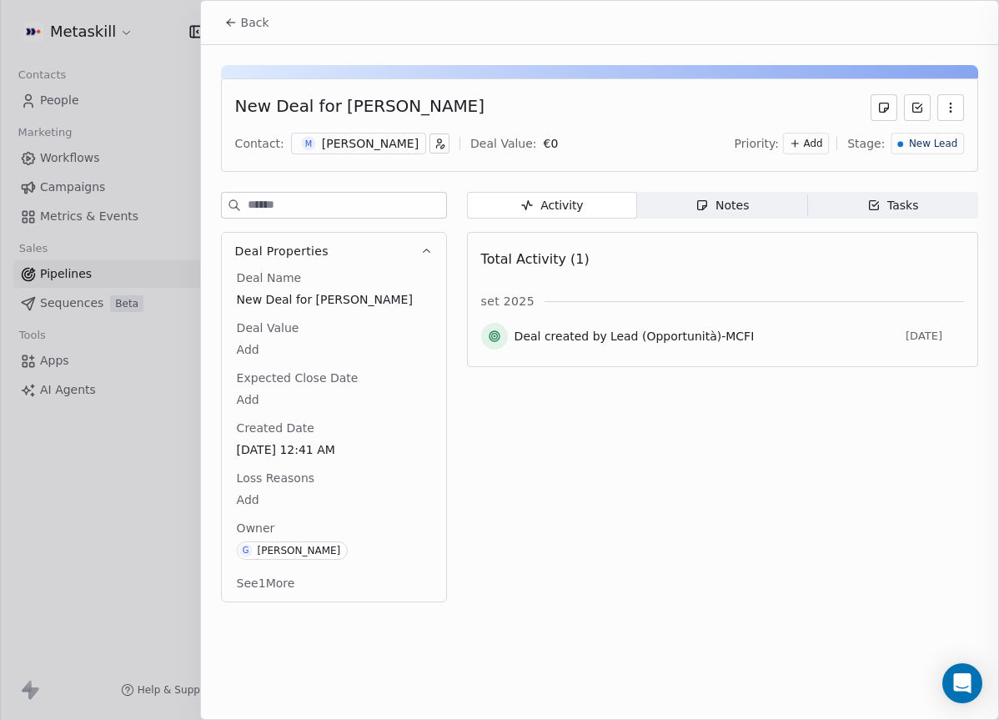
click at [233, 28] on icon at bounding box center [230, 22] width 13 height 13
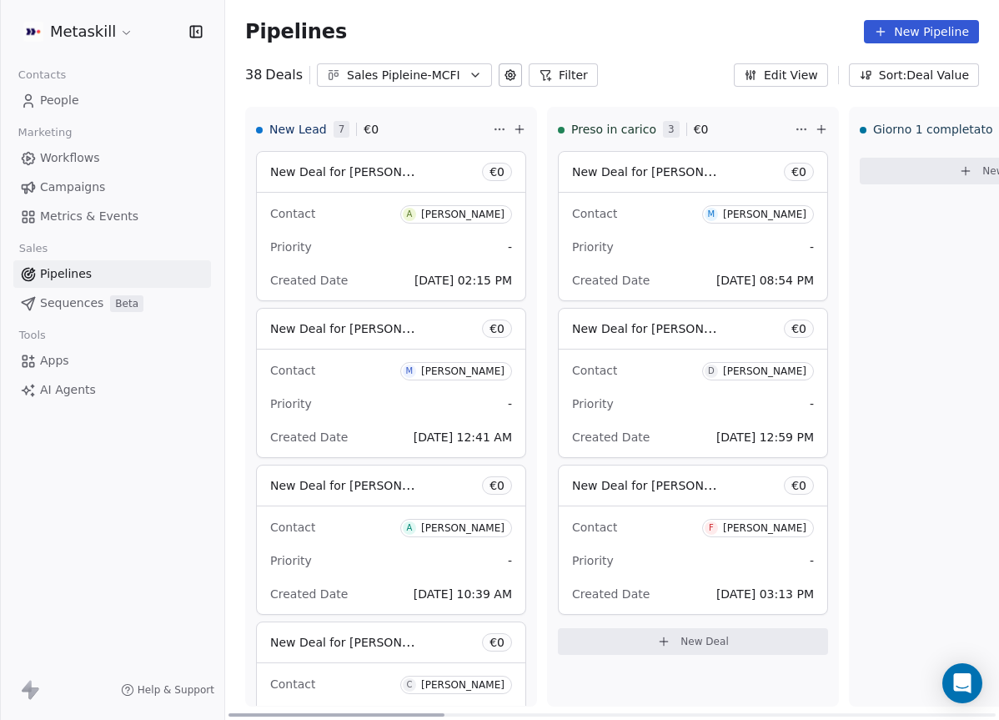
click at [412, 365] on div "Contact M [PERSON_NAME]" at bounding box center [391, 370] width 242 height 28
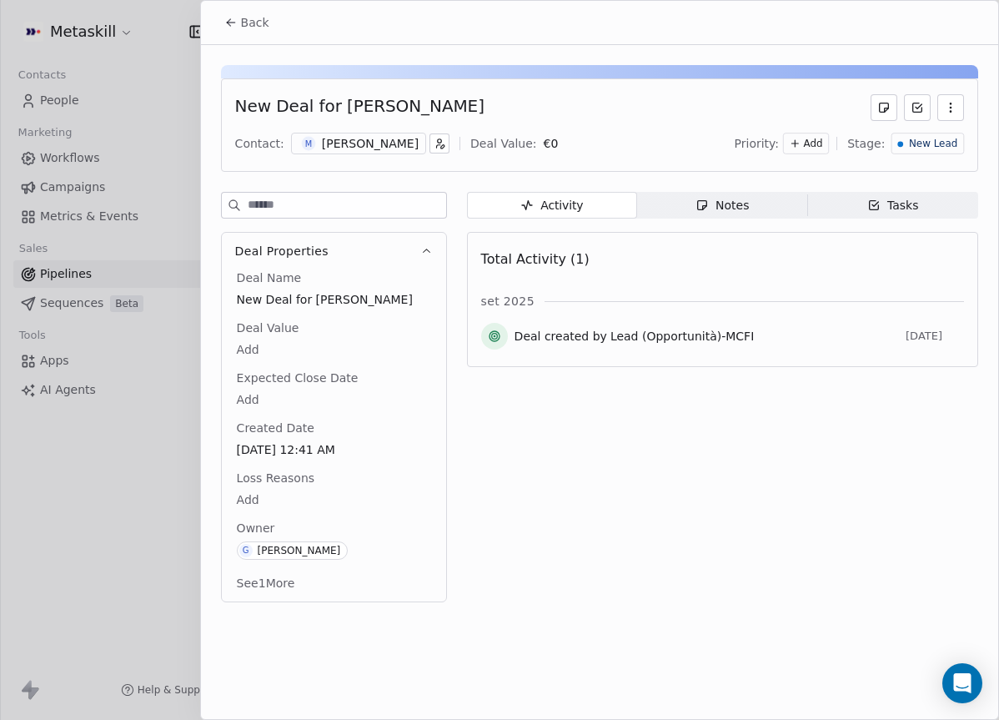
click at [351, 148] on div "[PERSON_NAME]" at bounding box center [370, 143] width 97 height 17
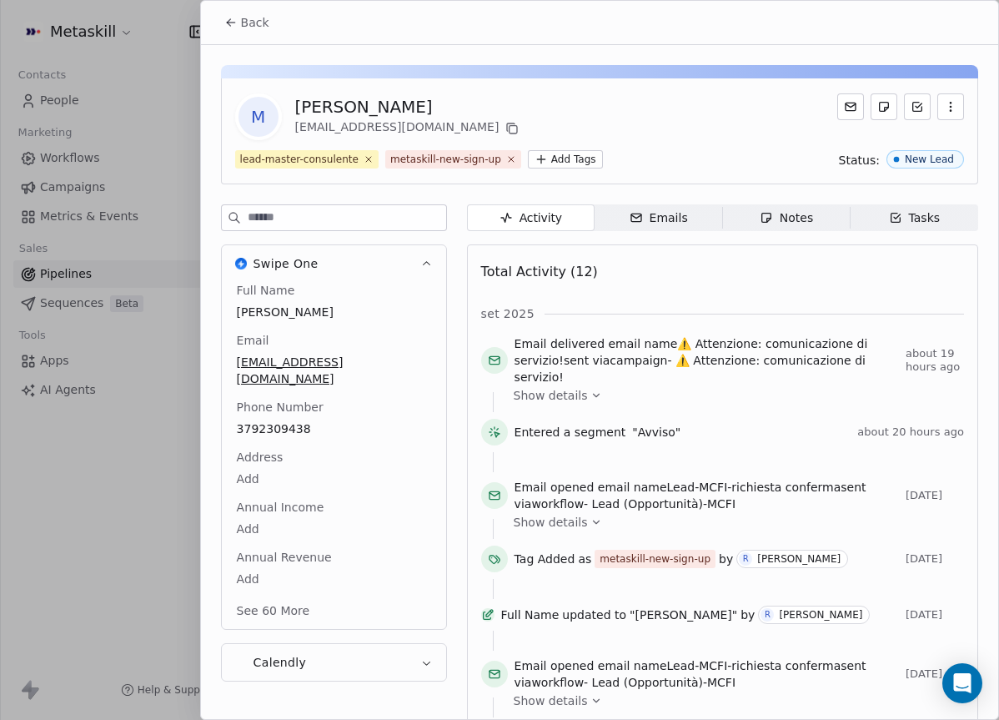
scroll to position [53, 0]
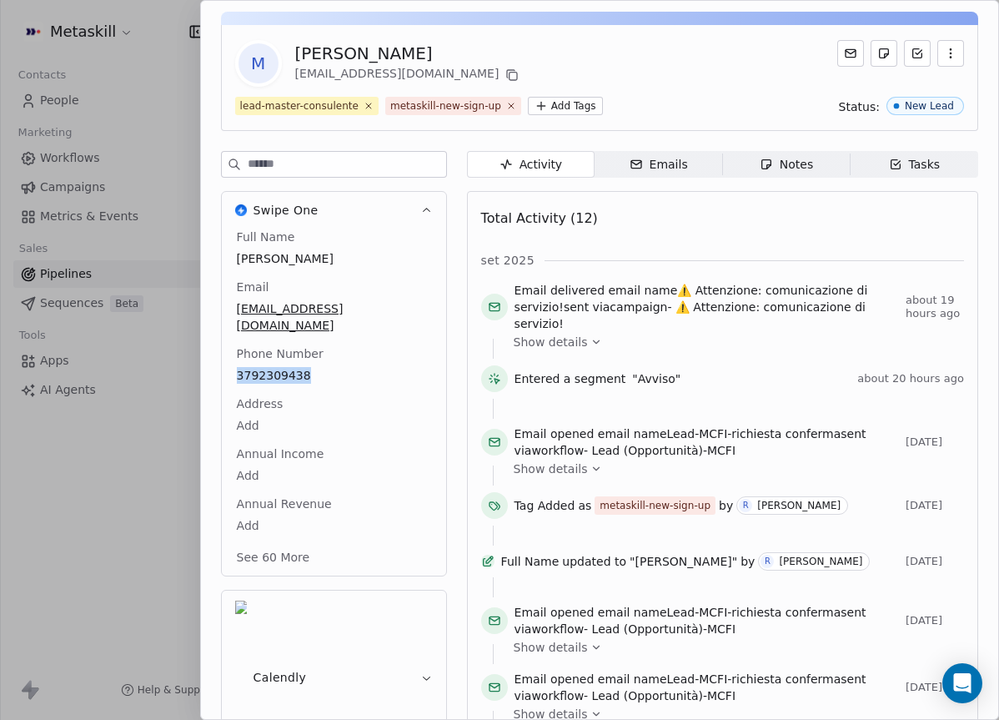
click at [706, 171] on span "Emails Emails" at bounding box center [659, 164] width 128 height 27
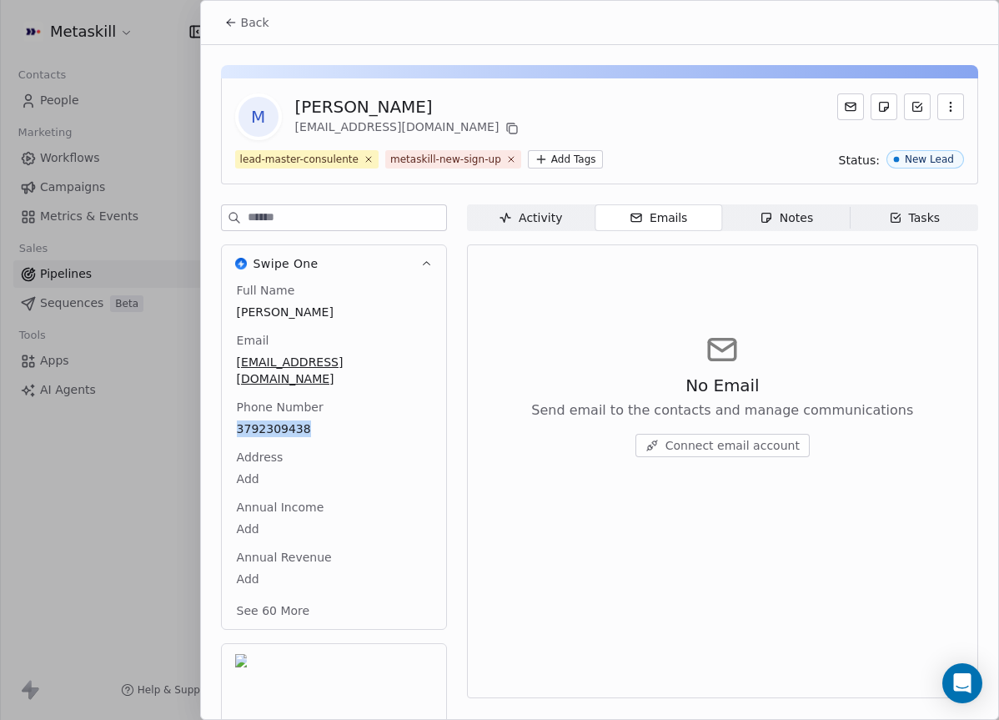
click at [746, 217] on span "Notes Notes" at bounding box center [786, 217] width 128 height 27
click at [742, 445] on span "Create a Note" at bounding box center [732, 445] width 81 height 17
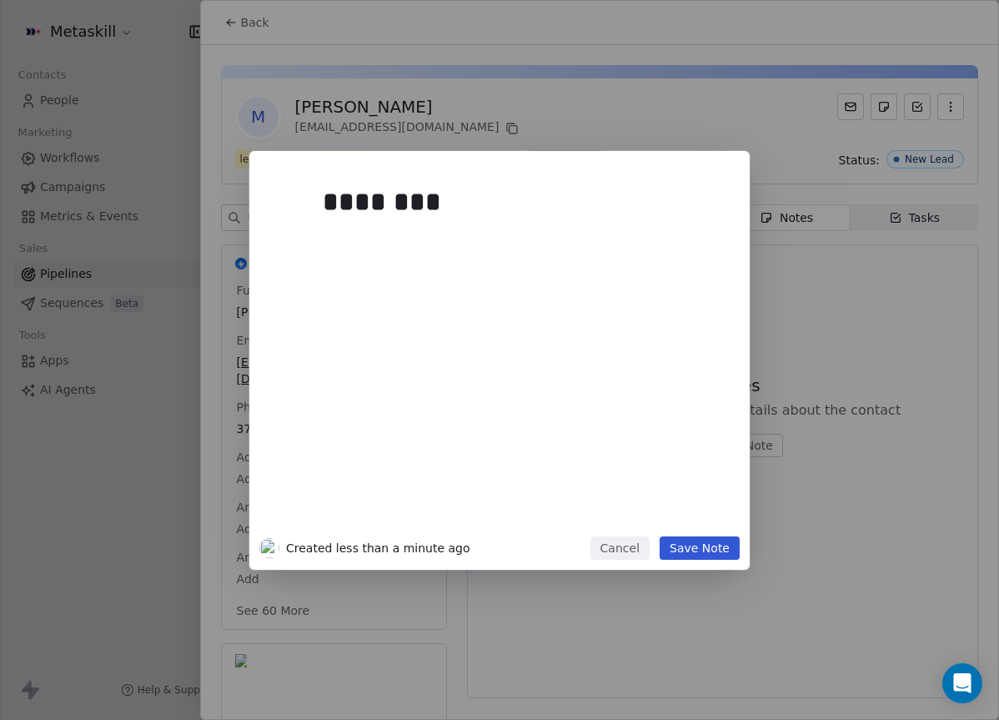
click at [885, 457] on div "******** Created less than a minute ago Cancel Save Note" at bounding box center [499, 360] width 999 height 419
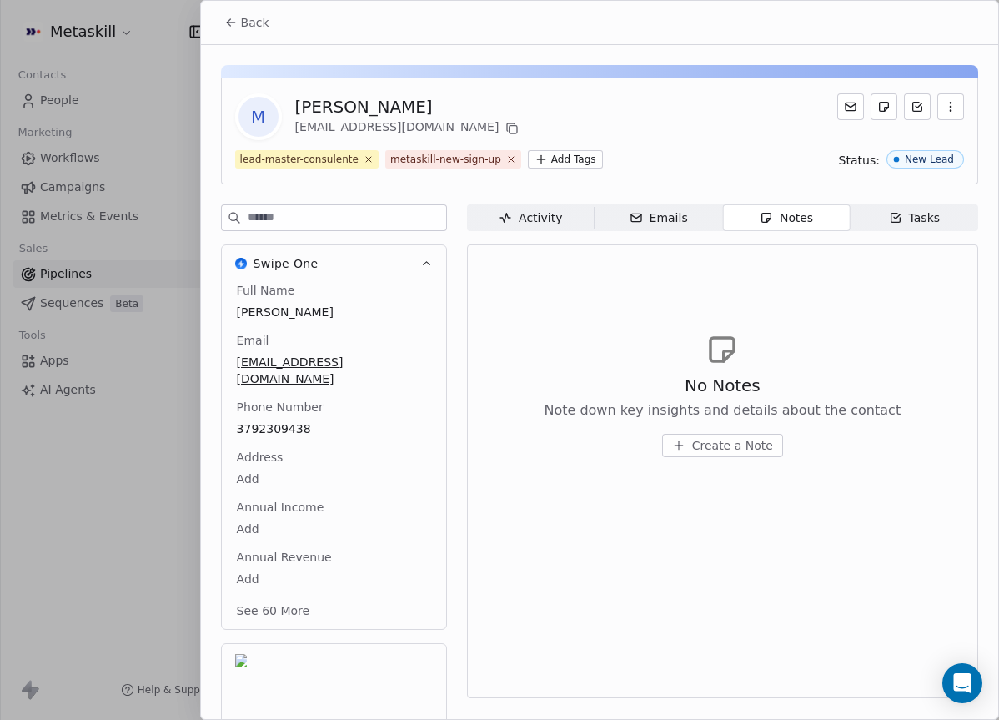
click at [755, 449] on span "Create a Note" at bounding box center [732, 445] width 81 height 17
click at [820, 417] on div "******** Created less than a minute ago Cancel Save Note" at bounding box center [499, 360] width 999 height 419
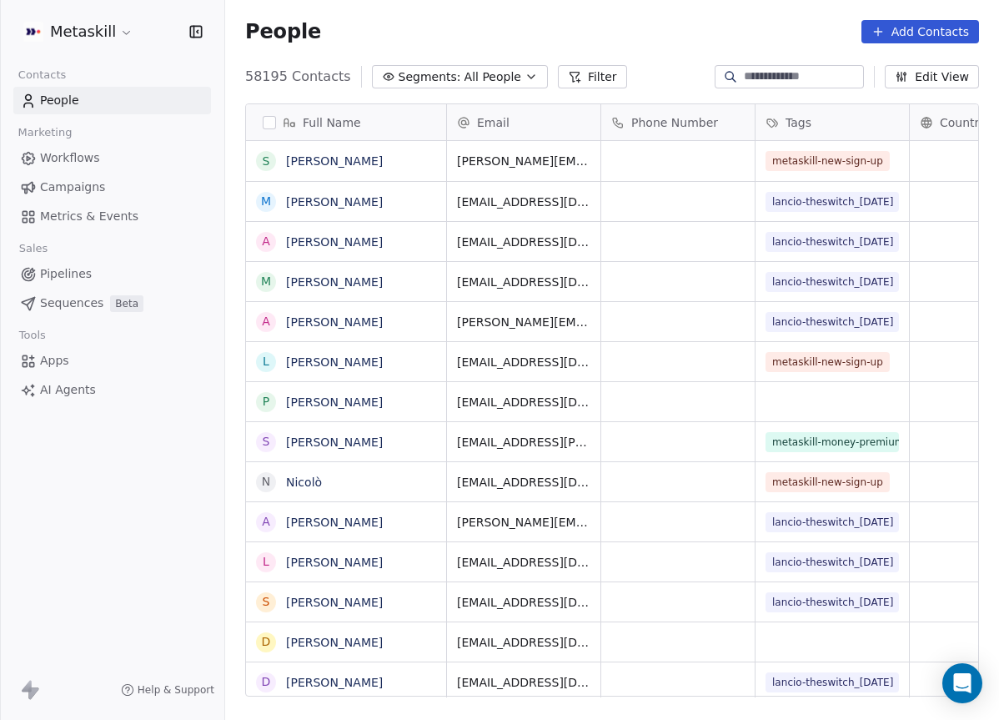
scroll to position [634, 774]
click at [97, 275] on link "Pipelines" at bounding box center [112, 274] width 198 height 28
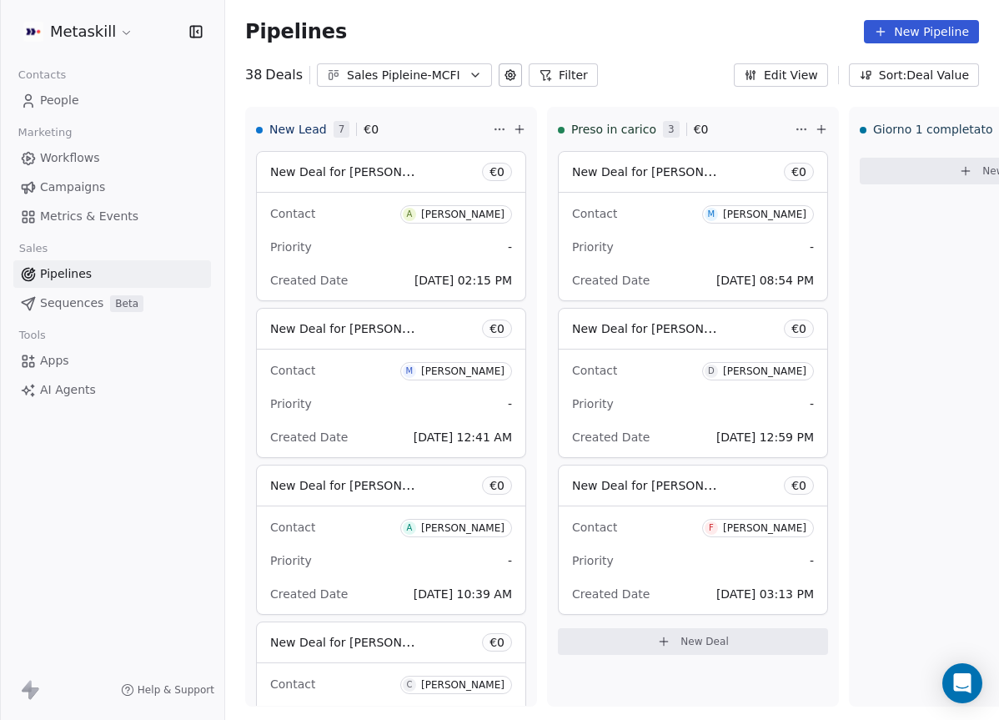
click at [385, 339] on div "New Deal for Michele Cioffi € 0" at bounding box center [391, 329] width 269 height 40
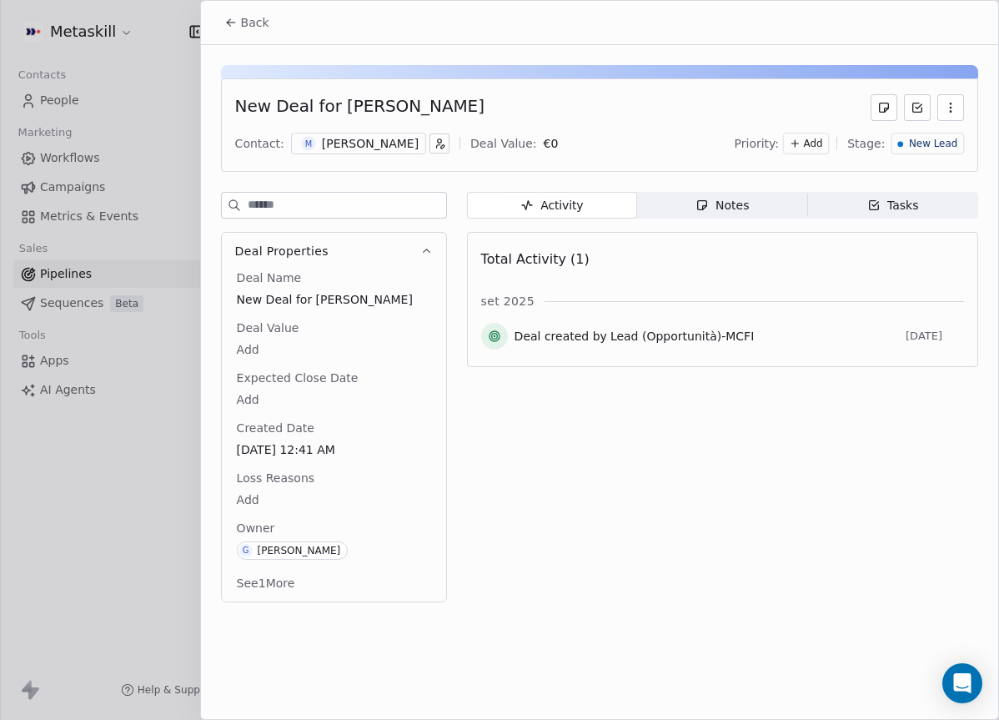
click at [715, 214] on span "Notes Notes" at bounding box center [722, 205] width 170 height 27
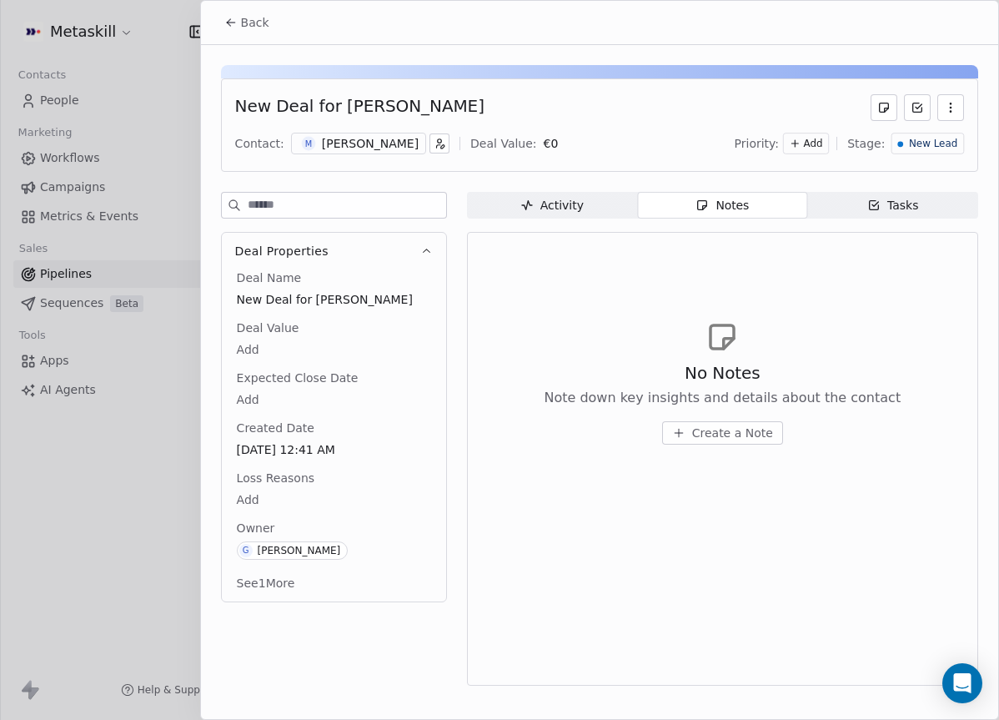
click at [717, 422] on button "Create a Note" at bounding box center [722, 432] width 121 height 23
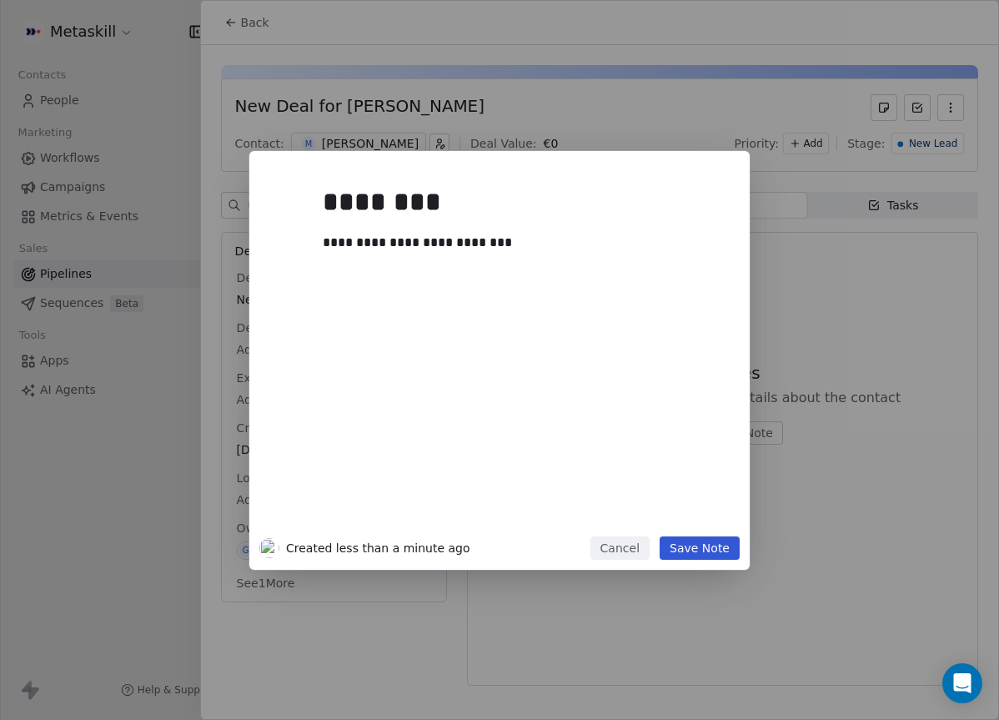
click at [689, 549] on button "Save Note" at bounding box center [700, 547] width 80 height 23
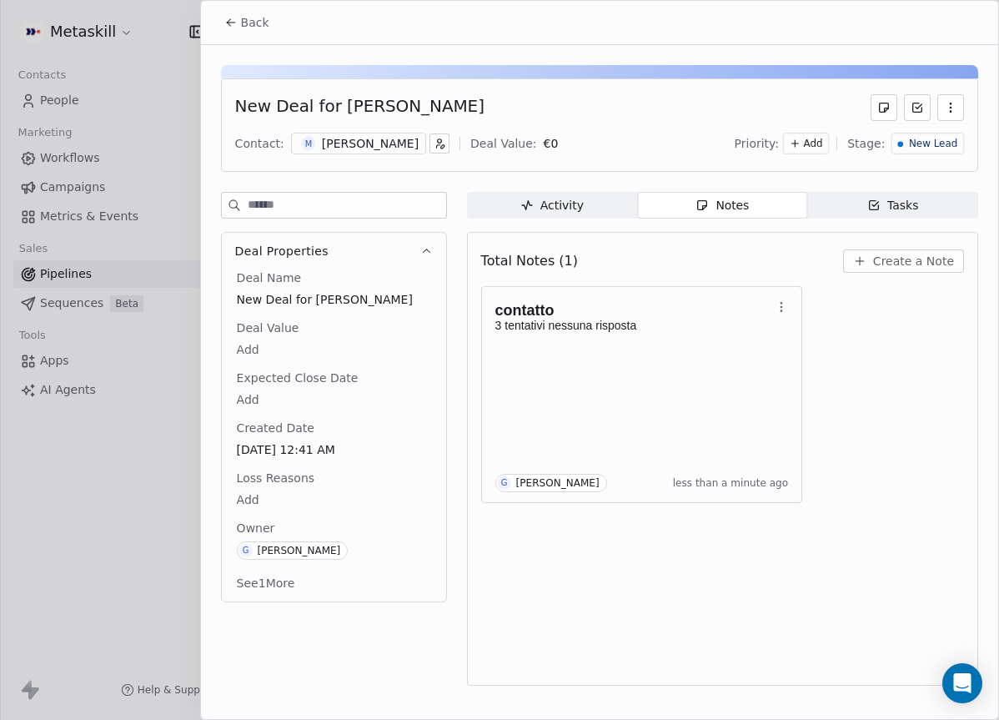
click at [258, 24] on span "Back" at bounding box center [255, 22] width 28 height 17
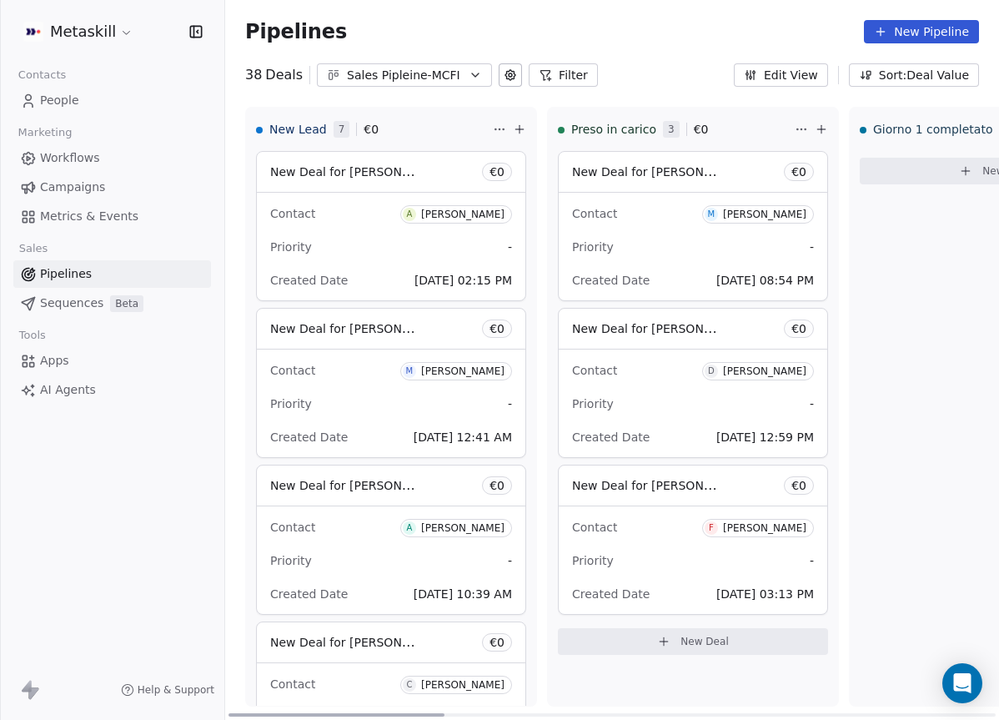
click at [450, 379] on span "M Michele" at bounding box center [456, 370] width 112 height 21
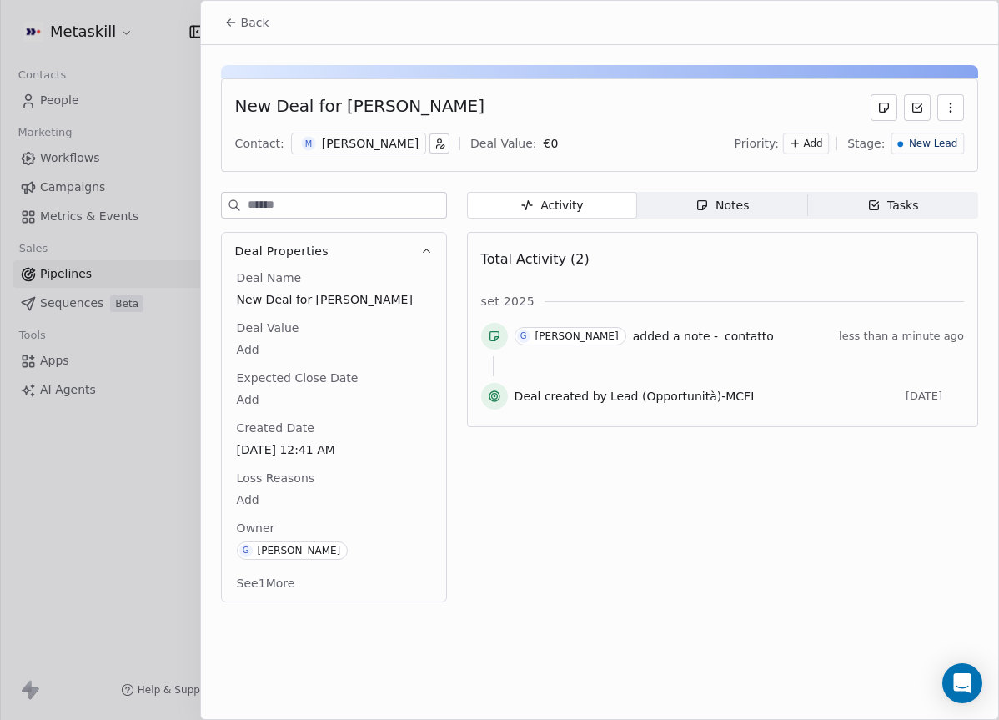
click at [339, 143] on div "[PERSON_NAME]" at bounding box center [370, 143] width 97 height 17
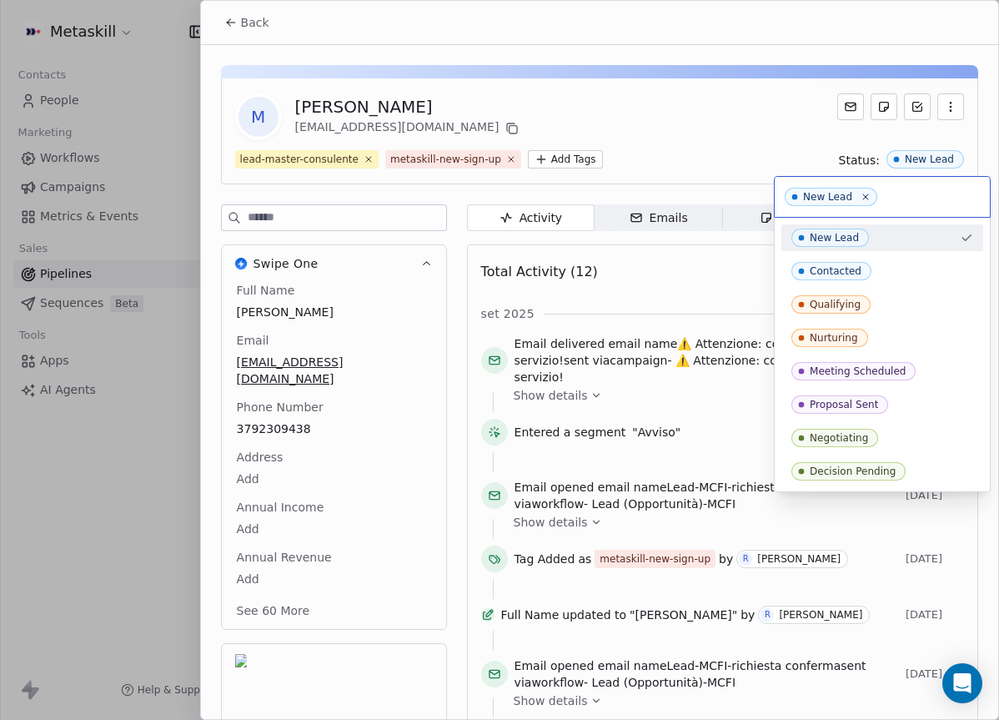
click at [351, 82] on html "Metaskill Contacts People Marketing Workflows Campaigns Metrics & Events Sales …" at bounding box center [499, 360] width 999 height 720
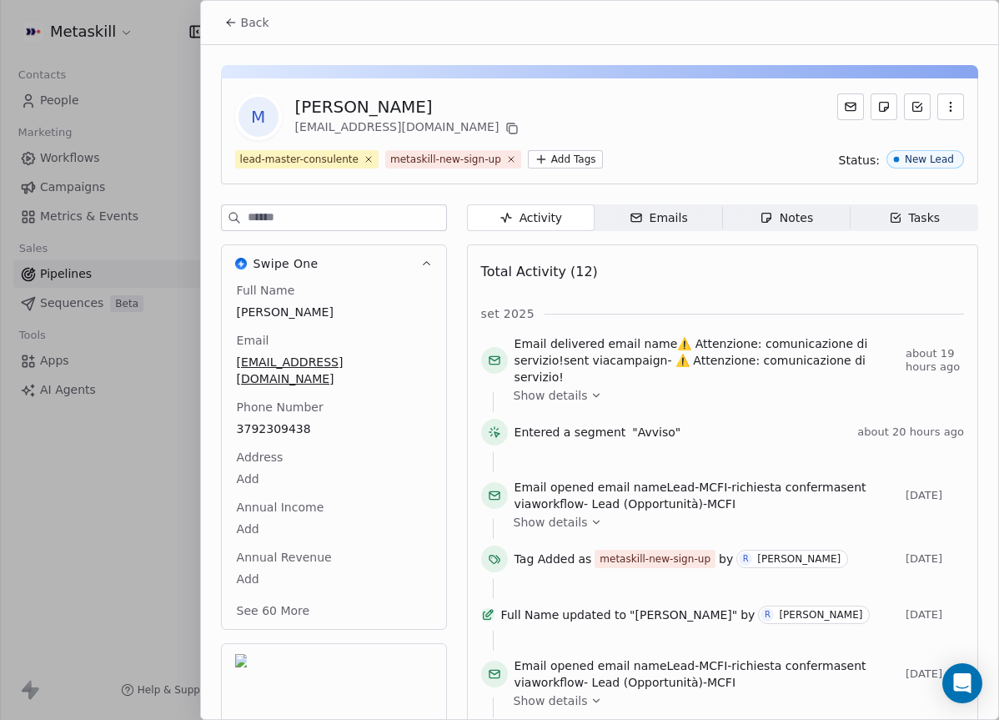
drag, startPoint x: 241, startPoint y: 31, endPoint x: 415, endPoint y: 86, distance: 182.8
click at [242, 31] on button "Back" at bounding box center [246, 23] width 65 height 30
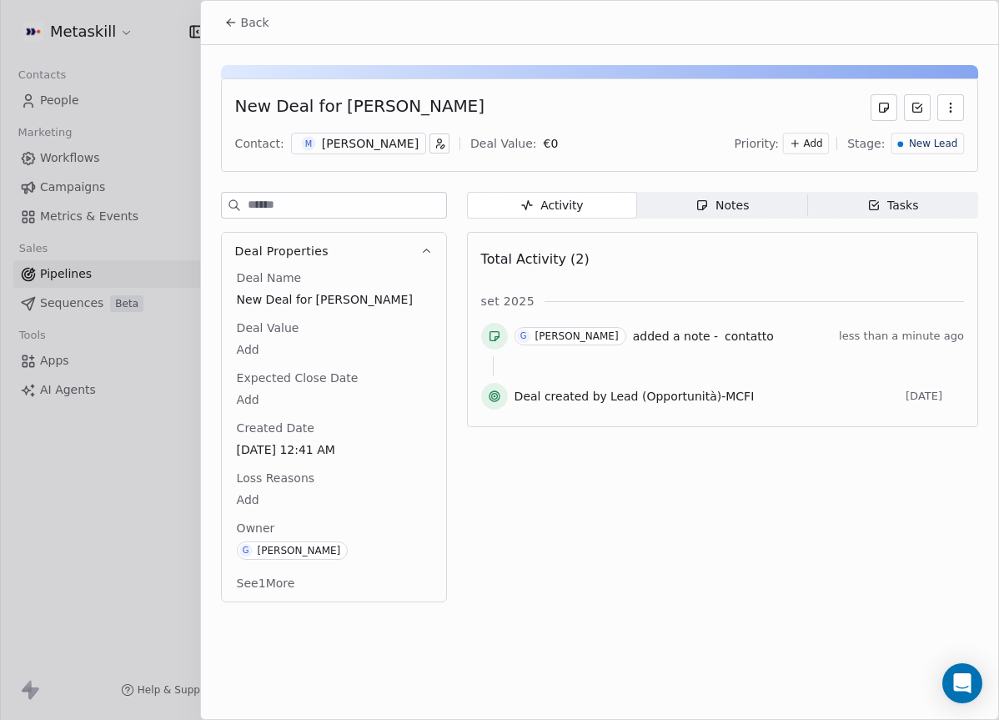
click at [959, 149] on div "New Lead" at bounding box center [928, 144] width 73 height 22
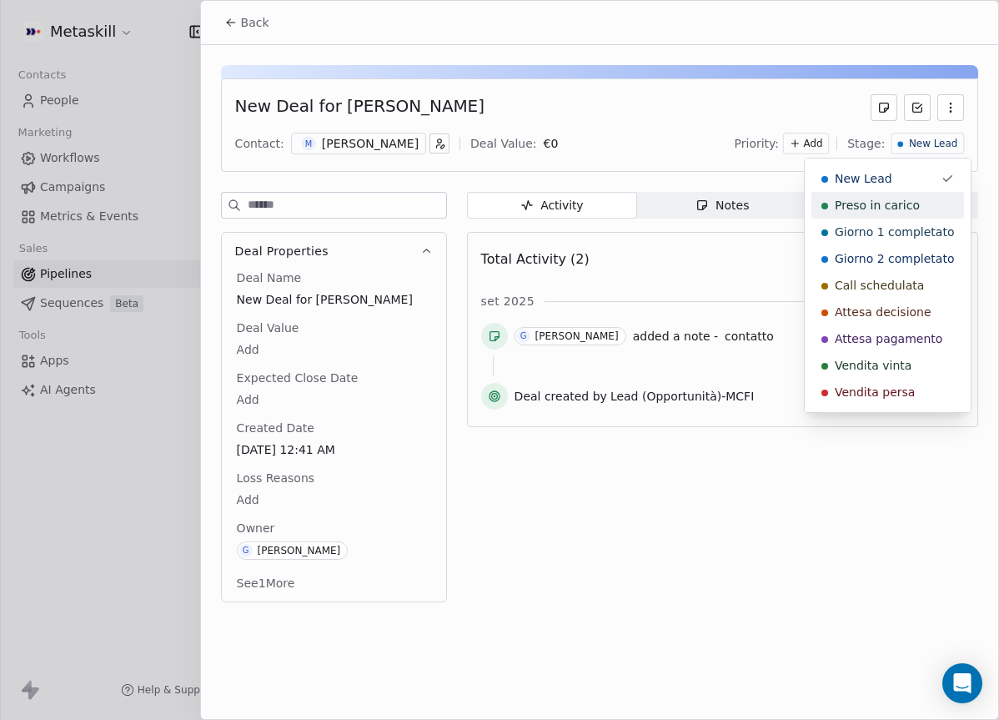
click at [912, 210] on span "Preso in carico" at bounding box center [877, 205] width 85 height 17
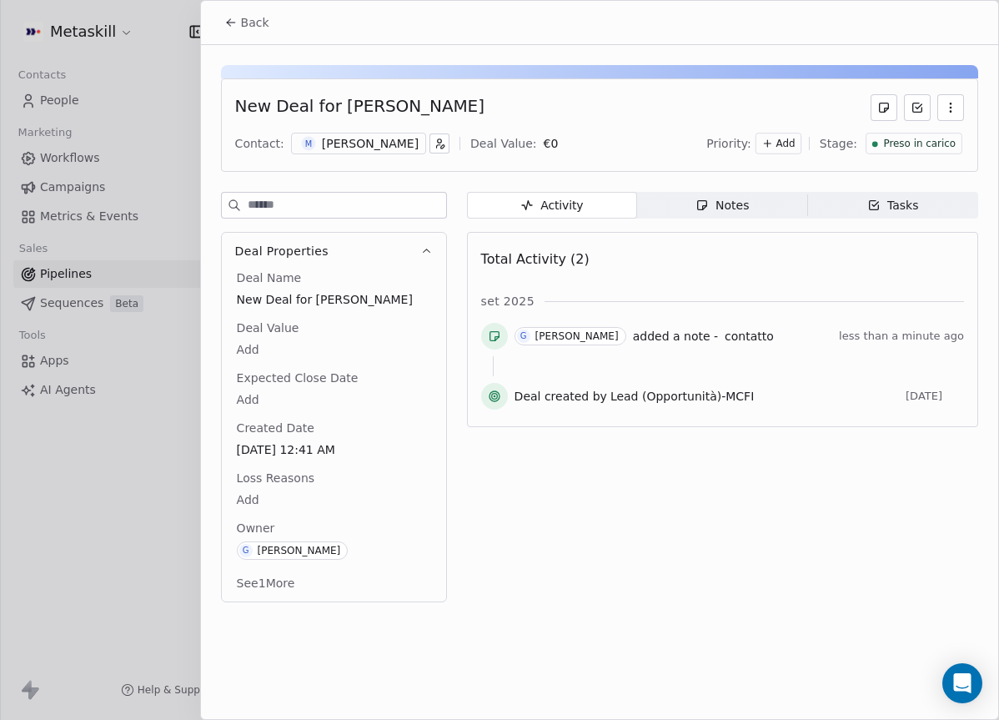
click at [259, 18] on span "Back" at bounding box center [255, 22] width 28 height 17
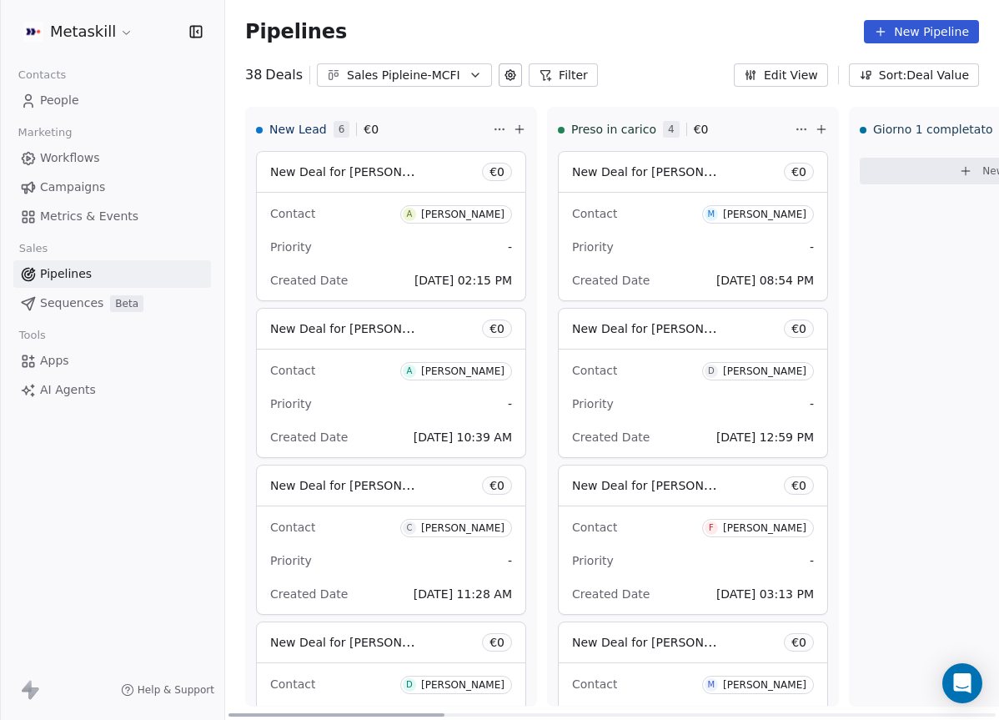
click at [412, 254] on div "Priority -" at bounding box center [391, 247] width 242 height 27
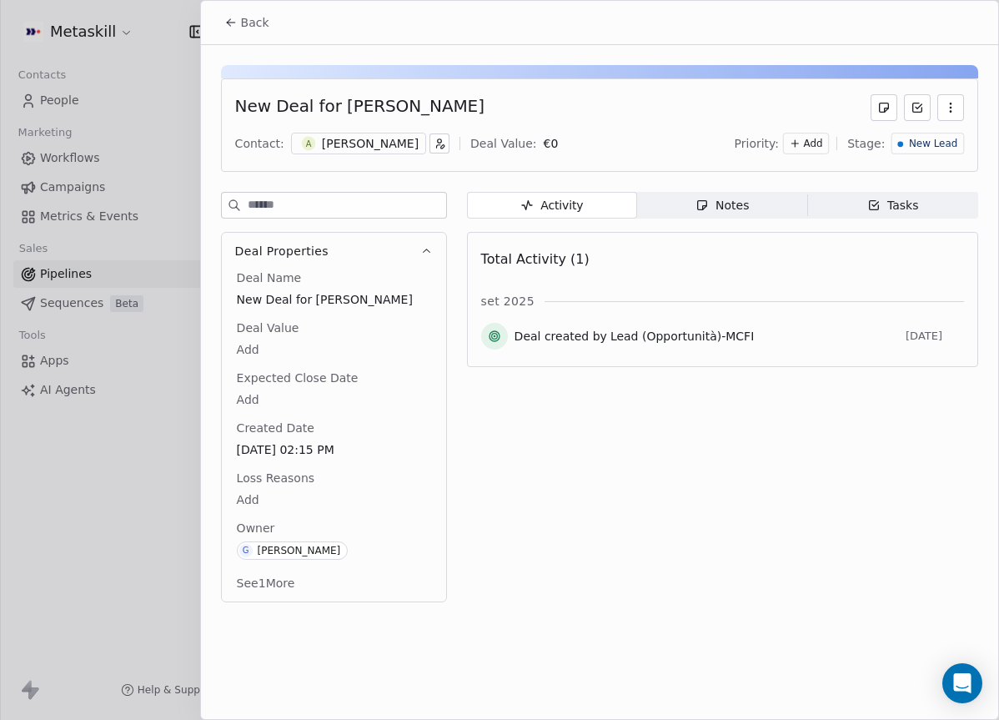
click at [237, 27] on button "Back" at bounding box center [246, 23] width 65 height 30
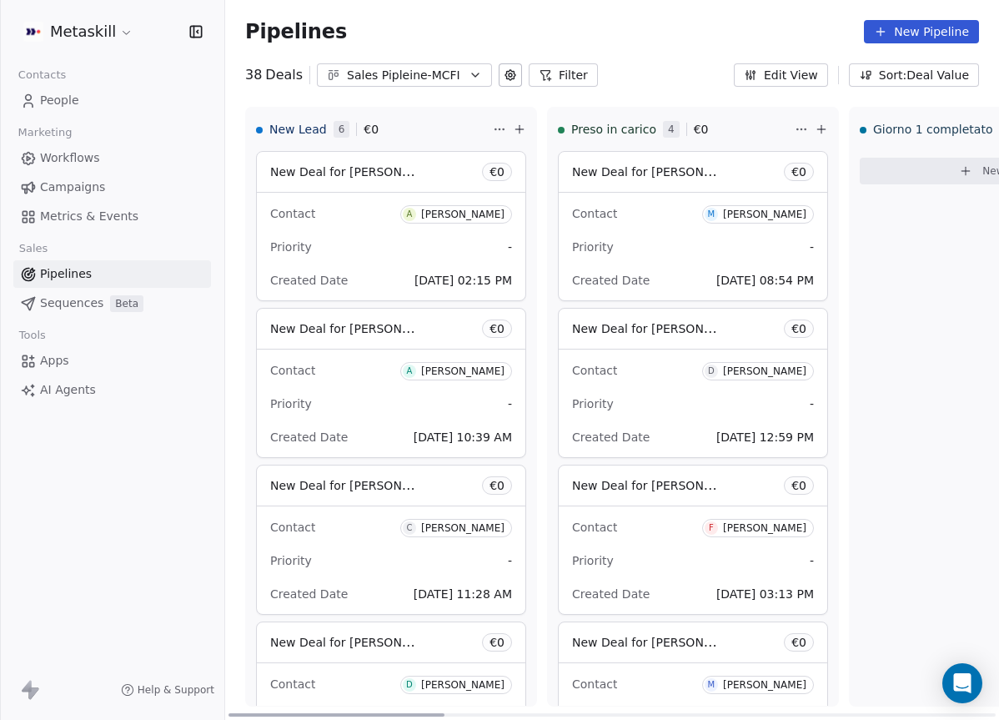
click at [339, 405] on div "Priority -" at bounding box center [391, 403] width 242 height 27
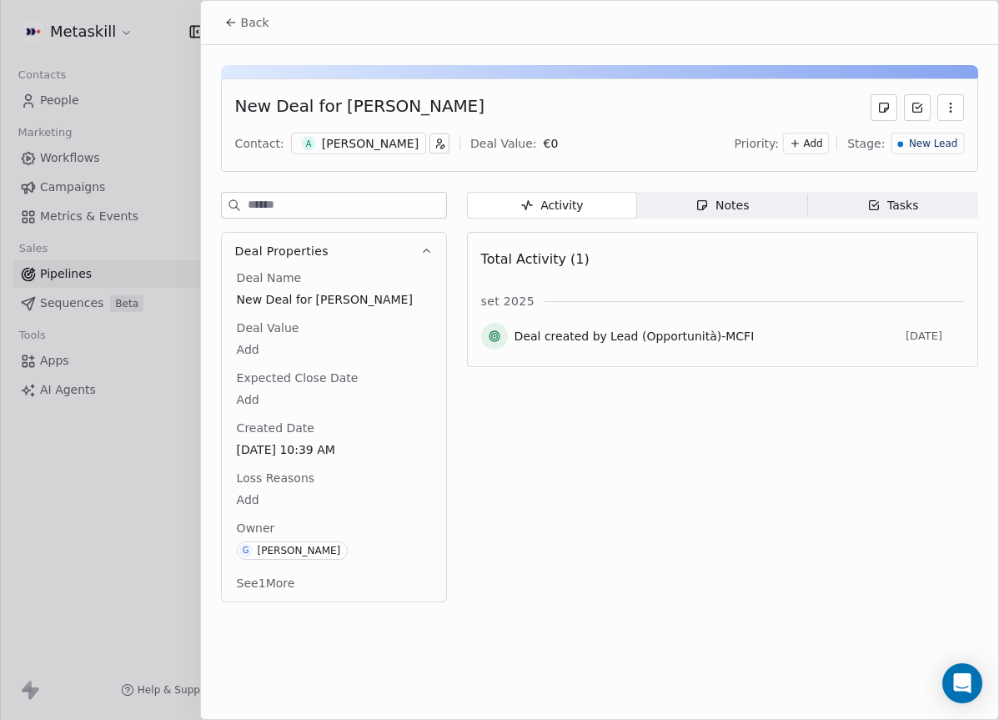
click at [404, 137] on div "[PERSON_NAME]" at bounding box center [370, 143] width 97 height 17
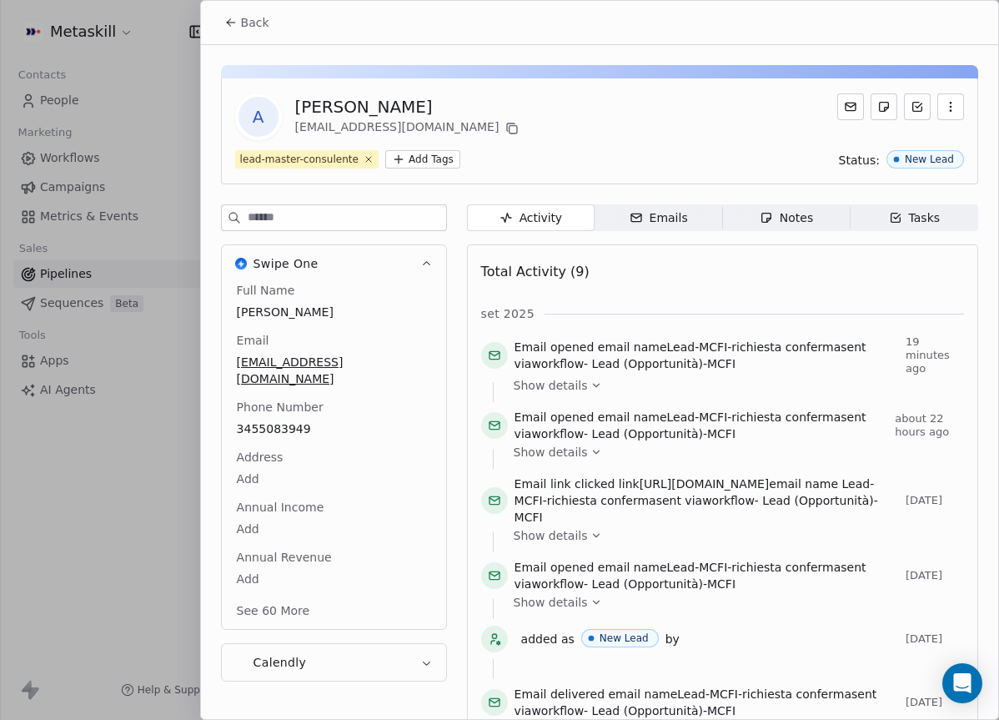
scroll to position [53, 0]
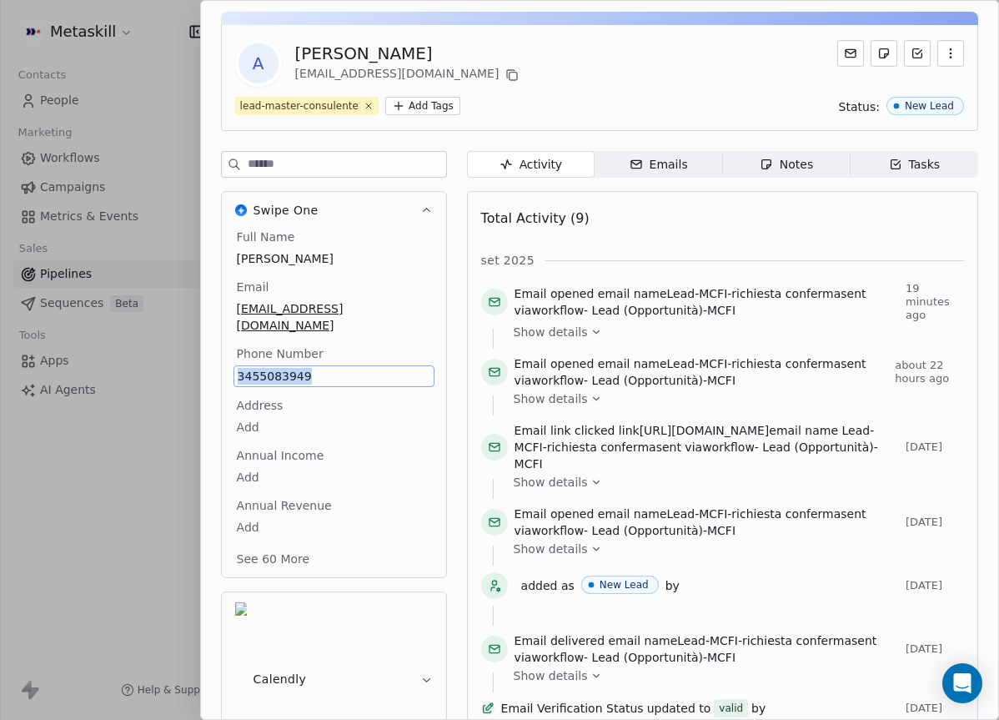
click at [769, 169] on icon "button" at bounding box center [766, 164] width 13 height 13
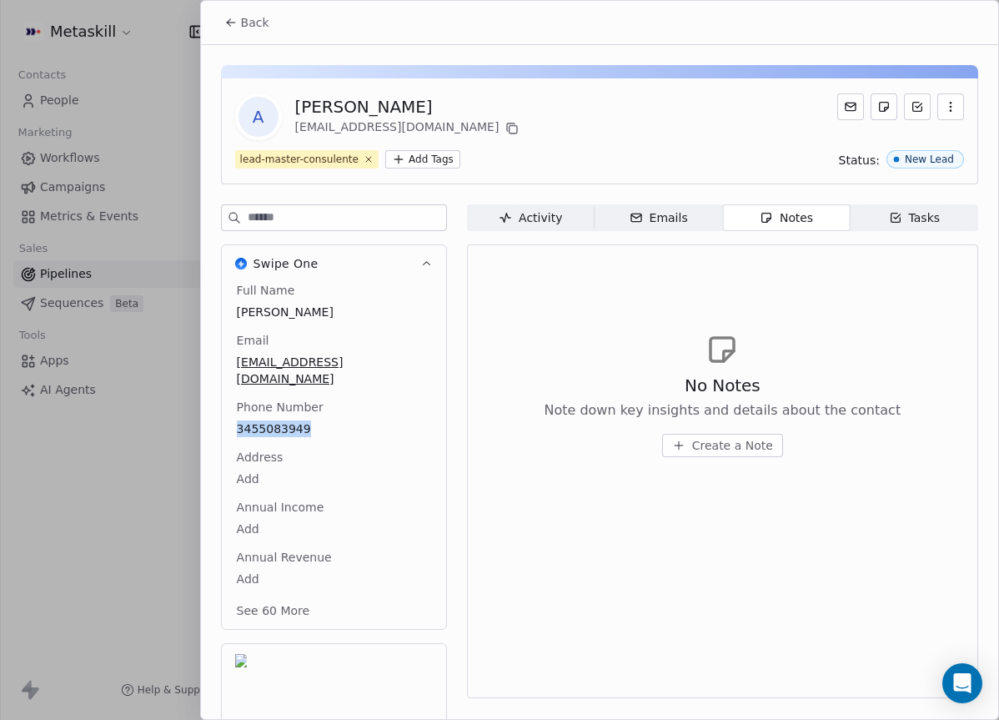
click at [708, 439] on span "Create a Note" at bounding box center [732, 445] width 81 height 17
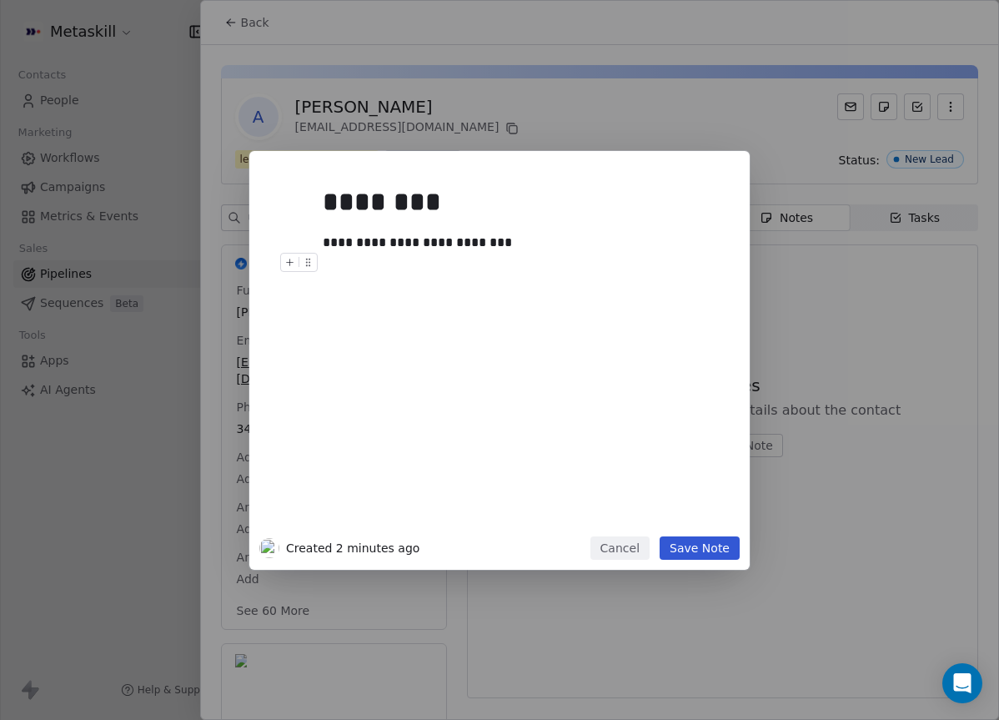
drag, startPoint x: 725, startPoint y: 565, endPoint x: 723, endPoint y: 552, distance: 12.6
click at [725, 565] on div "**********" at bounding box center [499, 360] width 500 height 419
click at [723, 552] on button "Save Note" at bounding box center [700, 547] width 80 height 23
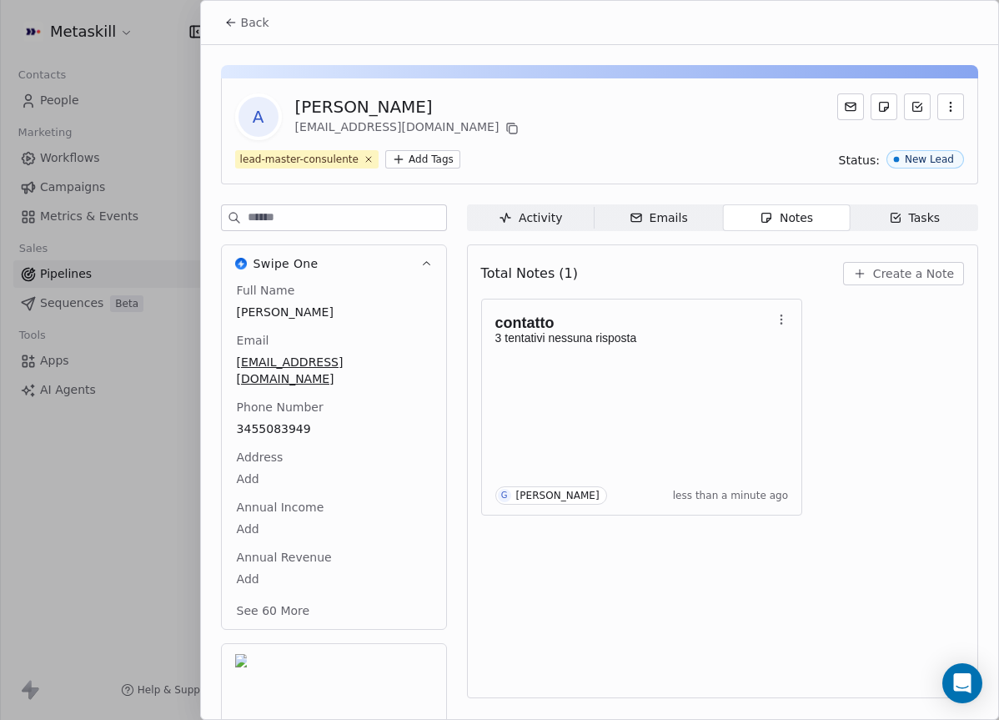
click at [244, 28] on span "Back" at bounding box center [255, 22] width 28 height 17
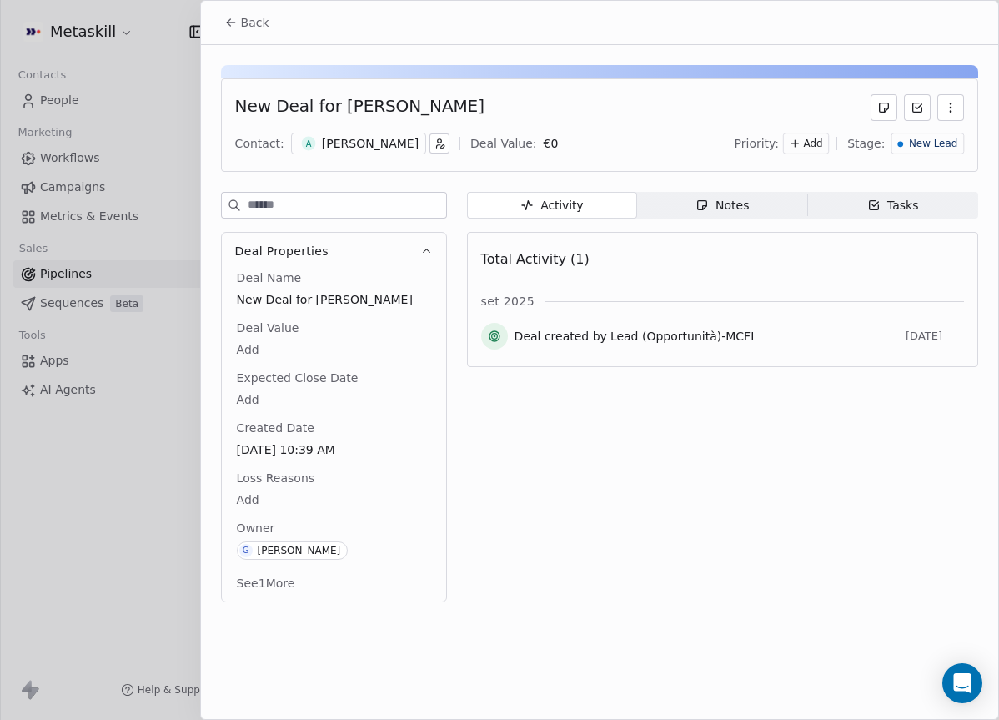
click at [943, 145] on span "New Lead" at bounding box center [933, 144] width 48 height 14
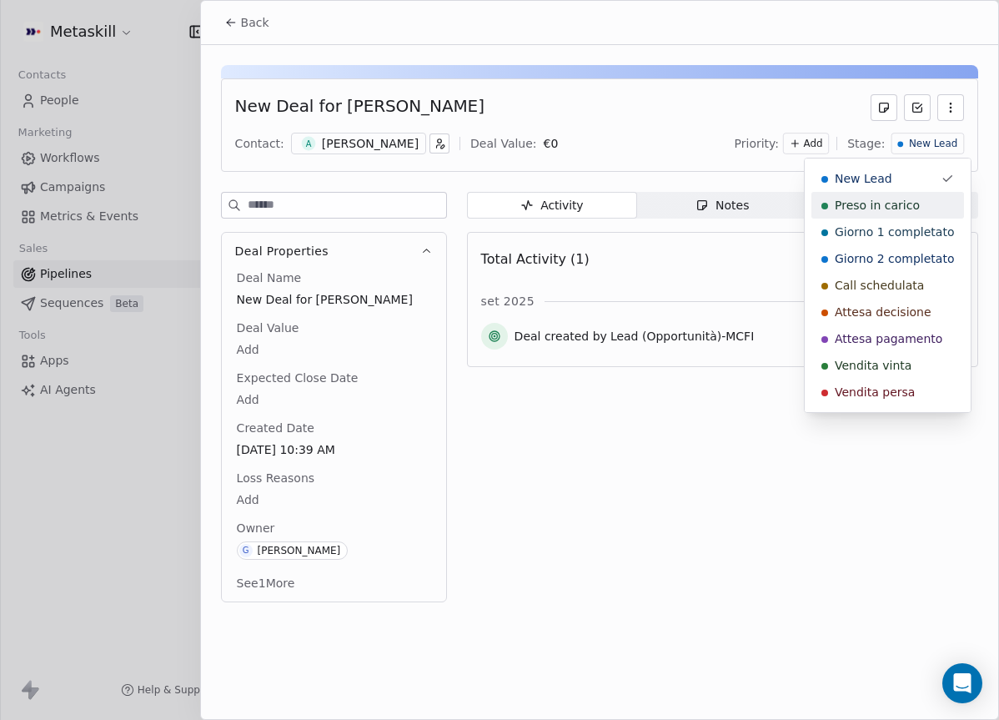
click at [907, 208] on span "Preso in carico" at bounding box center [877, 205] width 85 height 17
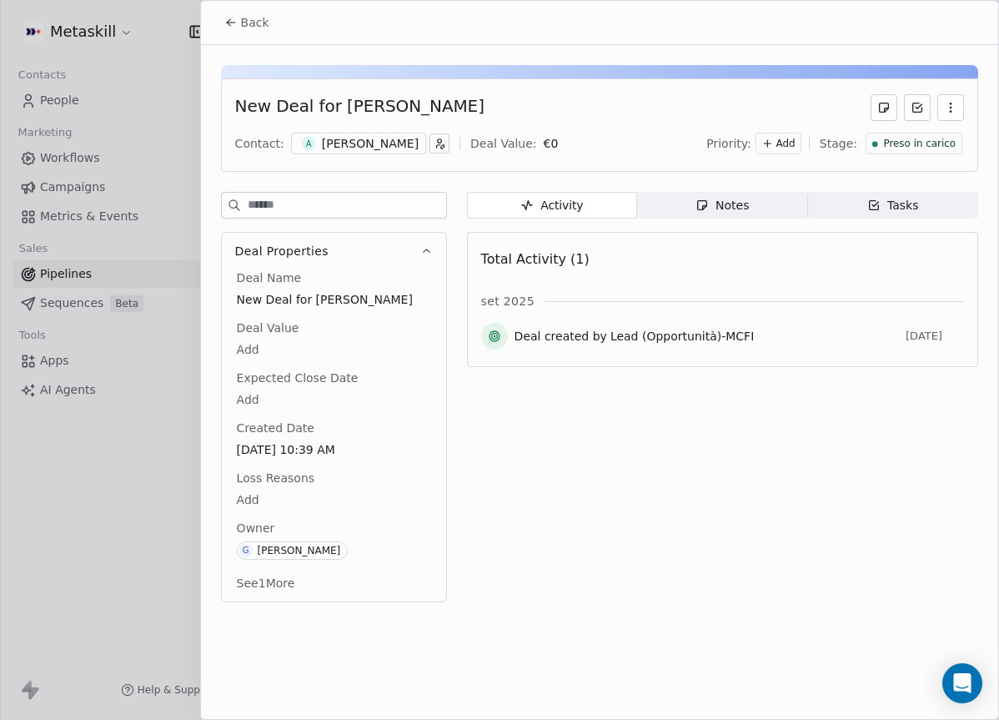
click at [239, 1] on div "Back" at bounding box center [599, 22] width 797 height 43
click at [242, 14] on span "Back" at bounding box center [255, 22] width 28 height 17
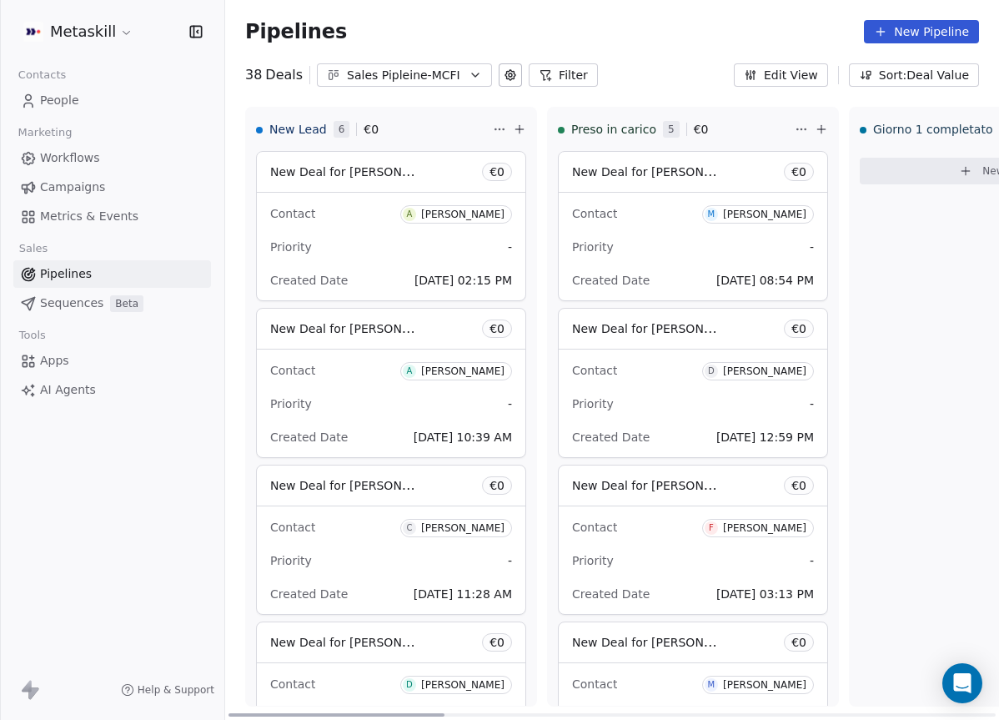
click at [381, 179] on span "New Deal for [PERSON_NAME]" at bounding box center [345, 172] width 150 height 20
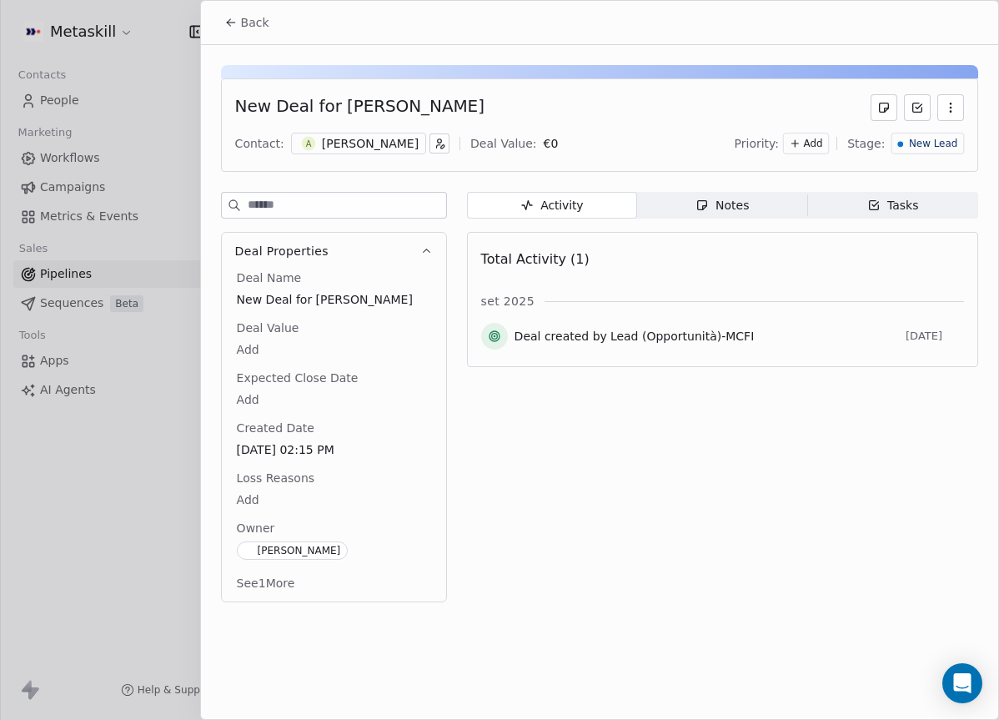
click at [384, 719] on div "Back New Deal for Andrea Bassi Contact: A Andrea Bassi Deal Value: € 0 Priority…" at bounding box center [499, 720] width 999 height 0
click at [371, 133] on div "A Andrea Bassi" at bounding box center [358, 144] width 135 height 22
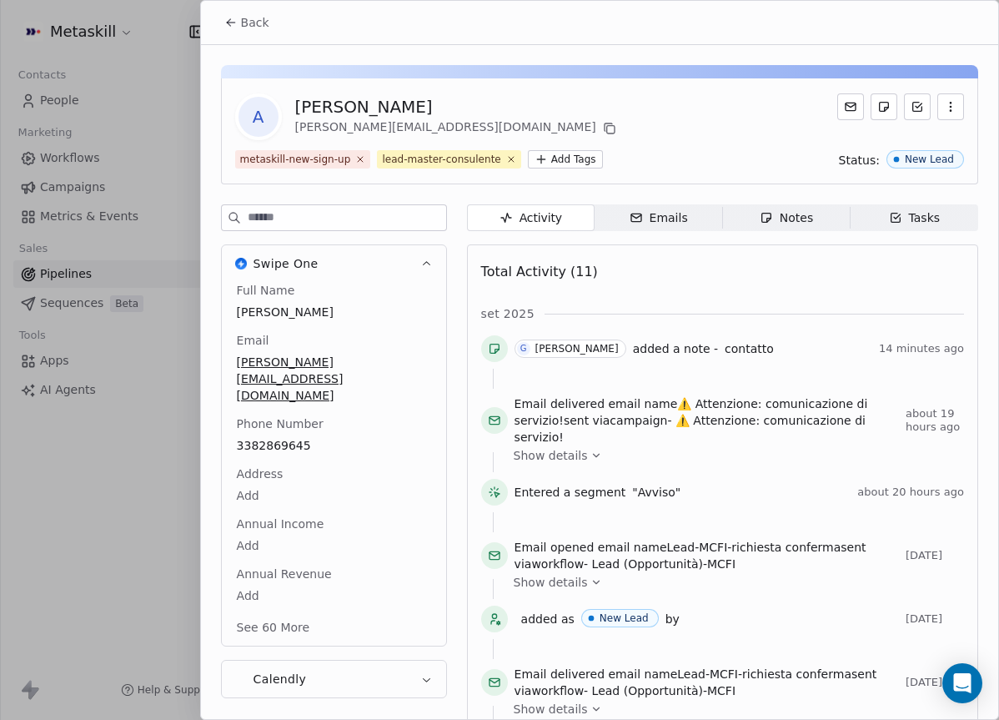
scroll to position [53, 0]
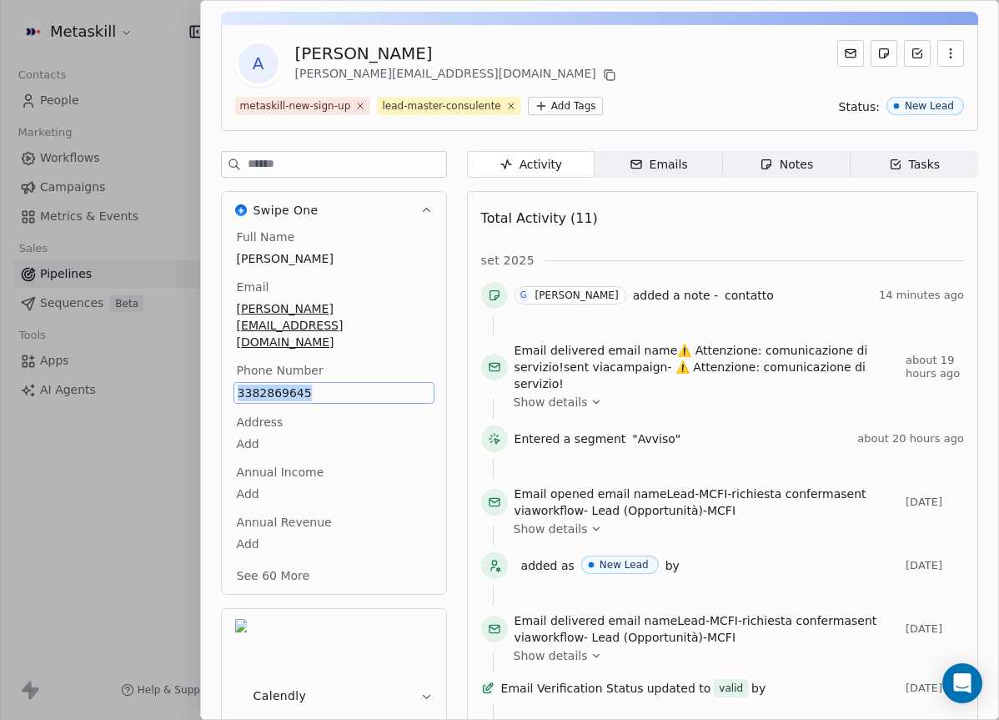
copy span "3382869645"
click at [763, 172] on div "Notes" at bounding box center [786, 165] width 53 height 18
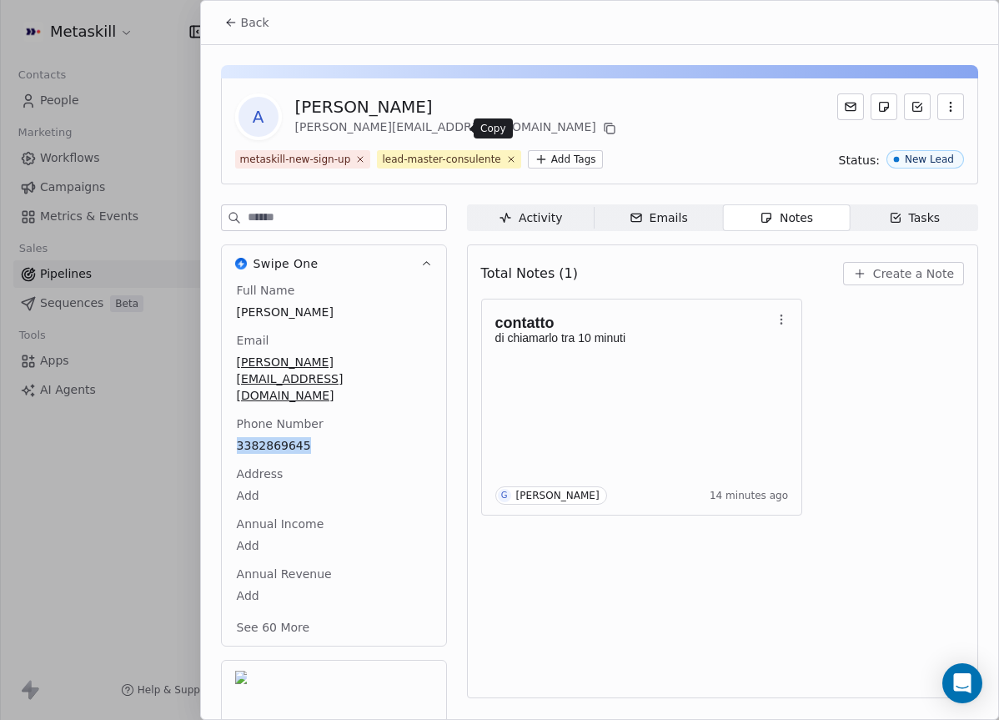
click at [603, 128] on icon at bounding box center [609, 128] width 13 height 13
click at [639, 372] on div "contatto di chiamarlo tra 10 minuti G Giulio Roselli 16 minutes ago" at bounding box center [642, 406] width 294 height 195
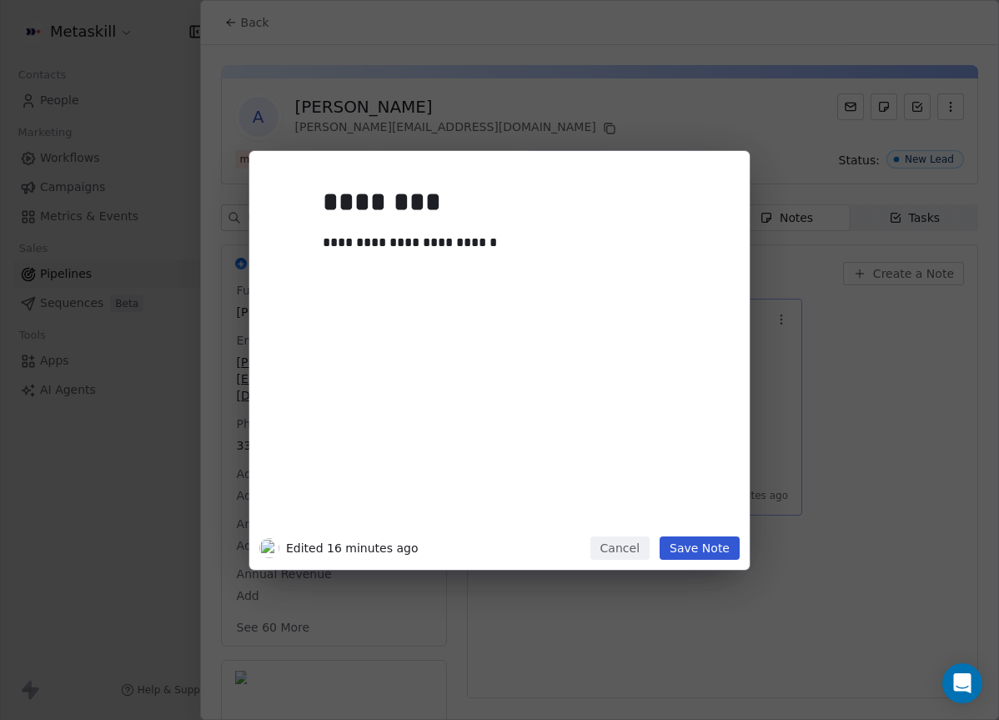
click at [939, 339] on div "**********" at bounding box center [499, 360] width 999 height 419
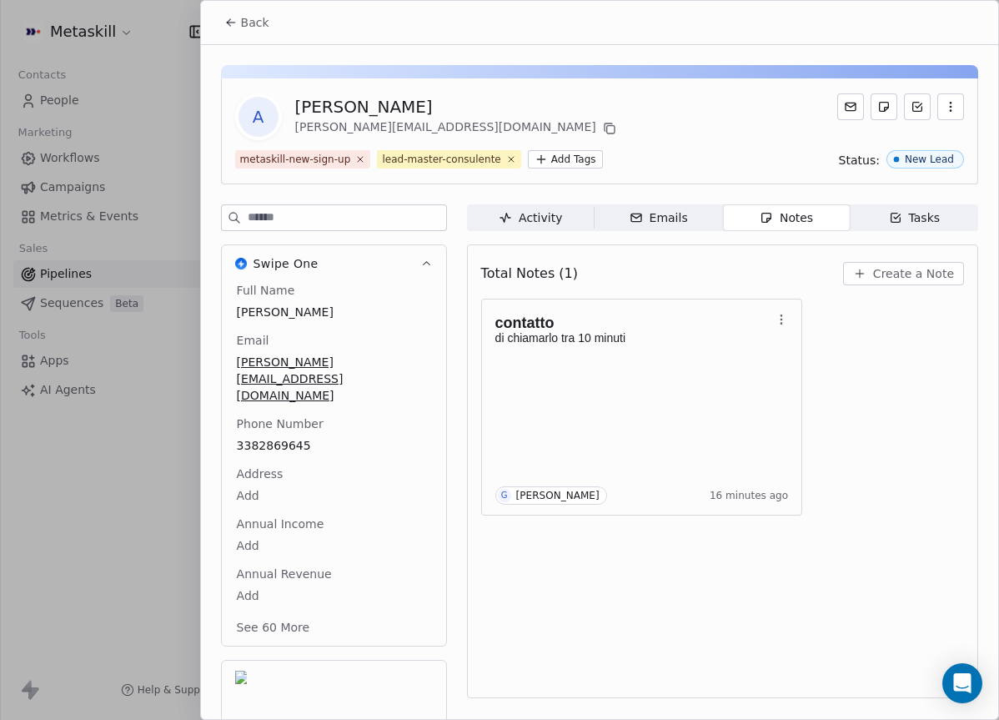
click at [938, 247] on div "Total Notes (1) Create a Note contatto di chiamarlo tra 10 minuti G Giulio Rose…" at bounding box center [722, 471] width 511 height 454
click at [926, 276] on span "Create a Note" at bounding box center [913, 273] width 81 height 17
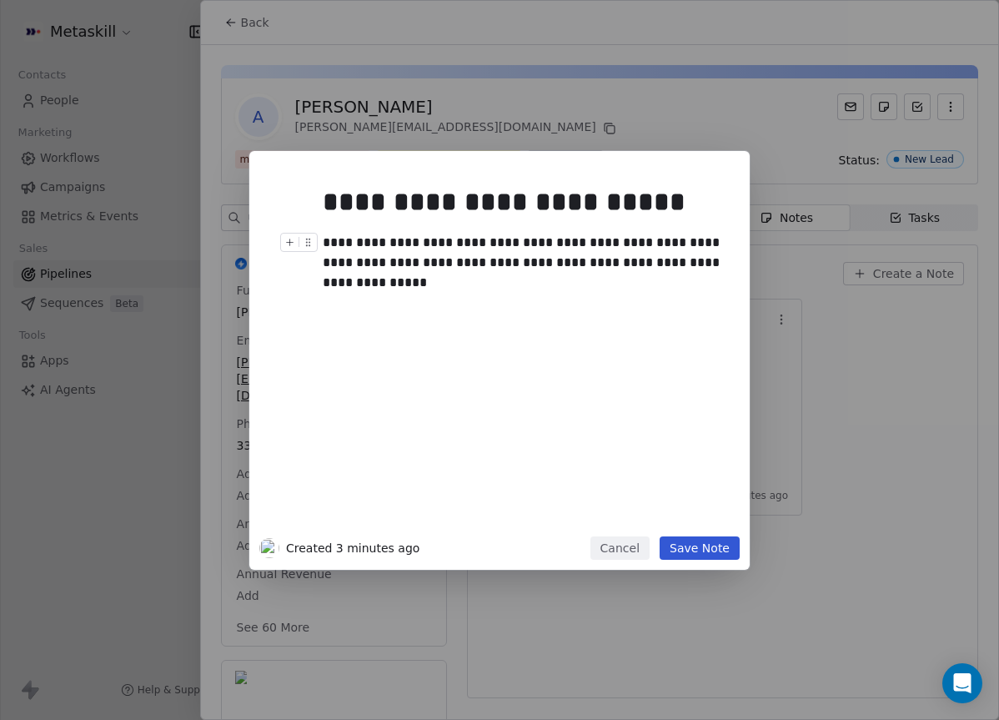
click at [500, 244] on div "**********" at bounding box center [525, 253] width 404 height 40
click at [594, 201] on div "**********" at bounding box center [525, 202] width 404 height 40
click at [607, 210] on div "**********" at bounding box center [525, 202] width 404 height 40
click at [625, 206] on div "**********" at bounding box center [525, 202] width 404 height 40
click at [726, 259] on div "**********" at bounding box center [499, 348] width 480 height 375
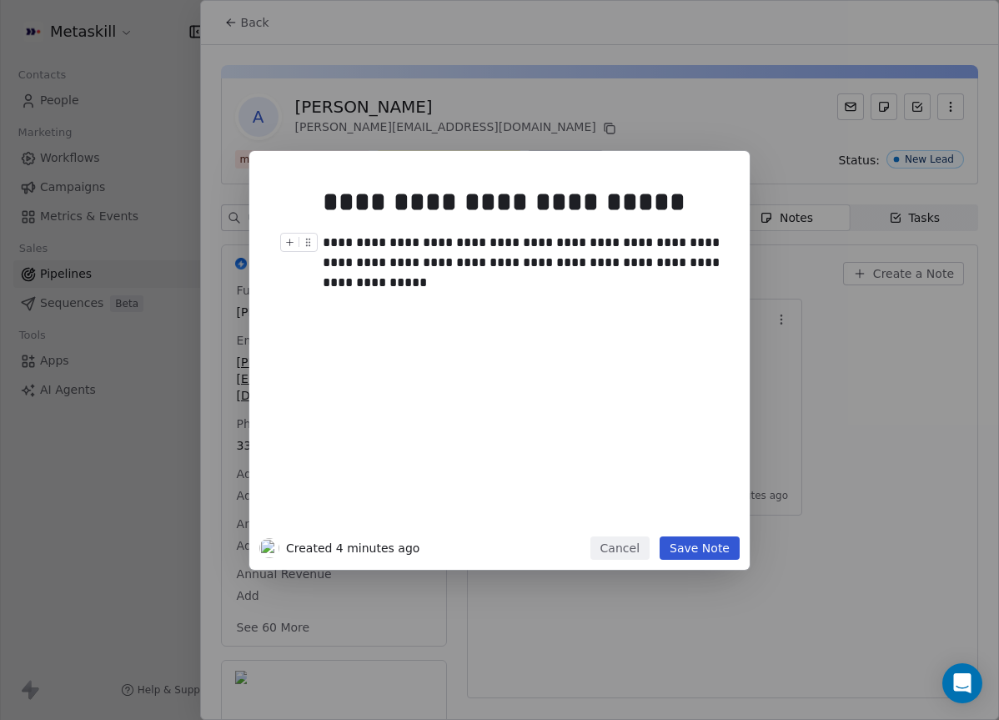
click at [717, 263] on div "**********" at bounding box center [525, 253] width 404 height 40
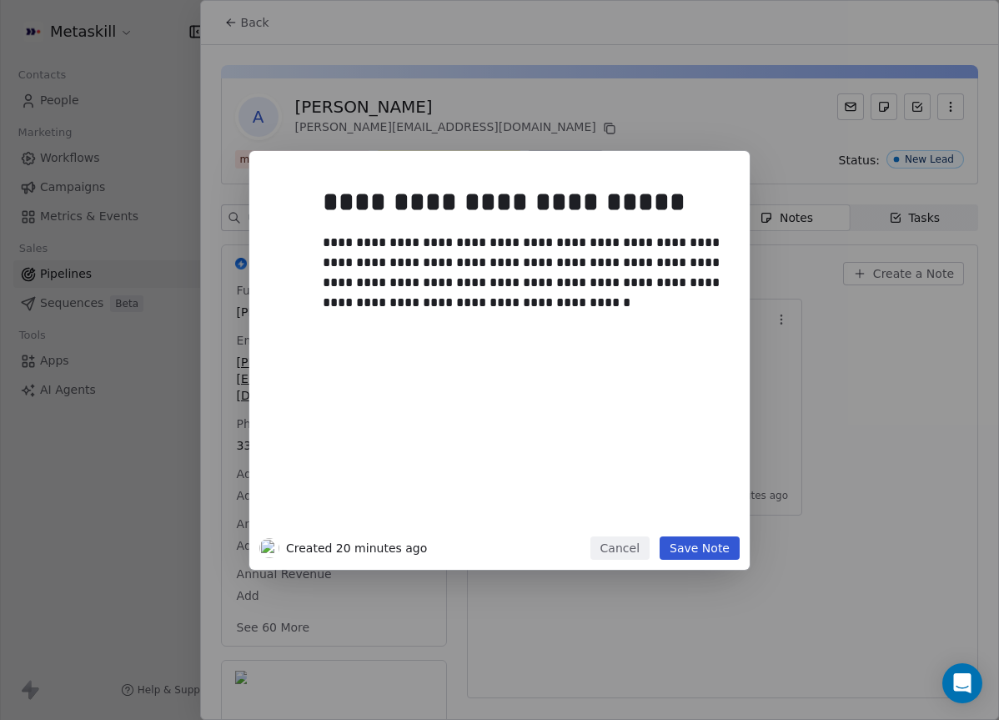
click at [689, 549] on button "Save Note" at bounding box center [700, 547] width 80 height 23
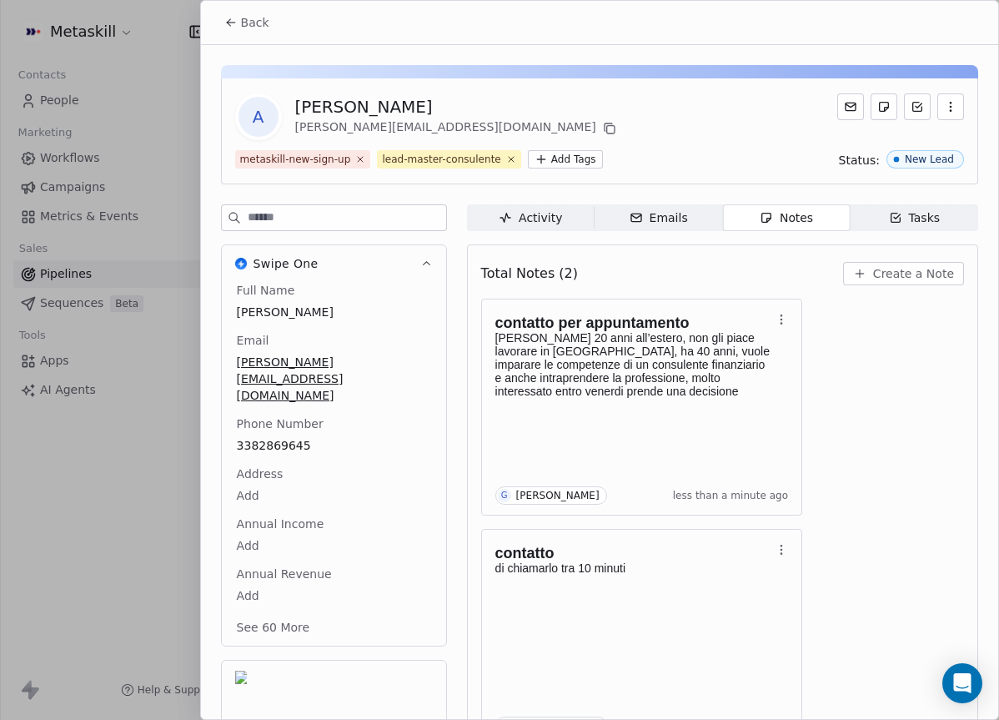
click at [679, 231] on div "Activity Activity Emails Emails Notes Notes Tasks Tasks Total Notes (2) Create …" at bounding box center [722, 524] width 511 height 641
click at [269, 39] on div "Back" at bounding box center [599, 22] width 797 height 43
click at [267, 28] on span "Back" at bounding box center [255, 22] width 28 height 17
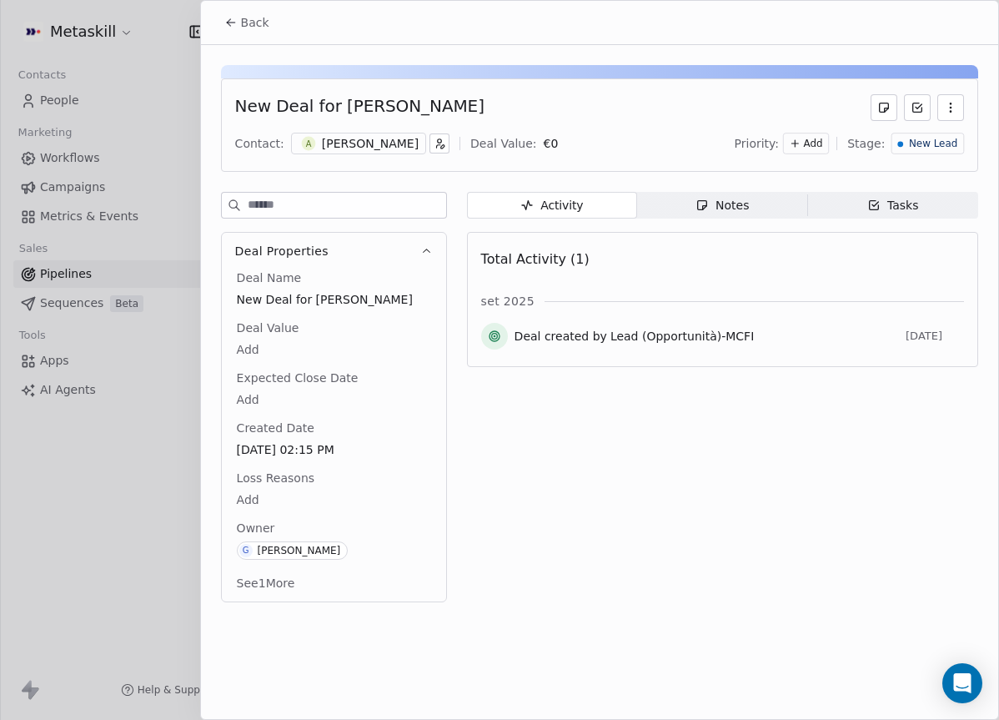
click at [938, 138] on span "New Lead" at bounding box center [933, 144] width 48 height 14
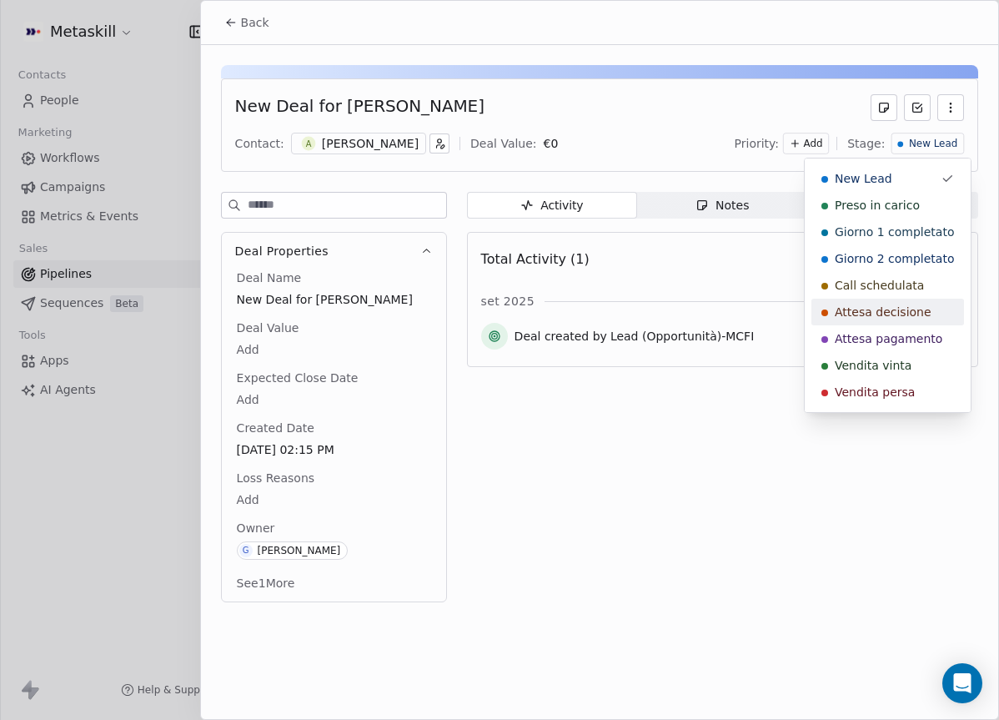
click at [886, 314] on span "Attesa decisione" at bounding box center [883, 312] width 97 height 17
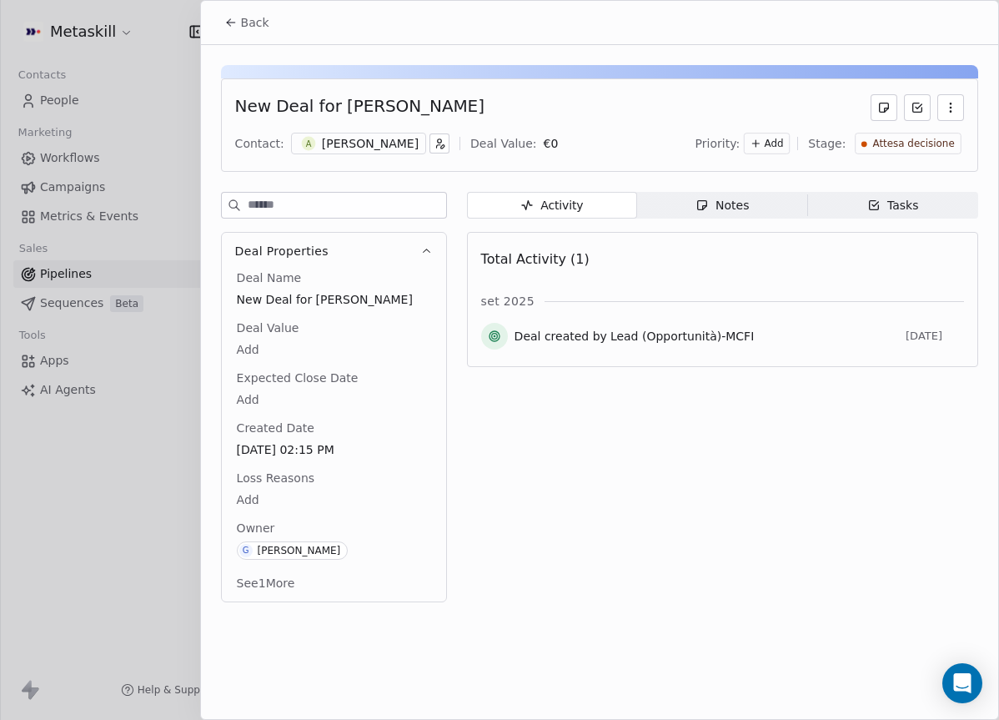
click at [228, 26] on icon at bounding box center [230, 22] width 13 height 13
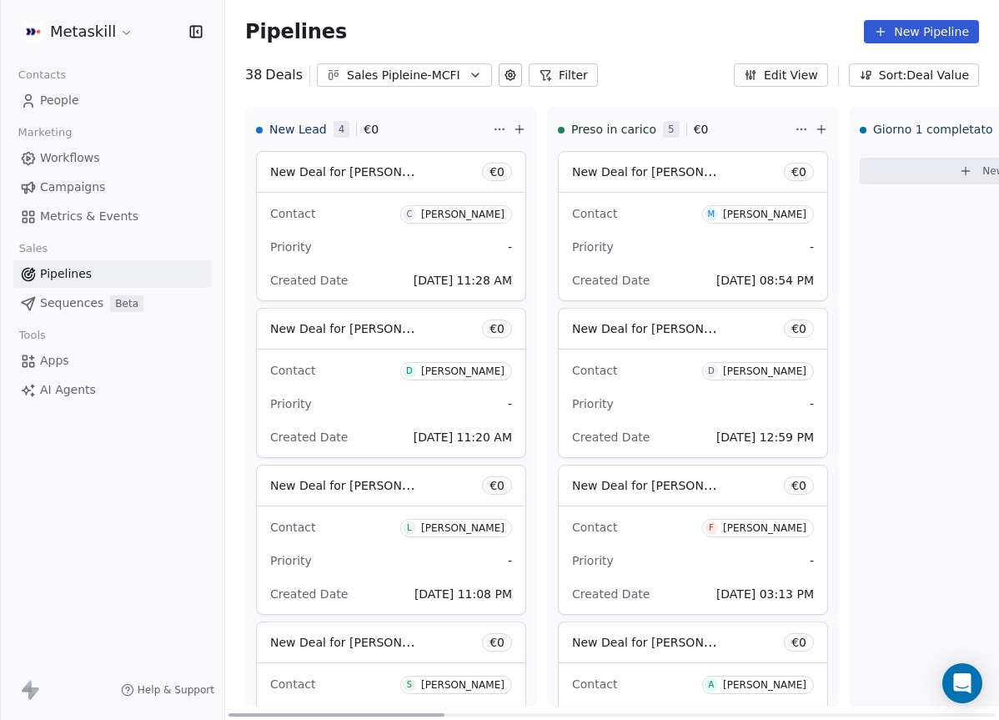
click at [410, 251] on div "Priority -" at bounding box center [391, 247] width 242 height 27
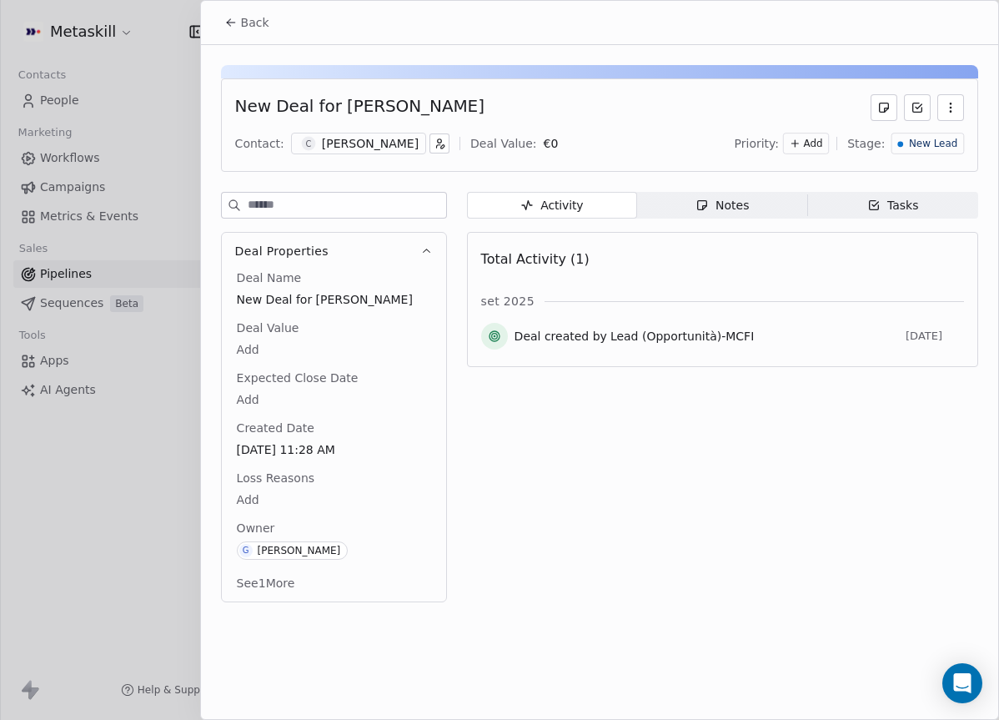
click at [374, 144] on div "[PERSON_NAME]" at bounding box center [370, 143] width 97 height 17
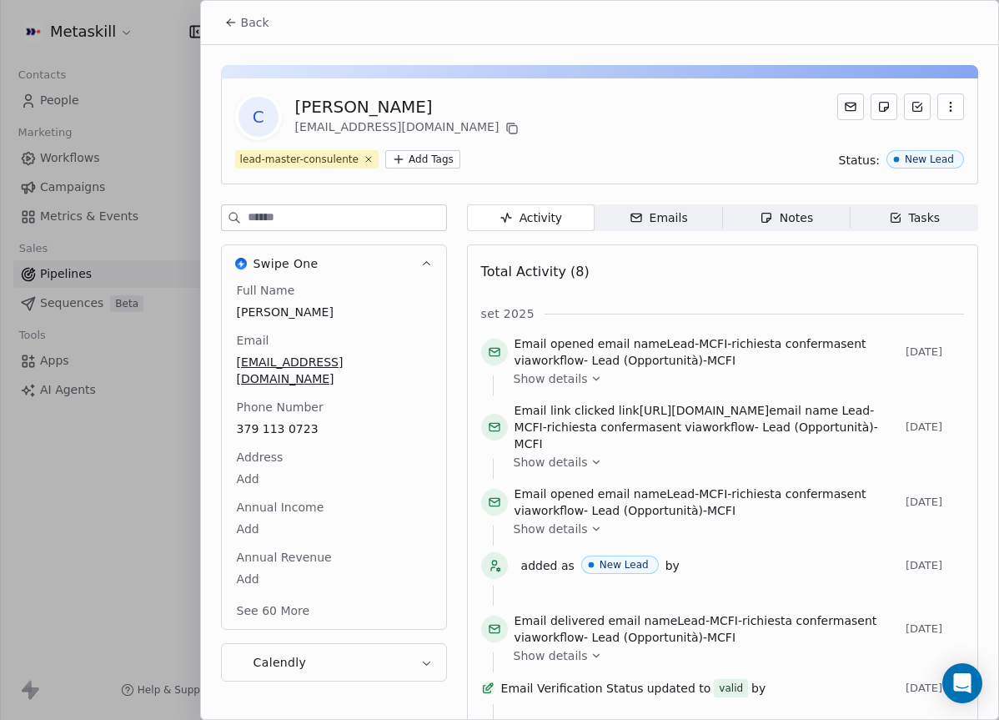
click at [239, 16] on button "Back" at bounding box center [246, 23] width 65 height 30
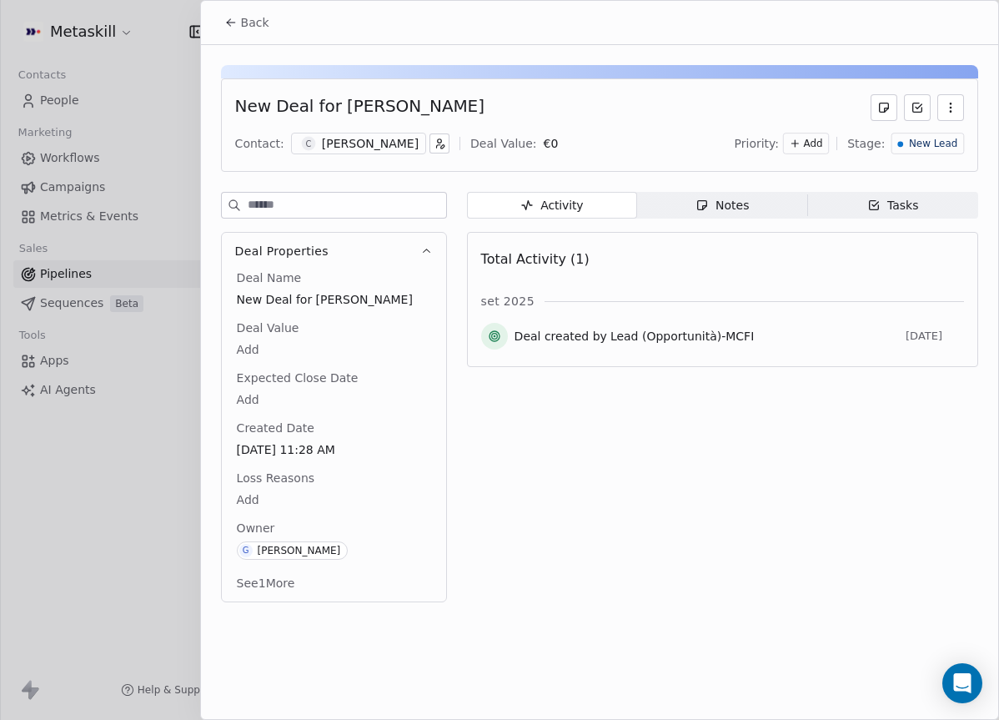
click at [209, 23] on div "Back" at bounding box center [599, 22] width 797 height 43
click at [256, 28] on span "Back" at bounding box center [255, 22] width 28 height 17
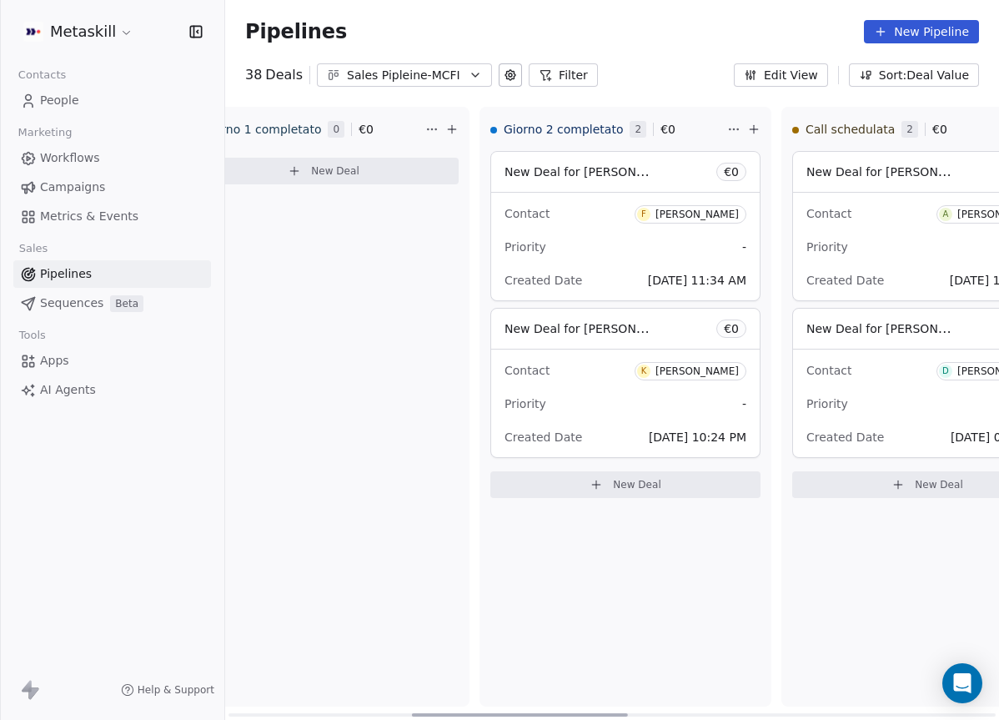
scroll to position [0, 678]
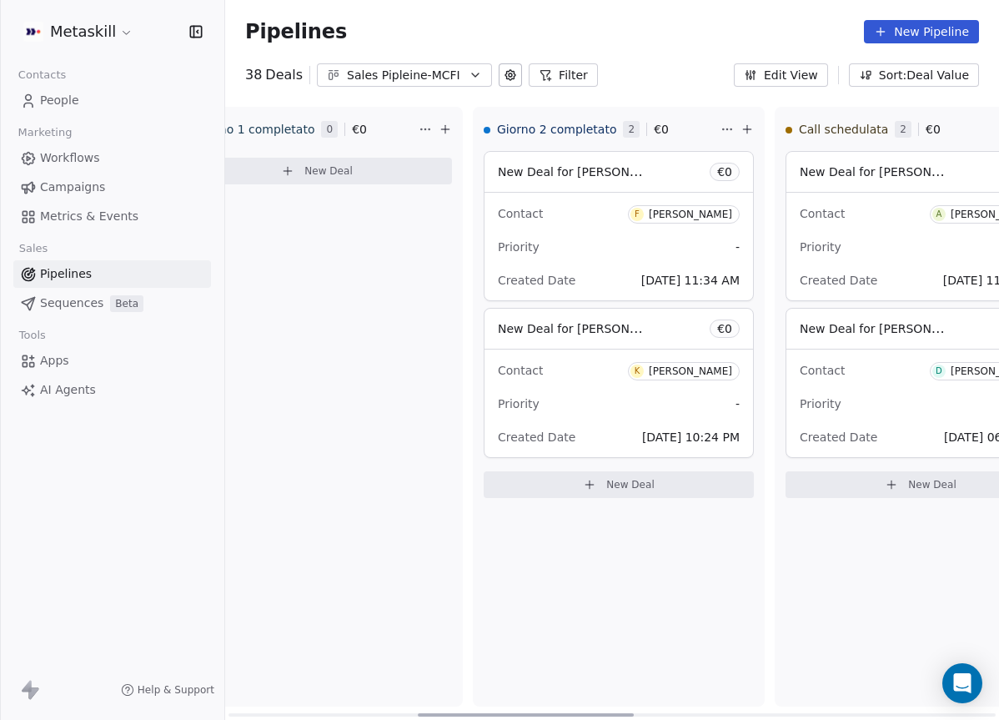
drag, startPoint x: 390, startPoint y: 713, endPoint x: 581, endPoint y: 712, distance: 190.2
click at [581, 713] on div at bounding box center [526, 714] width 216 height 3
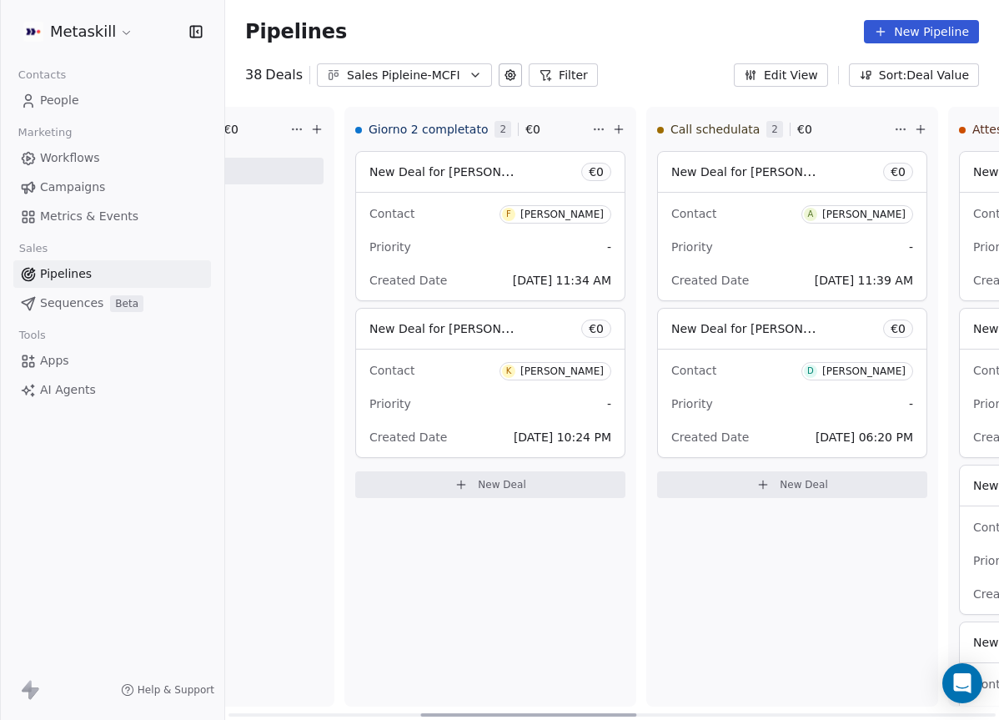
scroll to position [0, 820]
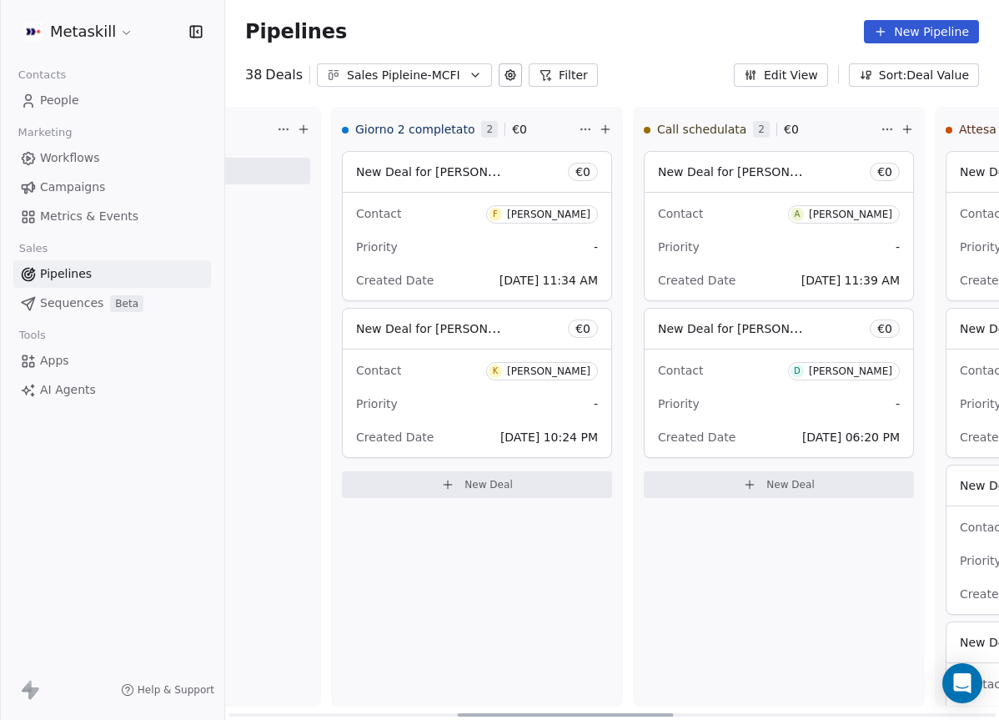
drag, startPoint x: 578, startPoint y: 714, endPoint x: 584, endPoint y: 616, distance: 98.6
click at [618, 713] on div at bounding box center [566, 714] width 216 height 3
click at [744, 336] on span "New Deal for [PERSON_NAME]" at bounding box center [733, 329] width 150 height 20
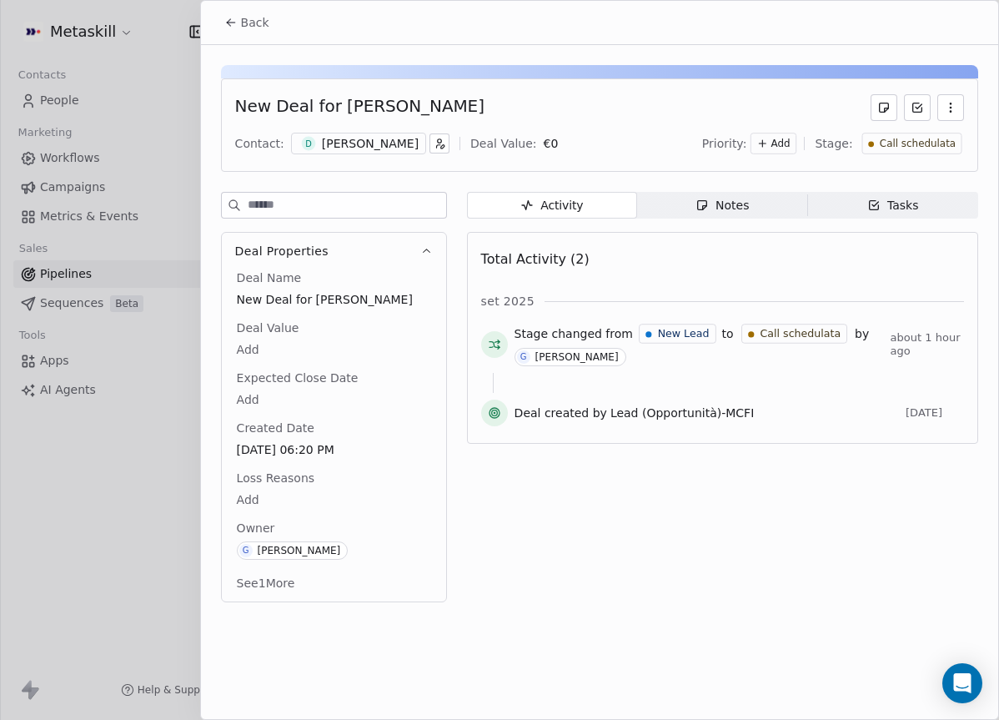
click at [366, 136] on div "[PERSON_NAME]" at bounding box center [370, 143] width 97 height 17
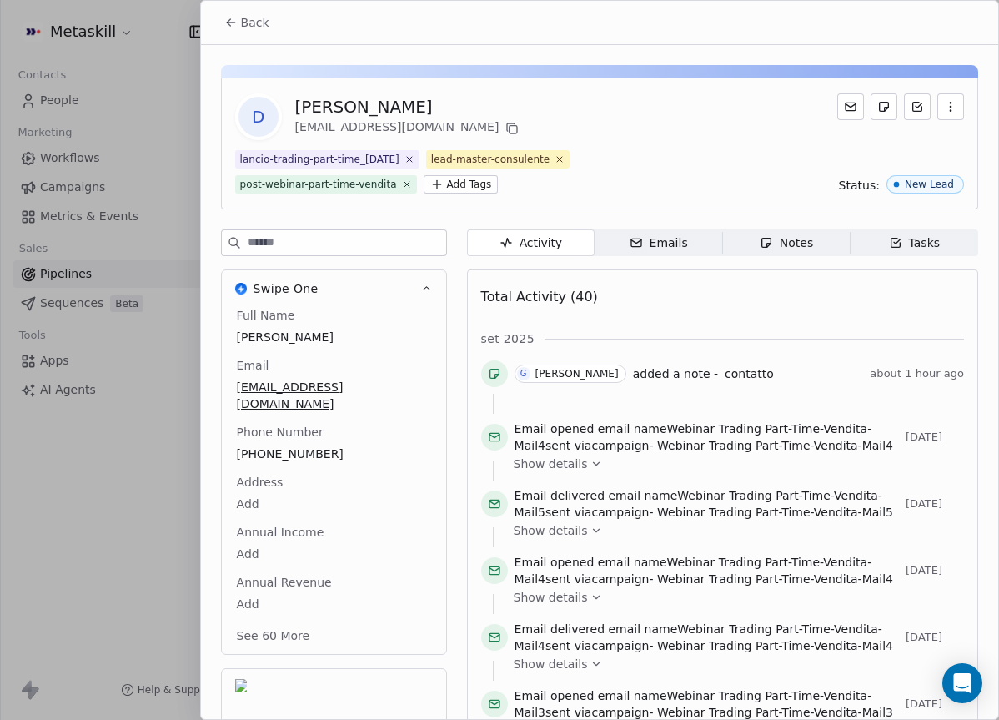
click at [760, 242] on icon "button" at bounding box center [766, 242] width 13 height 13
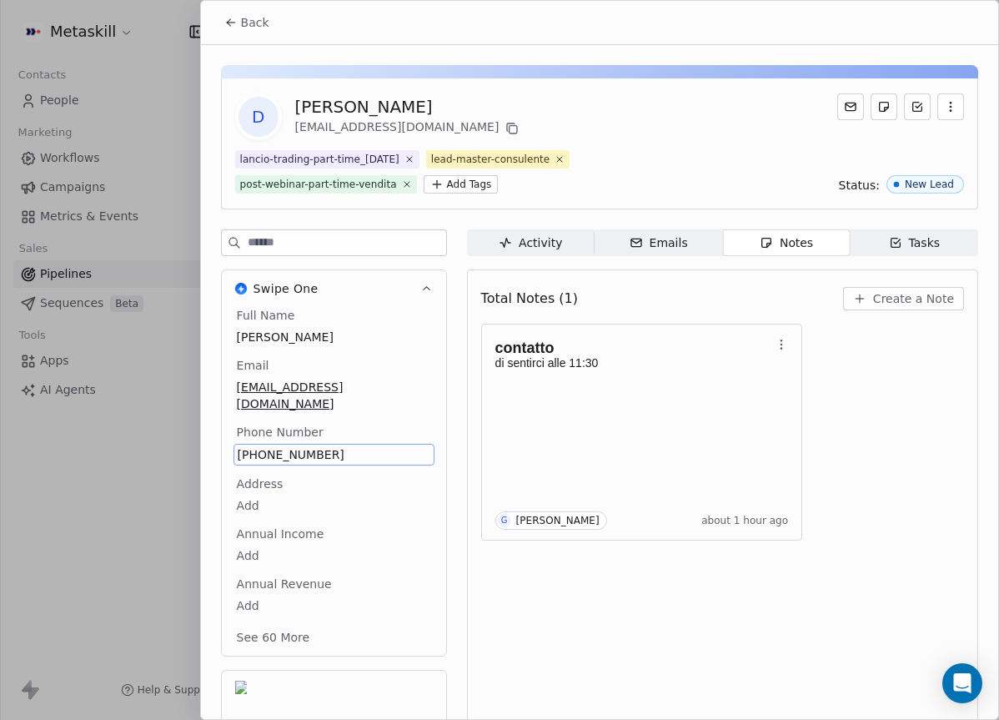
scroll to position [14, 0]
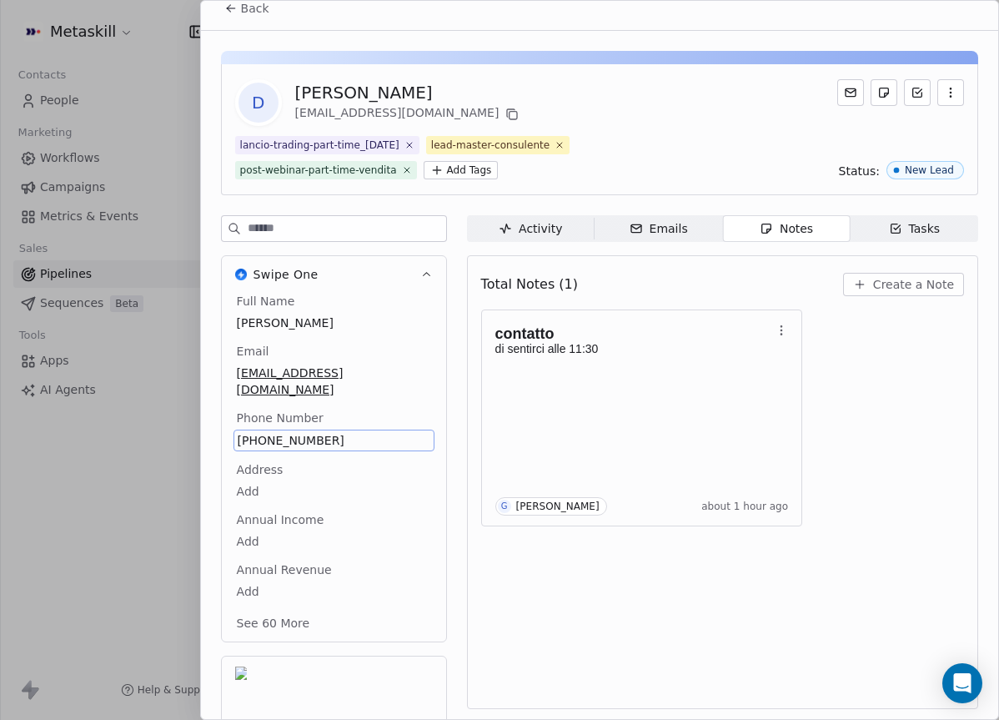
drag, startPoint x: 299, startPoint y: 413, endPoint x: 278, endPoint y: 416, distance: 21.1
click at [278, 430] on div "[PHONE_NUMBER]" at bounding box center [334, 441] width 201 height 22
click at [276, 432] on span "[PHONE_NUMBER]" at bounding box center [334, 440] width 193 height 17
click at [276, 420] on input "**********" at bounding box center [333, 433] width 193 height 33
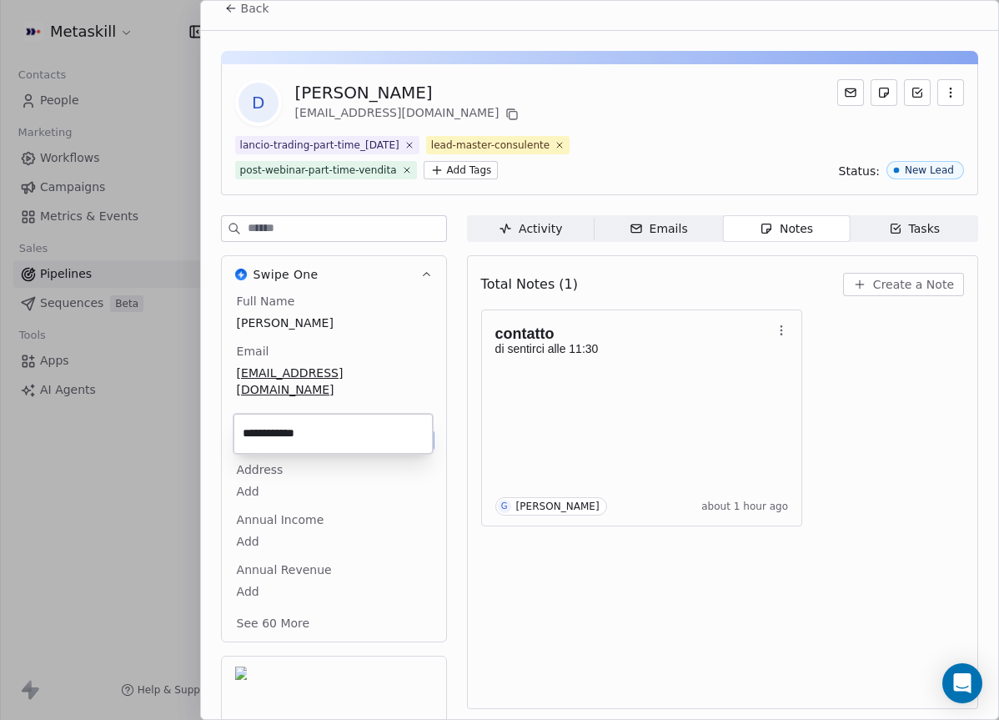
click at [907, 555] on html "Metaskill Contacts People Marketing Workflows Campaigns Metrics & Events Sales …" at bounding box center [499, 360] width 999 height 720
click at [928, 542] on div "Total Notes (1) Create a Note contatto di sentirci alle 11:30 G [PERSON_NAME] a…" at bounding box center [722, 482] width 483 height 432
click at [918, 294] on button "Create a Note" at bounding box center [903, 284] width 121 height 23
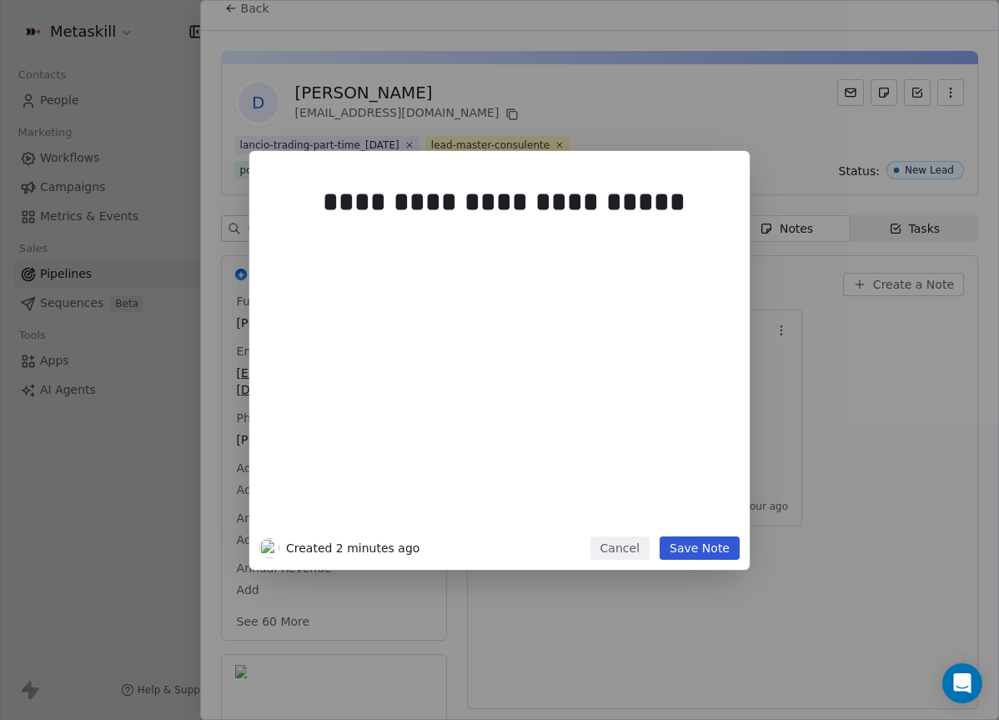
click at [655, 250] on div at bounding box center [525, 243] width 404 height 20
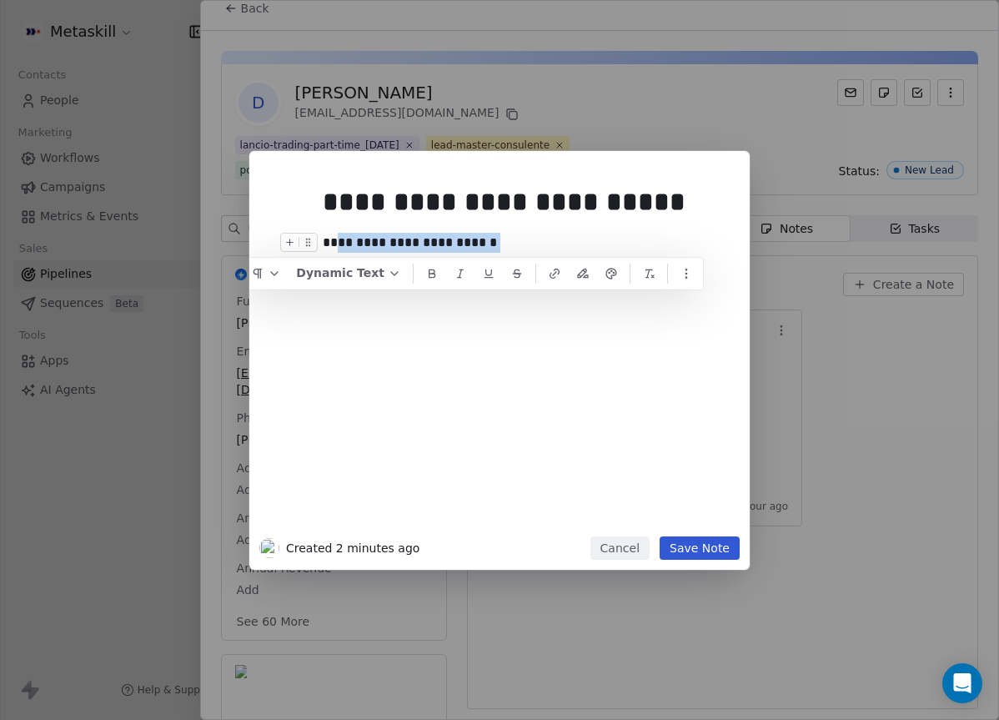
drag, startPoint x: 324, startPoint y: 194, endPoint x: 333, endPoint y: 239, distance: 45.0
click at [333, 239] on div "**********" at bounding box center [525, 243] width 404 height 20
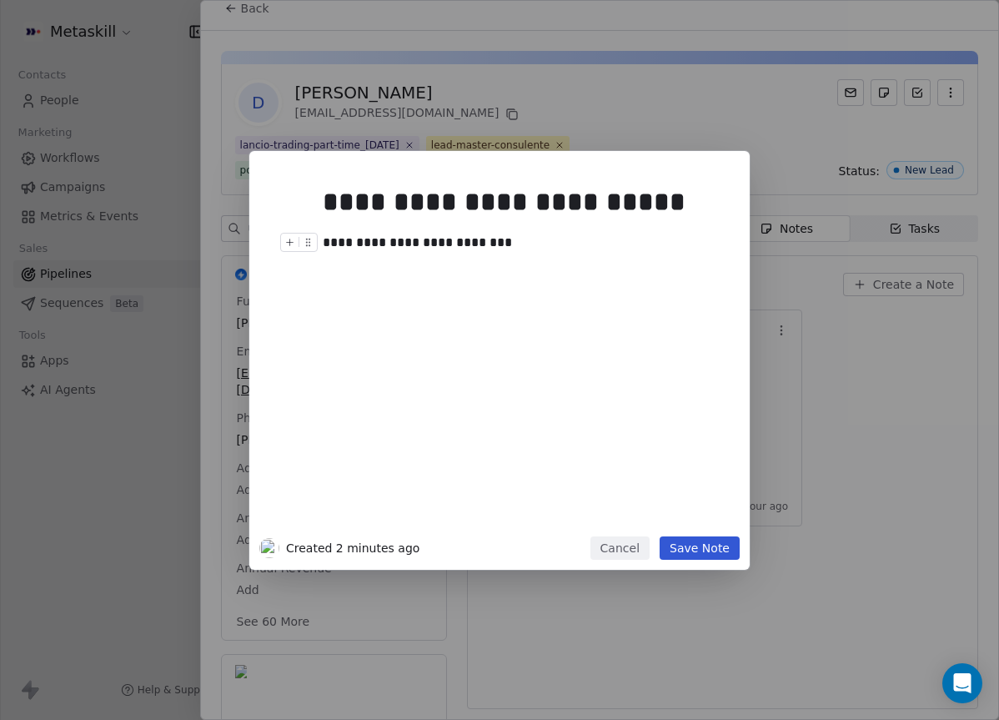
click at [722, 543] on button "Save Note" at bounding box center [700, 547] width 80 height 23
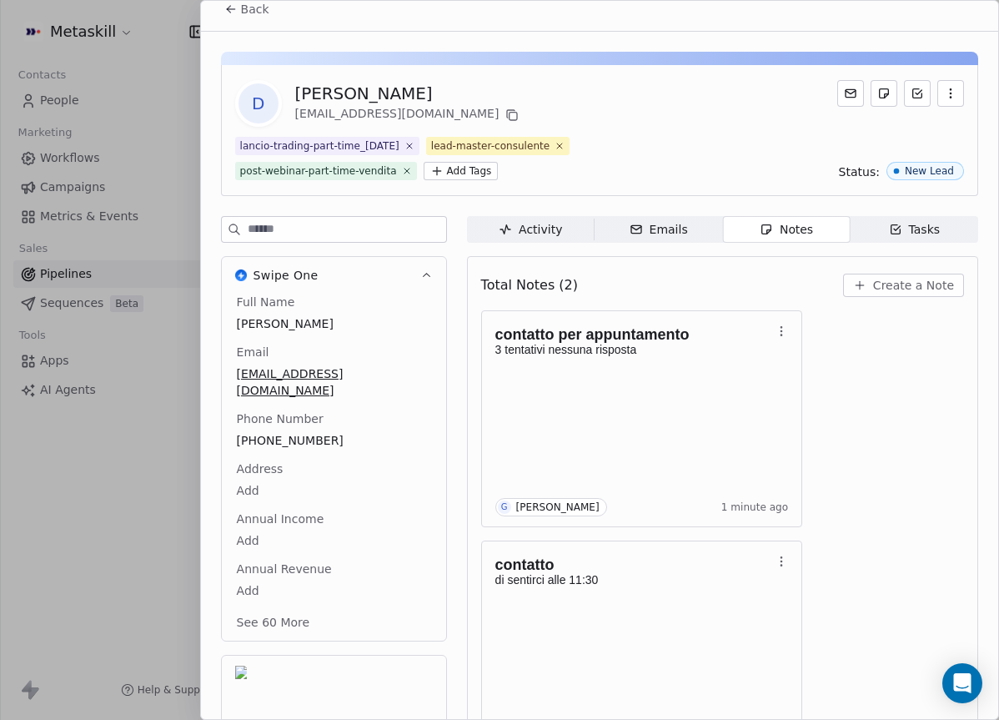
scroll to position [0, 0]
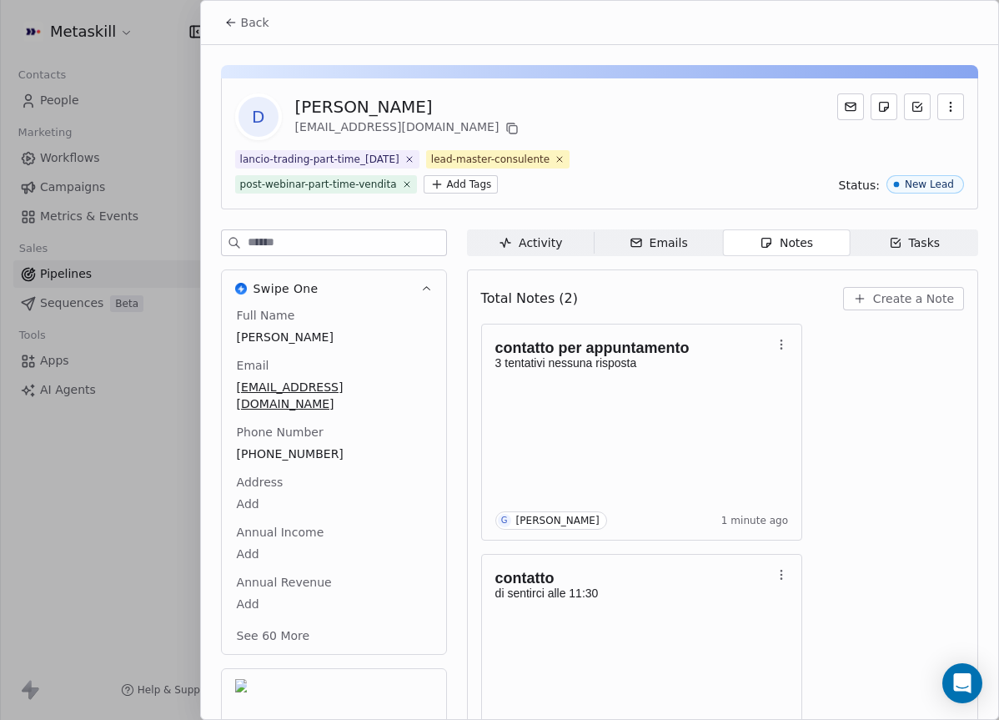
click at [253, 40] on div "Back" at bounding box center [599, 22] width 797 height 43
click at [257, 27] on span "Back" at bounding box center [255, 22] width 28 height 17
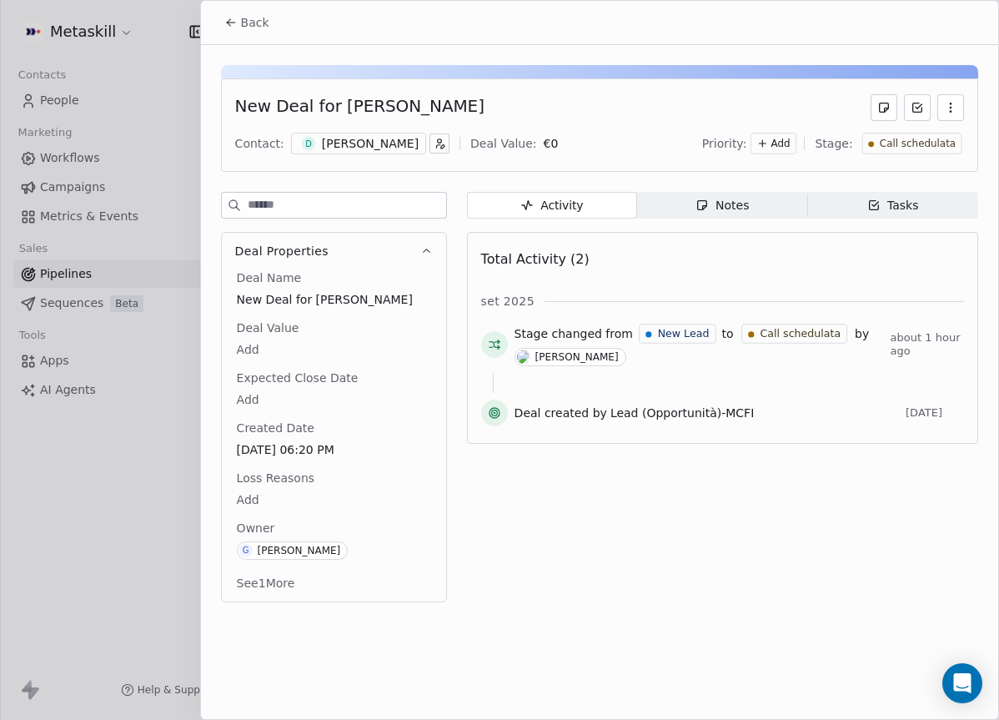
click at [938, 140] on span "Call schedulata" at bounding box center [917, 144] width 76 height 14
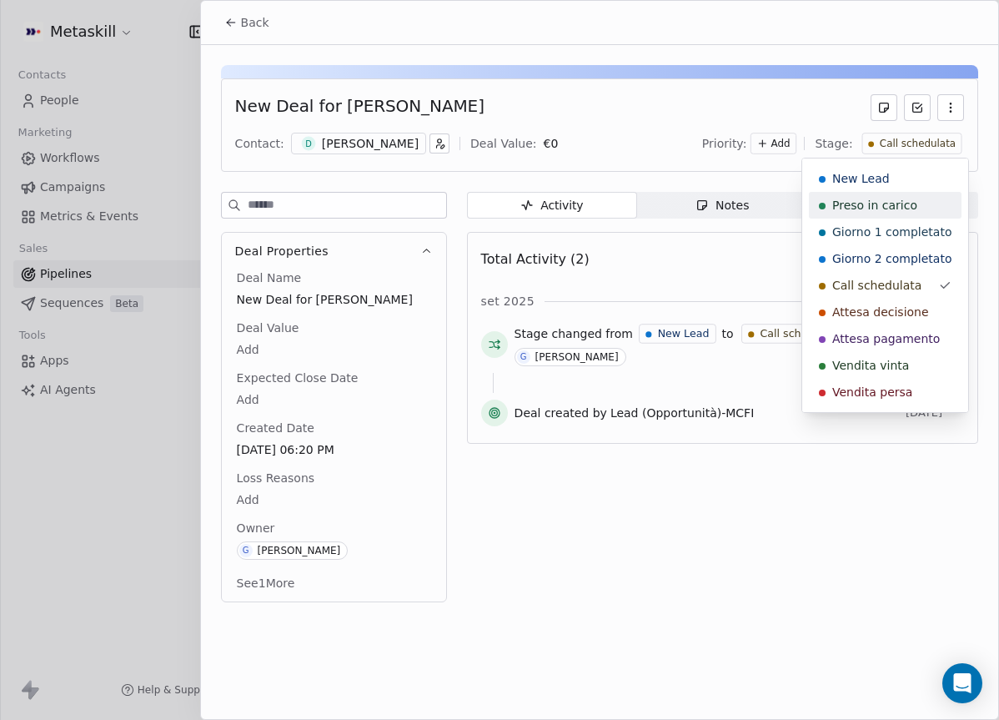
click at [911, 206] on span "Preso in carico" at bounding box center [874, 205] width 85 height 17
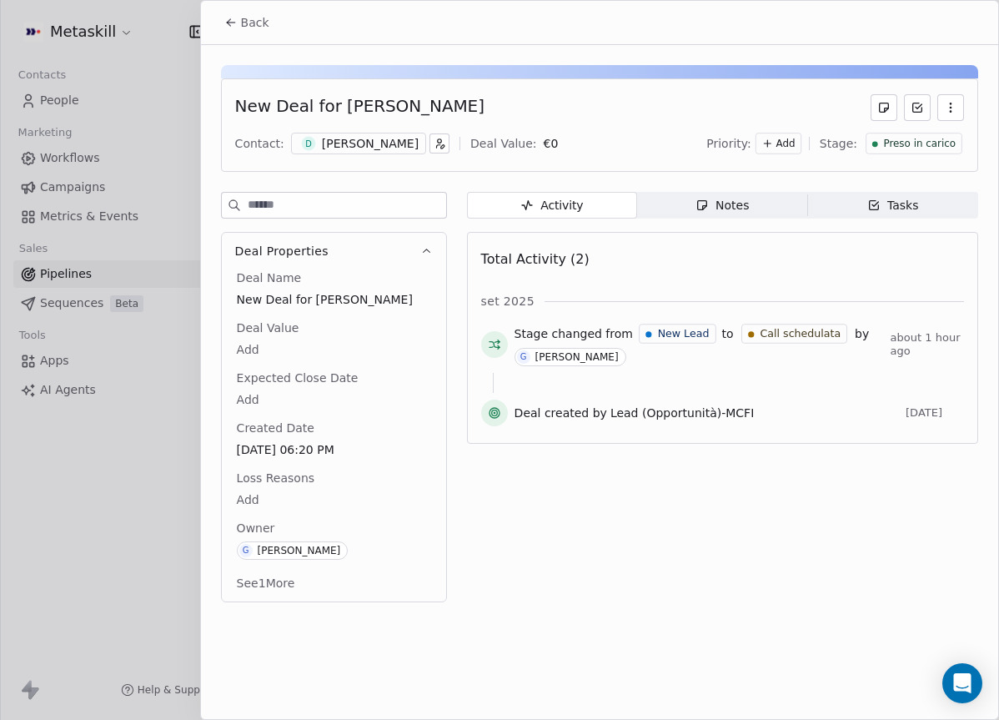
click at [213, 15] on div "Back" at bounding box center [599, 22] width 797 height 43
click at [252, 23] on span "Back" at bounding box center [255, 22] width 28 height 17
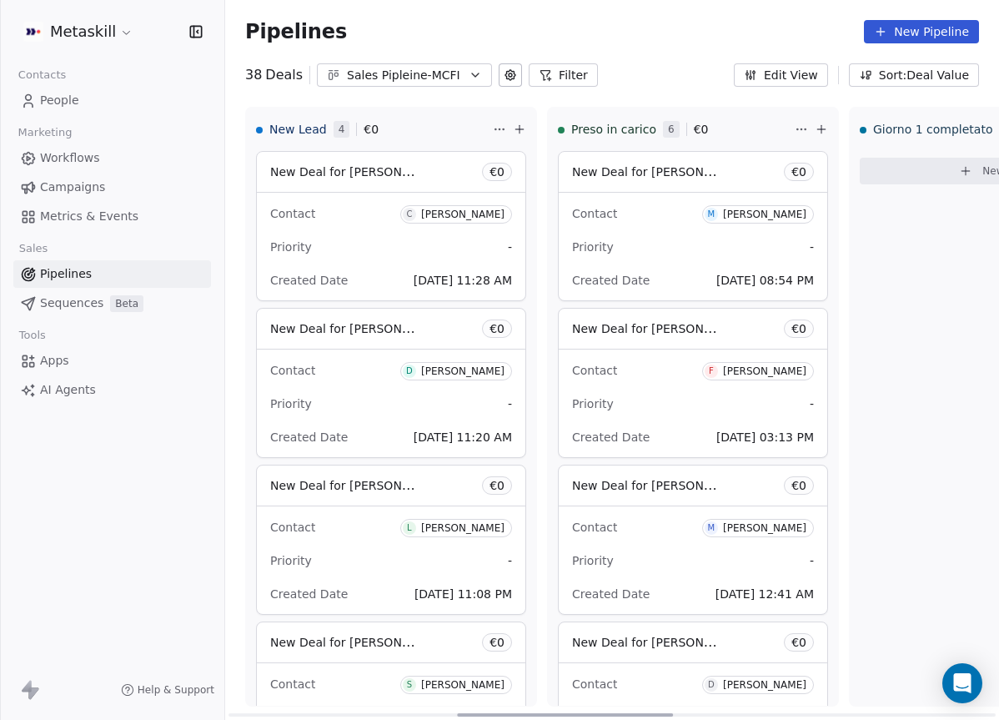
drag, startPoint x: 537, startPoint y: 713, endPoint x: 108, endPoint y: 601, distance: 443.9
click at [457, 713] on div at bounding box center [565, 714] width 216 height 3
click at [443, 217] on div "[PERSON_NAME]" at bounding box center [462, 215] width 83 height 12
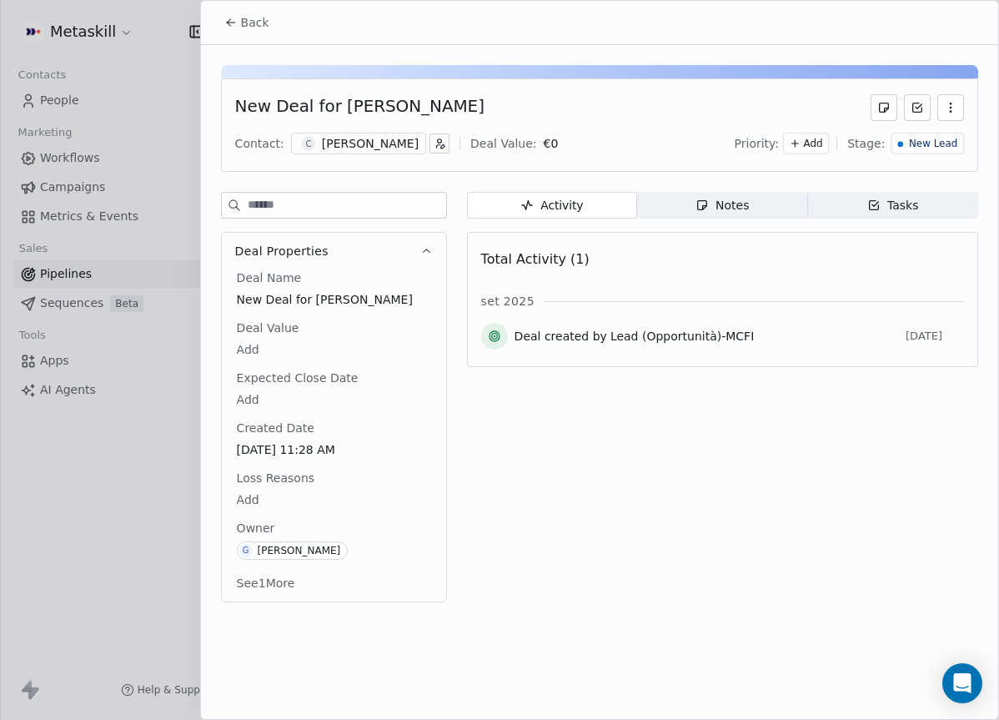
click at [374, 135] on div "[PERSON_NAME]" at bounding box center [370, 143] width 97 height 17
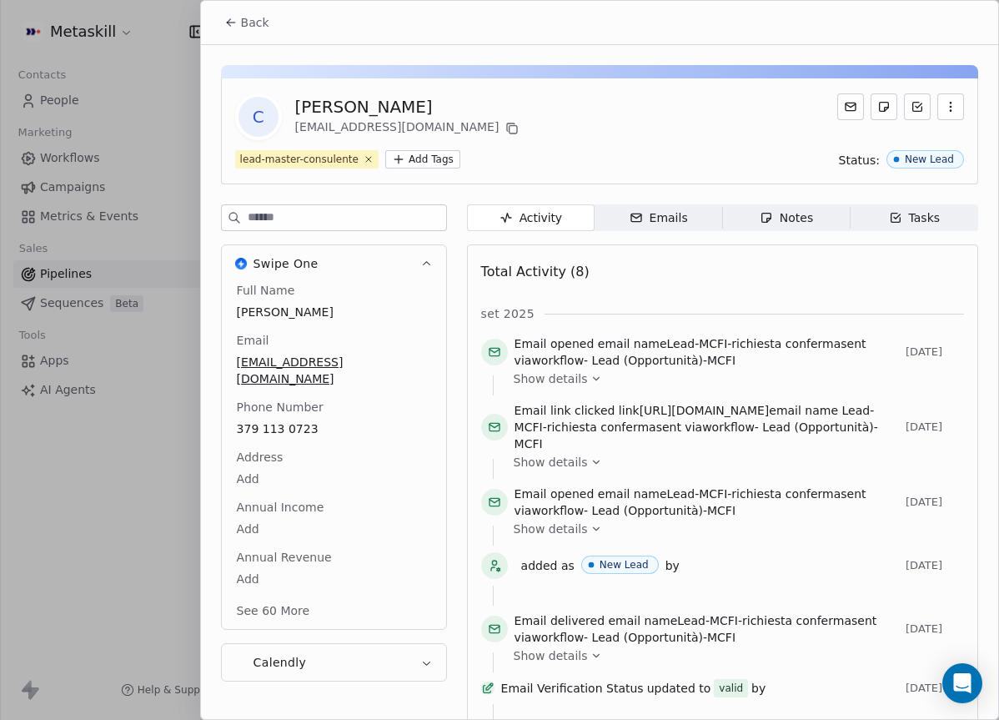
scroll to position [53, 0]
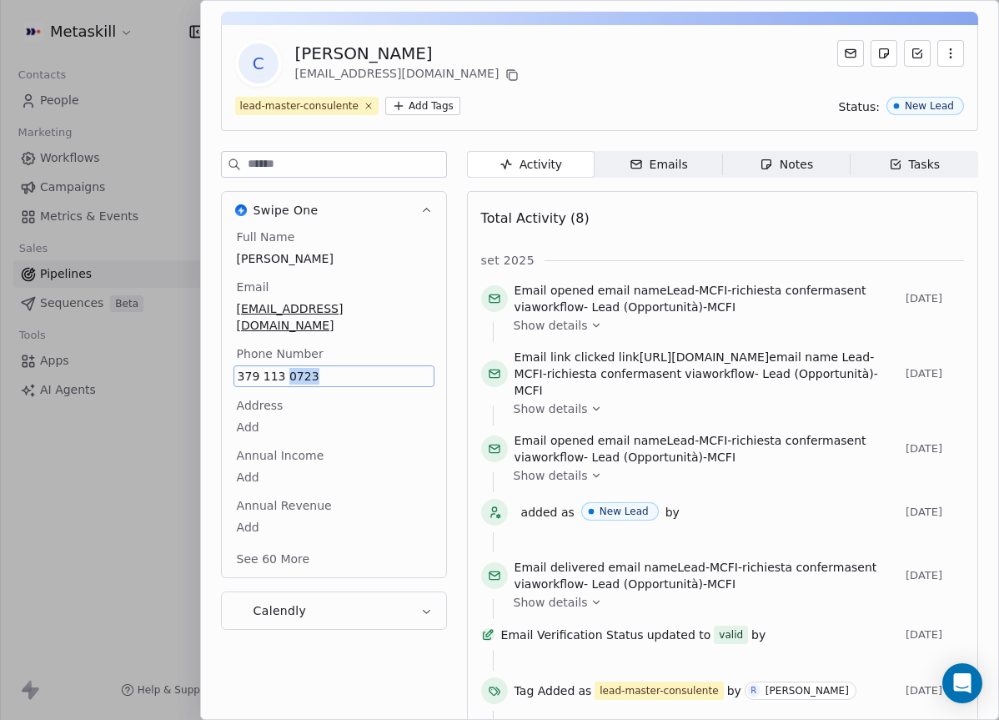
click at [264, 368] on span "379 113 0723" at bounding box center [334, 376] width 193 height 17
click at [265, 368] on span "379 113 0723" at bounding box center [334, 376] width 193 height 17
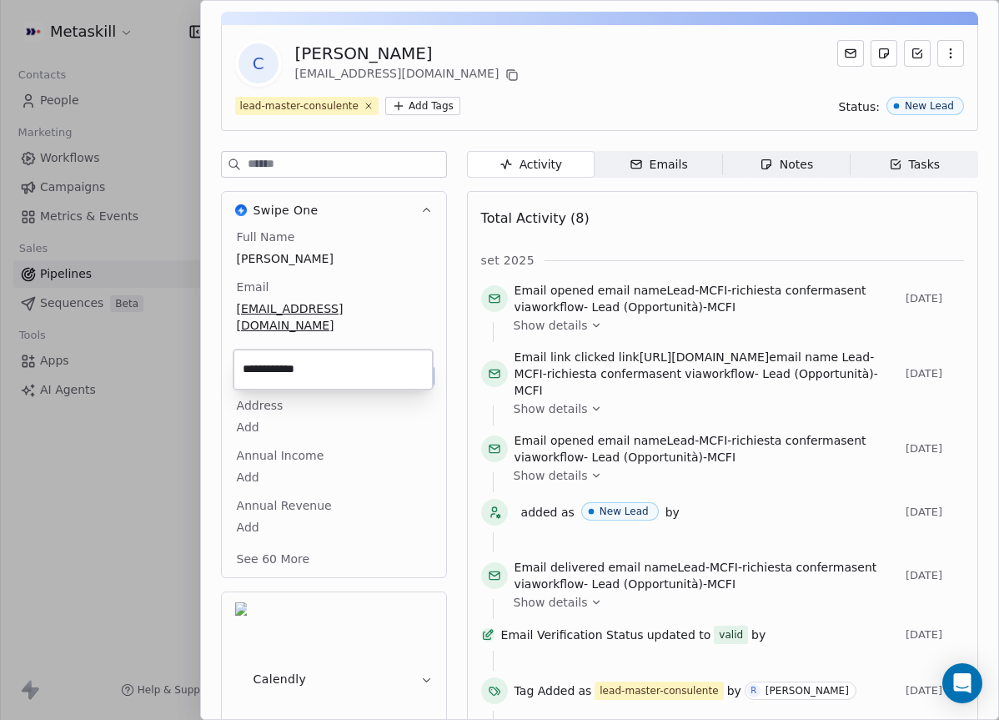
click at [265, 358] on input "**********" at bounding box center [333, 369] width 193 height 33
click at [752, 297] on html "Metaskill Contacts People Marketing Workflows Campaigns Metrics & Events Sales …" at bounding box center [499, 360] width 999 height 720
click at [752, 296] on html "Metaskill Contacts People Marketing Workflows Campaigns Metrics & Events Sales …" at bounding box center [499, 360] width 999 height 720
click at [767, 157] on div "Notes" at bounding box center [786, 165] width 53 height 18
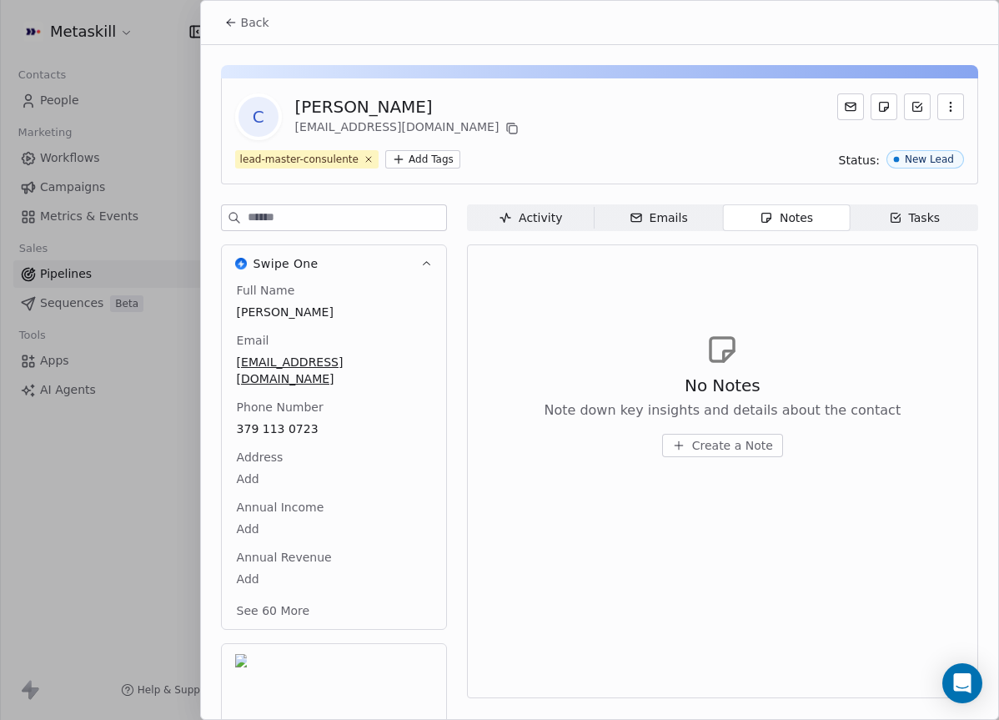
click at [707, 450] on span "Create a Note" at bounding box center [732, 445] width 81 height 17
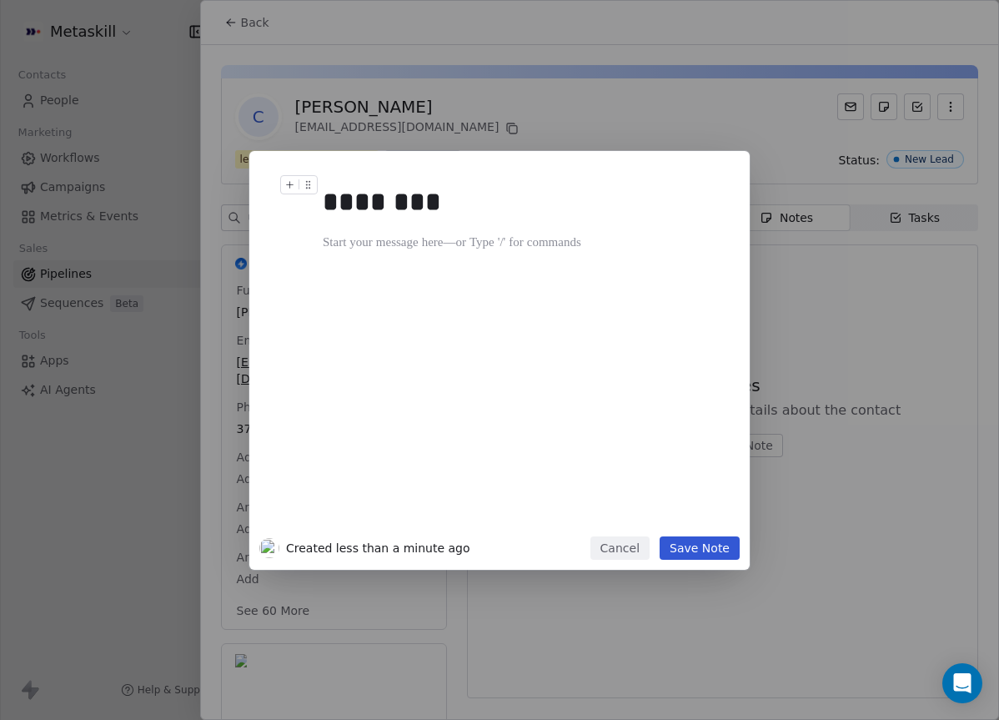
click at [929, 327] on div "******** Created less than a minute ago Cancel Save Note" at bounding box center [499, 360] width 999 height 419
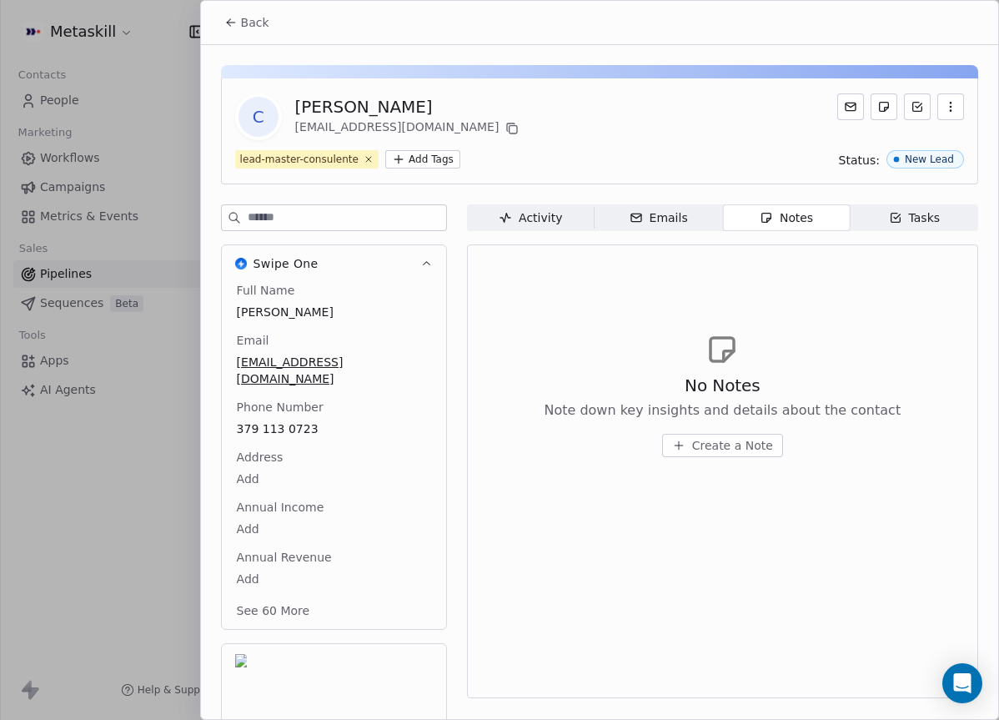
click at [755, 446] on span "Create a Note" at bounding box center [732, 445] width 81 height 17
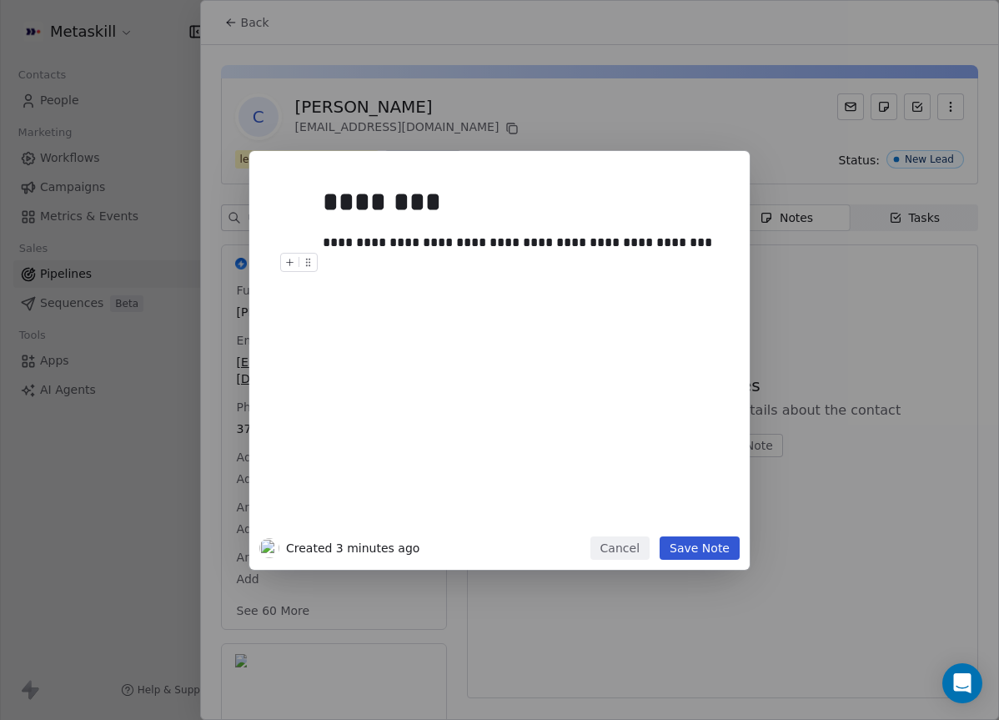
click at [721, 541] on button "Save Note" at bounding box center [700, 547] width 80 height 23
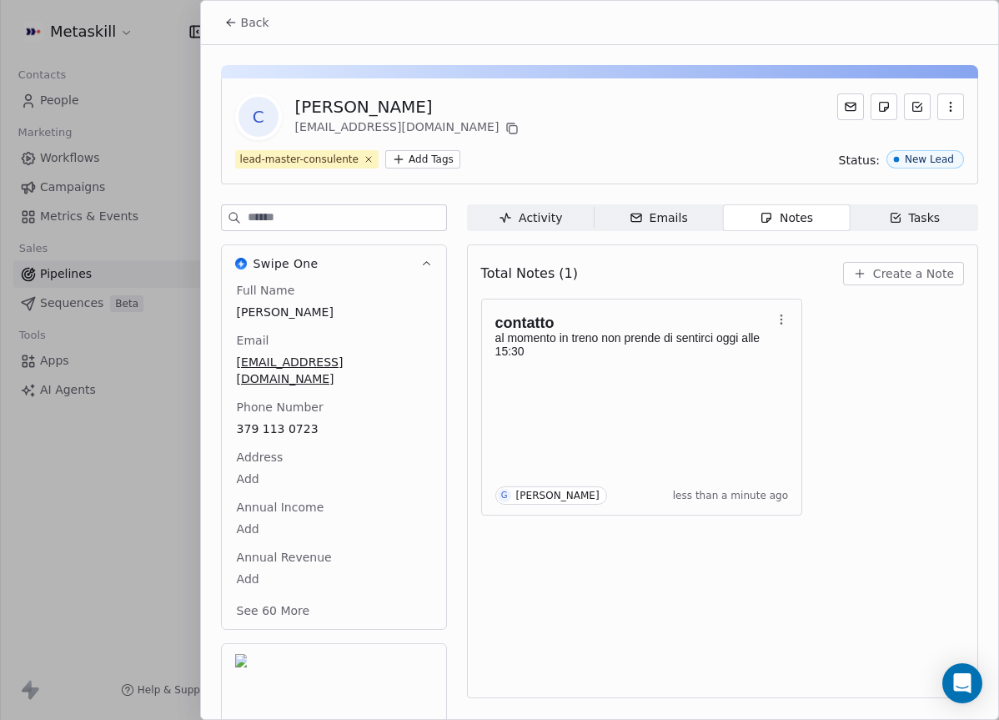
click at [319, 103] on div "[PERSON_NAME]" at bounding box center [409, 106] width 228 height 23
copy div "[PERSON_NAME]"
click at [273, 22] on button "Back" at bounding box center [246, 23] width 65 height 30
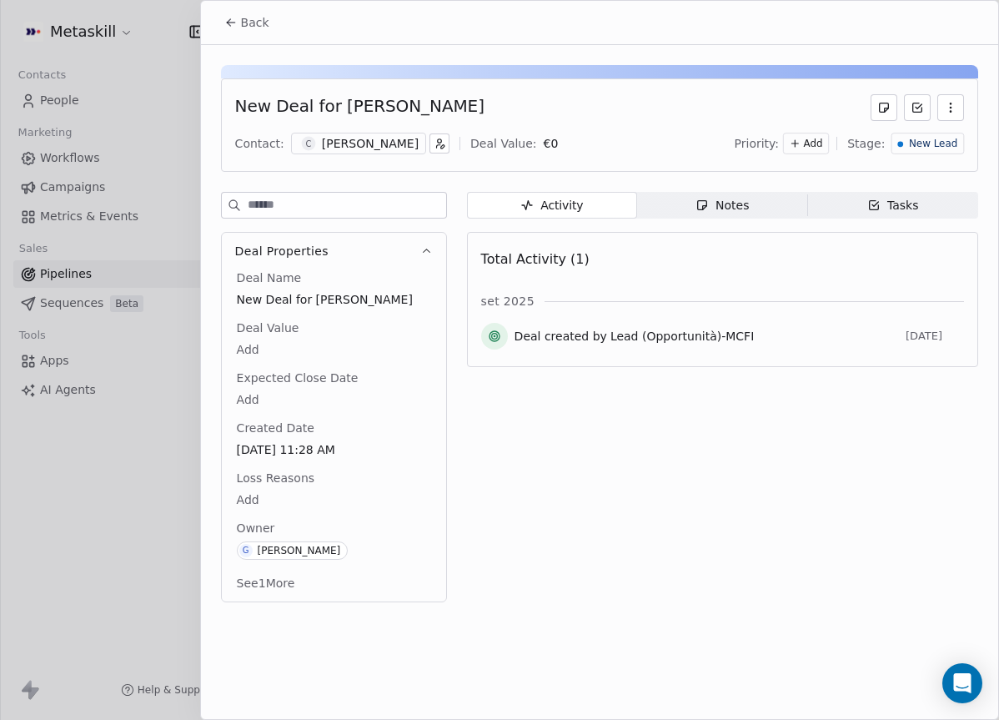
click at [885, 139] on span "Stage:" at bounding box center [866, 143] width 38 height 17
click at [911, 144] on div "New Lead" at bounding box center [928, 144] width 60 height 14
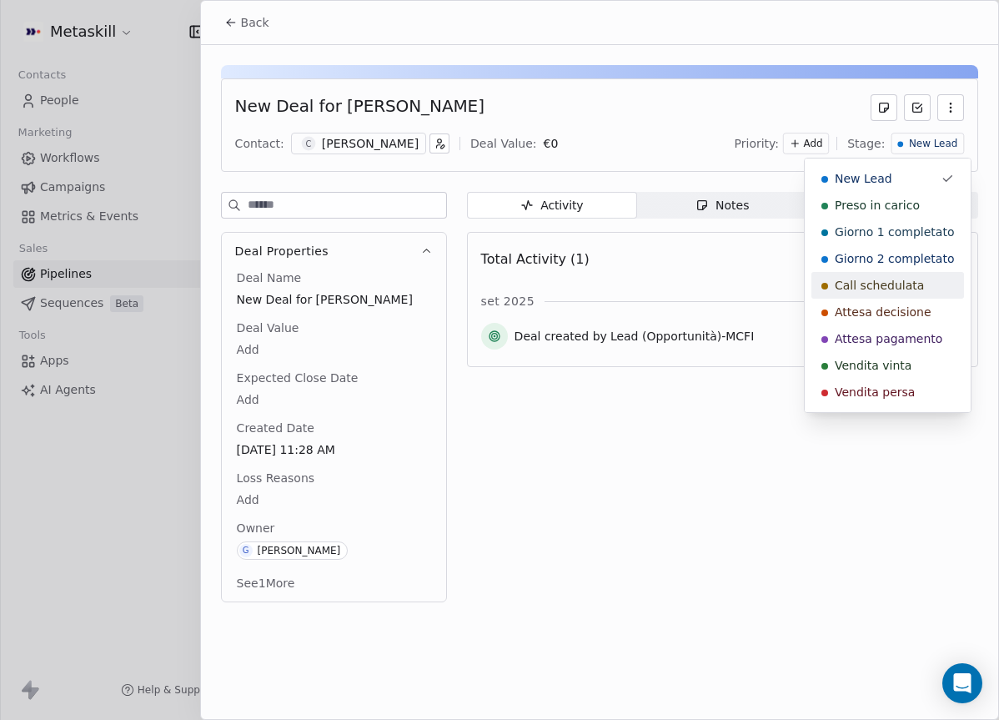
drag, startPoint x: 878, startPoint y: 291, endPoint x: 879, endPoint y: 283, distance: 8.4
click at [878, 290] on span "Call schedulata" at bounding box center [879, 285] width 89 height 17
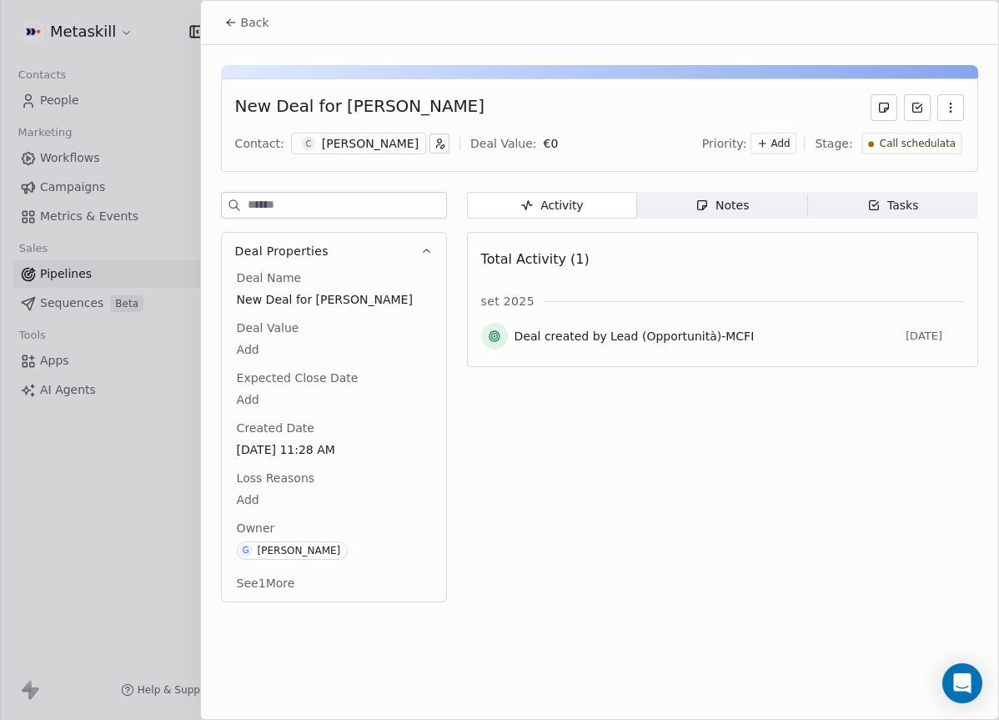
click at [259, 38] on div "Back" at bounding box center [599, 22] width 797 height 43
click at [256, 34] on button "Back" at bounding box center [246, 23] width 65 height 30
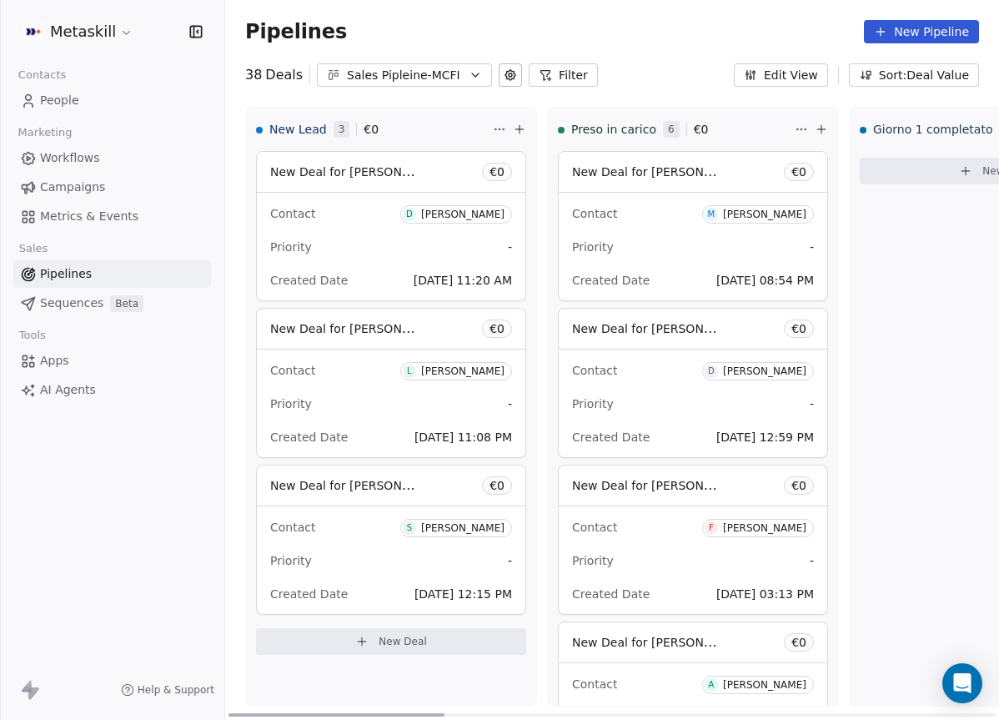
click at [432, 215] on div "[PERSON_NAME]" at bounding box center [462, 215] width 83 height 12
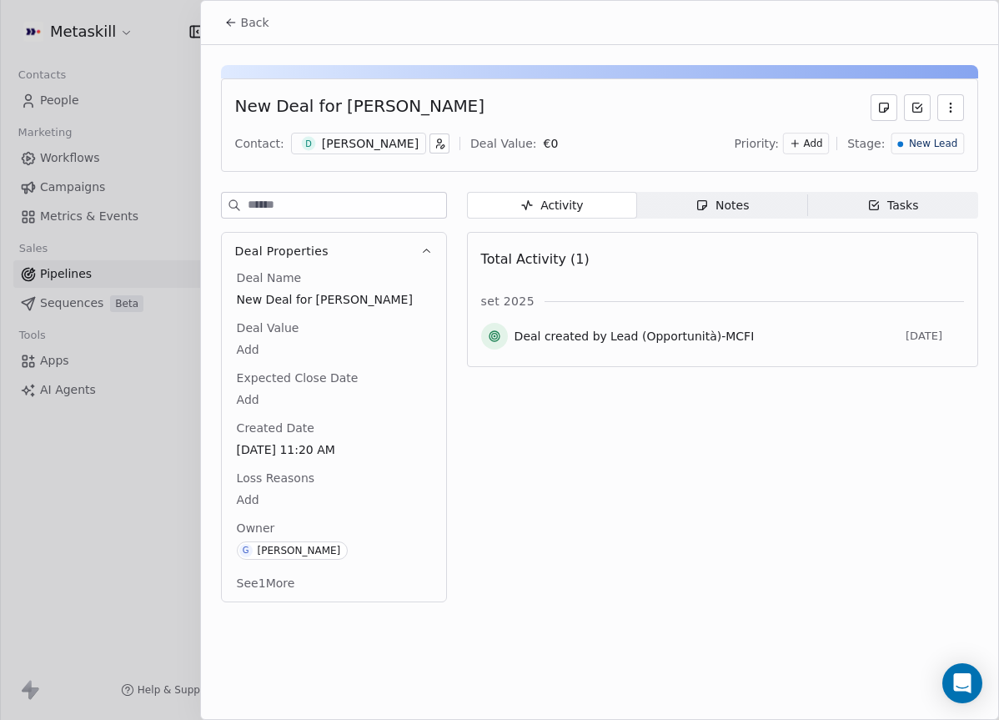
click at [377, 148] on div "[PERSON_NAME]" at bounding box center [370, 143] width 97 height 17
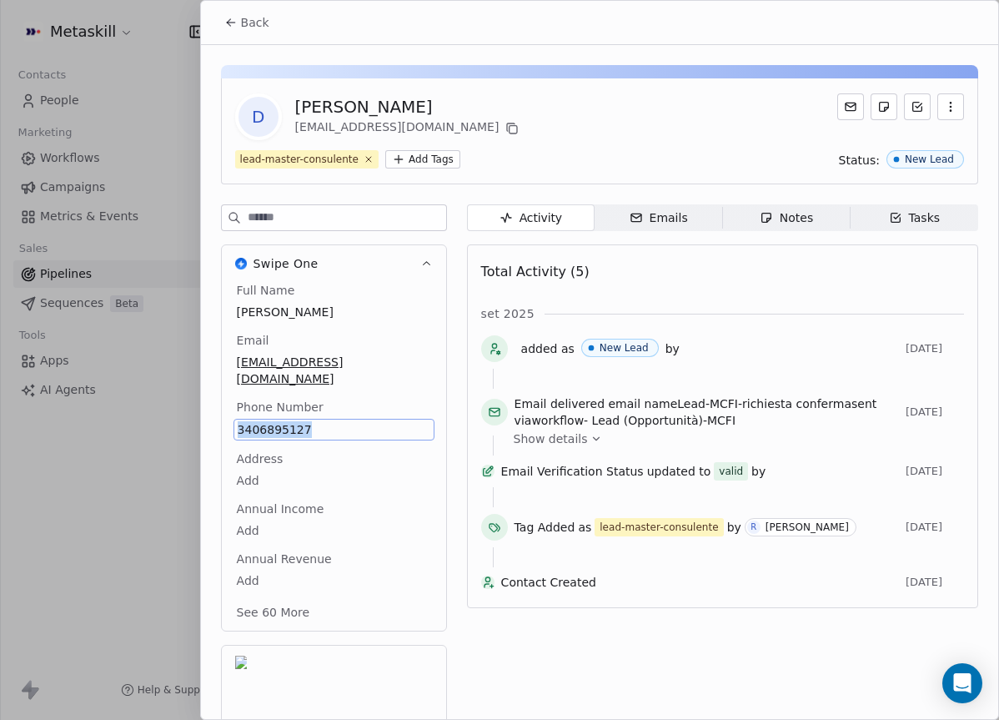
click at [822, 221] on span "Notes Notes" at bounding box center [786, 217] width 128 height 27
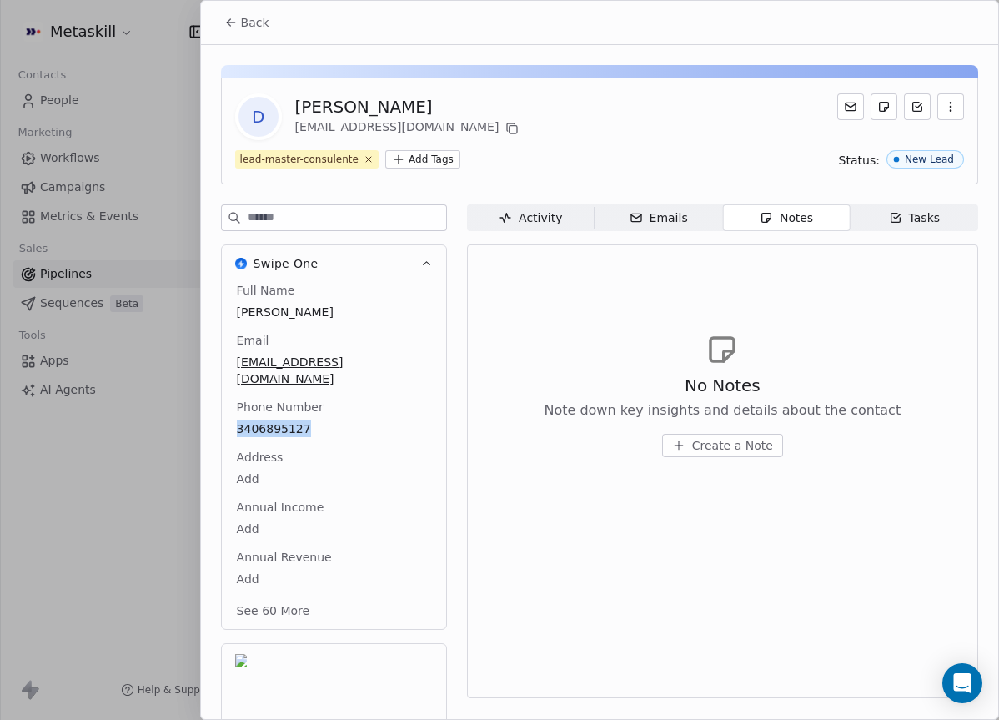
click at [750, 454] on button "Create a Note" at bounding box center [722, 445] width 121 height 23
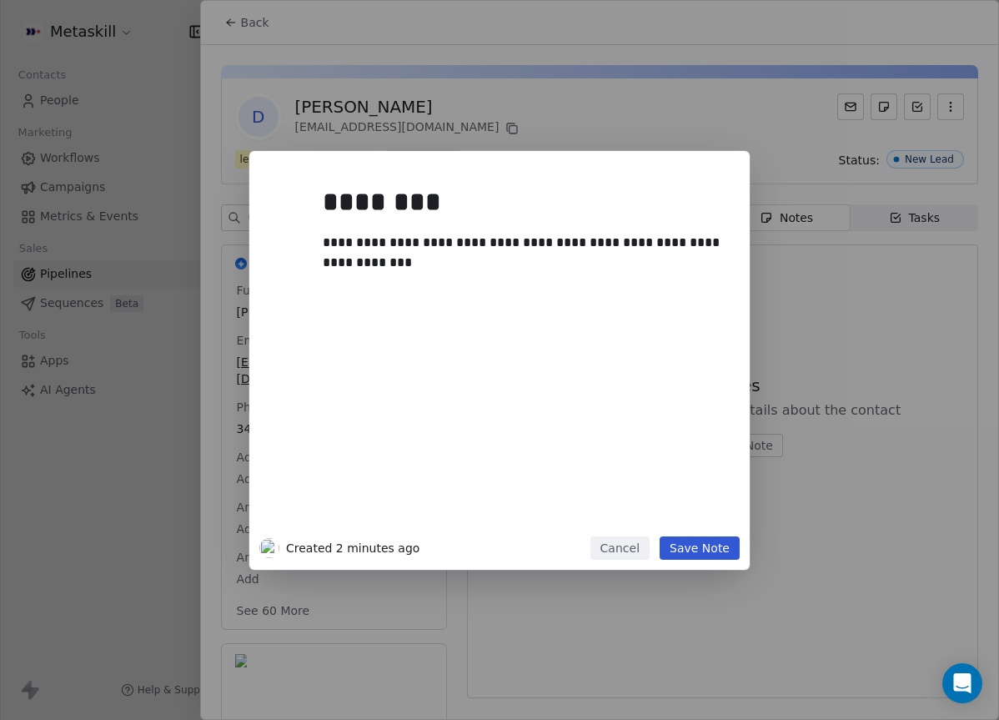
click at [908, 448] on div "**********" at bounding box center [499, 360] width 999 height 419
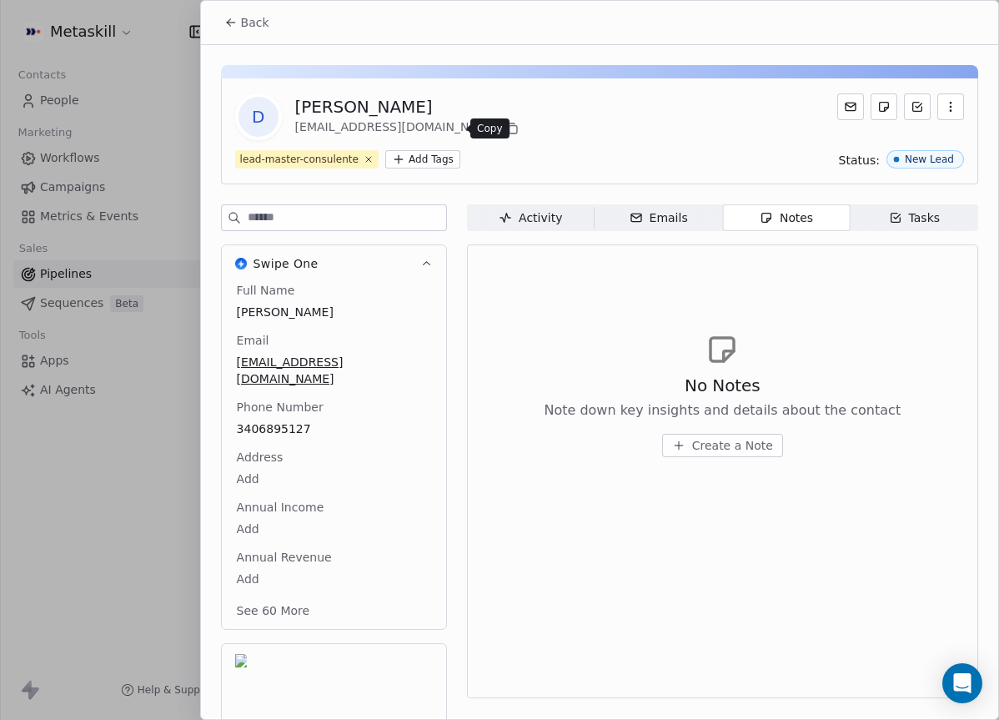
click at [505, 122] on icon at bounding box center [511, 128] width 13 height 13
click at [781, 214] on div "Notes" at bounding box center [786, 218] width 53 height 18
click at [733, 443] on span "Create a Note" at bounding box center [732, 445] width 81 height 17
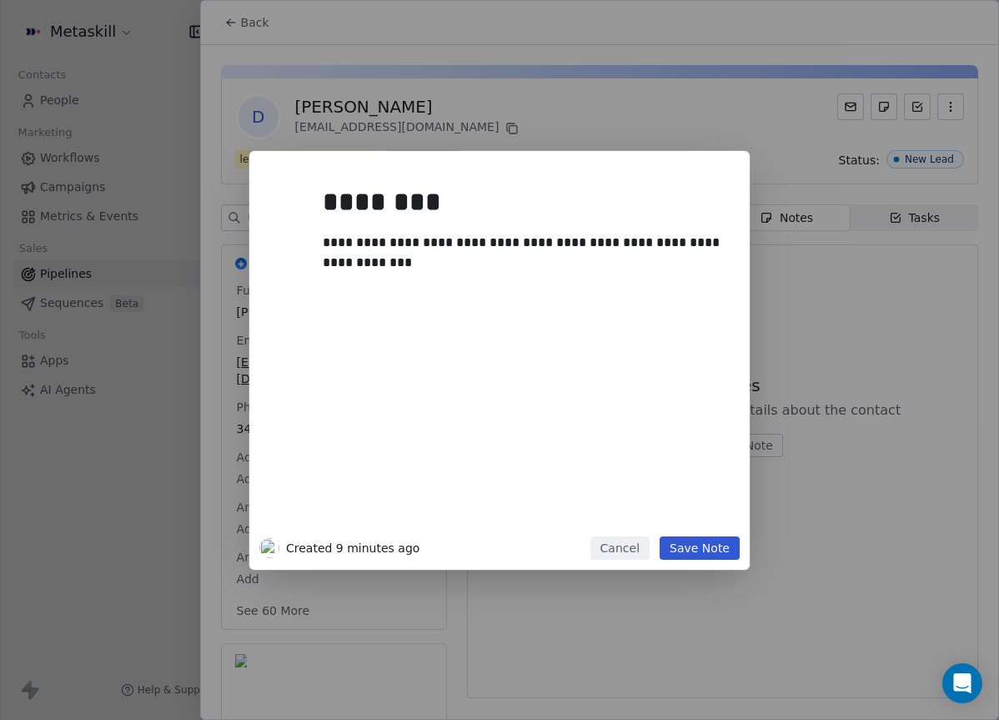
click at [588, 274] on div at bounding box center [525, 283] width 404 height 20
click at [595, 264] on div "**********" at bounding box center [525, 253] width 404 height 40
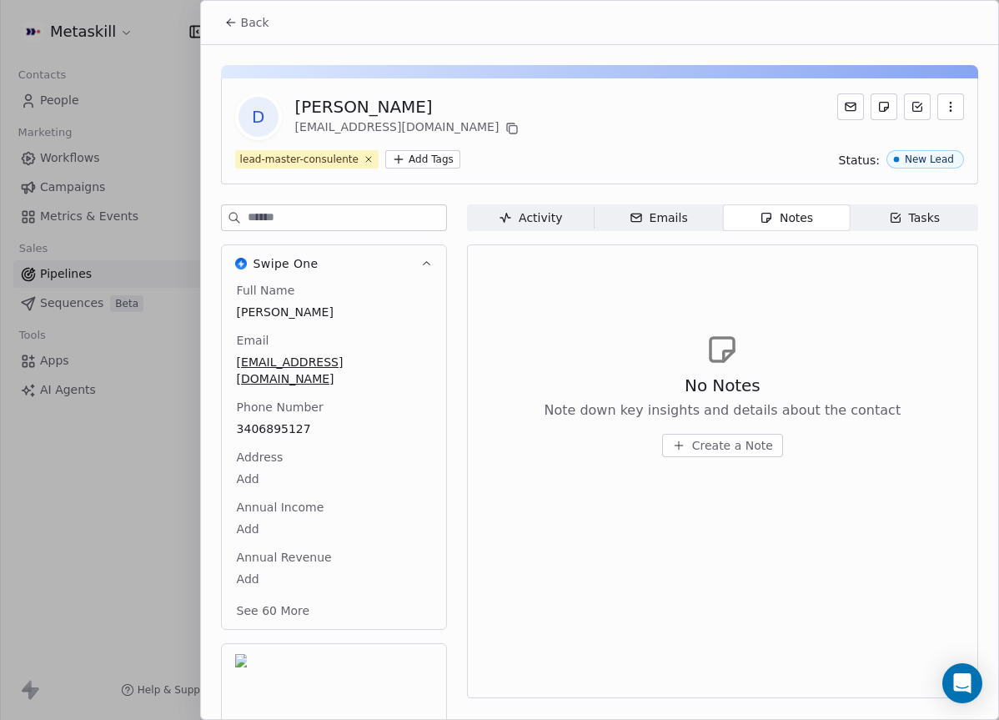
click at [722, 572] on div "**********" at bounding box center [499, 360] width 999 height 720
click at [725, 449] on span "Create a Note" at bounding box center [732, 445] width 81 height 17
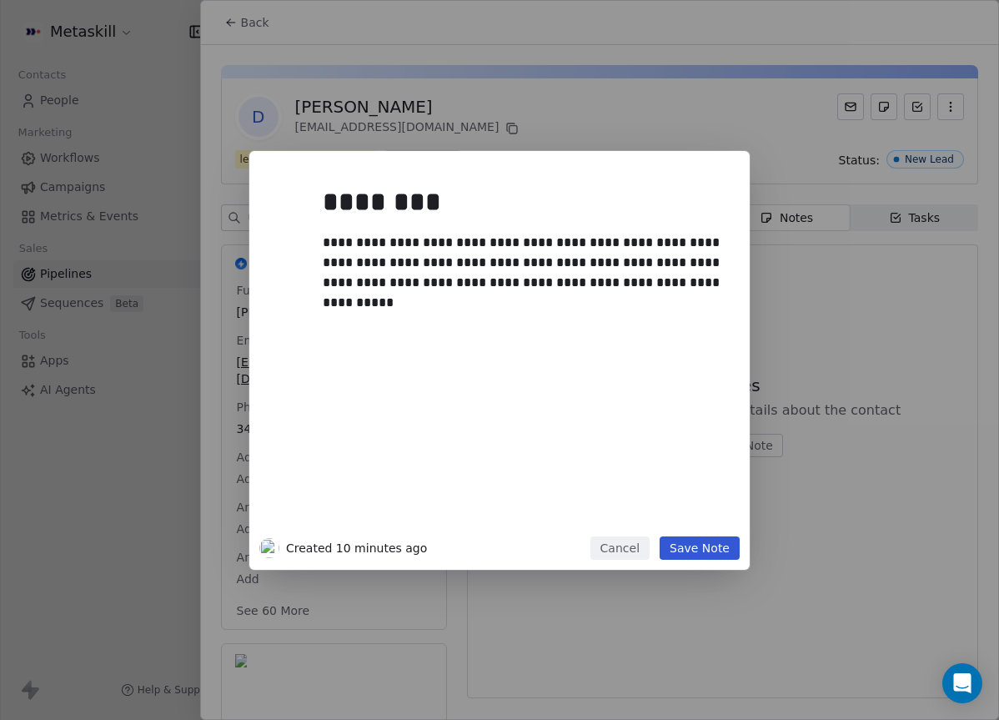
click at [702, 542] on button "Save Note" at bounding box center [700, 547] width 80 height 23
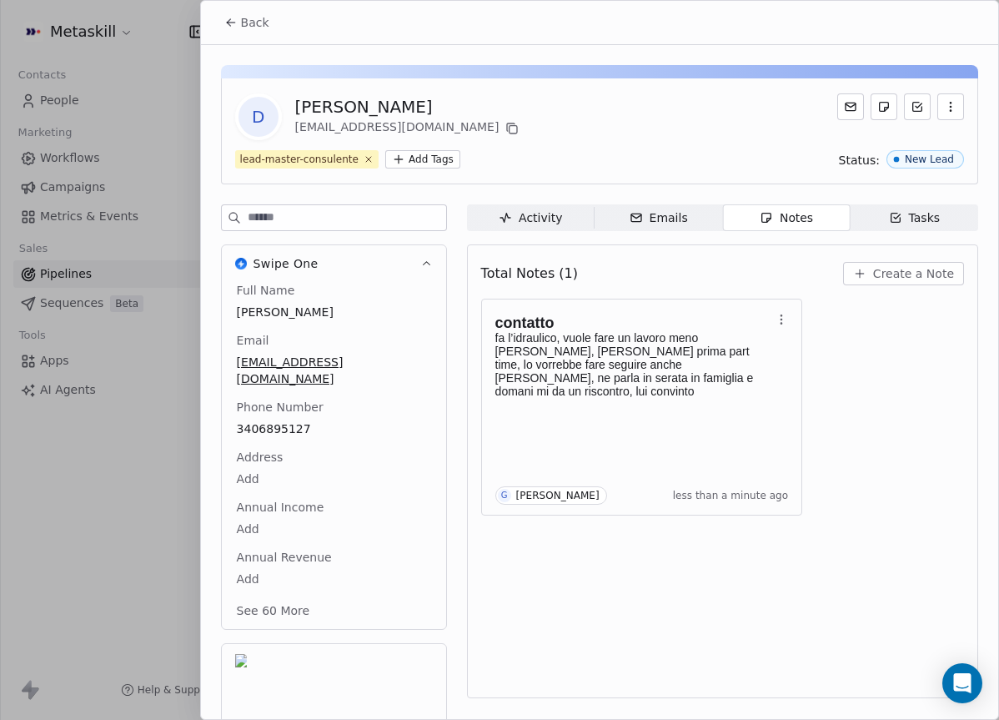
click at [251, 25] on span "Back" at bounding box center [255, 22] width 28 height 17
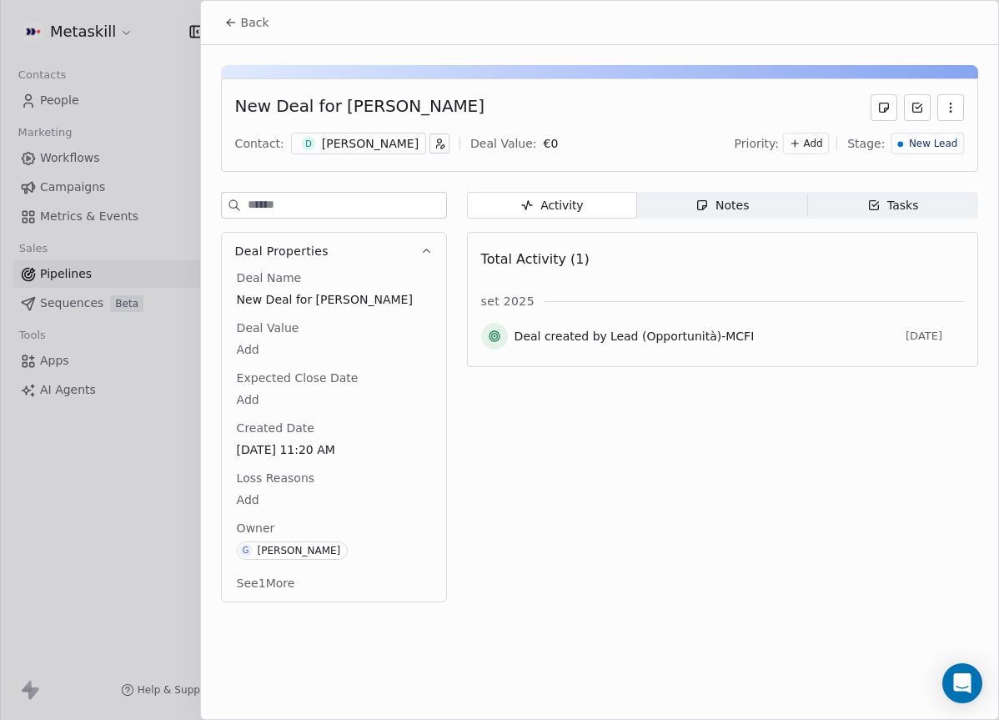
click at [952, 138] on span "New Lead" at bounding box center [933, 144] width 48 height 14
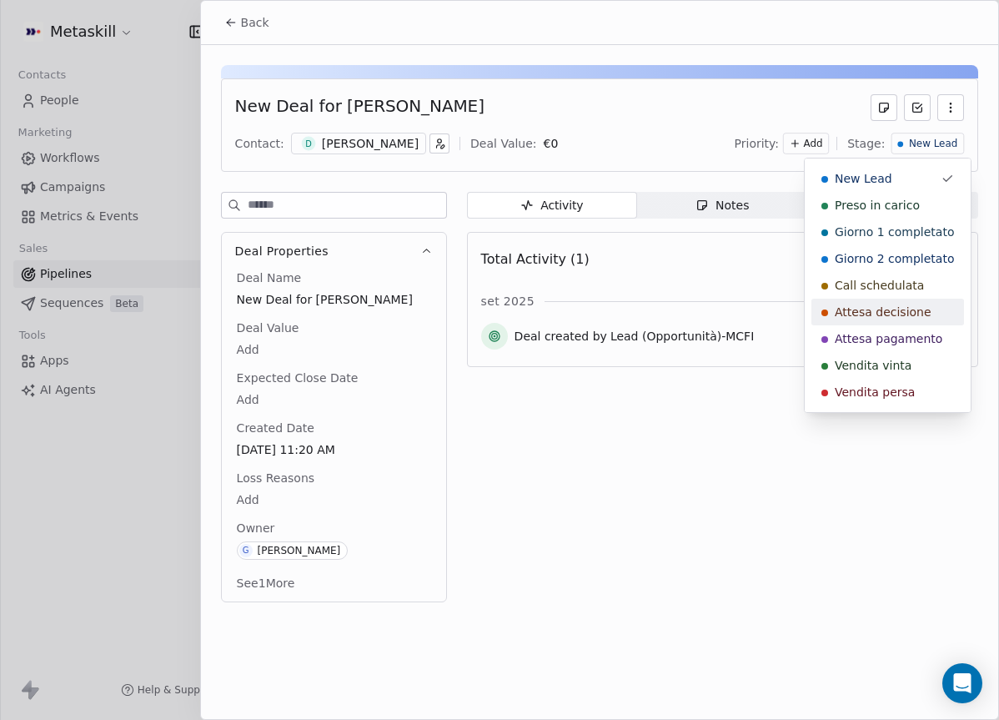
drag, startPoint x: 893, startPoint y: 310, endPoint x: 547, endPoint y: 159, distance: 377.7
click at [893, 309] on span "Attesa decisione" at bounding box center [883, 312] width 97 height 17
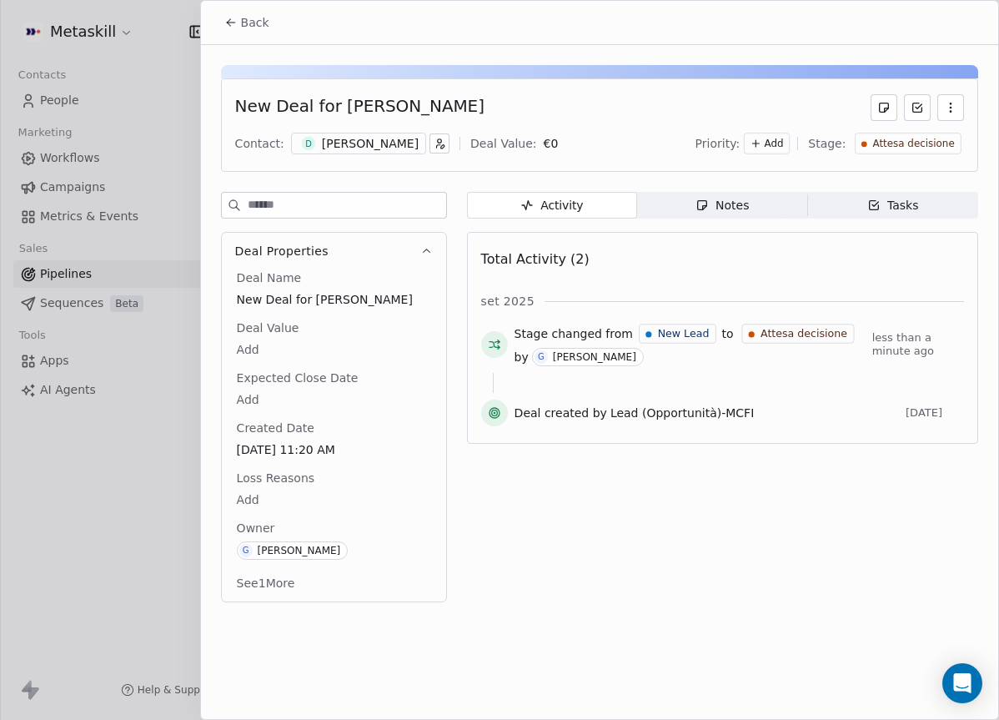
click at [233, 24] on icon at bounding box center [230, 22] width 13 height 13
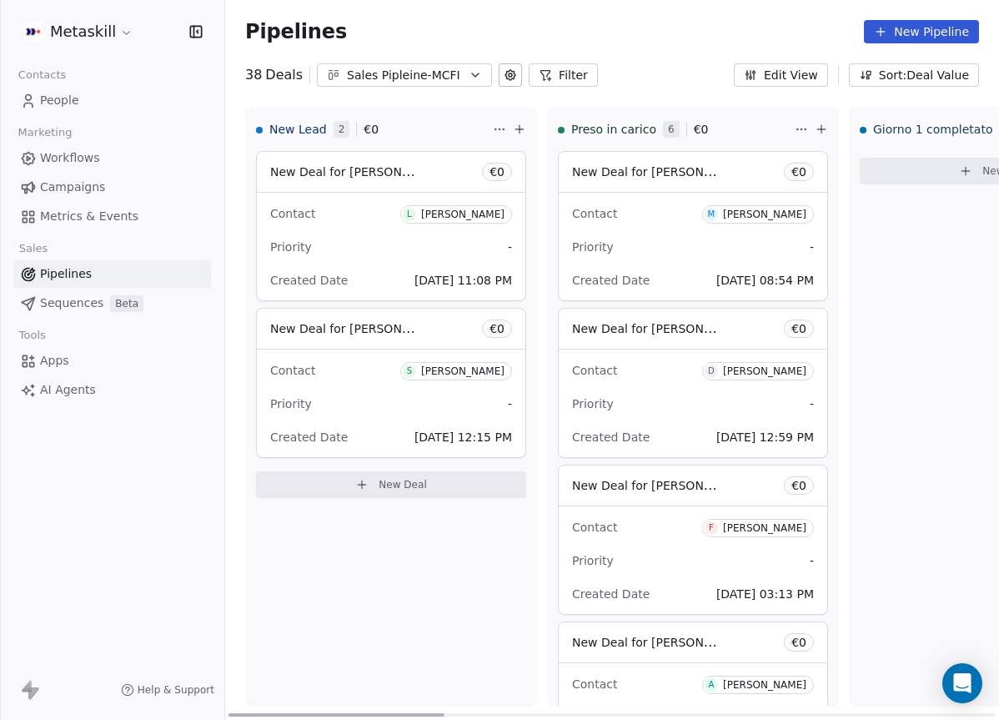
click at [378, 200] on div "Contact L [PERSON_NAME]" at bounding box center [391, 213] width 242 height 28
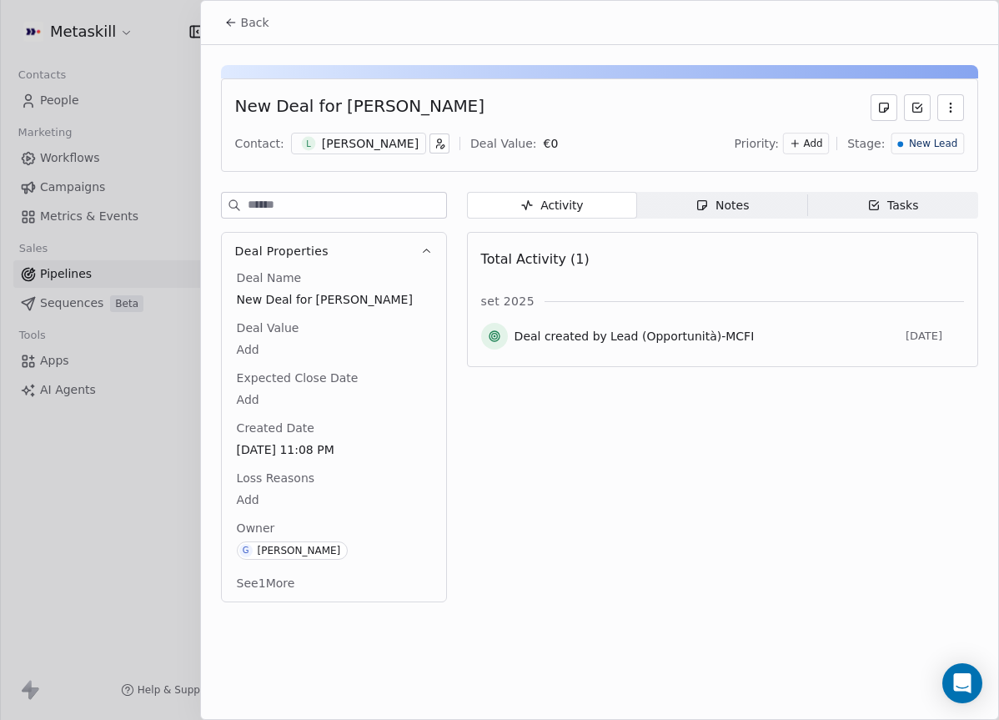
click at [355, 145] on div "[PERSON_NAME]" at bounding box center [370, 143] width 97 height 17
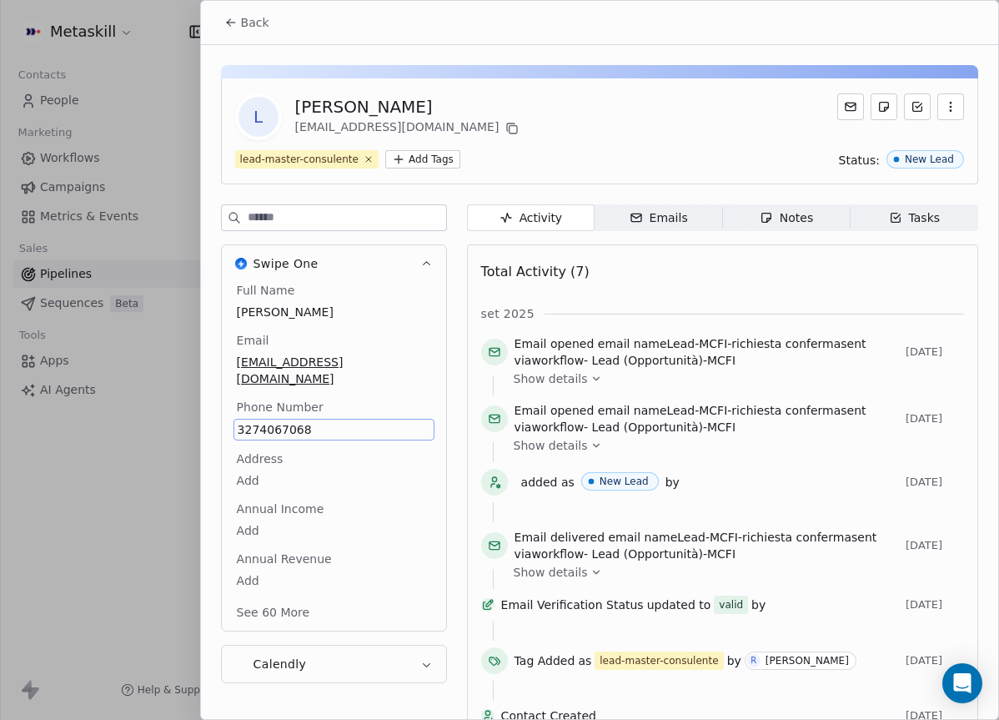
scroll to position [51, 0]
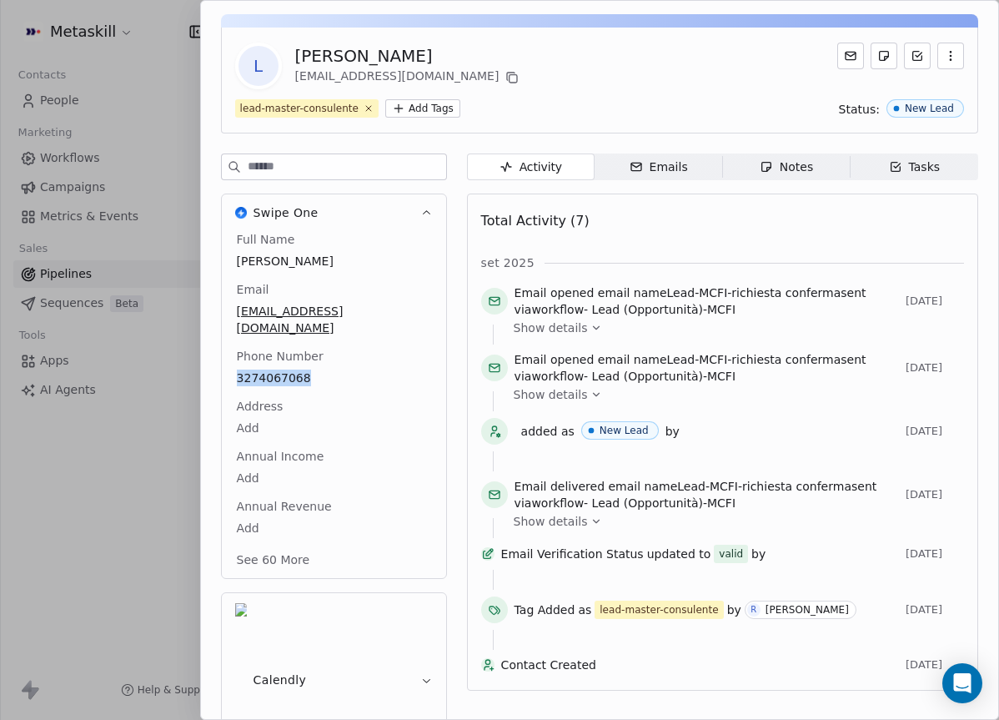
click at [681, 158] on div "Emails" at bounding box center [659, 167] width 58 height 18
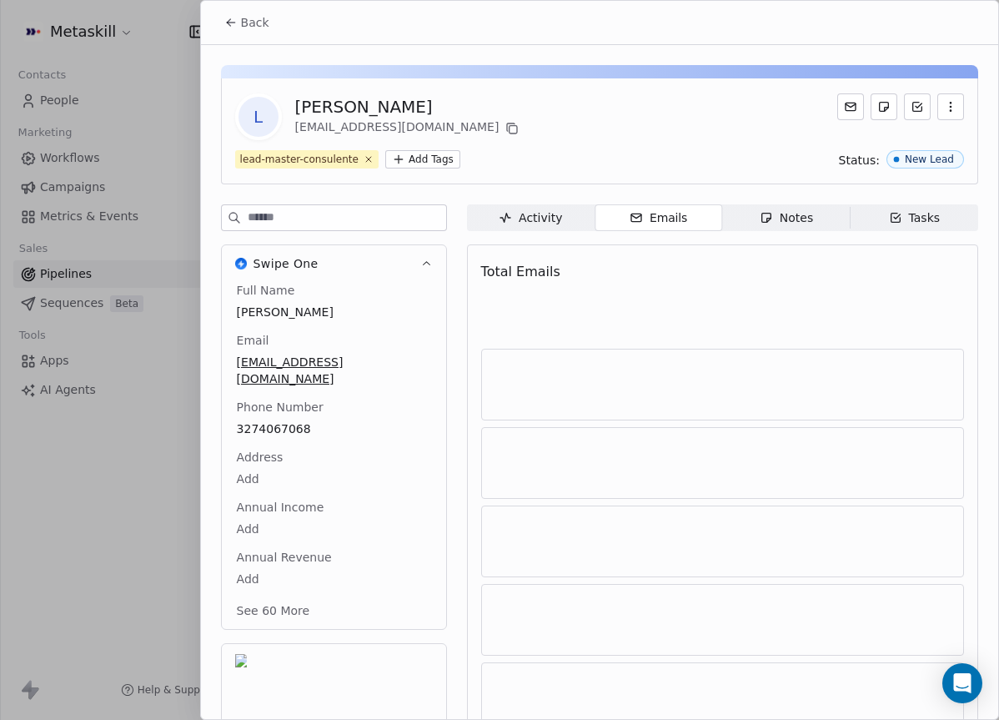
click at [747, 168] on div "lead-master-consulente Add Tags Status: New Lead" at bounding box center [599, 159] width 729 height 18
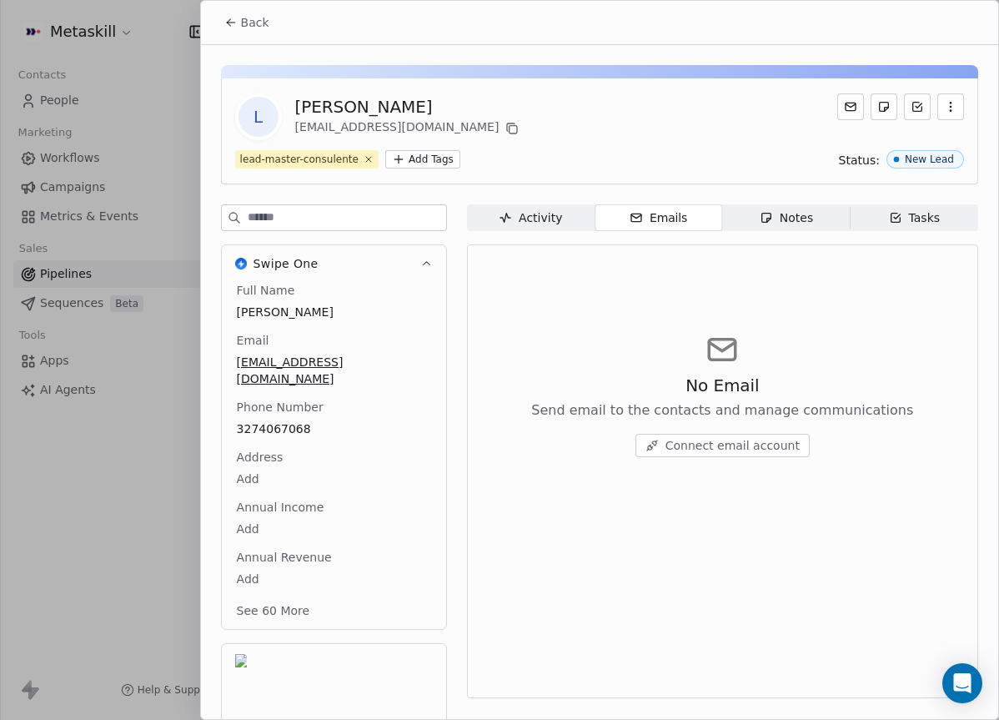
click at [822, 227] on span "Notes Notes" at bounding box center [786, 217] width 128 height 27
click at [707, 442] on span "Create a Note" at bounding box center [732, 445] width 81 height 17
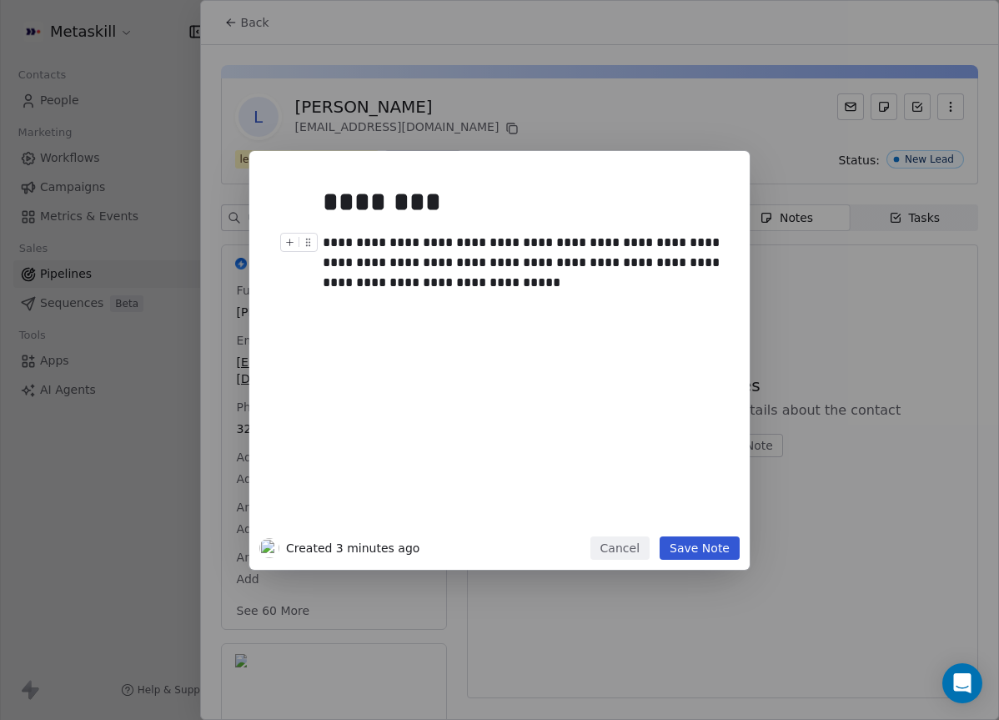
click at [548, 243] on div "**********" at bounding box center [525, 263] width 404 height 60
click at [485, 235] on div "**********" at bounding box center [525, 263] width 404 height 60
click at [602, 241] on div "**********" at bounding box center [525, 263] width 404 height 60
click at [324, 239] on div at bounding box center [302, 247] width 44 height 29
click at [323, 242] on div at bounding box center [302, 247] width 44 height 29
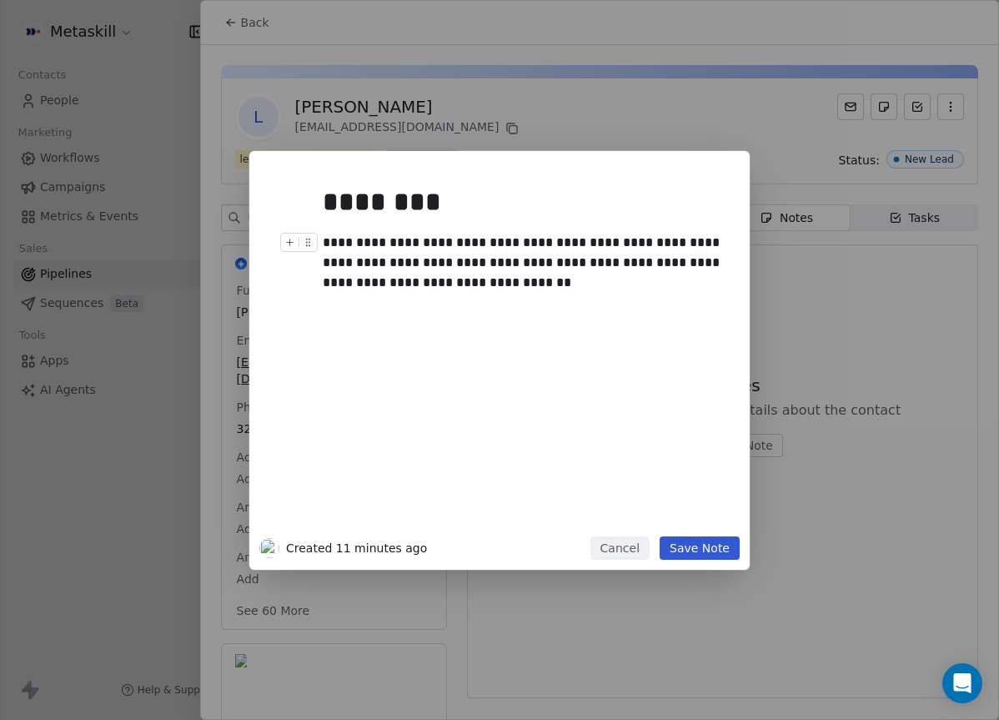
click at [339, 239] on div "**********" at bounding box center [525, 263] width 404 height 60
drag, startPoint x: 322, startPoint y: 240, endPoint x: 385, endPoint y: 269, distance: 69.5
click at [405, 277] on div "**********" at bounding box center [525, 263] width 404 height 60
drag, startPoint x: 322, startPoint y: 239, endPoint x: 359, endPoint y: 244, distance: 37.0
click at [359, 244] on div "**********" at bounding box center [525, 263] width 404 height 60
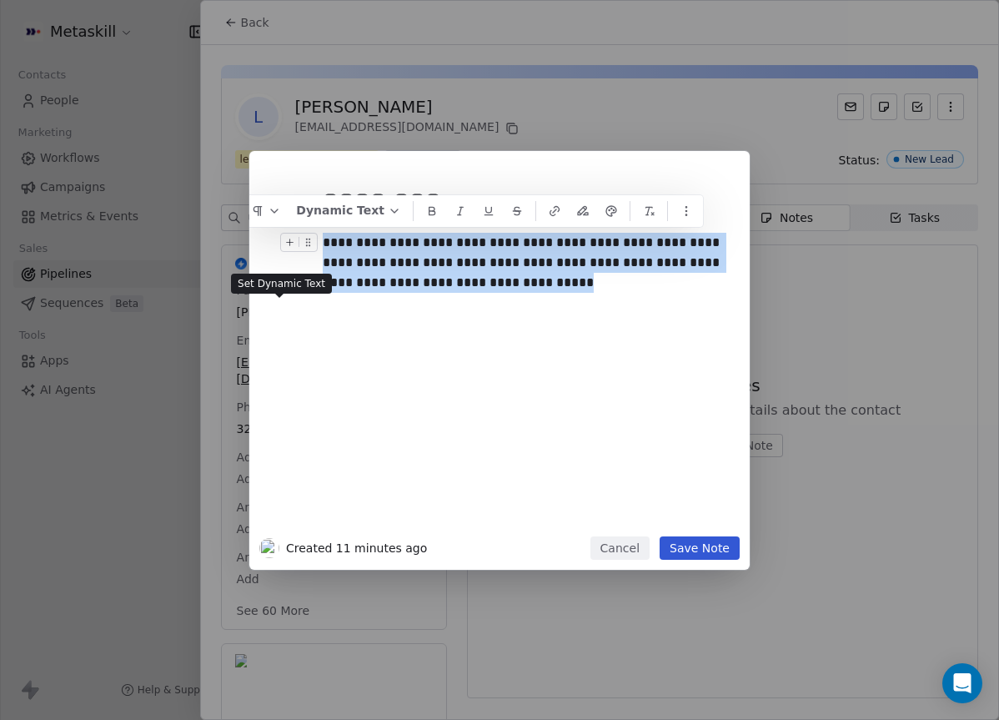
drag, startPoint x: 513, startPoint y: 288, endPoint x: 314, endPoint y: 239, distance: 205.1
click at [323, 239] on div "**********" at bounding box center [525, 263] width 404 height 60
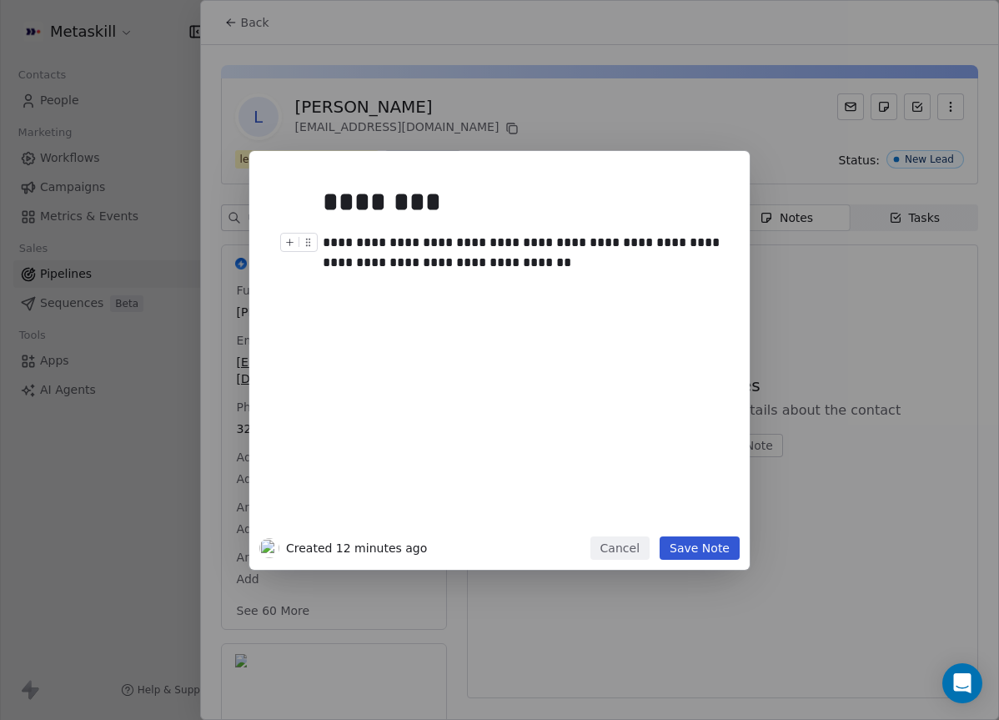
click at [386, 262] on div "**********" at bounding box center [525, 253] width 404 height 40
click at [473, 259] on div "**********" at bounding box center [525, 253] width 404 height 40
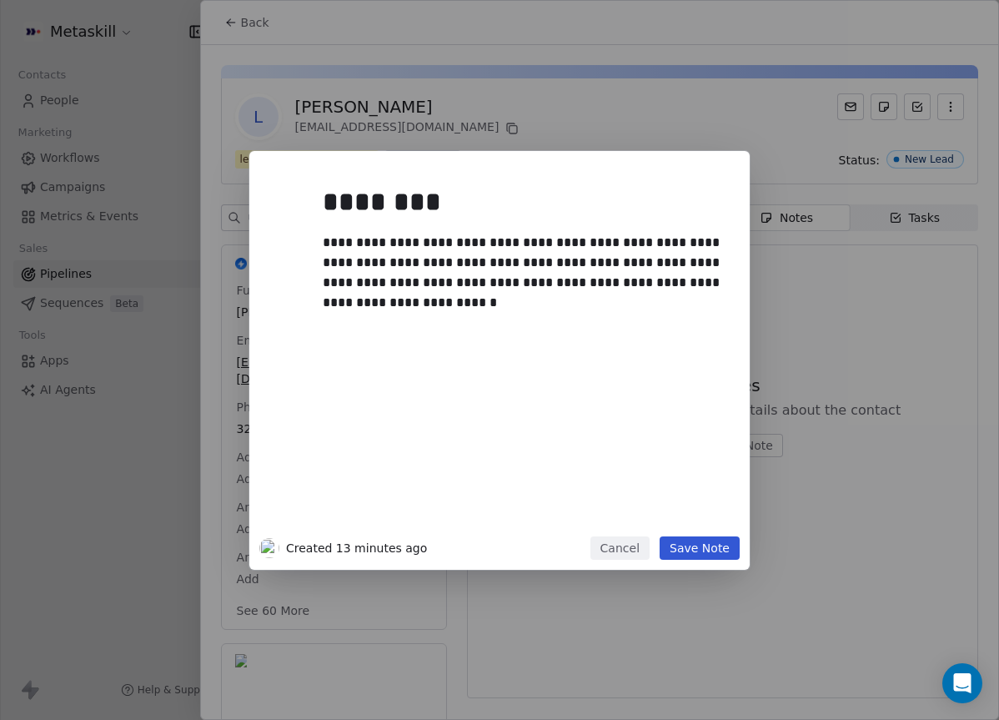
click at [725, 547] on button "Save Note" at bounding box center [700, 547] width 80 height 23
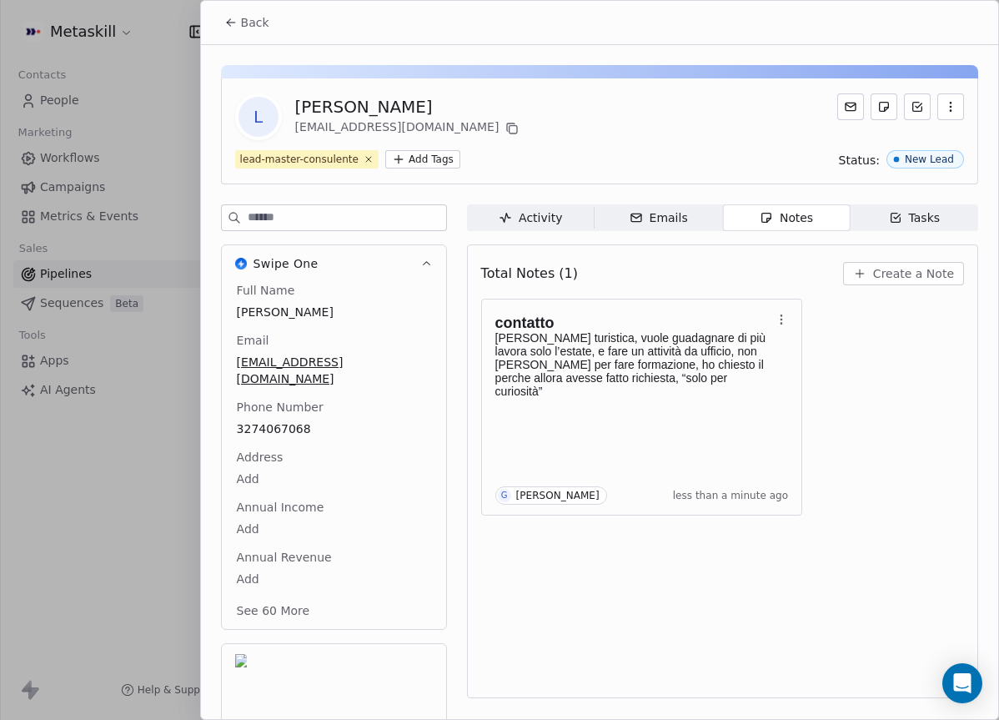
click at [238, 32] on button "Back" at bounding box center [246, 23] width 65 height 30
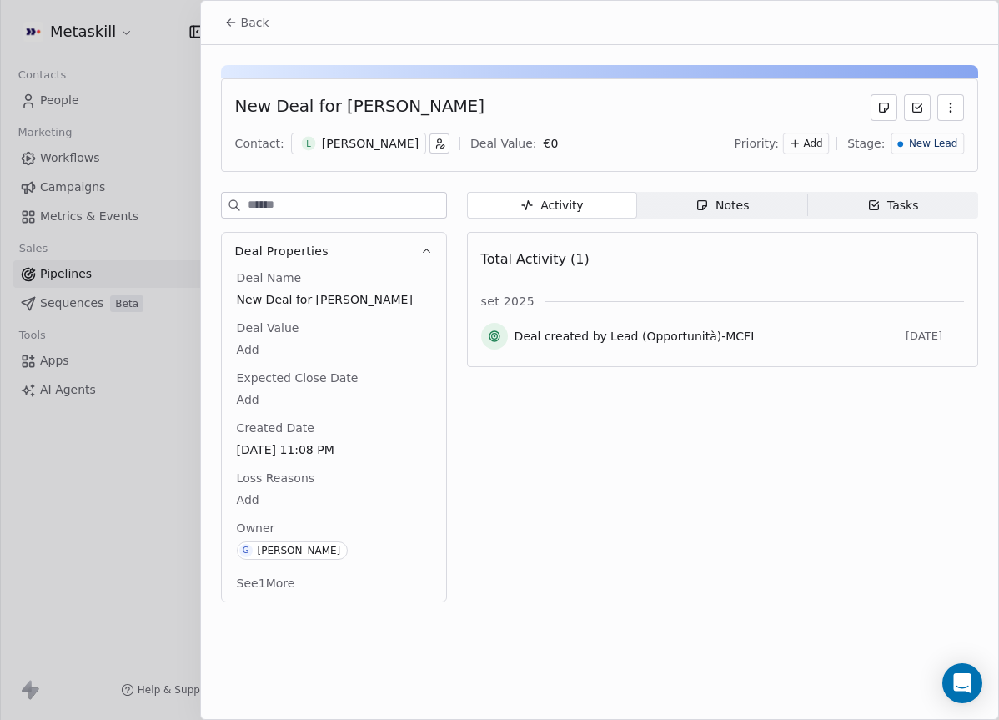
click at [928, 153] on div "New Lead" at bounding box center [928, 144] width 73 height 22
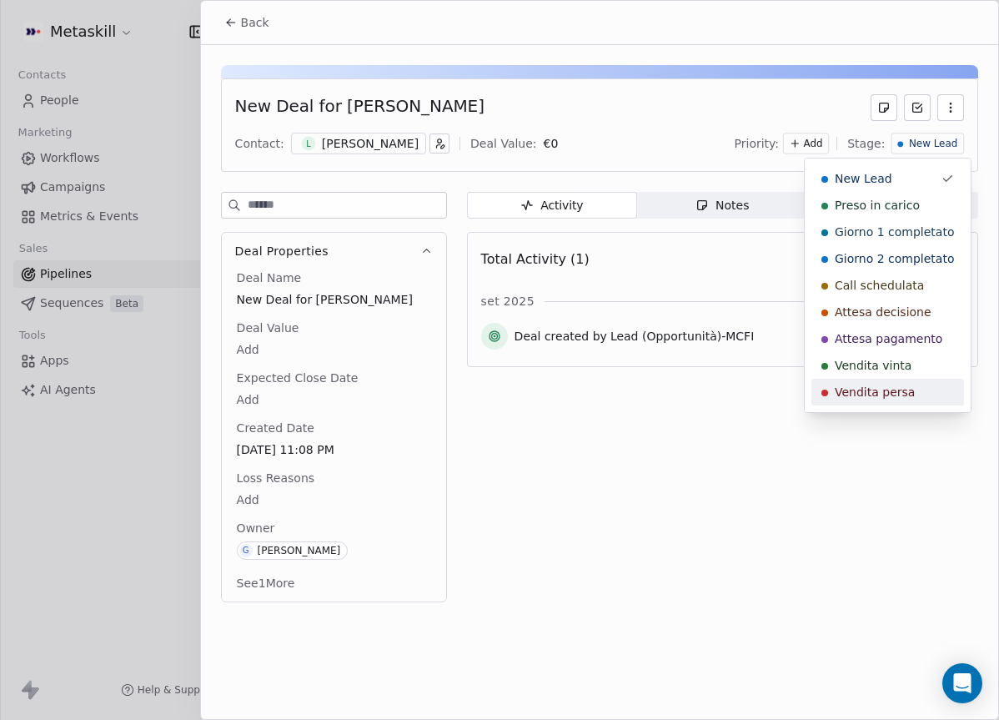
click at [888, 390] on span "Vendita persa" at bounding box center [875, 392] width 80 height 17
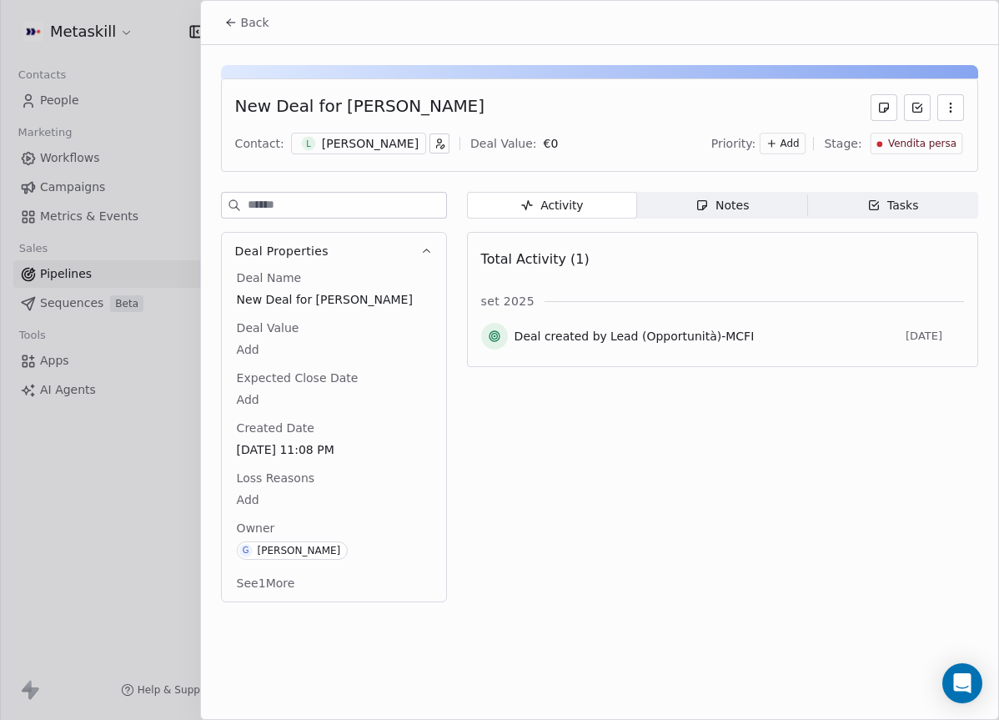
click at [259, 505] on body "Metaskill Contacts People Marketing Workflows Campaigns Metrics & Events Sales …" at bounding box center [499, 360] width 999 height 720
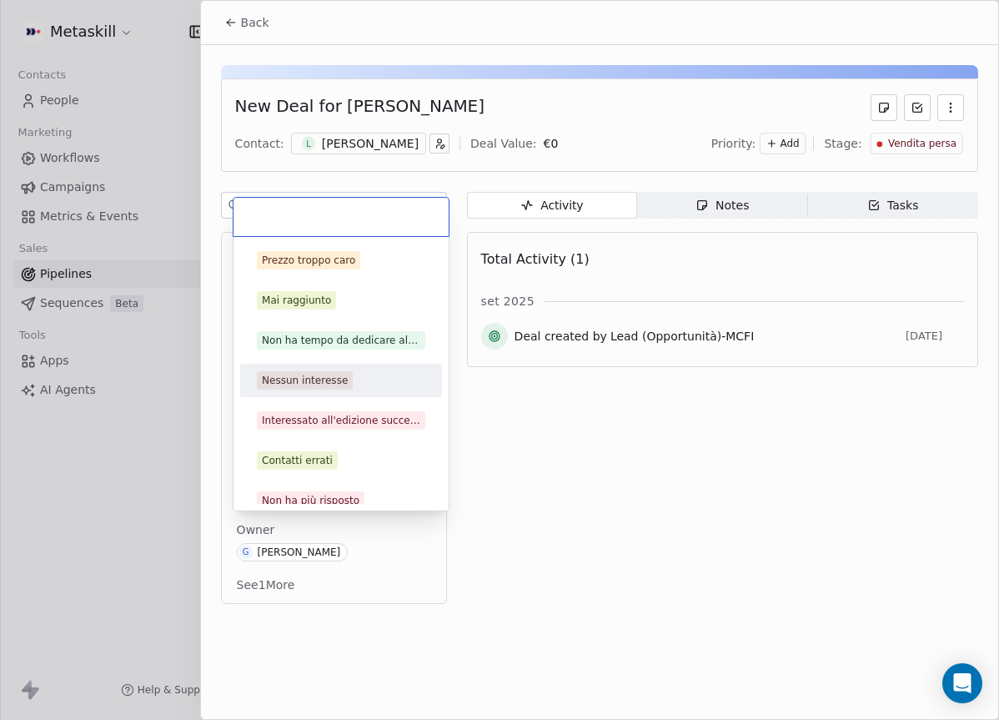
click at [324, 384] on div "Nessun interesse" at bounding box center [305, 380] width 86 height 15
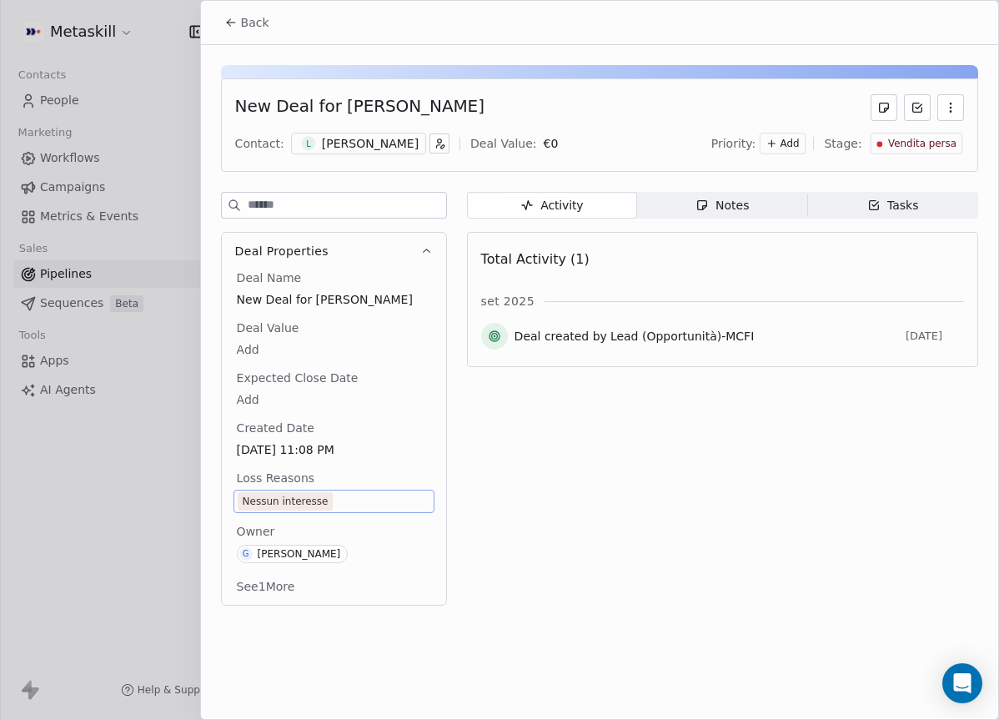
click at [225, 39] on div "Back" at bounding box center [599, 22] width 797 height 43
click at [234, 31] on button "Back" at bounding box center [246, 23] width 65 height 30
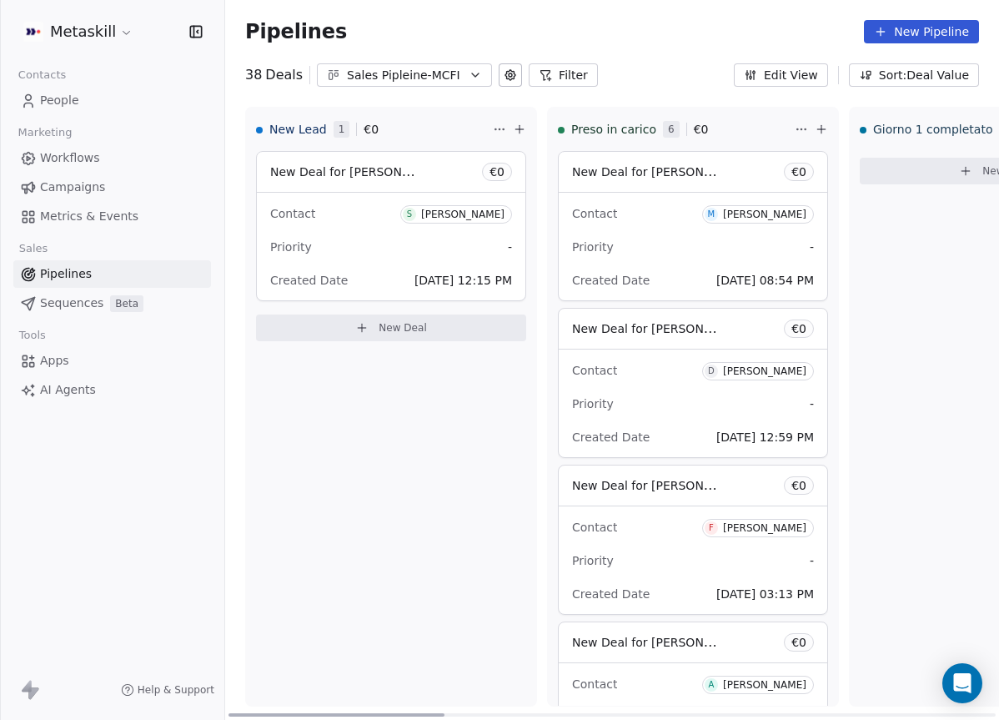
click at [437, 215] on div "Stefano Comazzetto" at bounding box center [462, 215] width 83 height 12
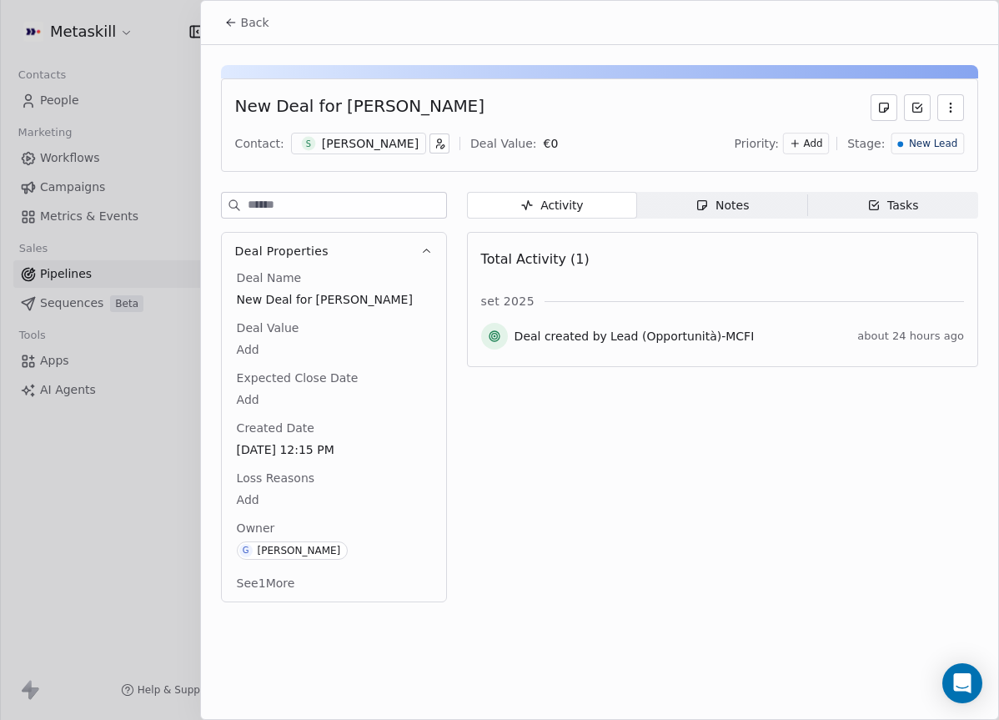
click at [397, 145] on div "Stefano Comazzetto" at bounding box center [370, 143] width 97 height 17
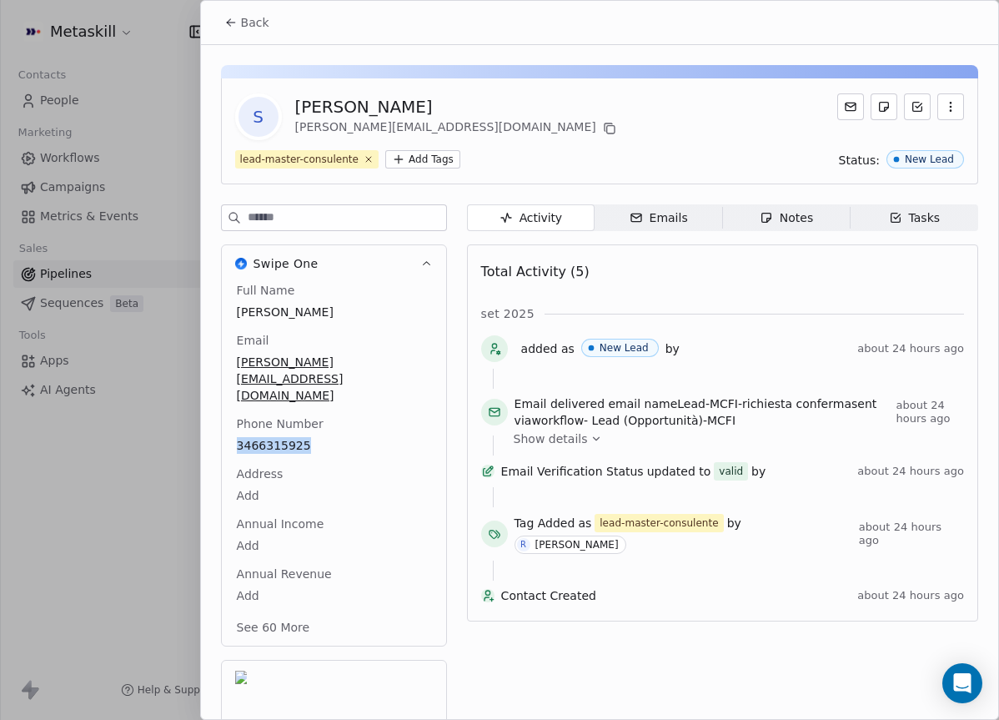
click at [824, 228] on span "Notes Notes" at bounding box center [786, 217] width 128 height 27
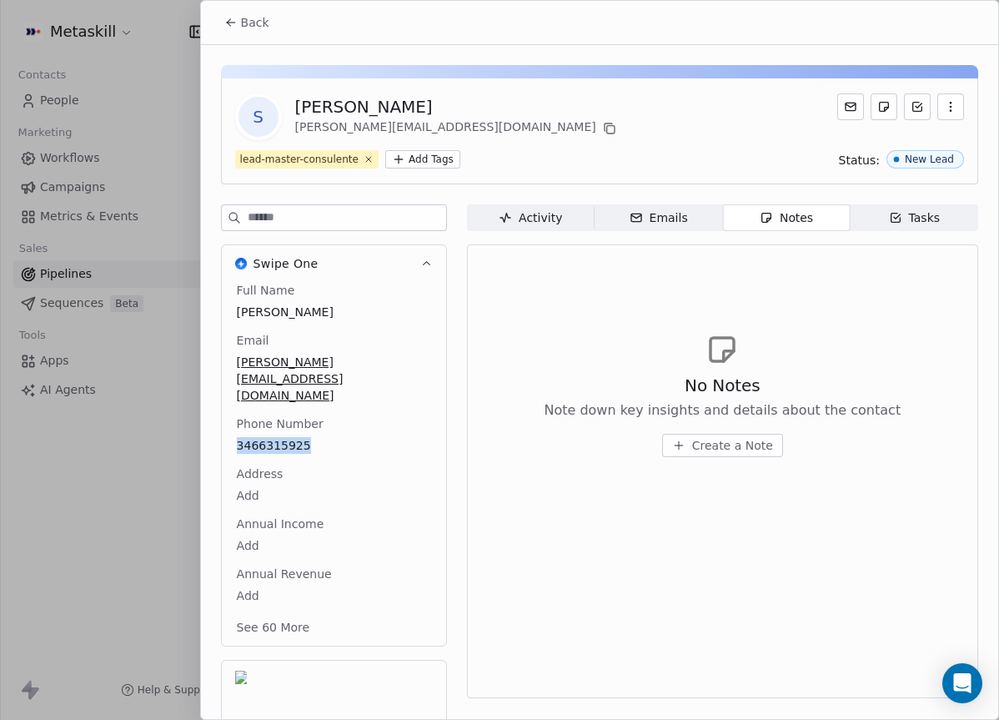
click at [714, 435] on button "Create a Note" at bounding box center [722, 445] width 121 height 23
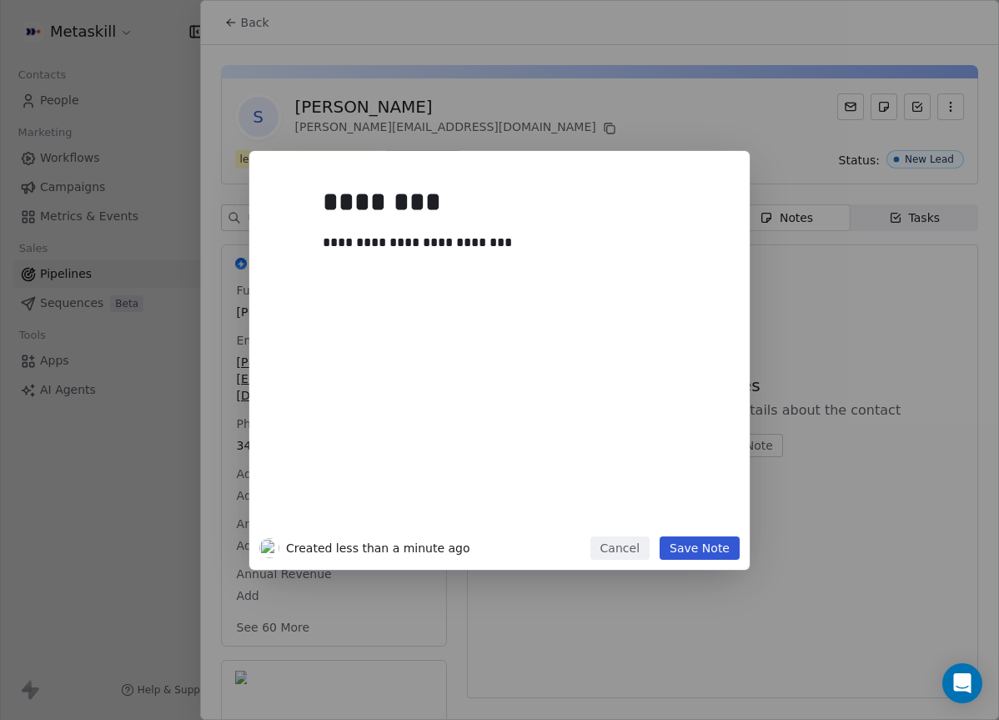
click at [723, 551] on button "Save Note" at bounding box center [700, 547] width 80 height 23
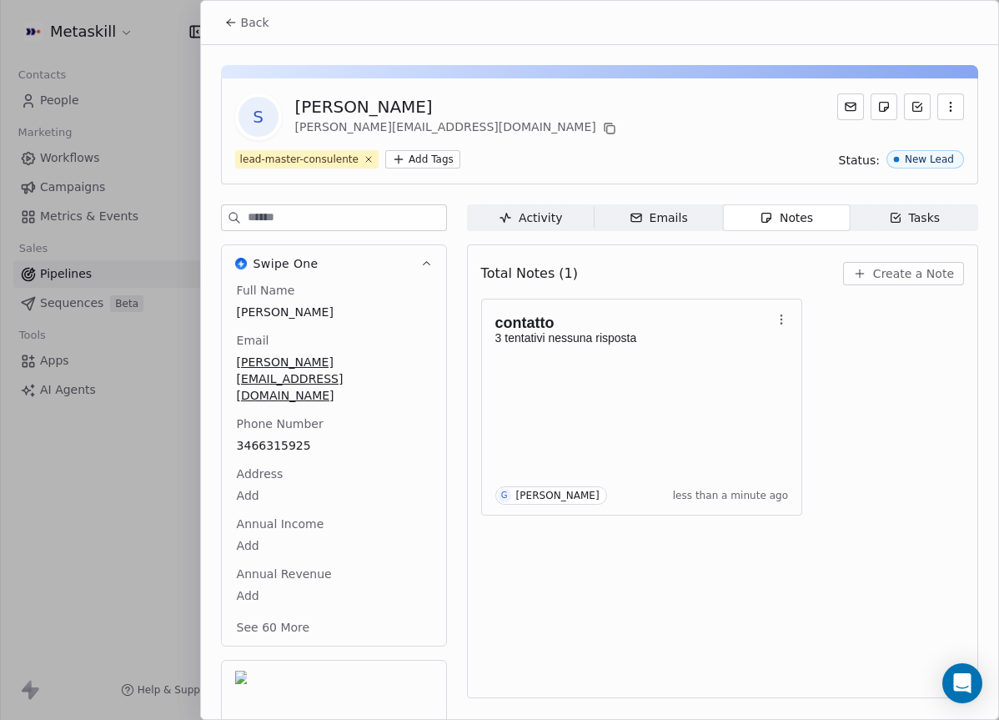
click at [232, 33] on button "Back" at bounding box center [246, 23] width 65 height 30
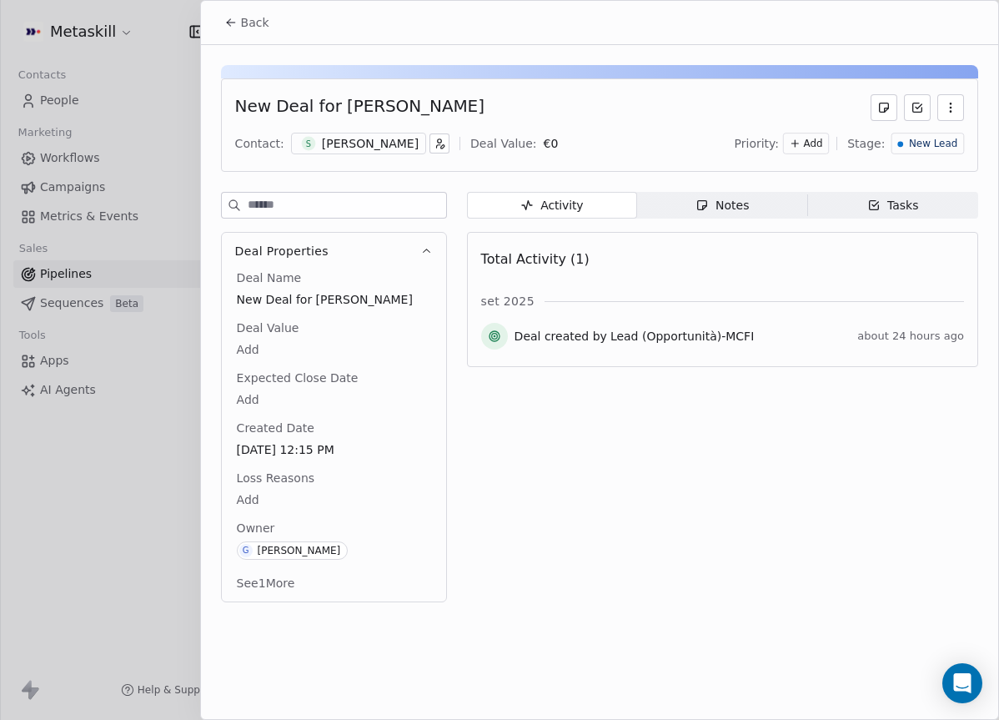
click at [253, 26] on span "Back" at bounding box center [255, 22] width 28 height 17
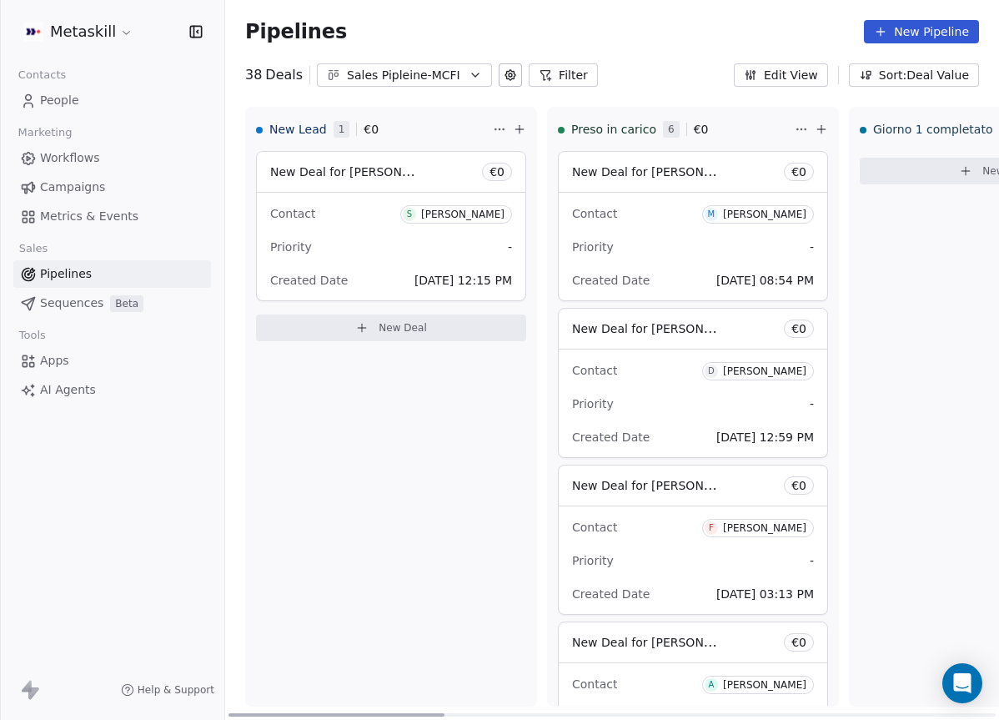
click at [429, 223] on span "S Stefano Comazzetto" at bounding box center [456, 214] width 112 height 18
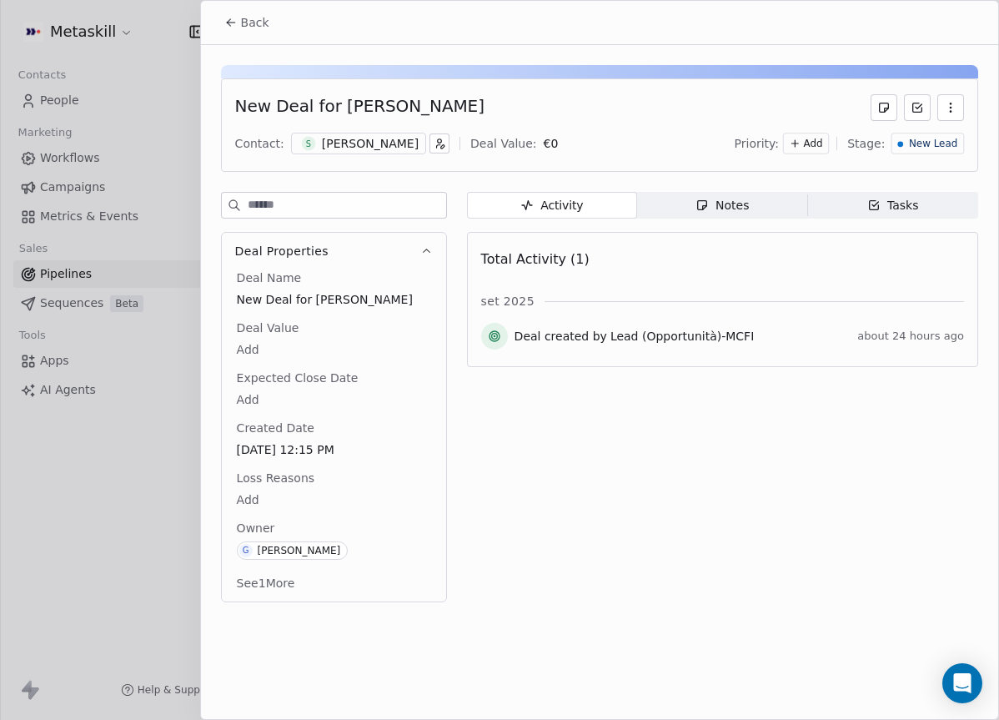
click at [948, 137] on span "New Lead" at bounding box center [933, 144] width 48 height 14
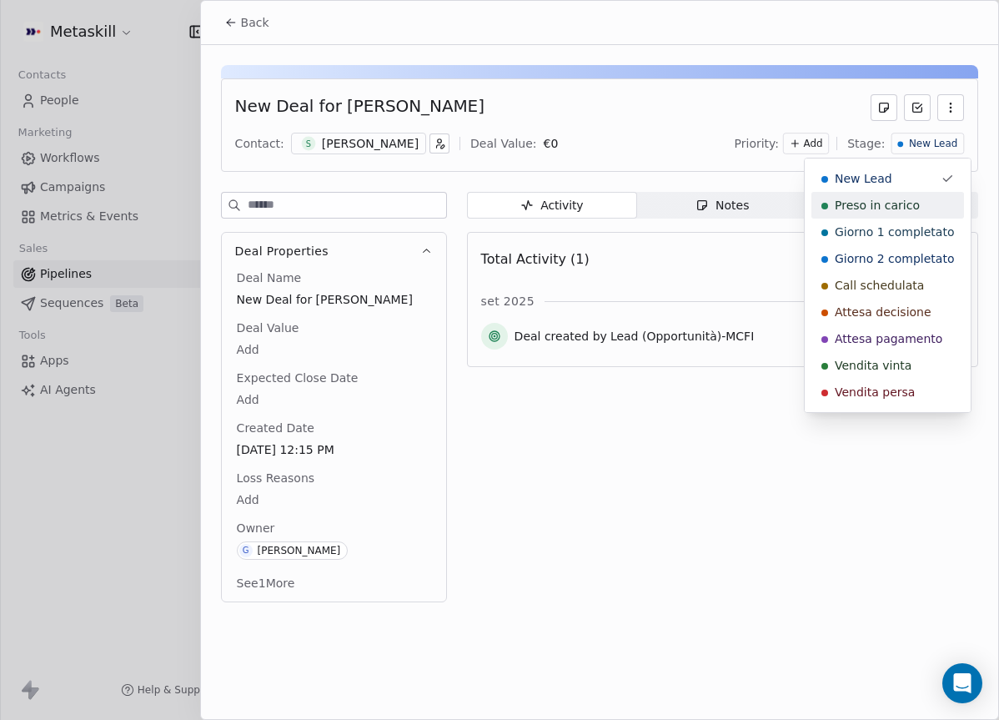
click at [881, 206] on span "Preso in carico" at bounding box center [877, 205] width 85 height 17
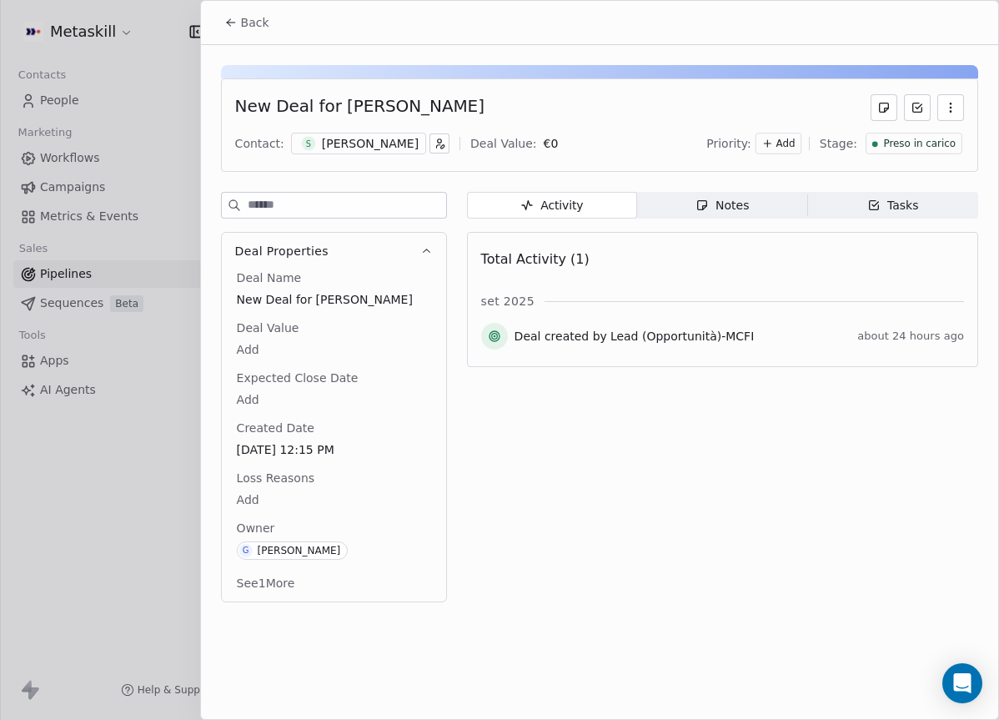
click at [247, 3] on div "Back" at bounding box center [599, 22] width 797 height 43
click at [250, 13] on button "Back" at bounding box center [246, 23] width 65 height 30
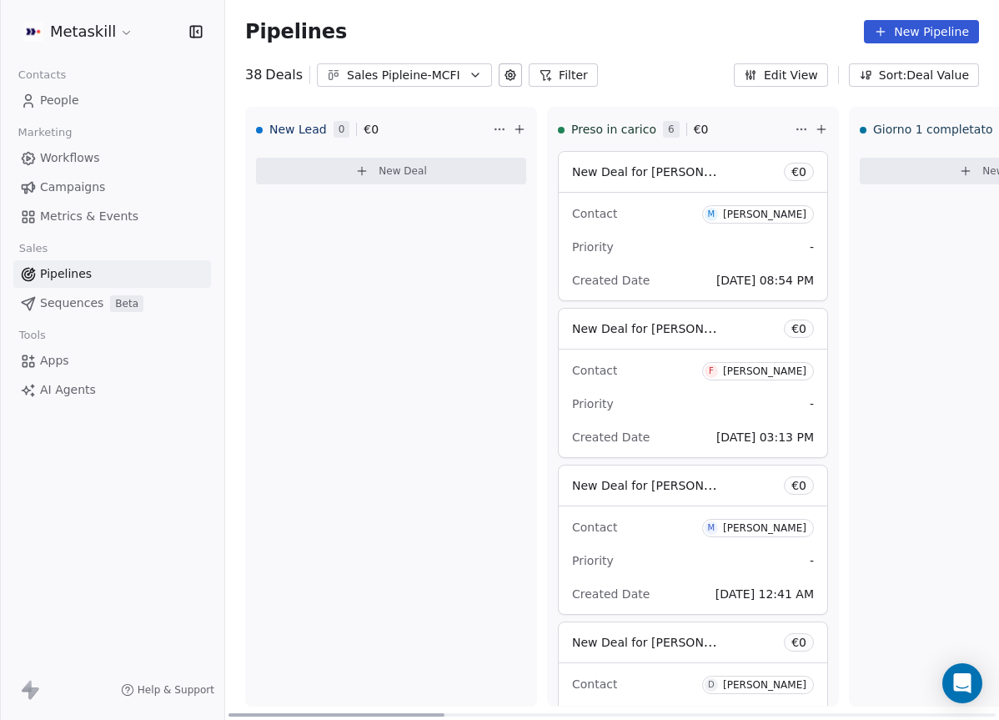
click at [425, 73] on div "Sales Pipleine-MCFI" at bounding box center [404, 76] width 115 height 18
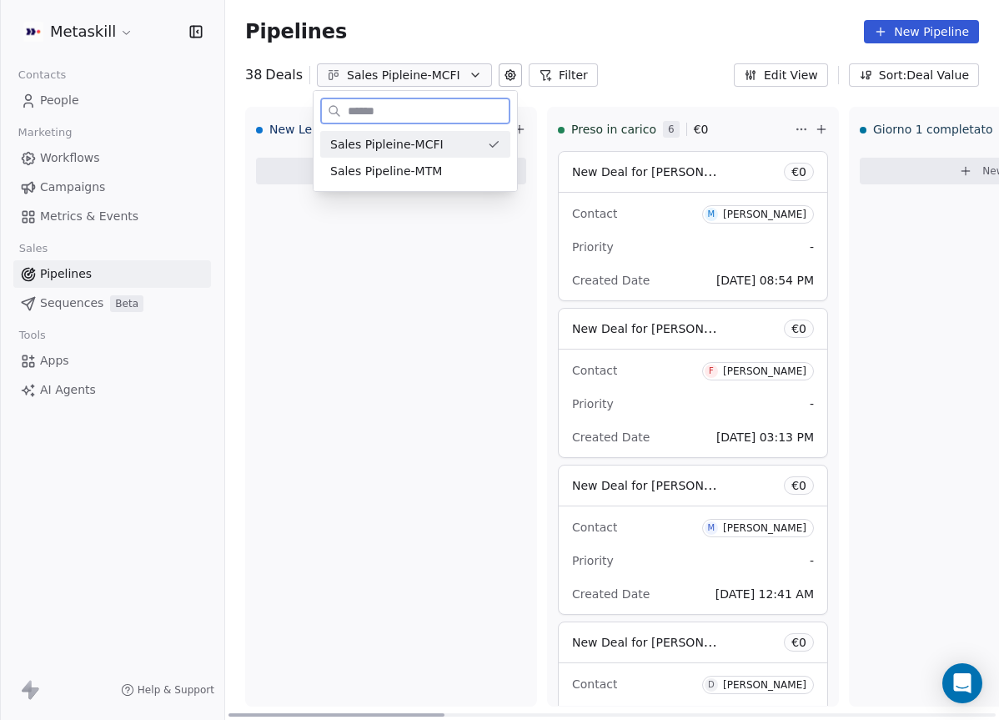
click at [426, 150] on span "Sales Pipleine-MCFI" at bounding box center [386, 145] width 113 height 18
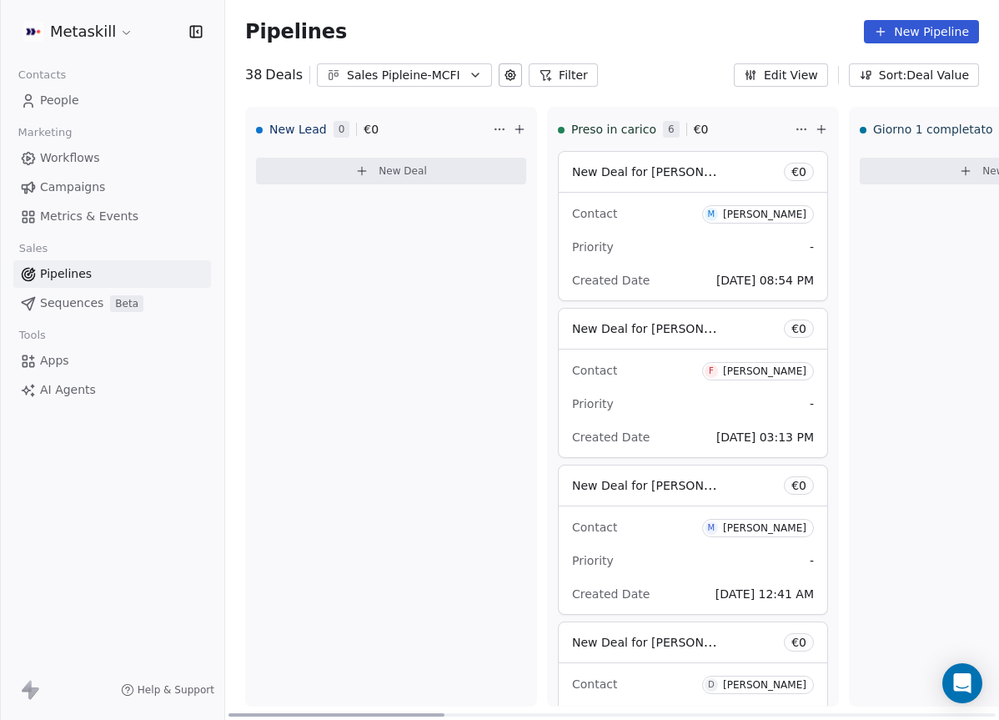
click at [441, 76] on div "Sales Pipleine-MCFI" at bounding box center [404, 76] width 115 height 18
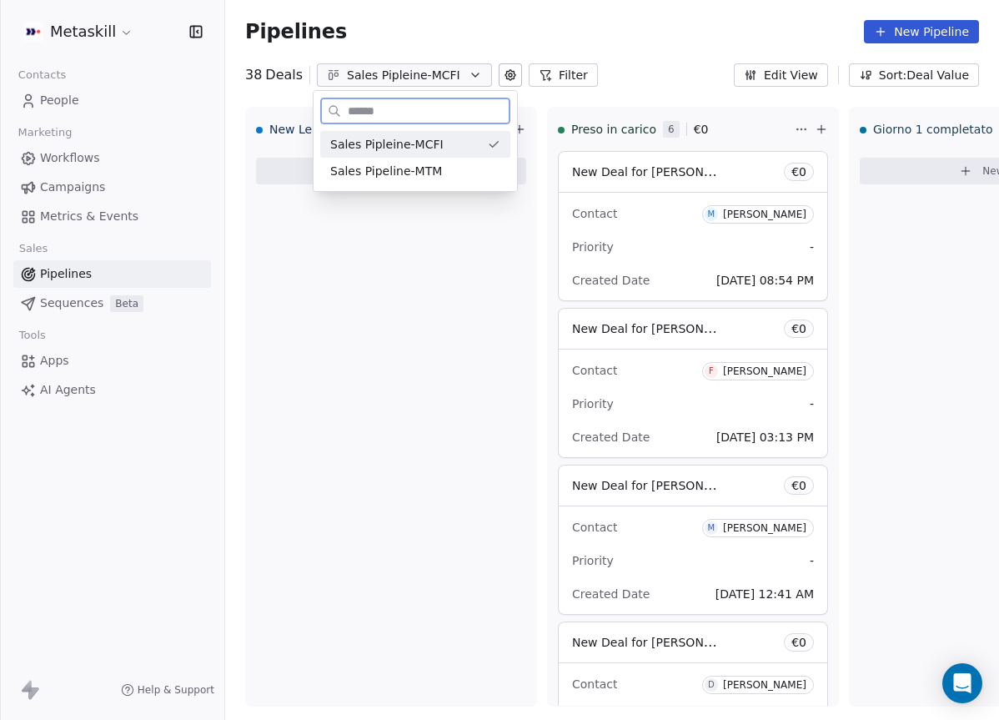
click at [412, 156] on div "Sales Pipleine-MCFI" at bounding box center [415, 144] width 190 height 27
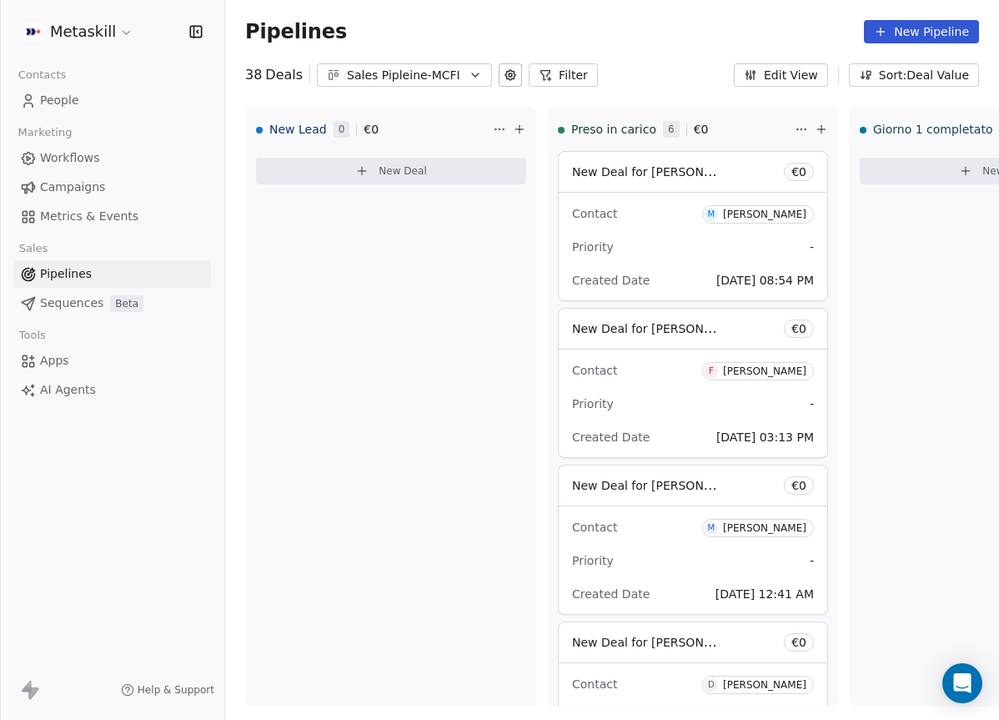
click at [432, 63] on button "Sales Pipleine-MCFI" at bounding box center [404, 74] width 175 height 23
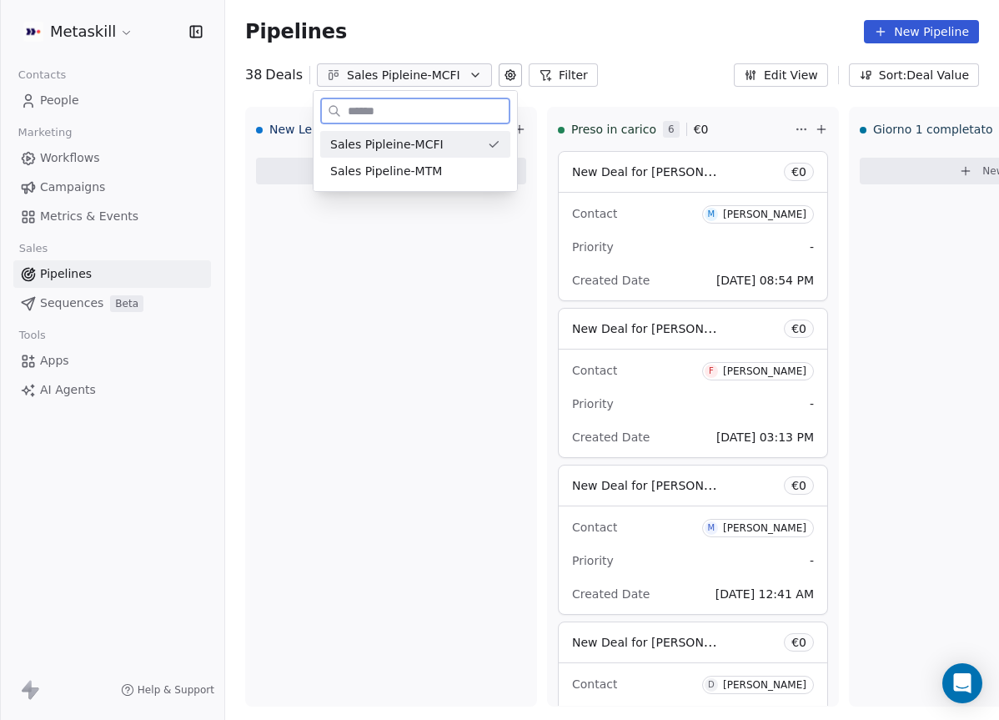
click at [424, 153] on div "Sales Pipleine-MCFI" at bounding box center [415, 144] width 190 height 27
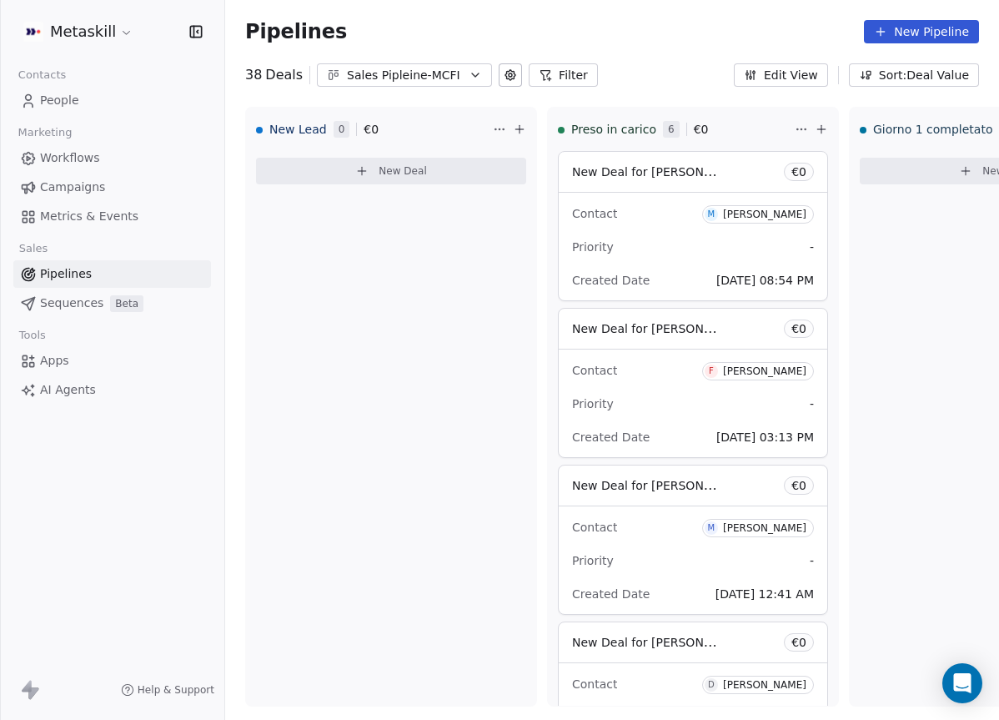
click at [427, 82] on div "Sales Pipleine-MCFI" at bounding box center [404, 76] width 115 height 18
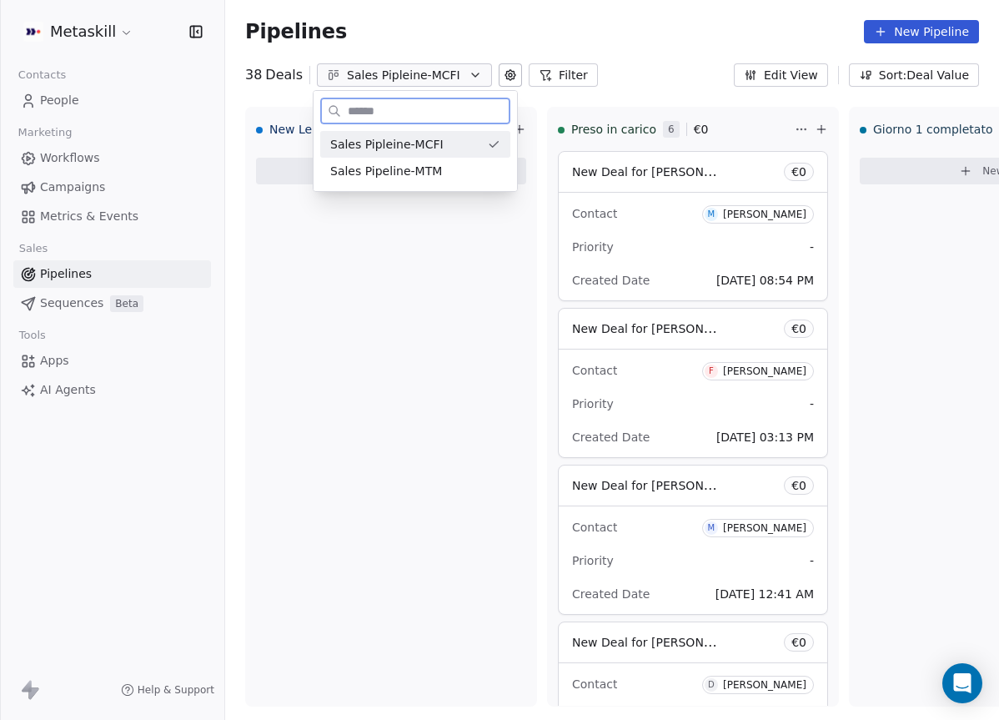
click at [424, 163] on span "Sales Pipeline-MTM" at bounding box center [386, 172] width 112 height 18
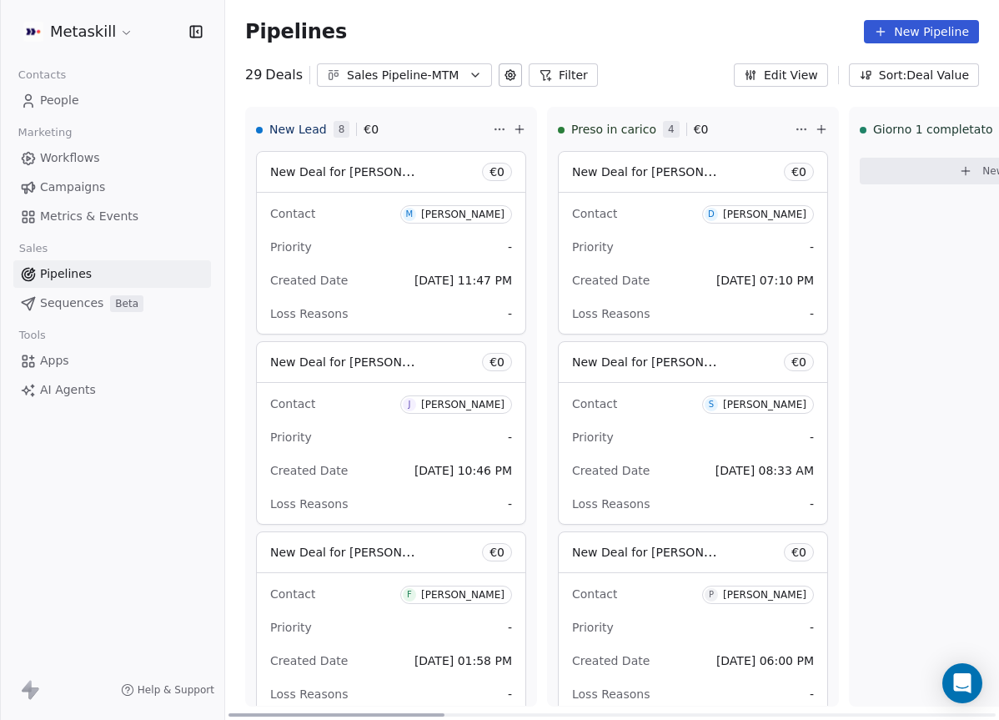
click at [454, 234] on div "Priority -" at bounding box center [391, 247] width 242 height 27
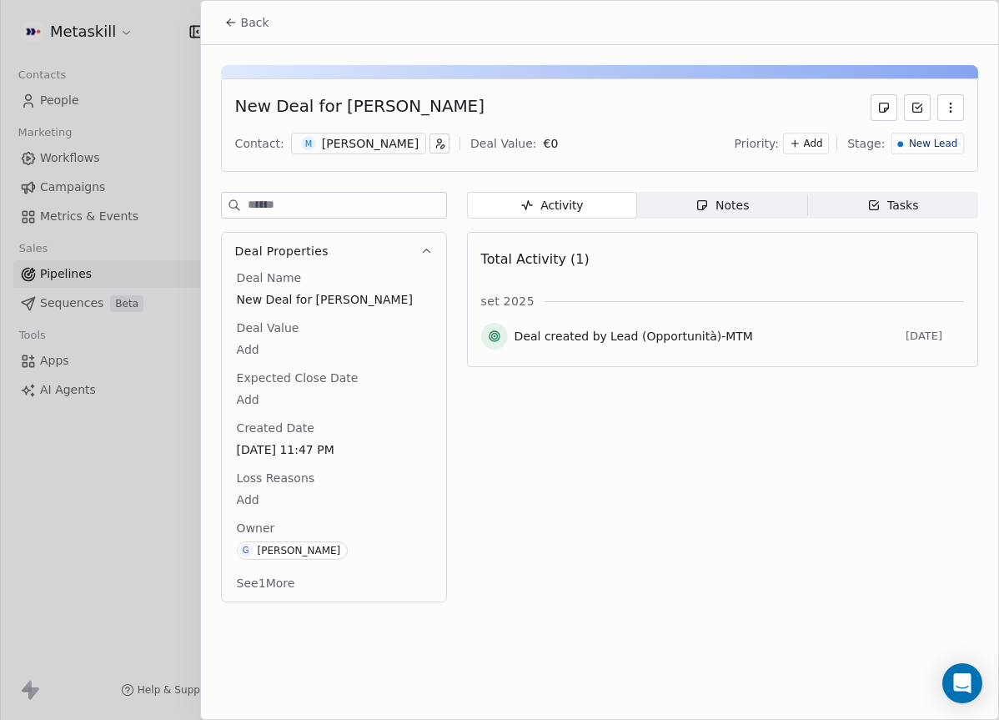
click at [416, 249] on button "Deal Properties" at bounding box center [334, 251] width 224 height 37
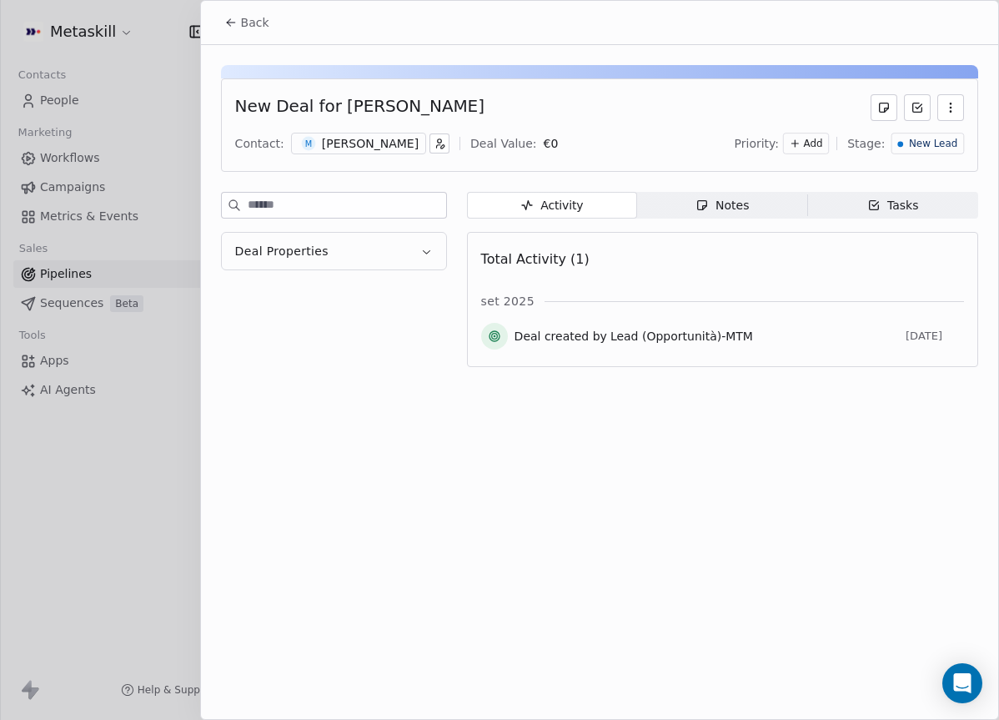
click at [416, 249] on button "Deal Properties" at bounding box center [334, 251] width 224 height 37
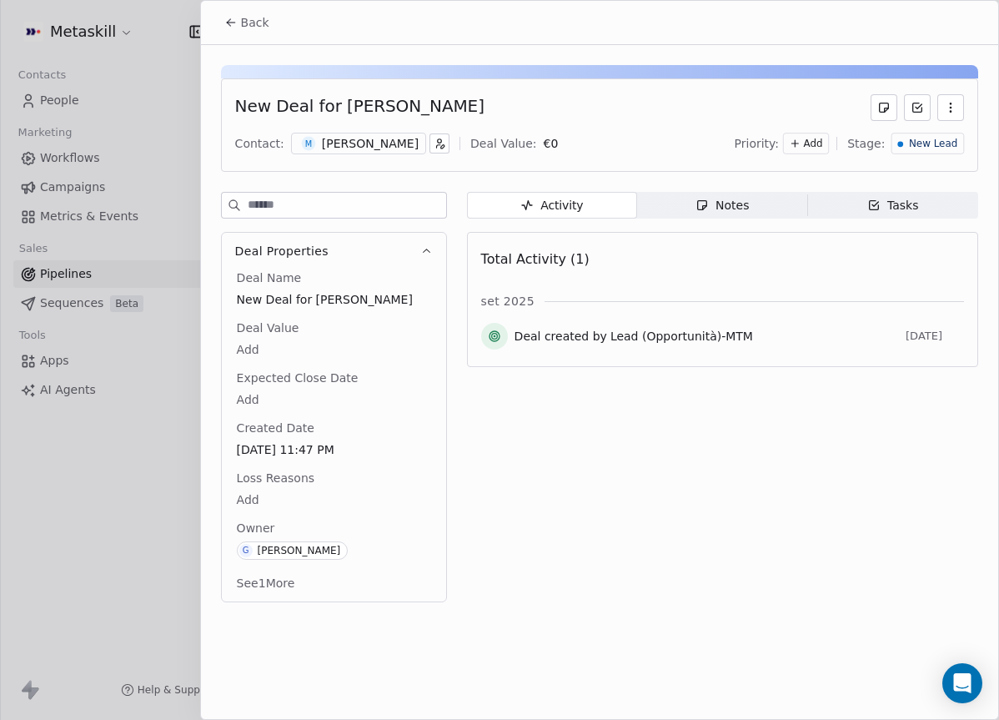
click at [387, 148] on div "[PERSON_NAME]" at bounding box center [370, 143] width 97 height 17
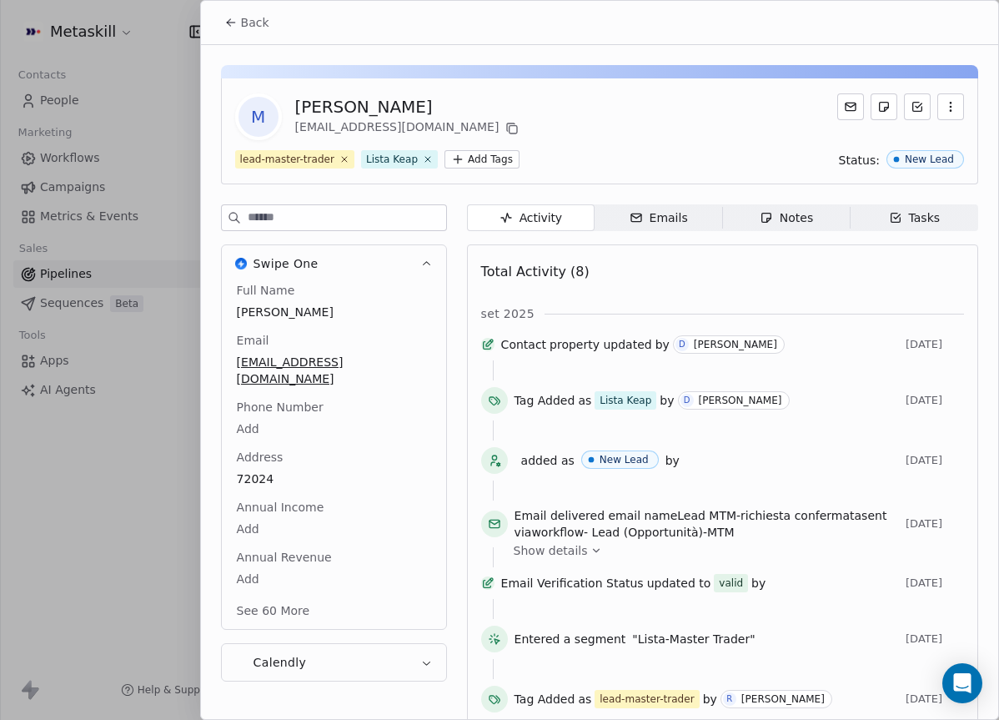
click at [742, 224] on span "Notes Notes" at bounding box center [786, 217] width 128 height 27
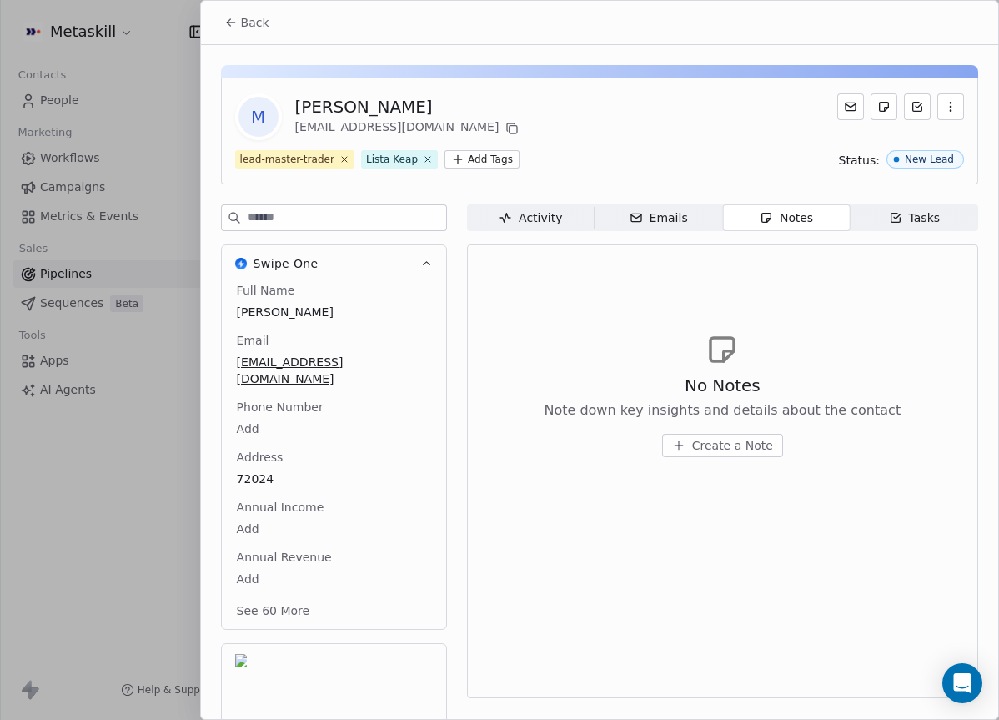
click at [740, 439] on button "Create a Note" at bounding box center [722, 445] width 121 height 23
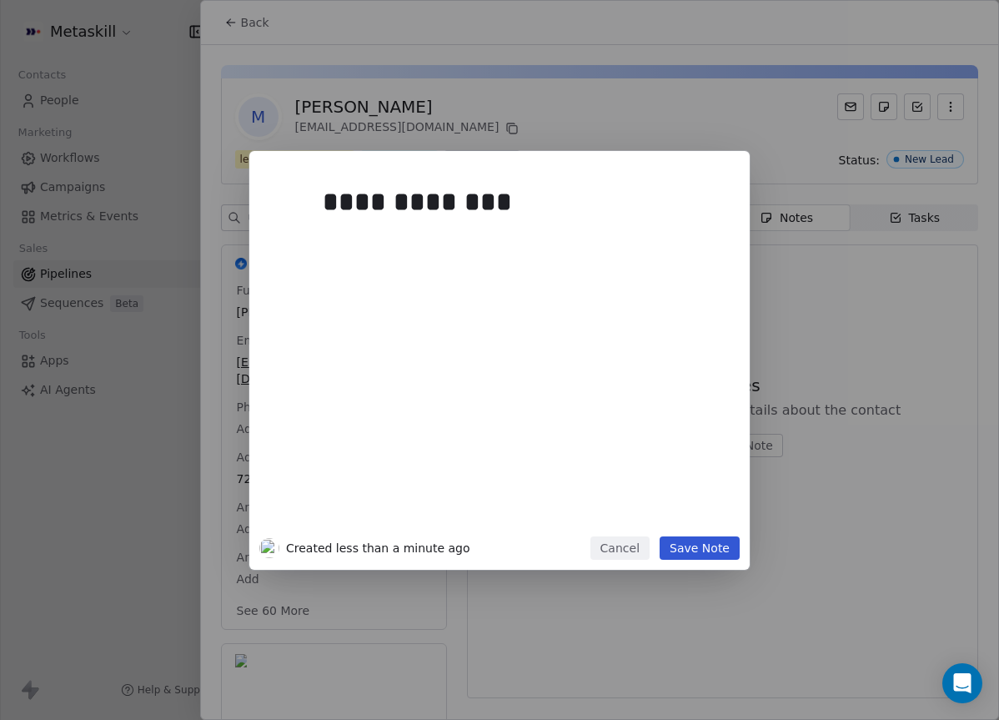
click at [713, 551] on button "Save Note" at bounding box center [700, 547] width 80 height 23
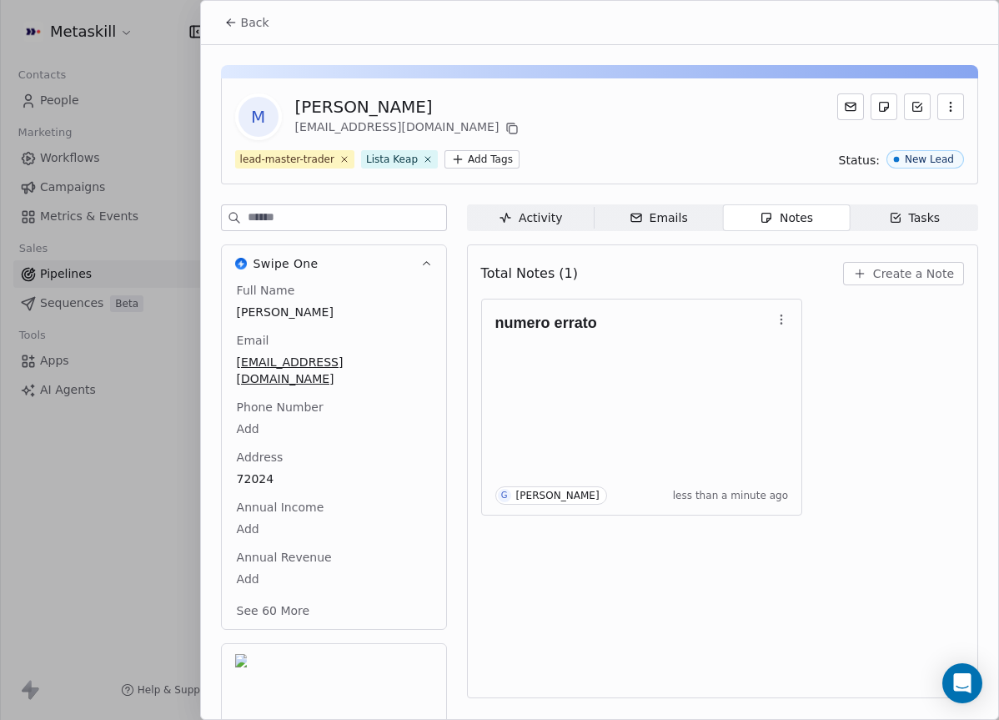
click at [236, 17] on icon at bounding box center [230, 22] width 13 height 13
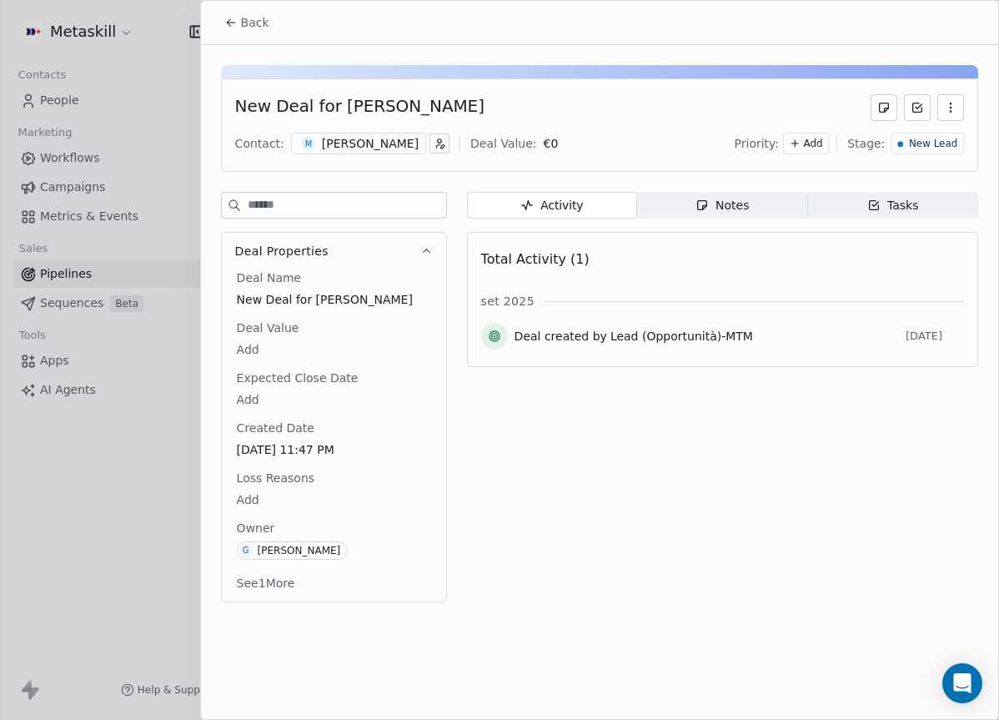
click at [906, 148] on div "New Lead" at bounding box center [928, 144] width 60 height 14
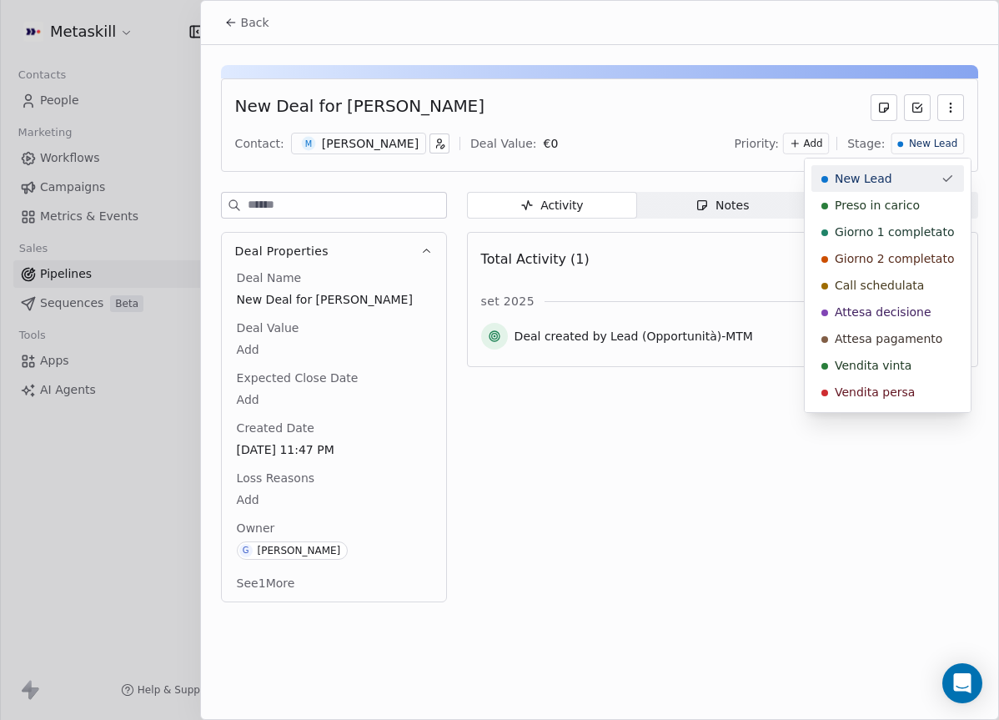
click at [884, 194] on div "Preso in carico" at bounding box center [888, 205] width 153 height 27
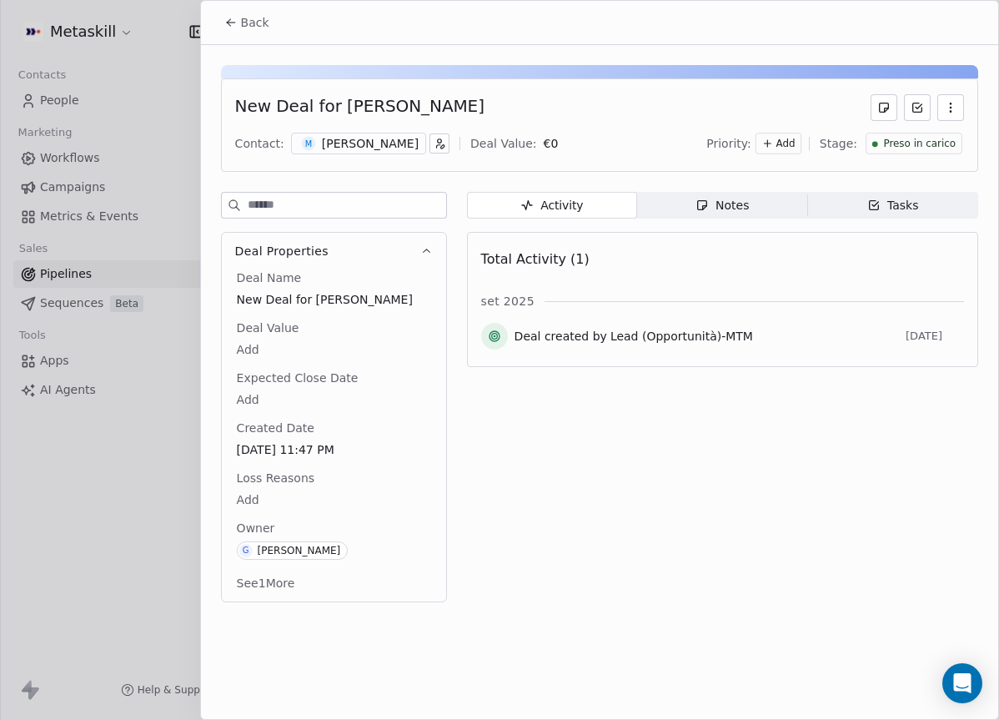
click at [237, 28] on icon at bounding box center [230, 22] width 13 height 13
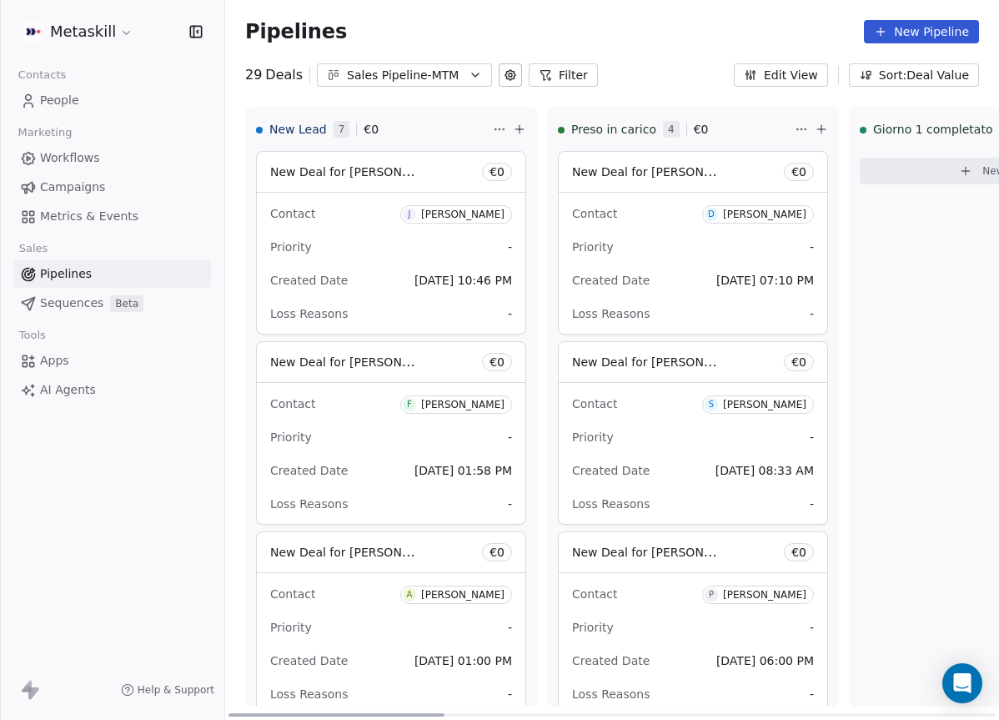
click at [431, 274] on span "[DATE] 10:46 PM" at bounding box center [464, 280] width 98 height 13
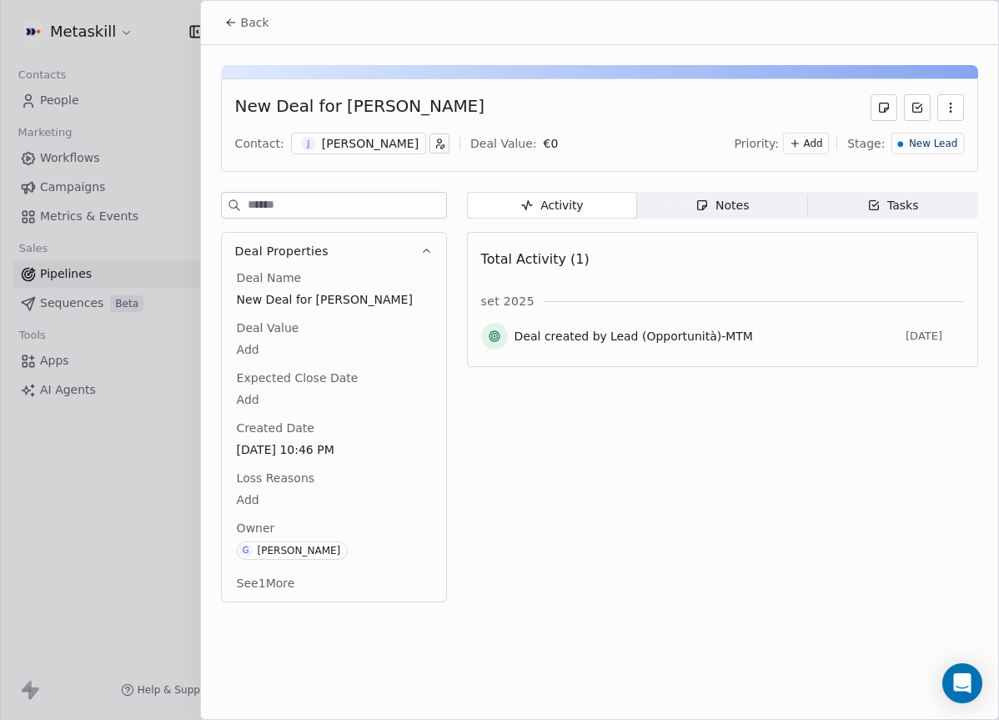
click at [376, 140] on div "[PERSON_NAME]" at bounding box center [370, 143] width 97 height 17
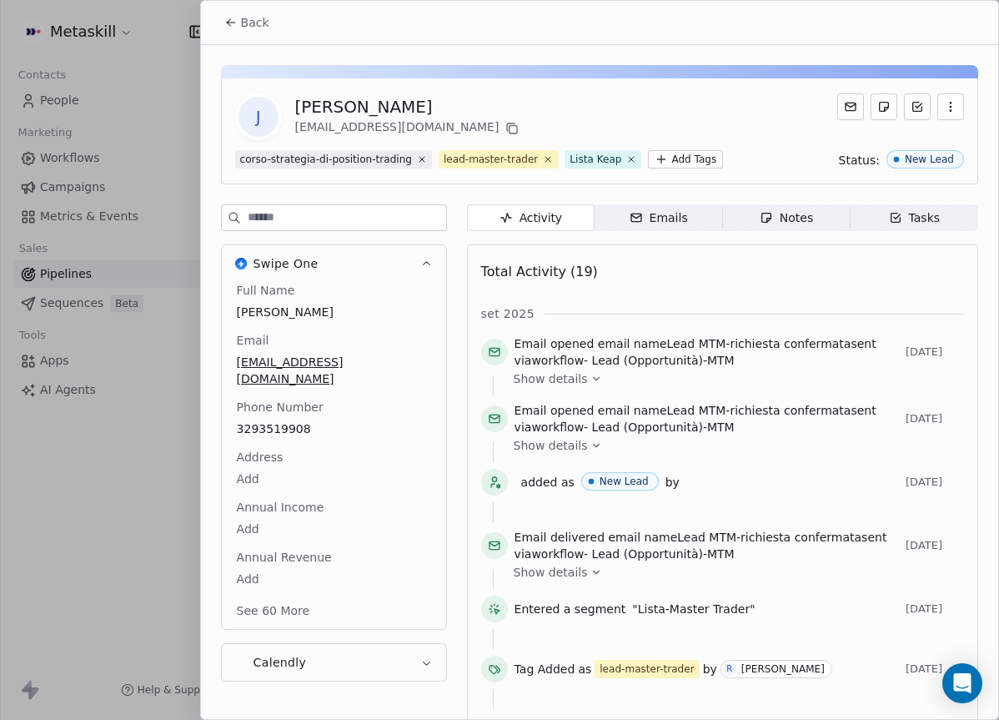
scroll to position [53, 0]
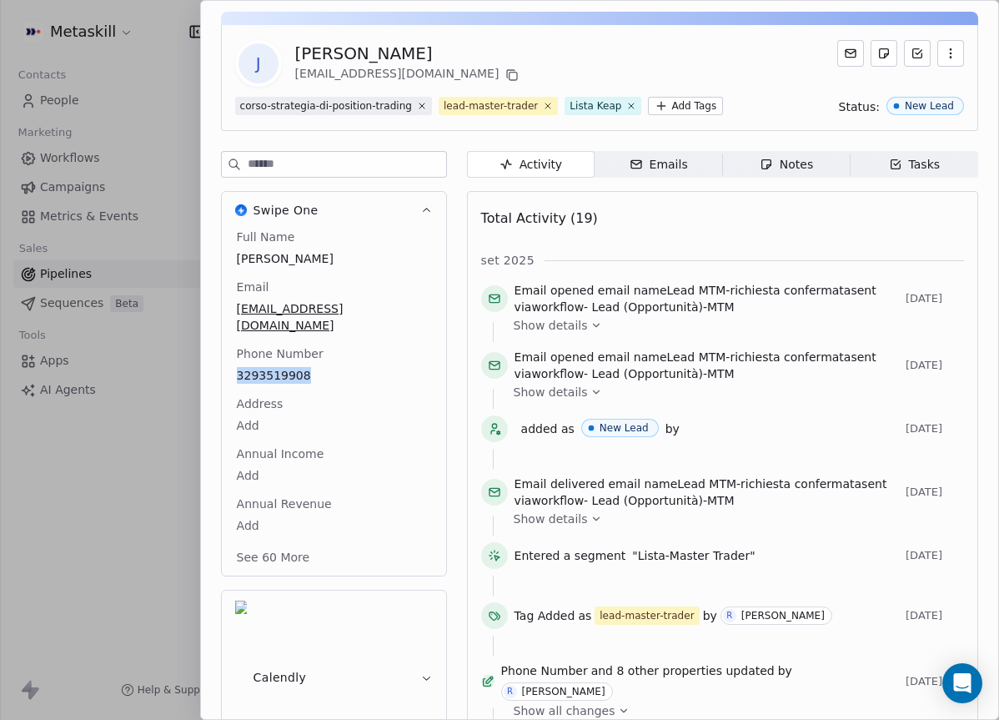
click at [782, 174] on span "Notes Notes" at bounding box center [786, 164] width 128 height 27
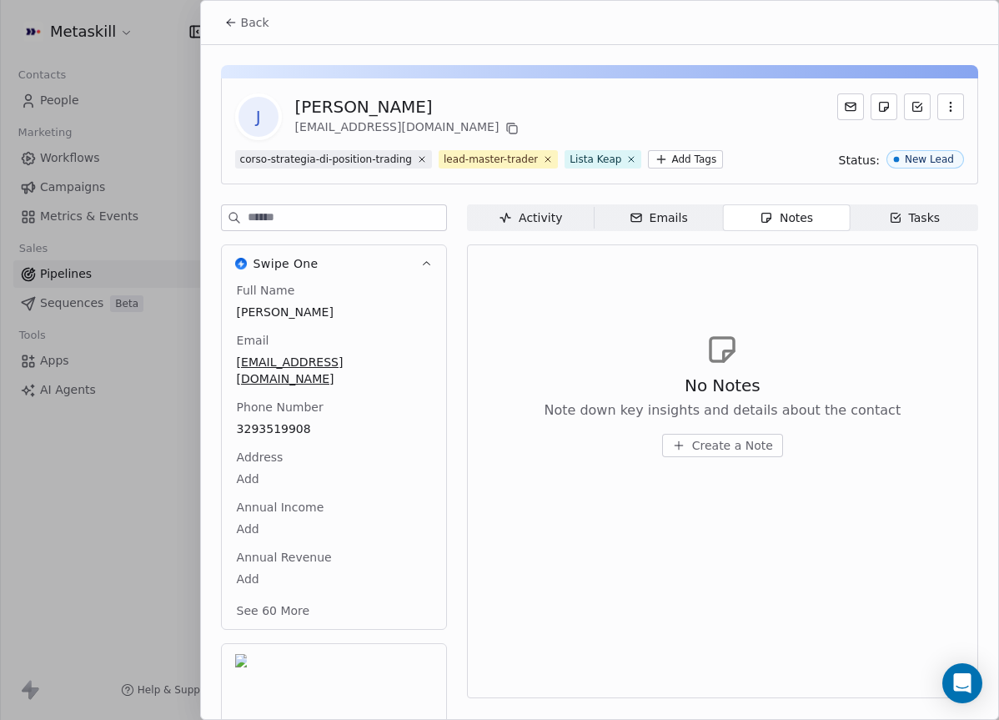
click at [551, 204] on div "J Jimmi Boccato jhonjhon095@gmail.com corso-strategia-di-position-trading lead-…" at bounding box center [599, 436] width 797 height 783
click at [331, 105] on div "[PERSON_NAME]" at bounding box center [409, 106] width 228 height 23
copy div "[PERSON_NAME]"
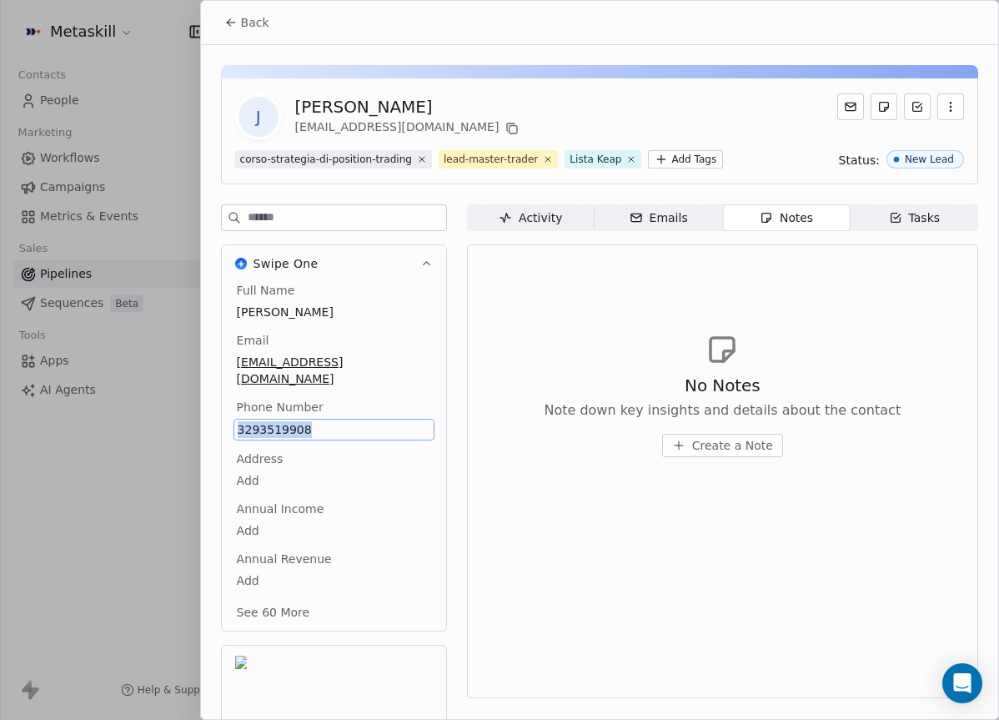
copy span "3293519908"
click at [564, 336] on div "No Notes Note down key insights and details about the contact Create a Note" at bounding box center [722, 394] width 483 height 205
click at [323, 107] on div "[PERSON_NAME]" at bounding box center [409, 106] width 228 height 23
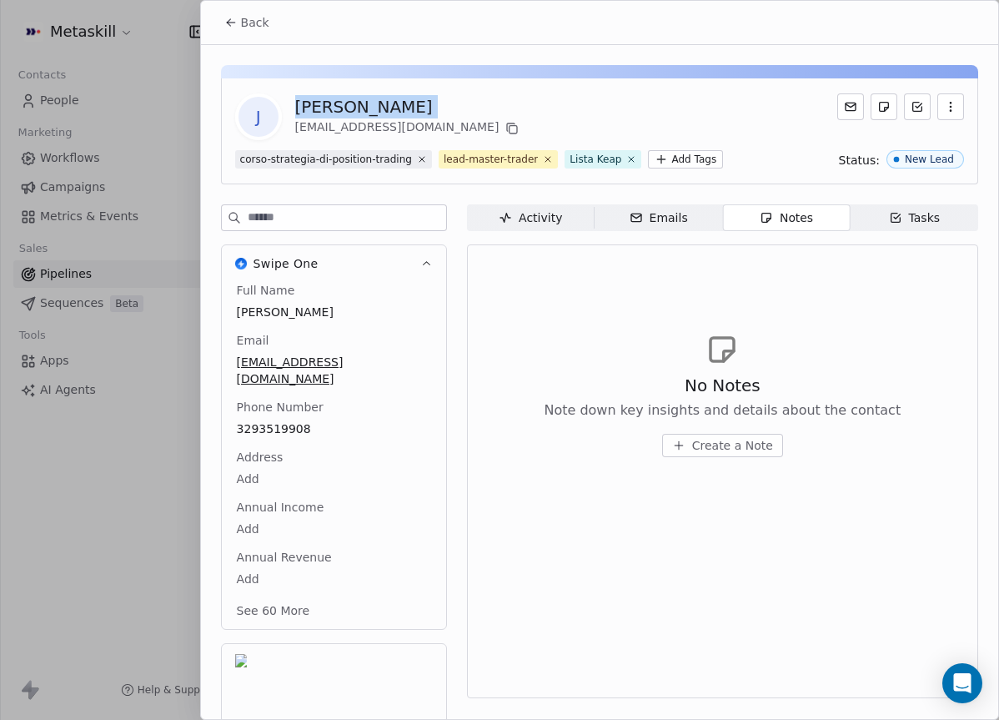
copy div "[PERSON_NAME]"
click at [546, 324] on div "No Notes Note down key insights and details about the contact Create a Note" at bounding box center [722, 394] width 483 height 205
click at [505, 134] on icon at bounding box center [511, 128] width 13 height 13
click at [729, 450] on span "Create a Note" at bounding box center [732, 445] width 81 height 17
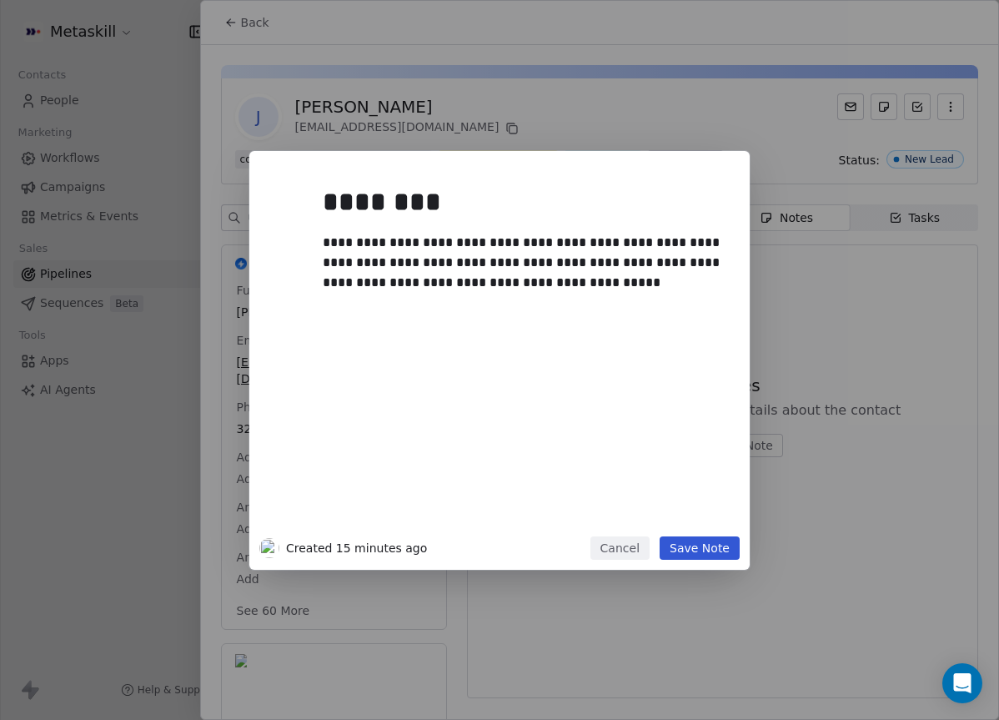
click at [716, 544] on button "Save Note" at bounding box center [700, 547] width 80 height 23
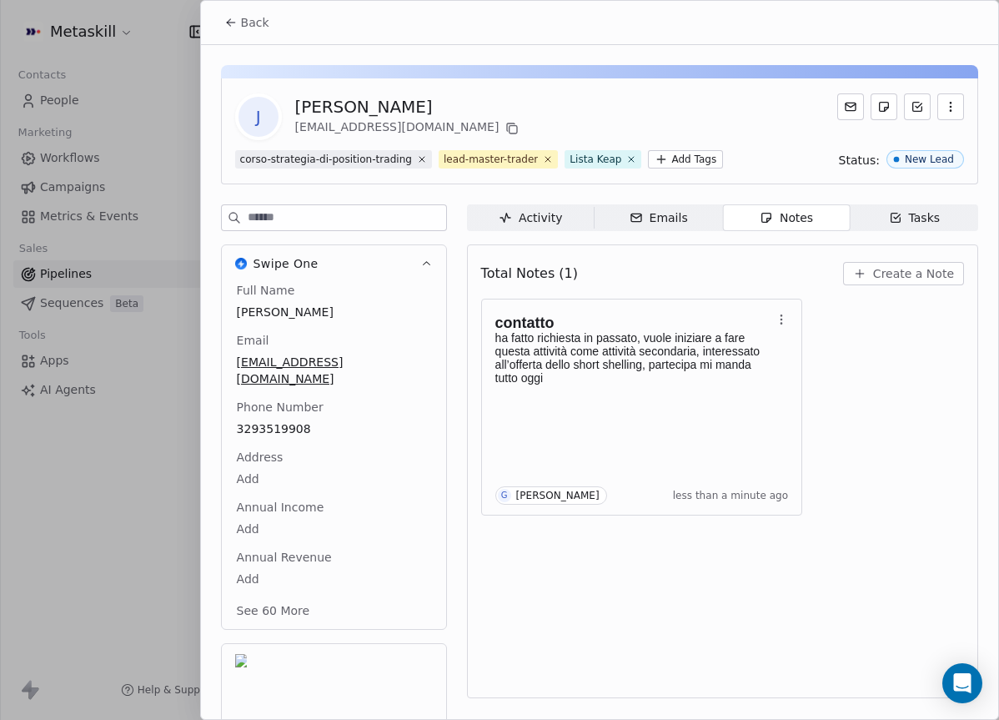
click at [249, 23] on span "Back" at bounding box center [255, 22] width 28 height 17
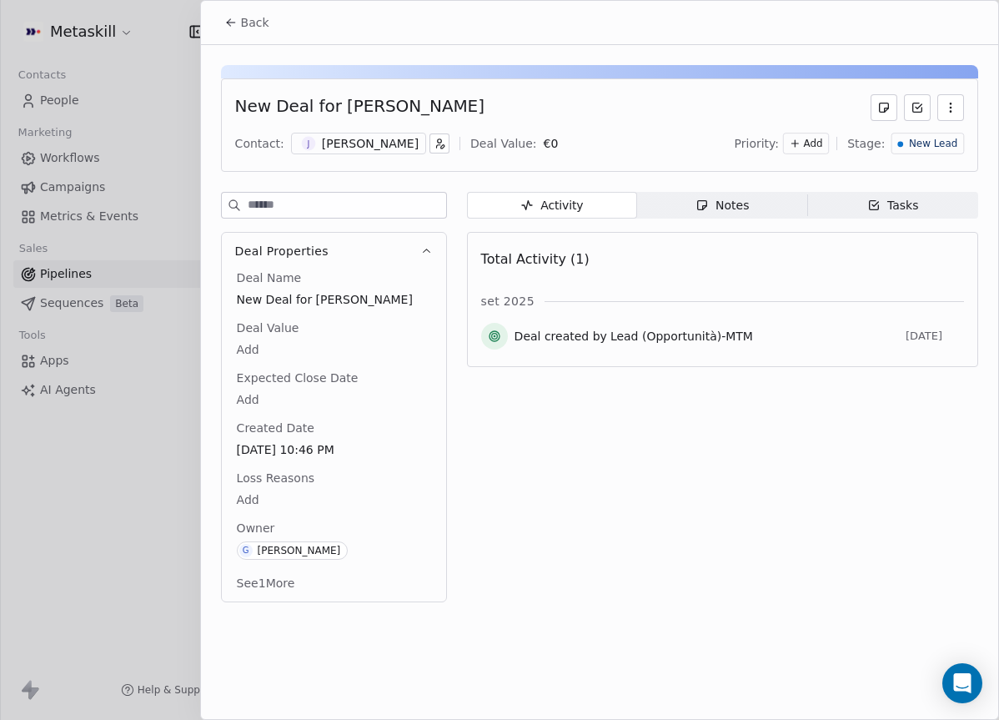
click at [945, 138] on span "New Lead" at bounding box center [933, 144] width 48 height 14
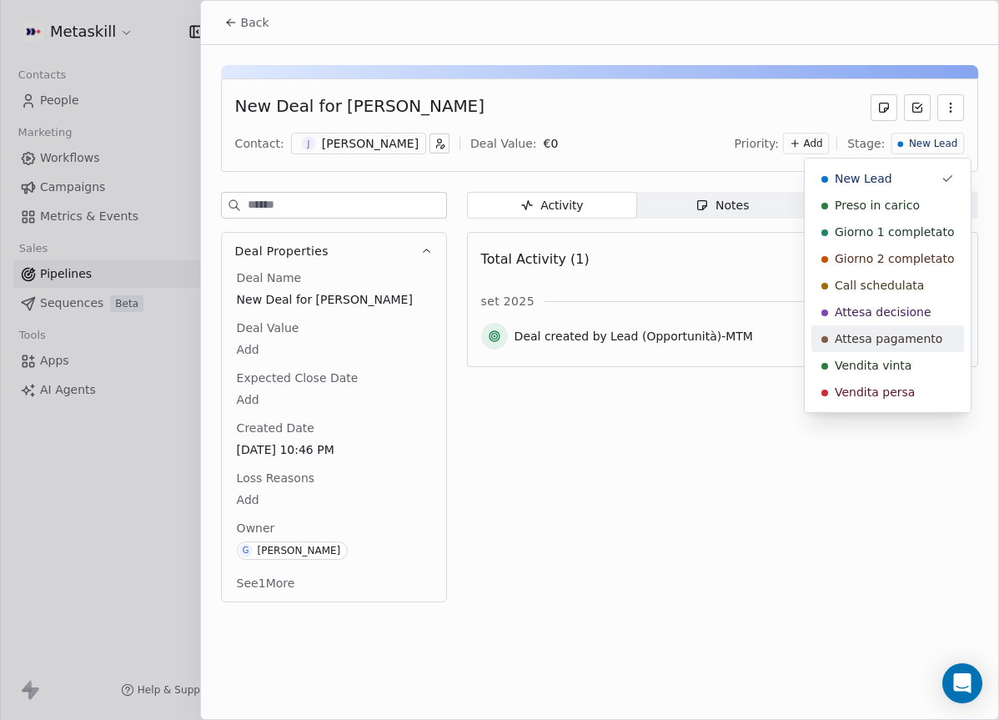
click at [895, 341] on span "Attesa pagamento" at bounding box center [889, 338] width 108 height 17
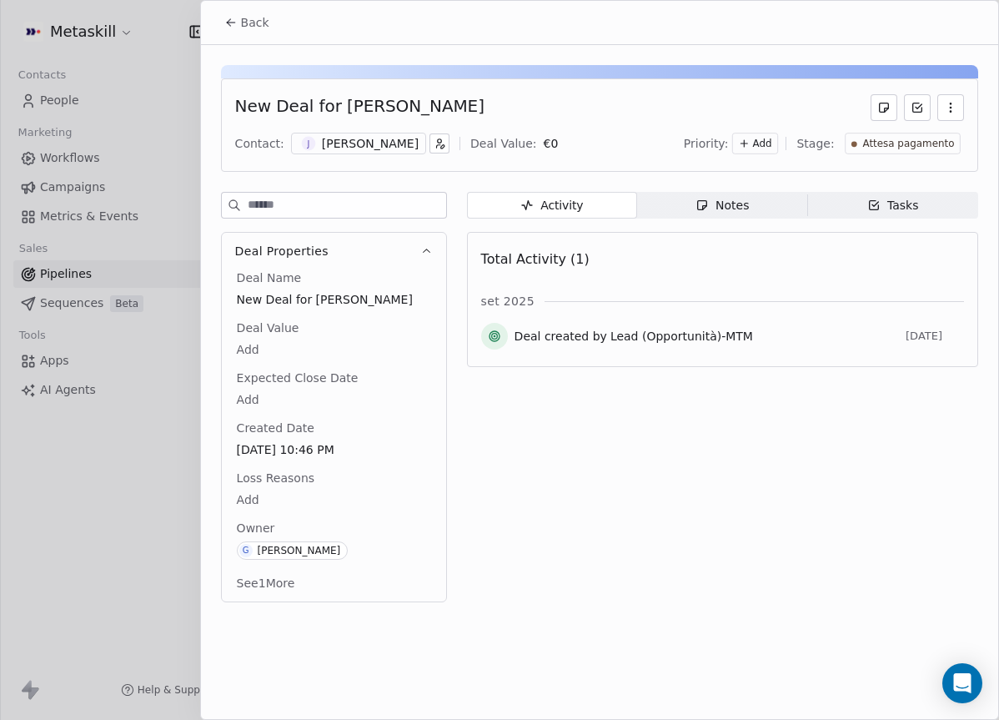
click at [257, 29] on span "Back" at bounding box center [255, 22] width 28 height 17
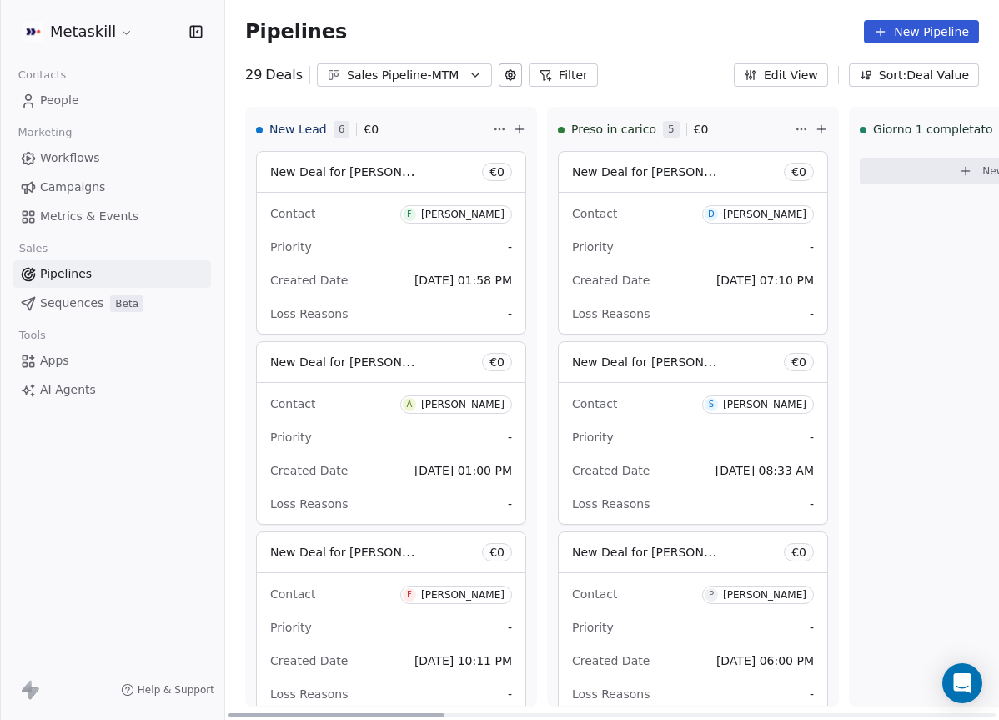
drag, startPoint x: 428, startPoint y: 713, endPoint x: 328, endPoint y: 638, distance: 125.1
click at [328, 713] on div at bounding box center [337, 714] width 216 height 3
